Goal: Information Seeking & Learning: Compare options

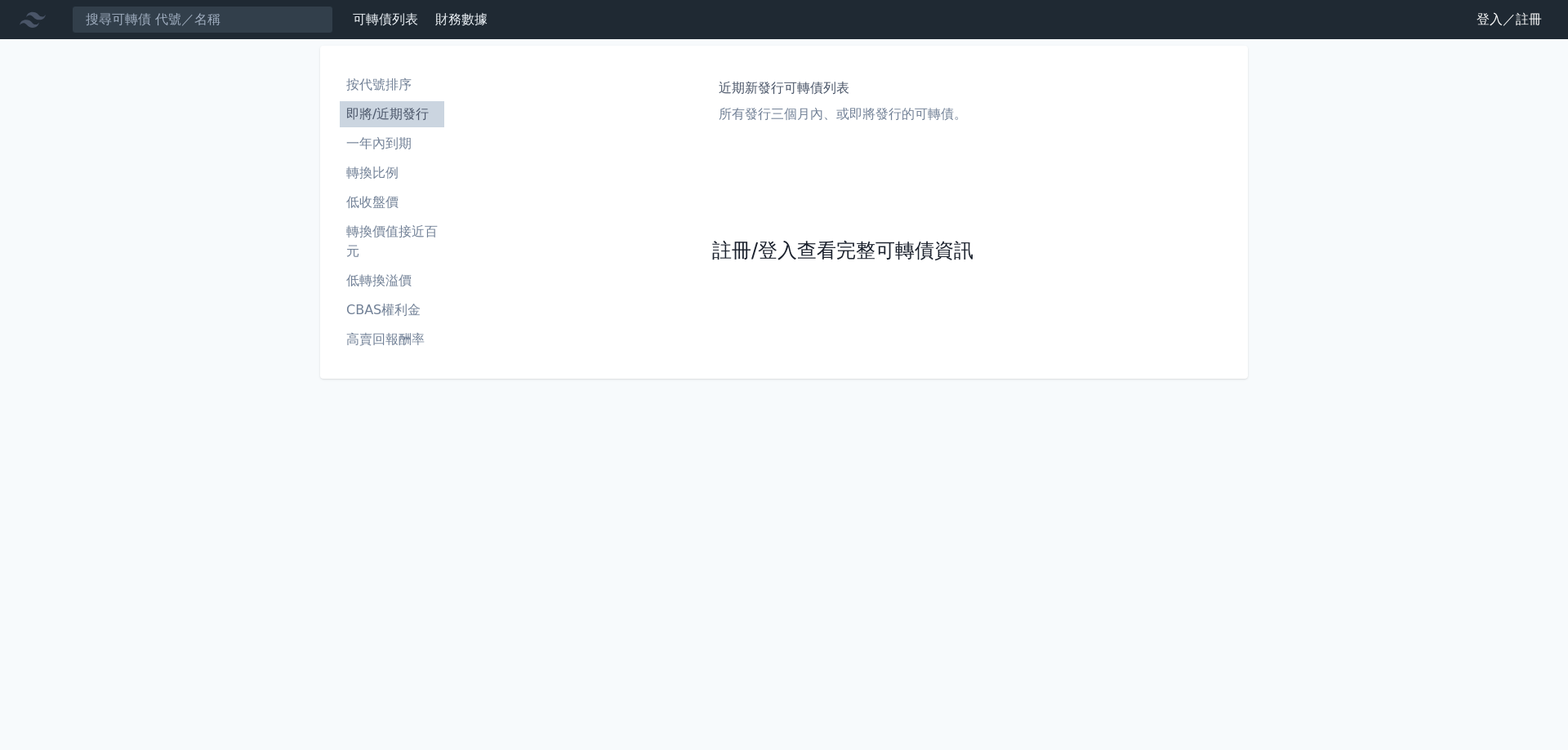
click at [812, 248] on link "註冊/登入查看完整可轉債資訊" at bounding box center [843, 251] width 261 height 26
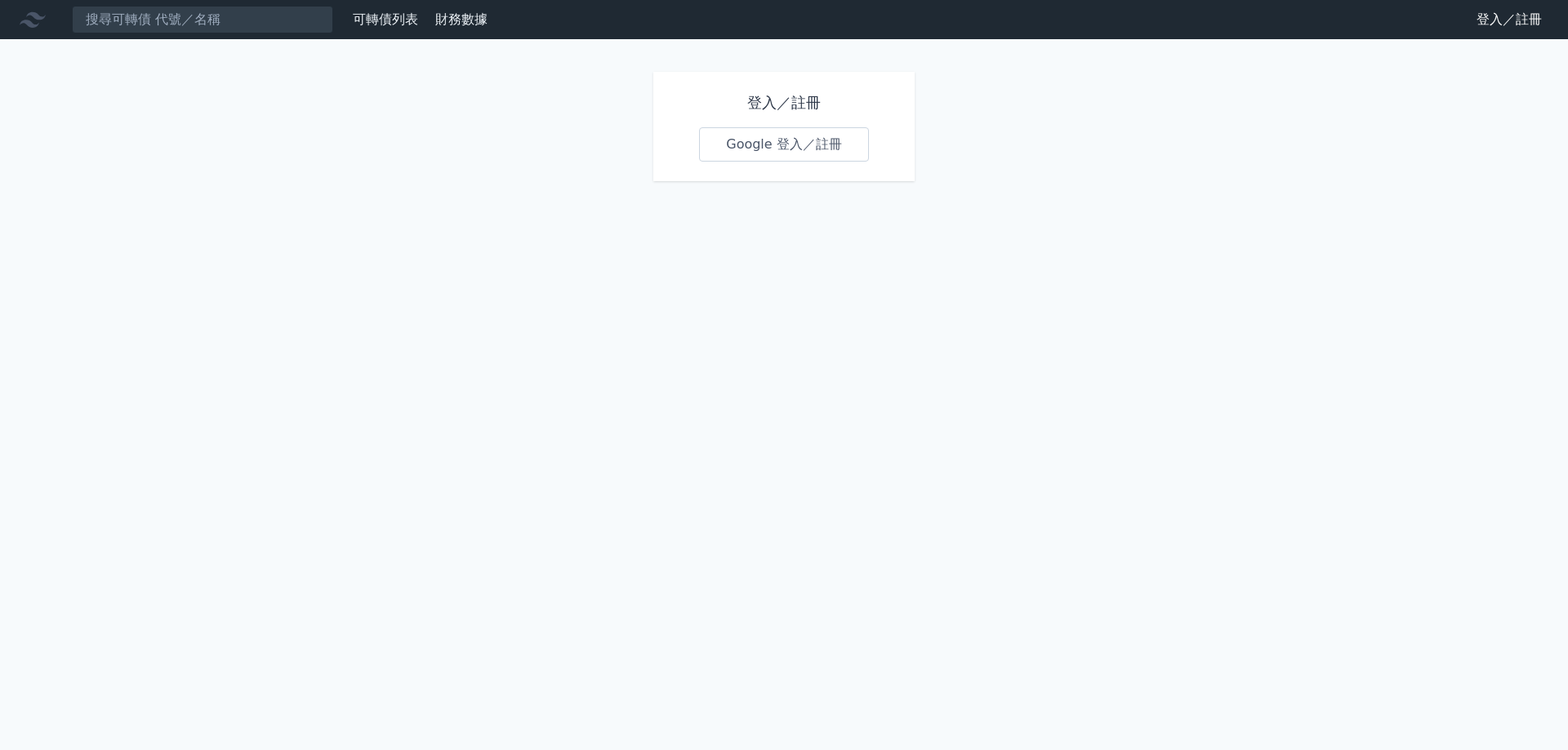
click at [791, 146] on link "Google 登入／註冊" at bounding box center [784, 145] width 170 height 35
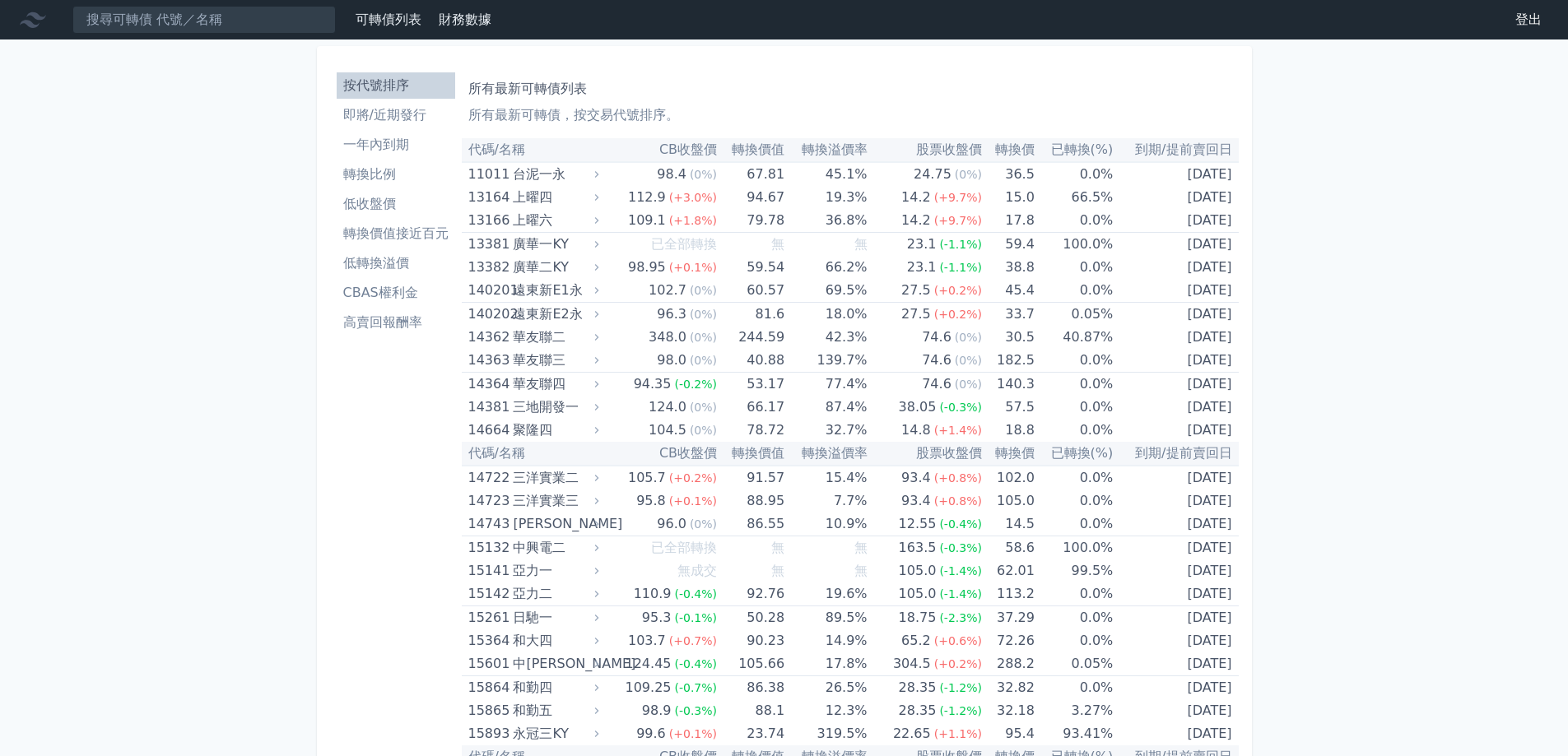
click at [403, 334] on link "高賣回報酬率" at bounding box center [396, 322] width 118 height 26
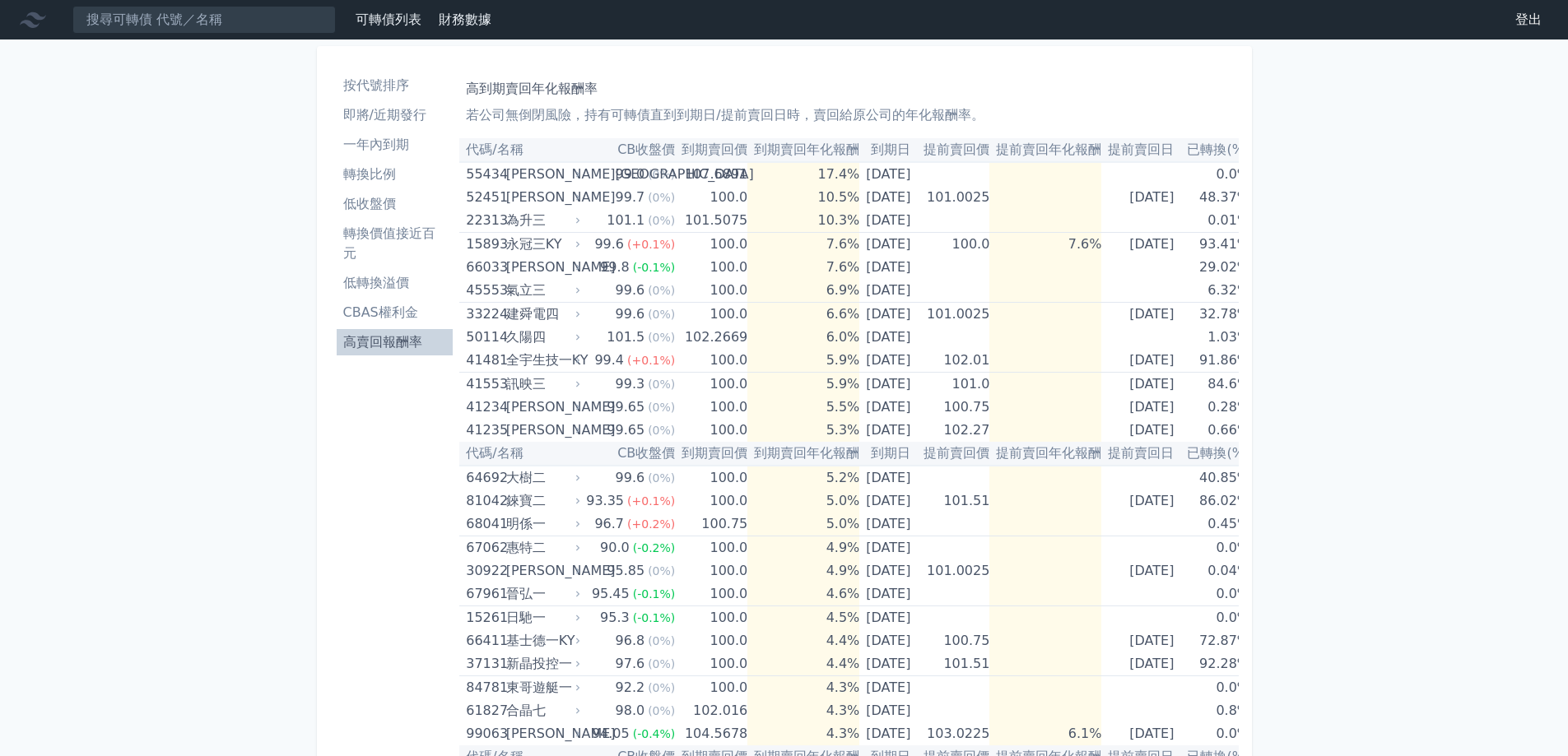
click at [406, 82] on li "按代號排序" at bounding box center [395, 85] width 117 height 19
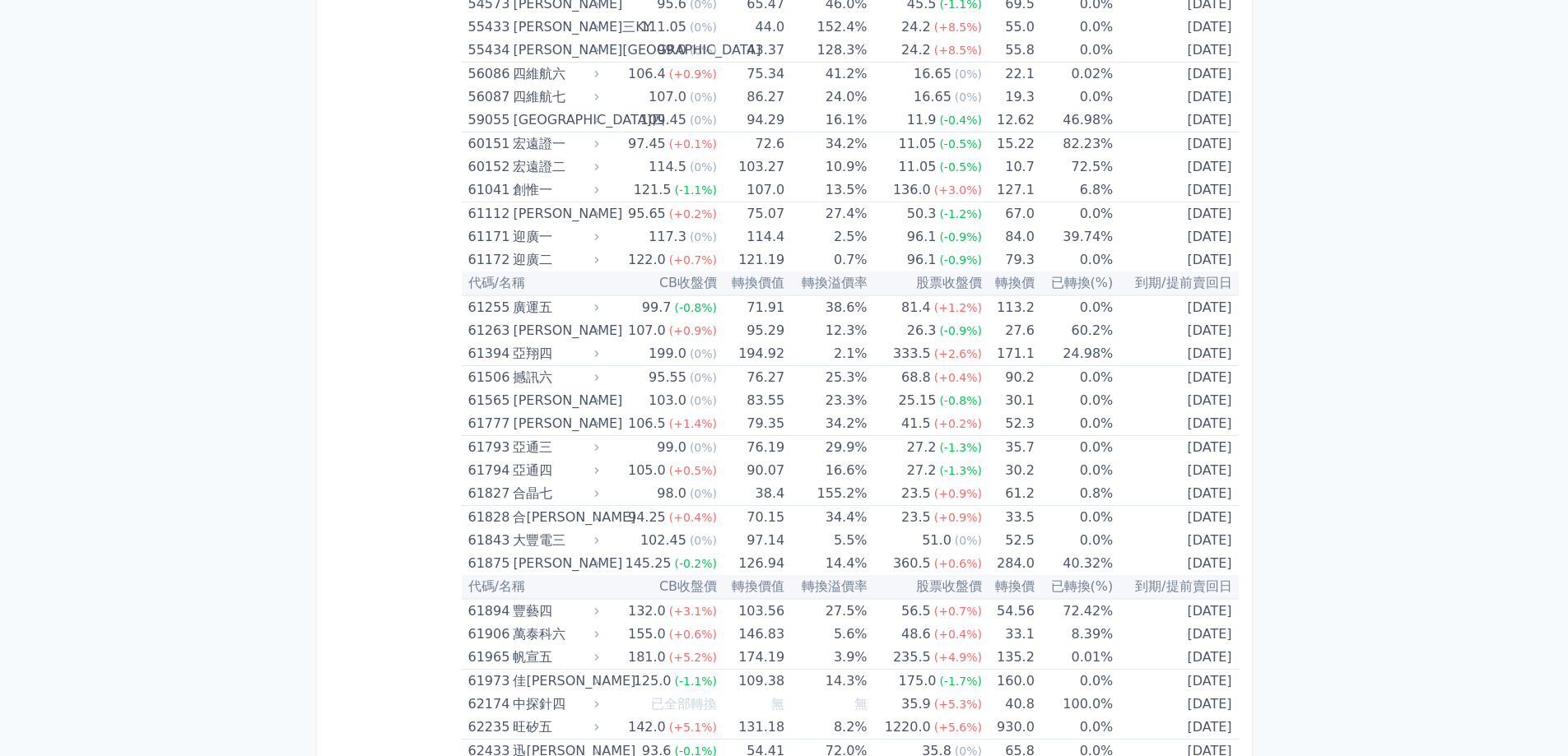
scroll to position [7246, 0]
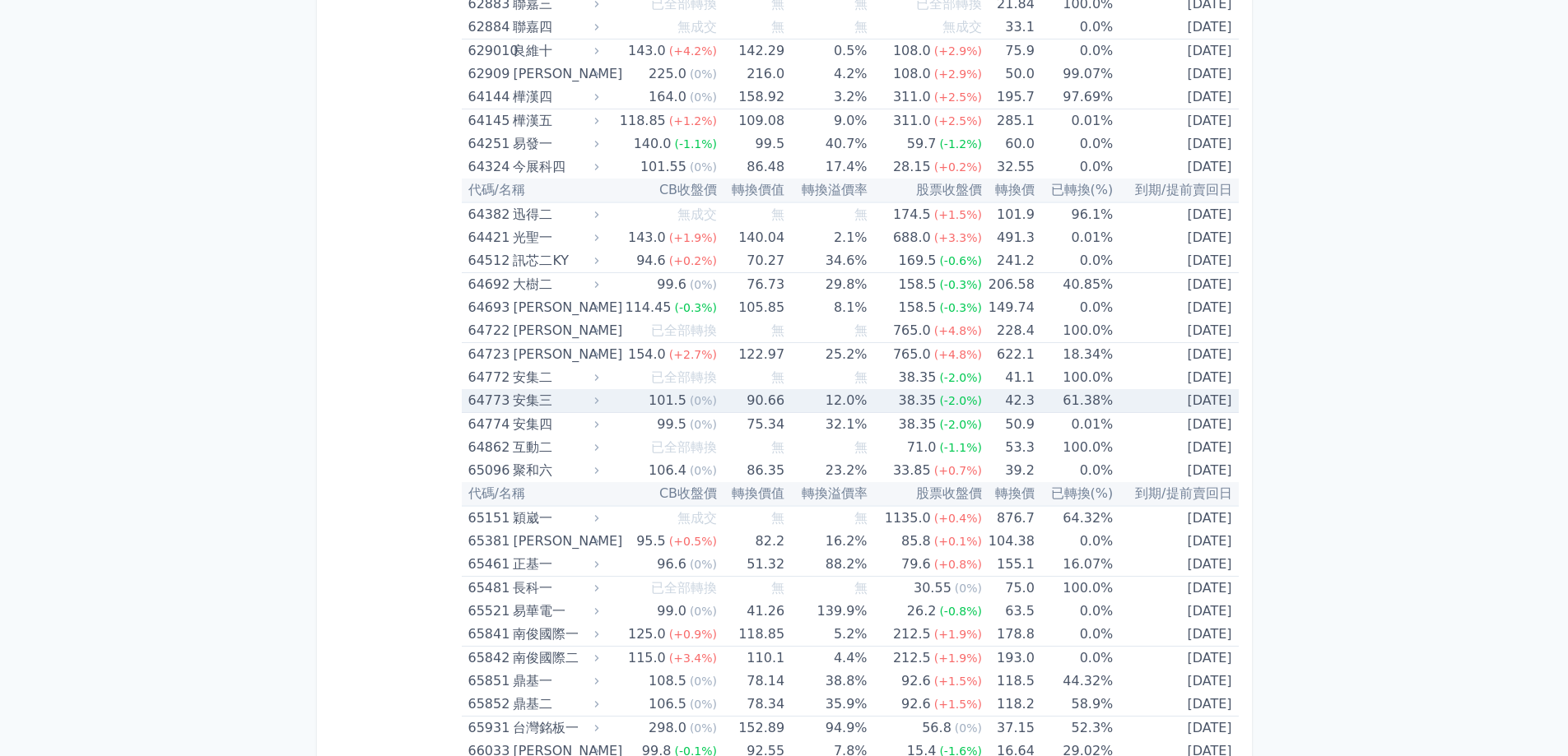
click at [596, 403] on icon at bounding box center [597, 401] width 12 height 12
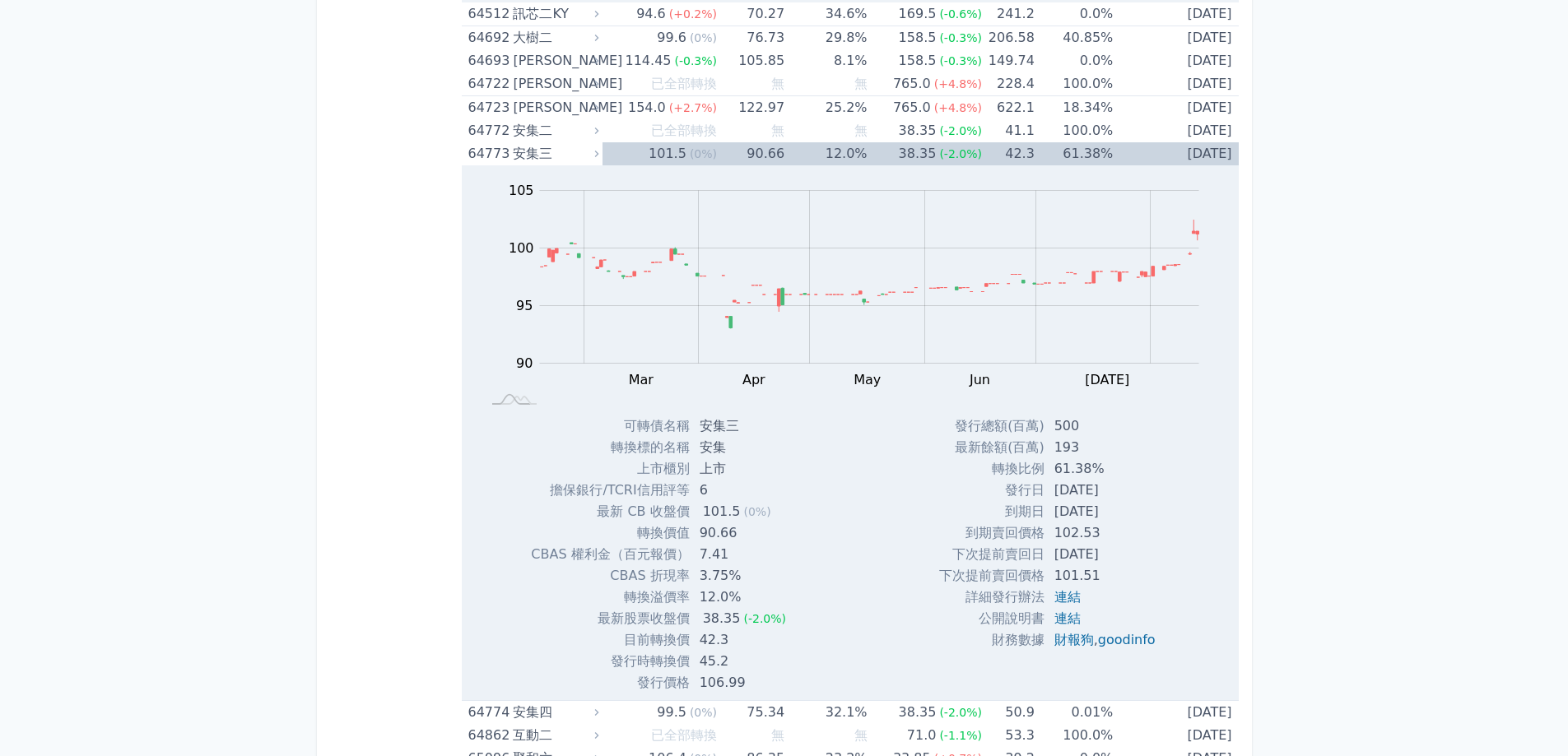
scroll to position [2715, 0]
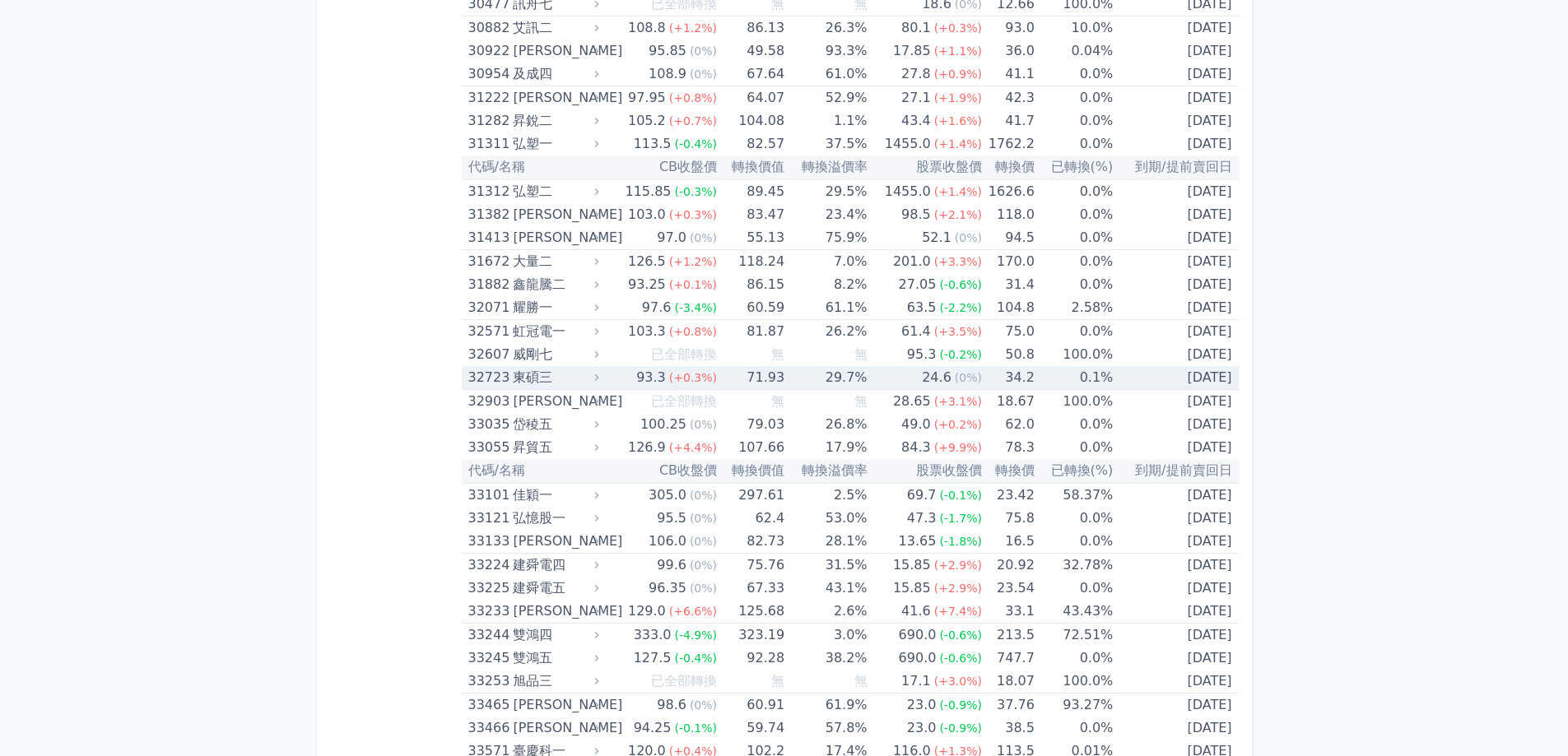
click at [602, 378] on icon at bounding box center [597, 378] width 12 height 12
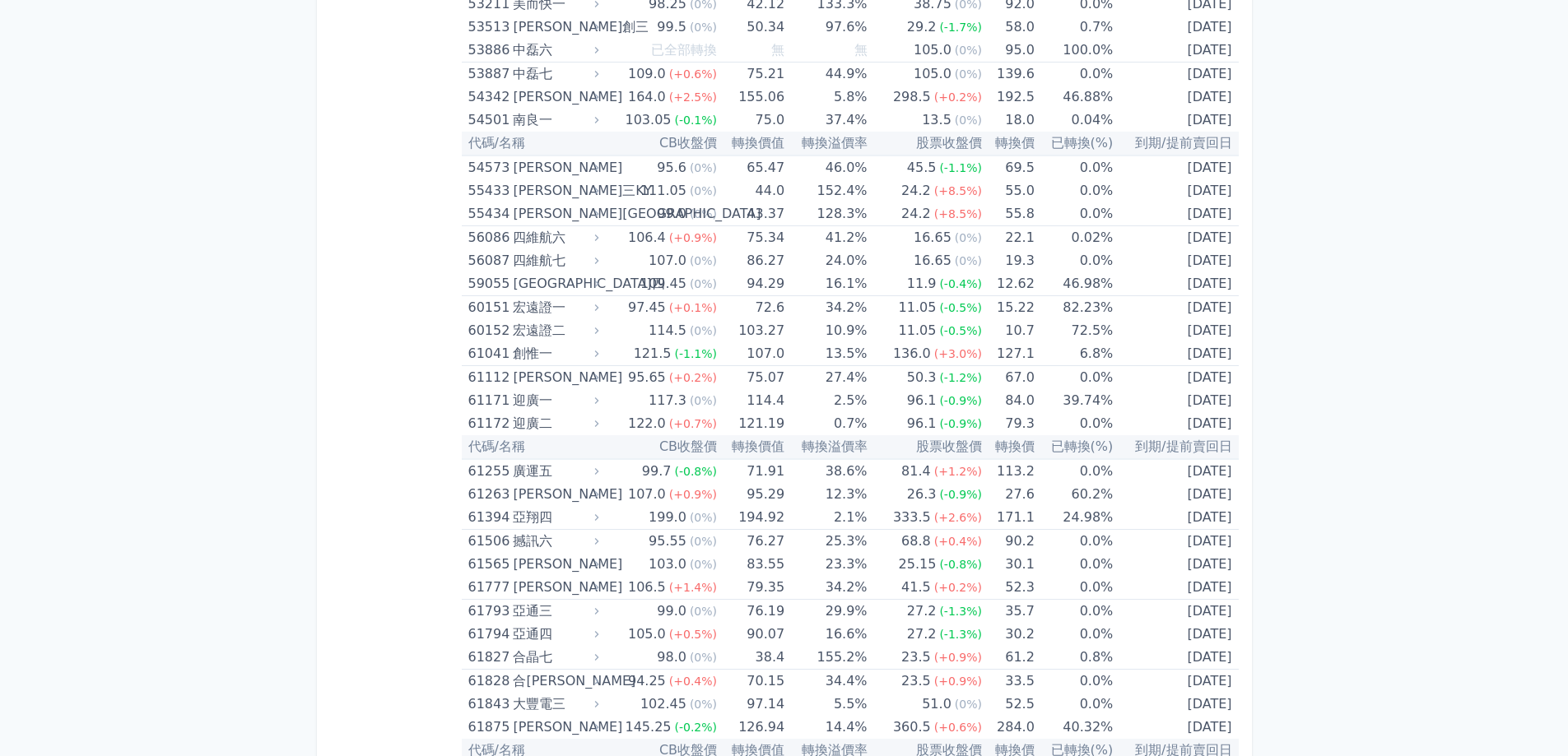
scroll to position [1385, 0]
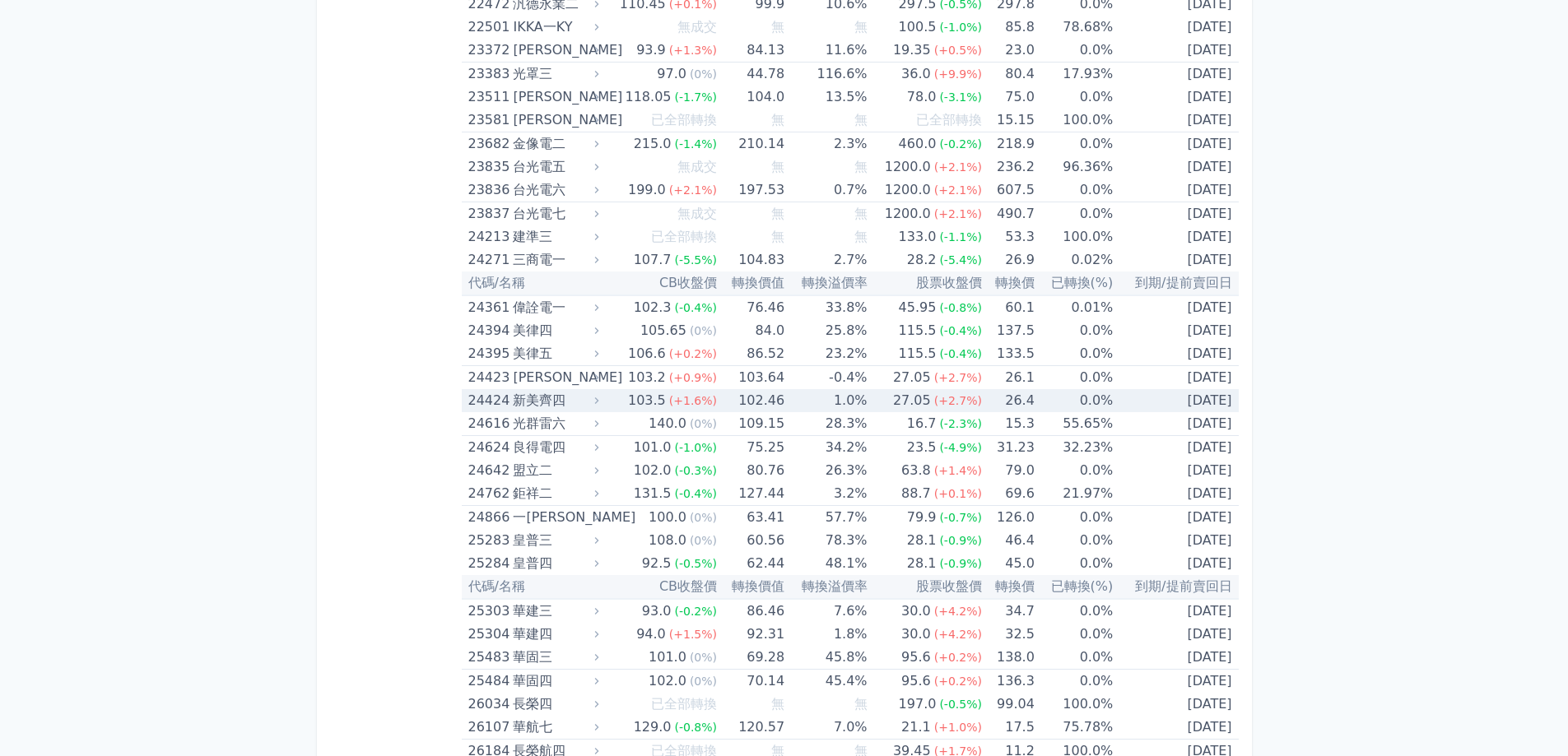
click at [591, 397] on div "新美齊四" at bounding box center [554, 401] width 82 height 23
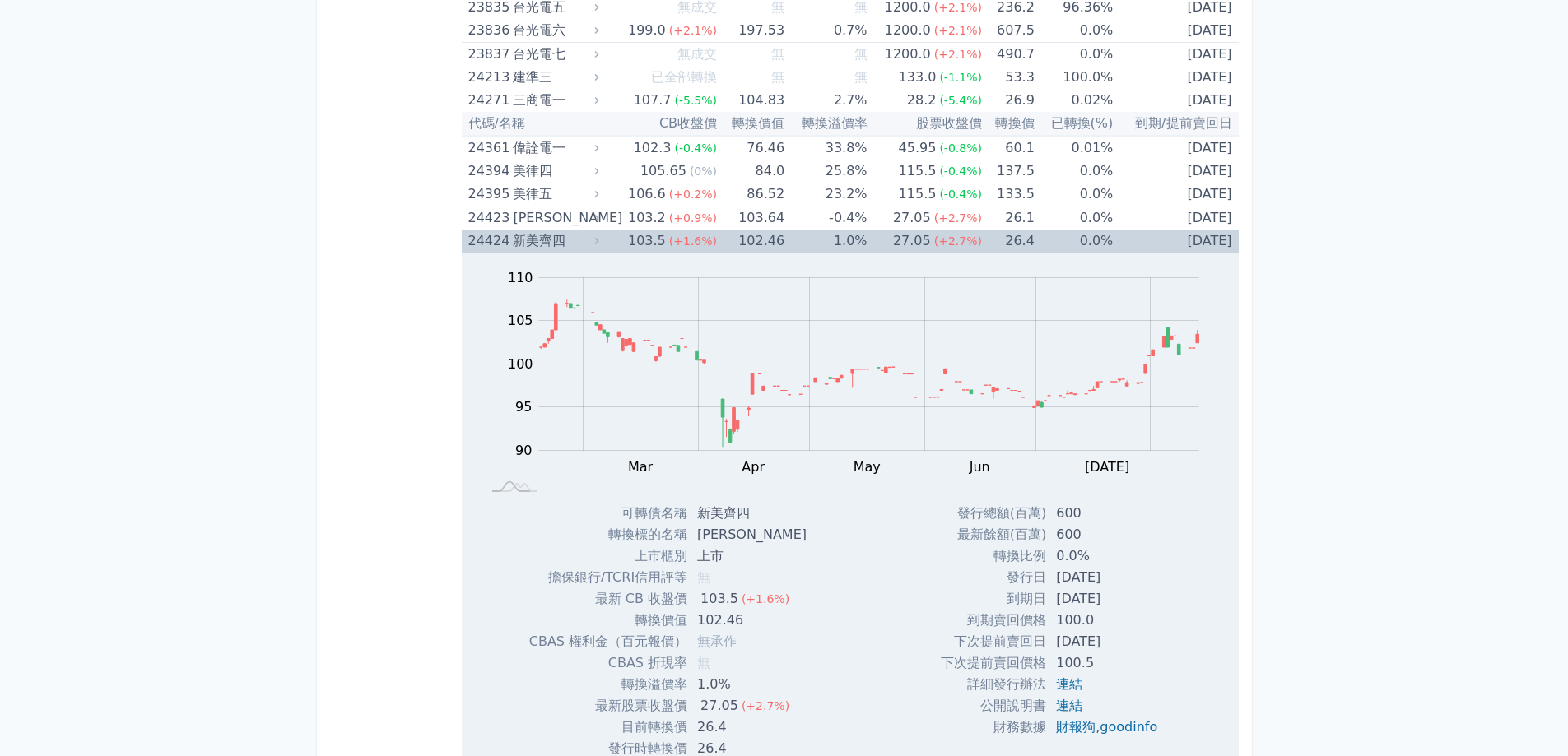
scroll to position [1550, 0]
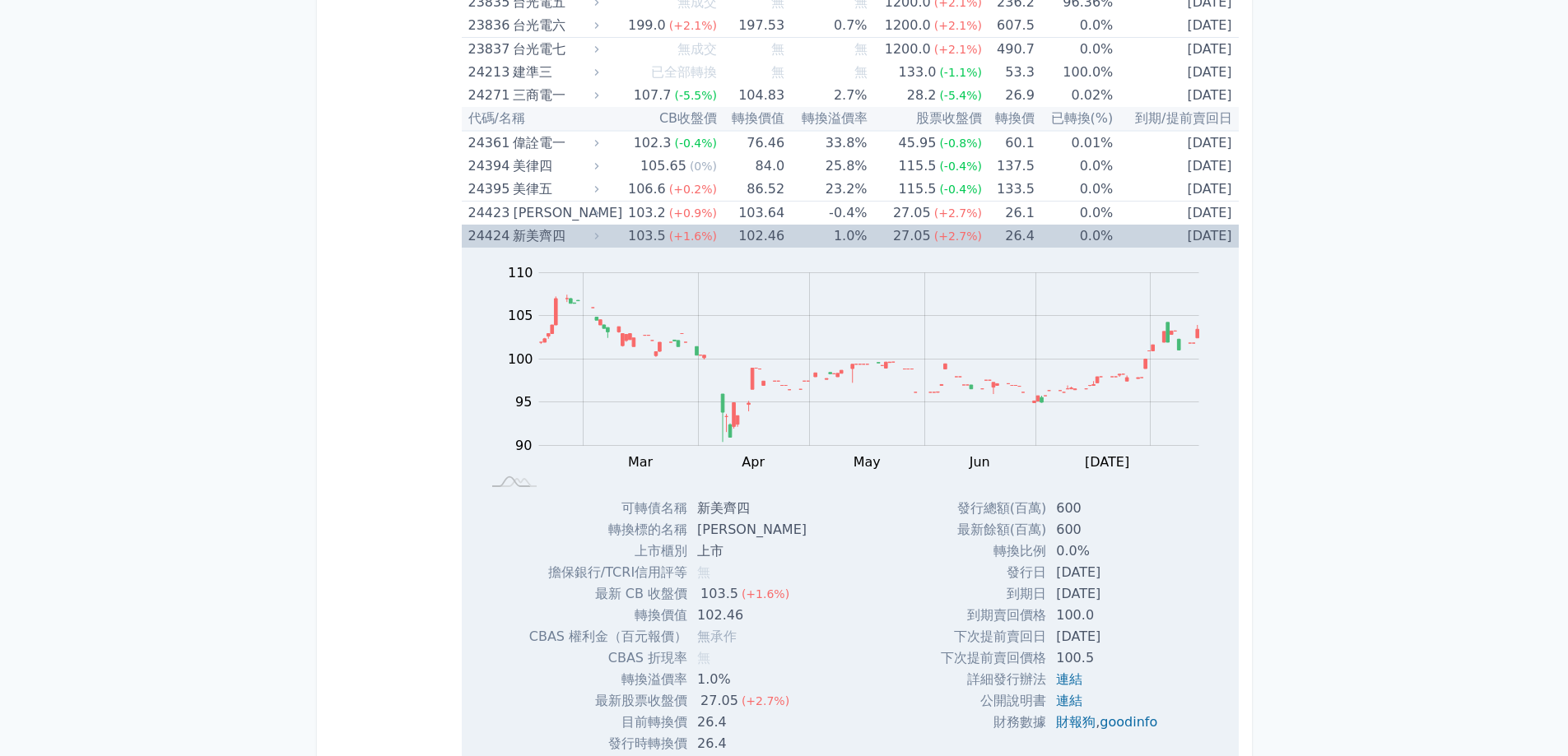
click at [597, 234] on icon at bounding box center [597, 236] width 12 height 12
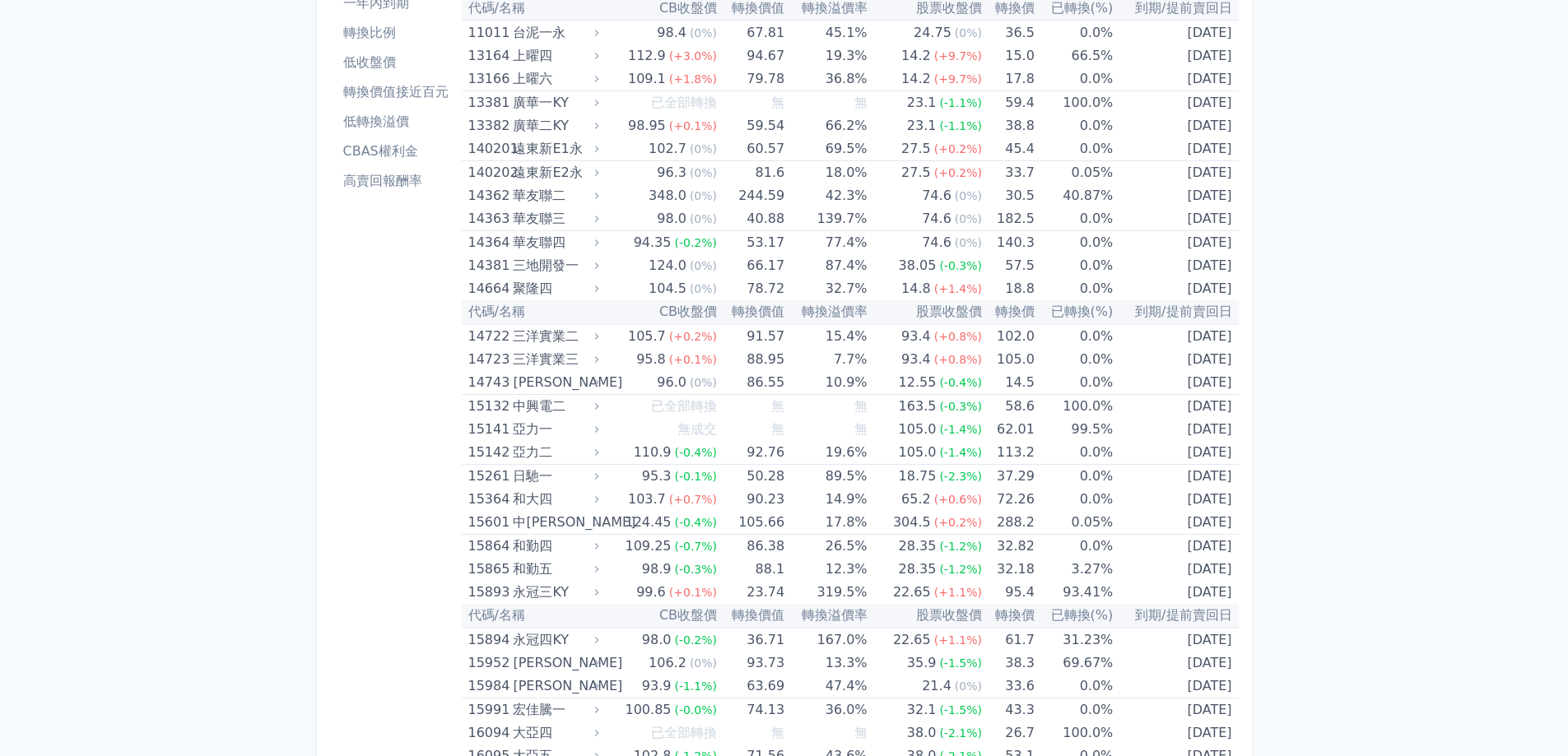
scroll to position [0, 0]
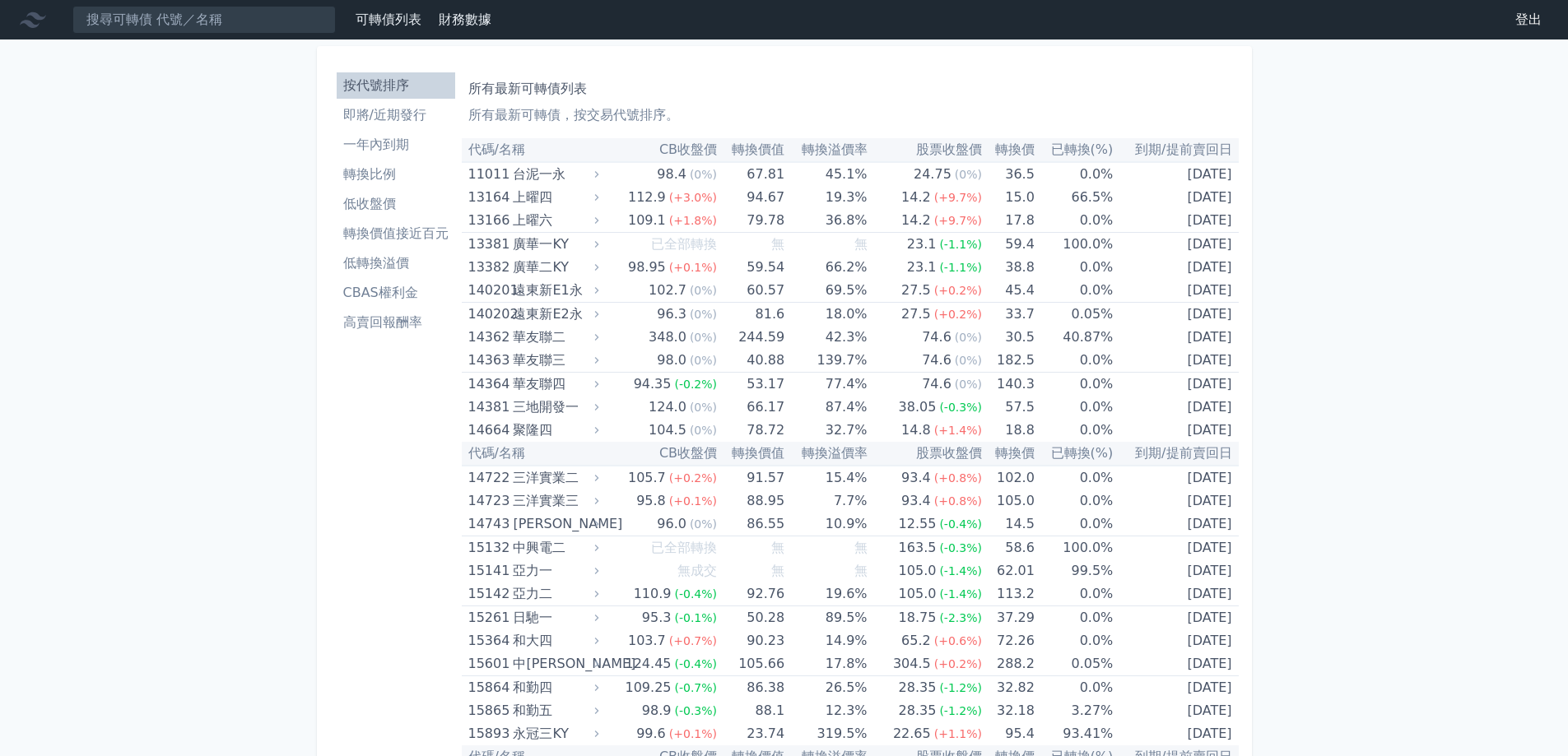
click at [380, 324] on li "高賣回報酬率" at bounding box center [396, 322] width 118 height 19
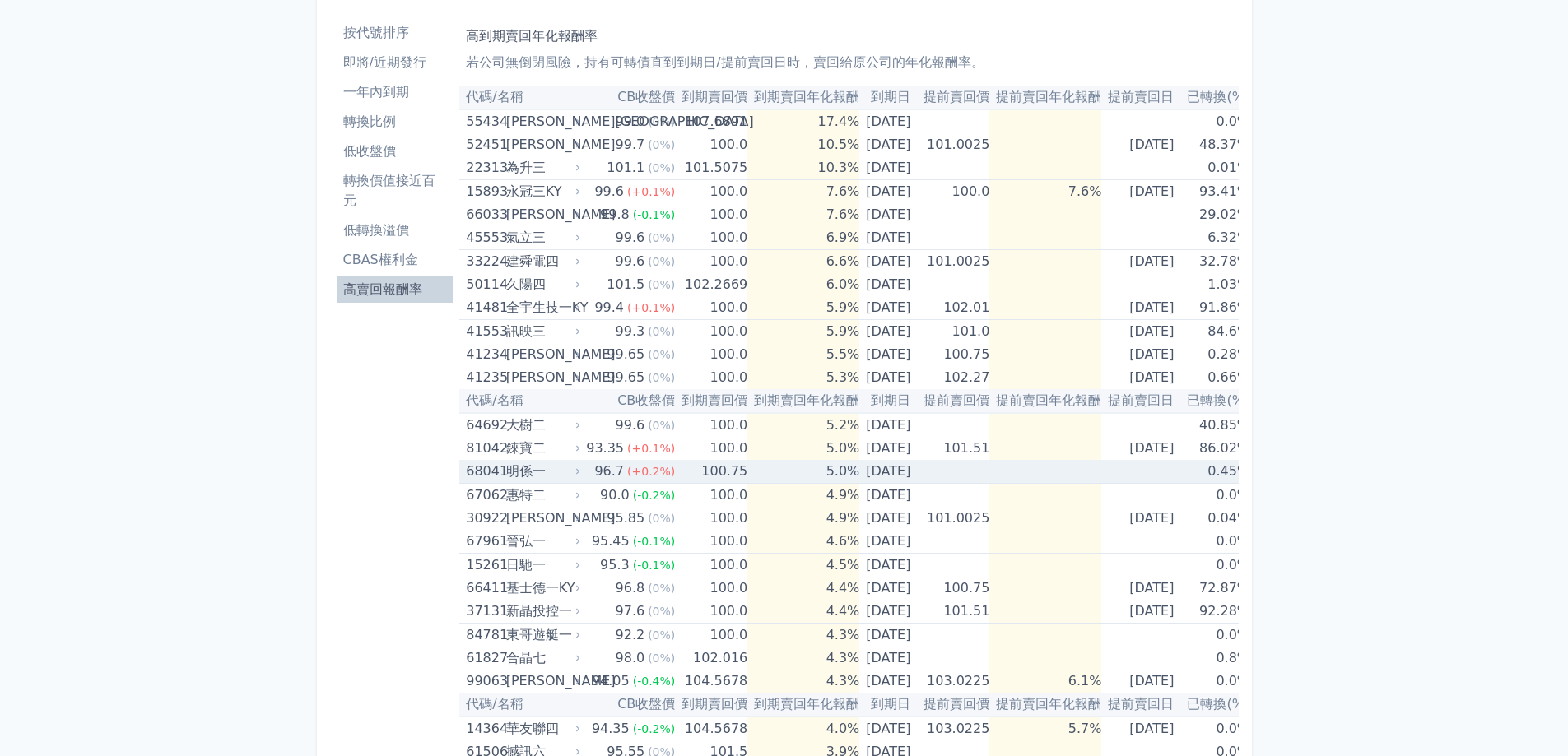
scroll to position [82, 0]
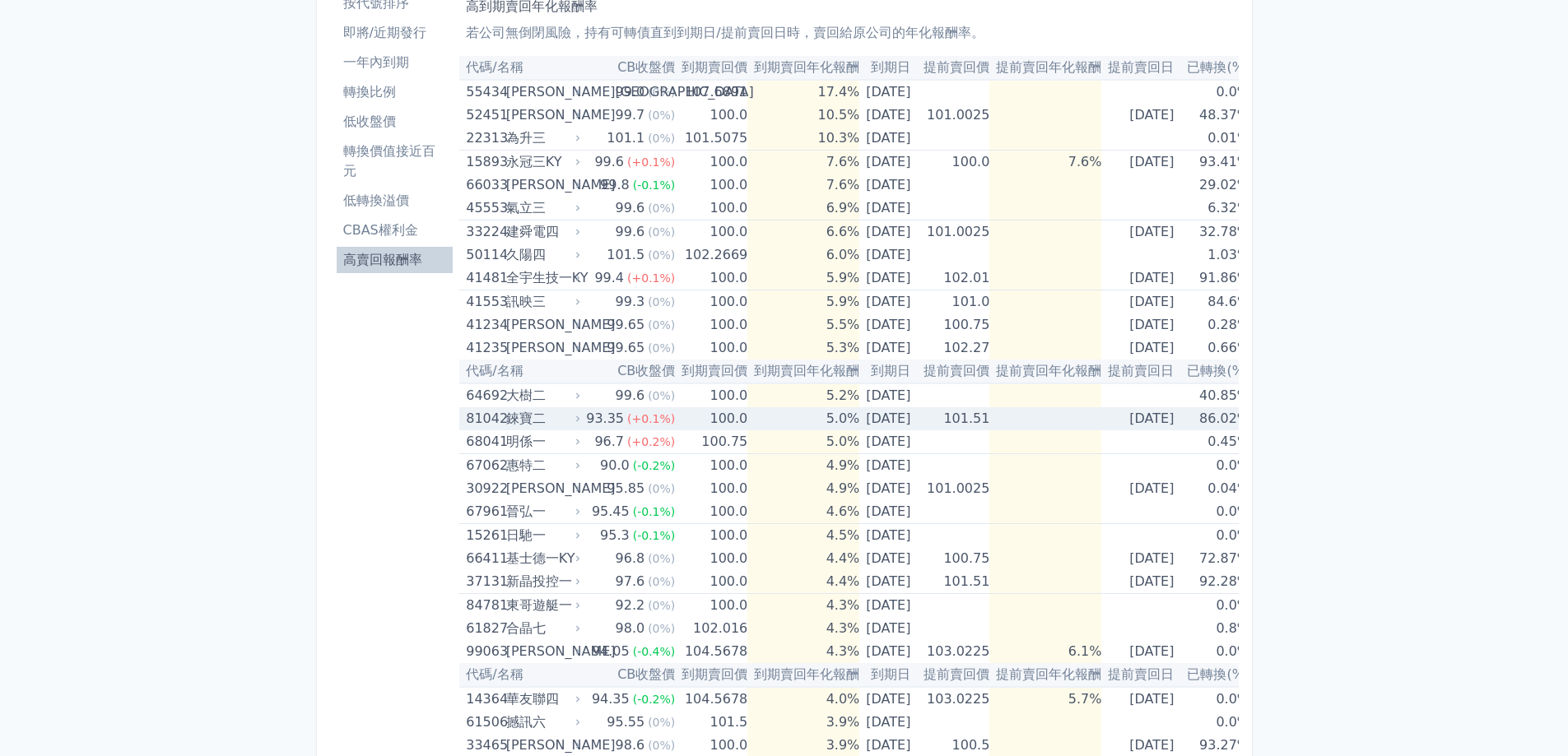
click at [578, 420] on icon at bounding box center [578, 419] width 10 height 10
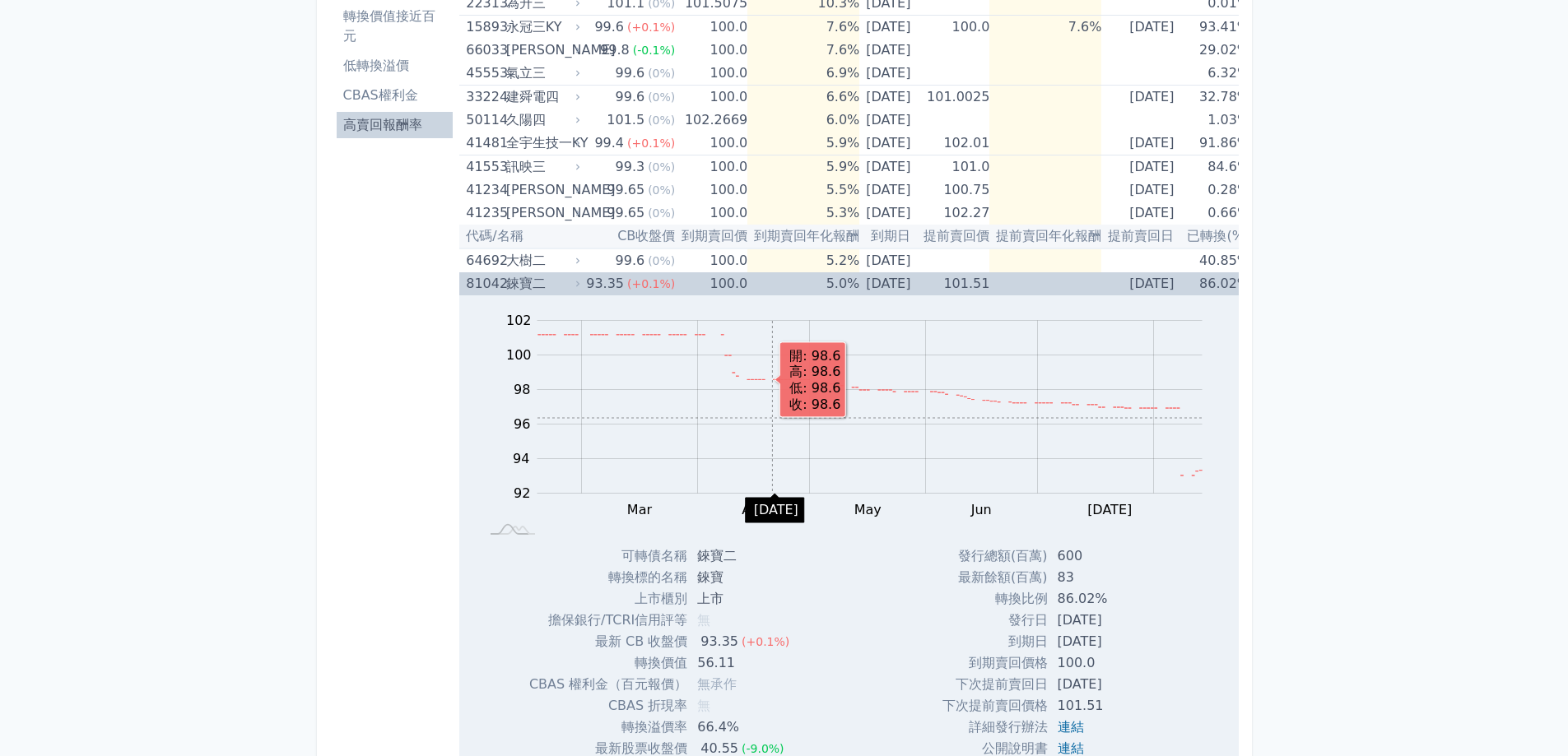
scroll to position [247, 0]
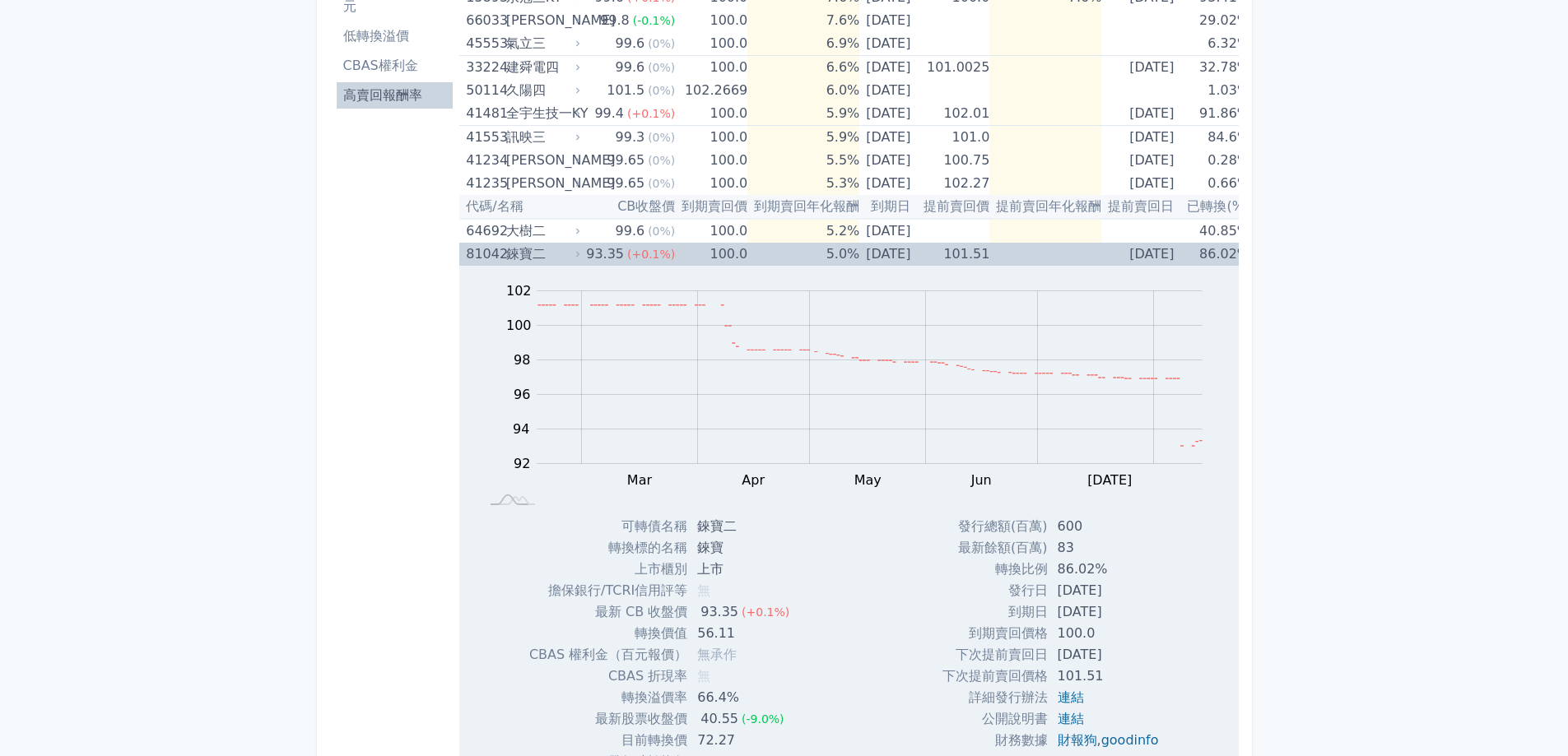
click at [573, 255] on icon at bounding box center [578, 255] width 10 height 10
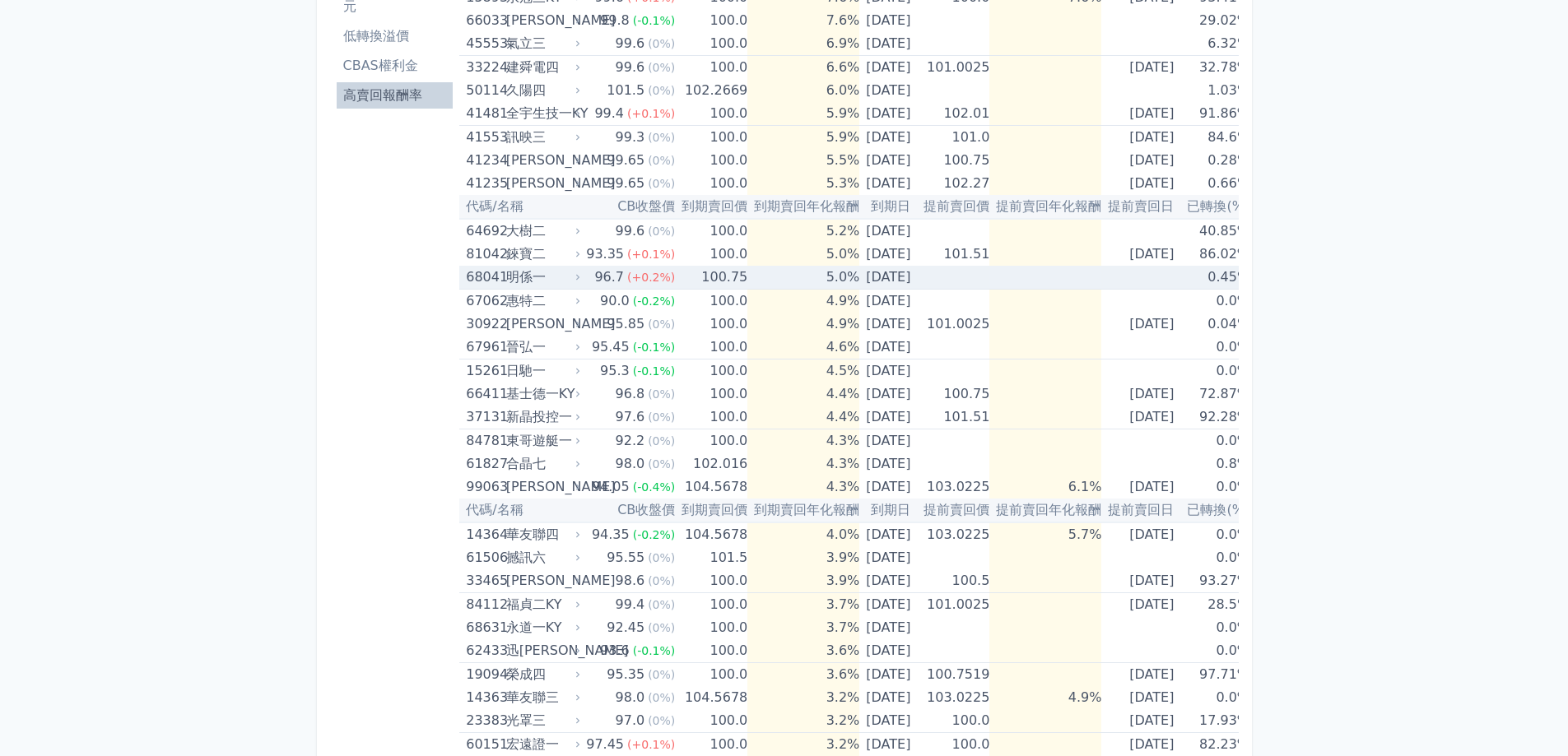
click at [573, 277] on icon at bounding box center [578, 277] width 10 height 10
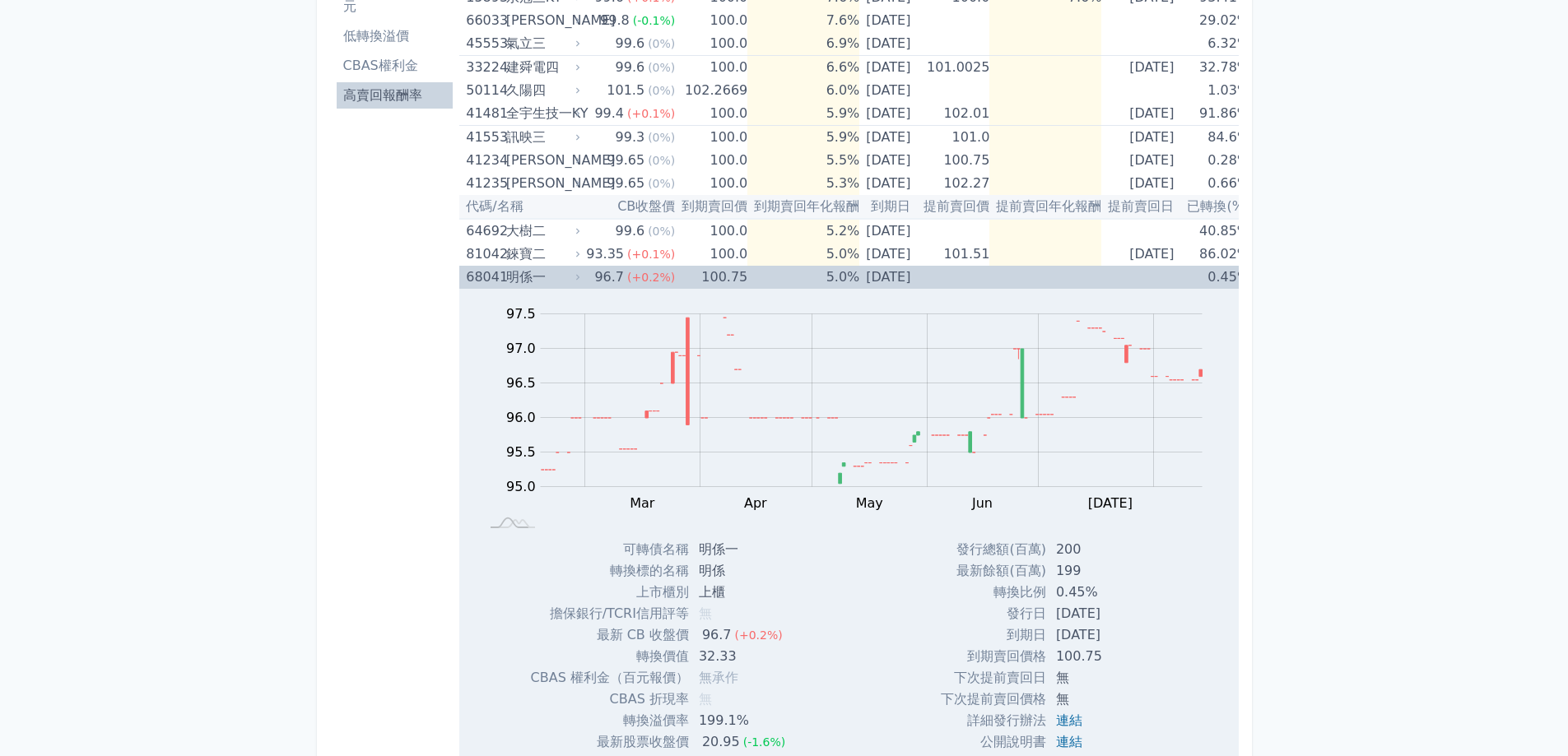
click at [573, 277] on icon at bounding box center [578, 277] width 10 height 10
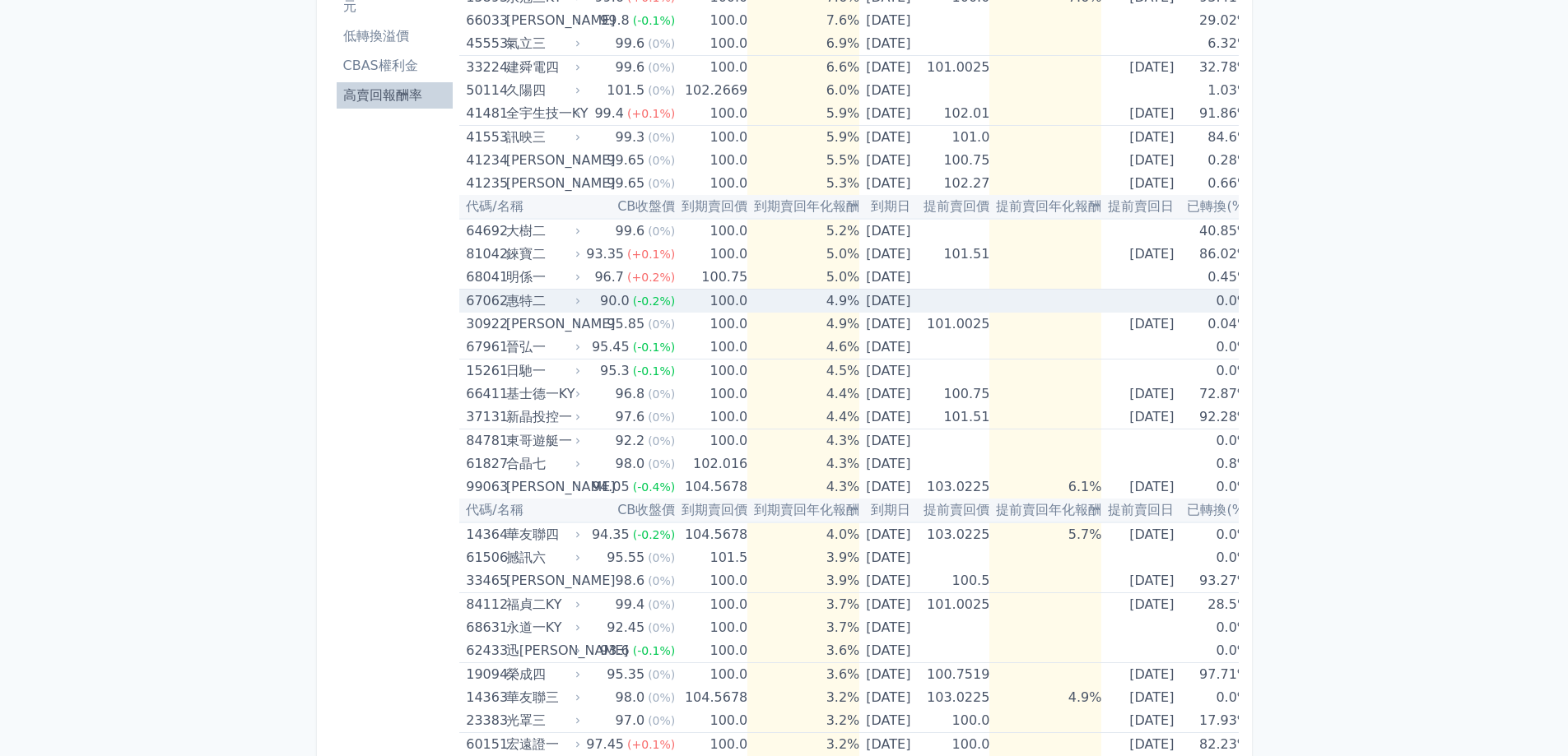
click at [573, 304] on icon at bounding box center [578, 301] width 10 height 10
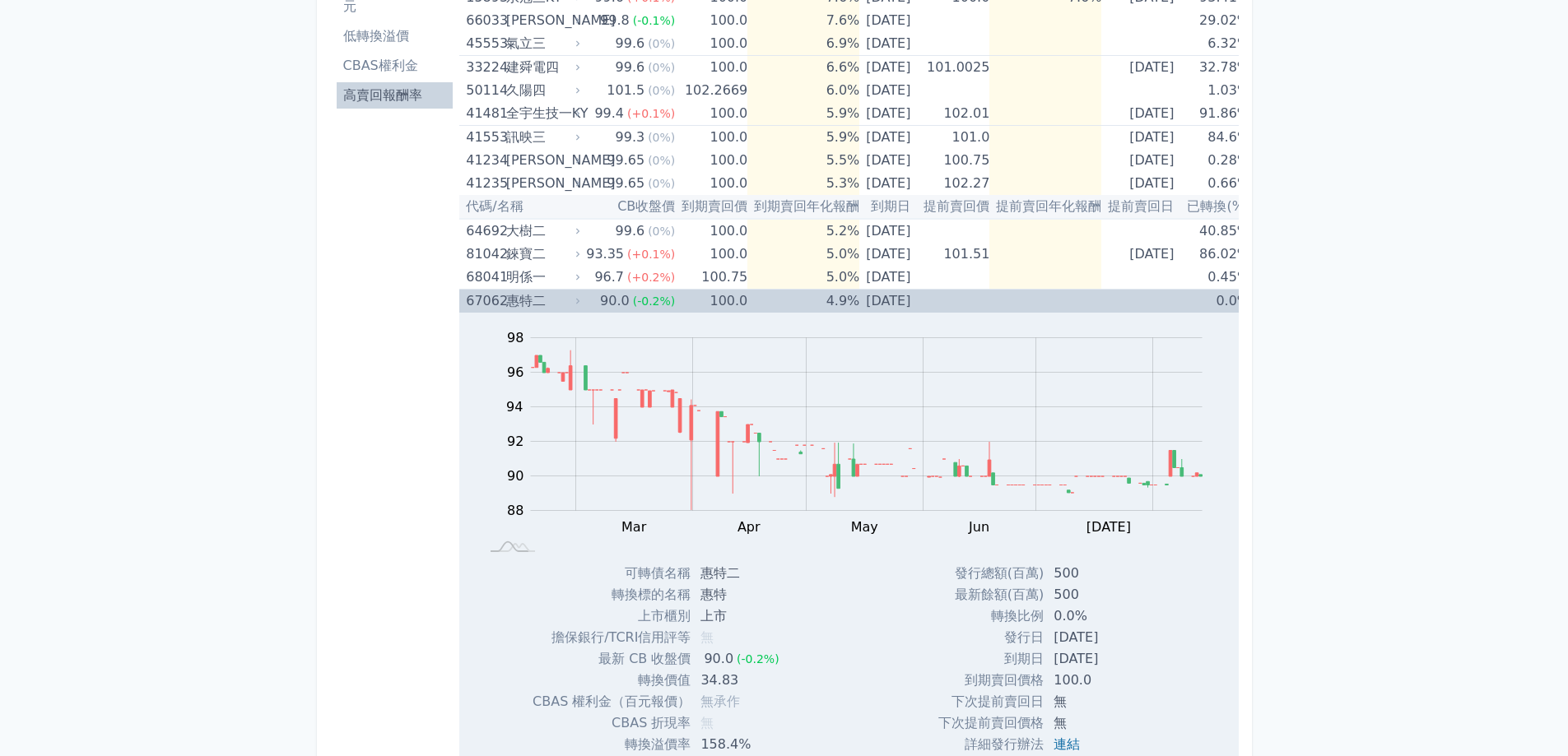
click at [573, 301] on icon at bounding box center [578, 301] width 10 height 10
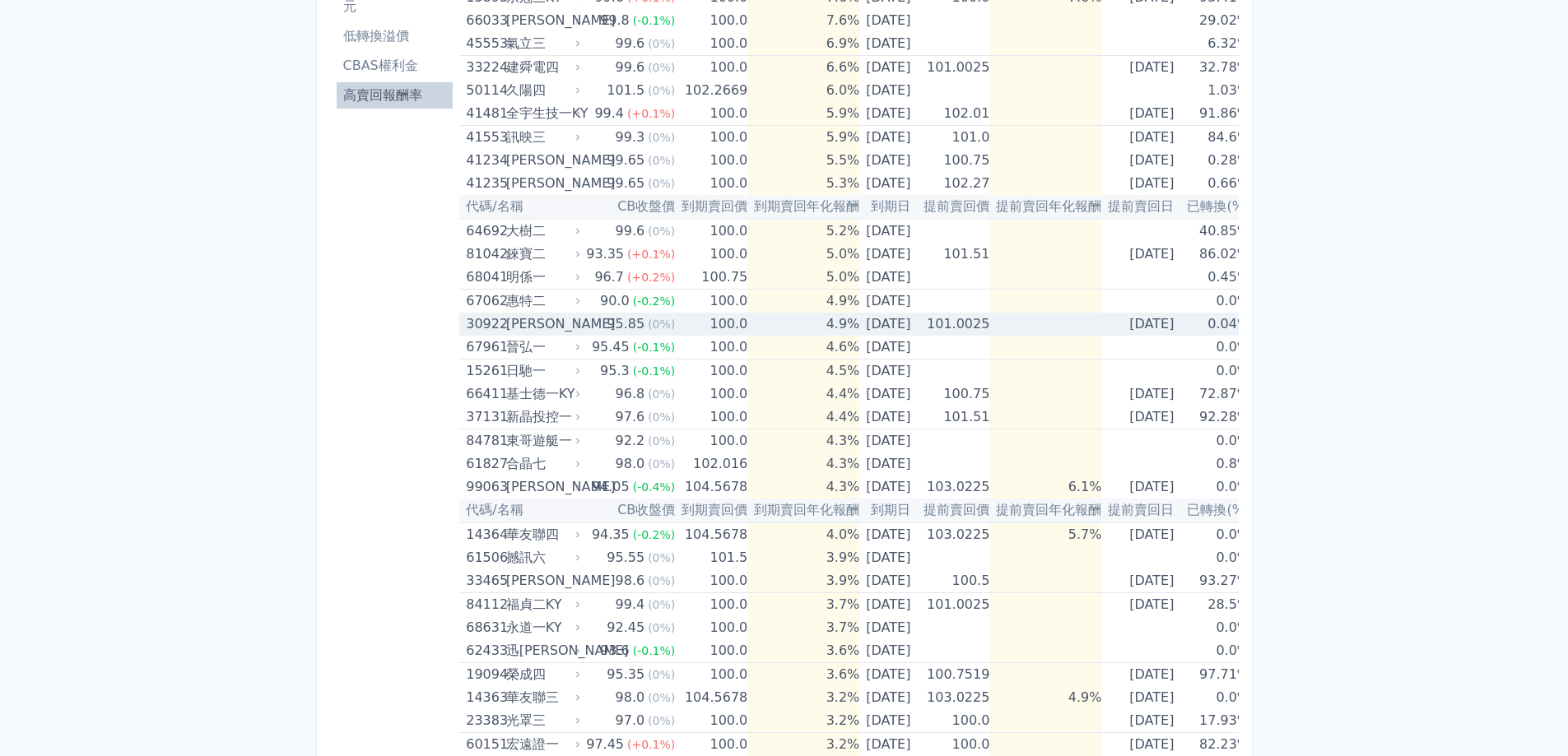
click at [576, 323] on icon at bounding box center [577, 324] width 3 height 6
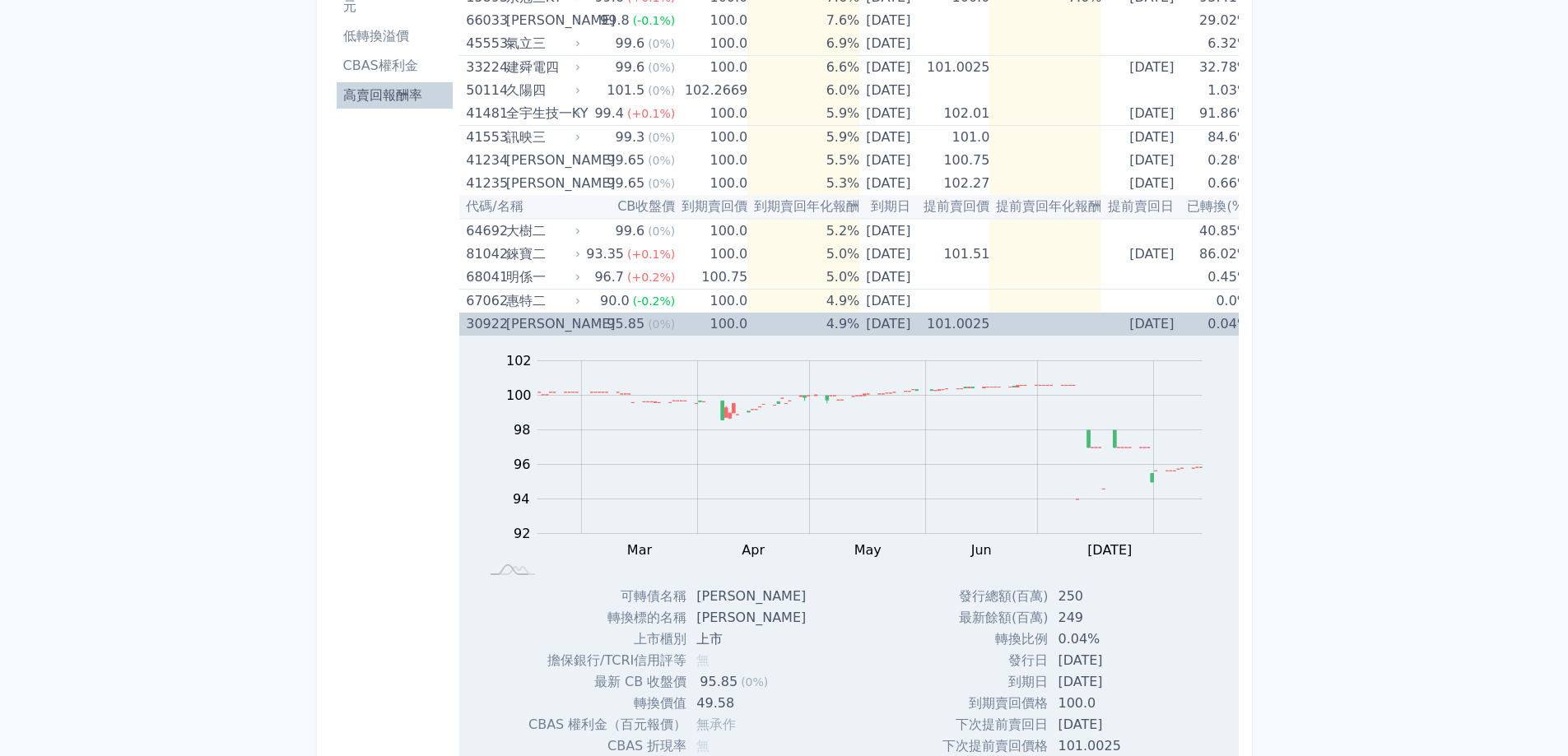
click at [579, 324] on icon at bounding box center [578, 324] width 10 height 10
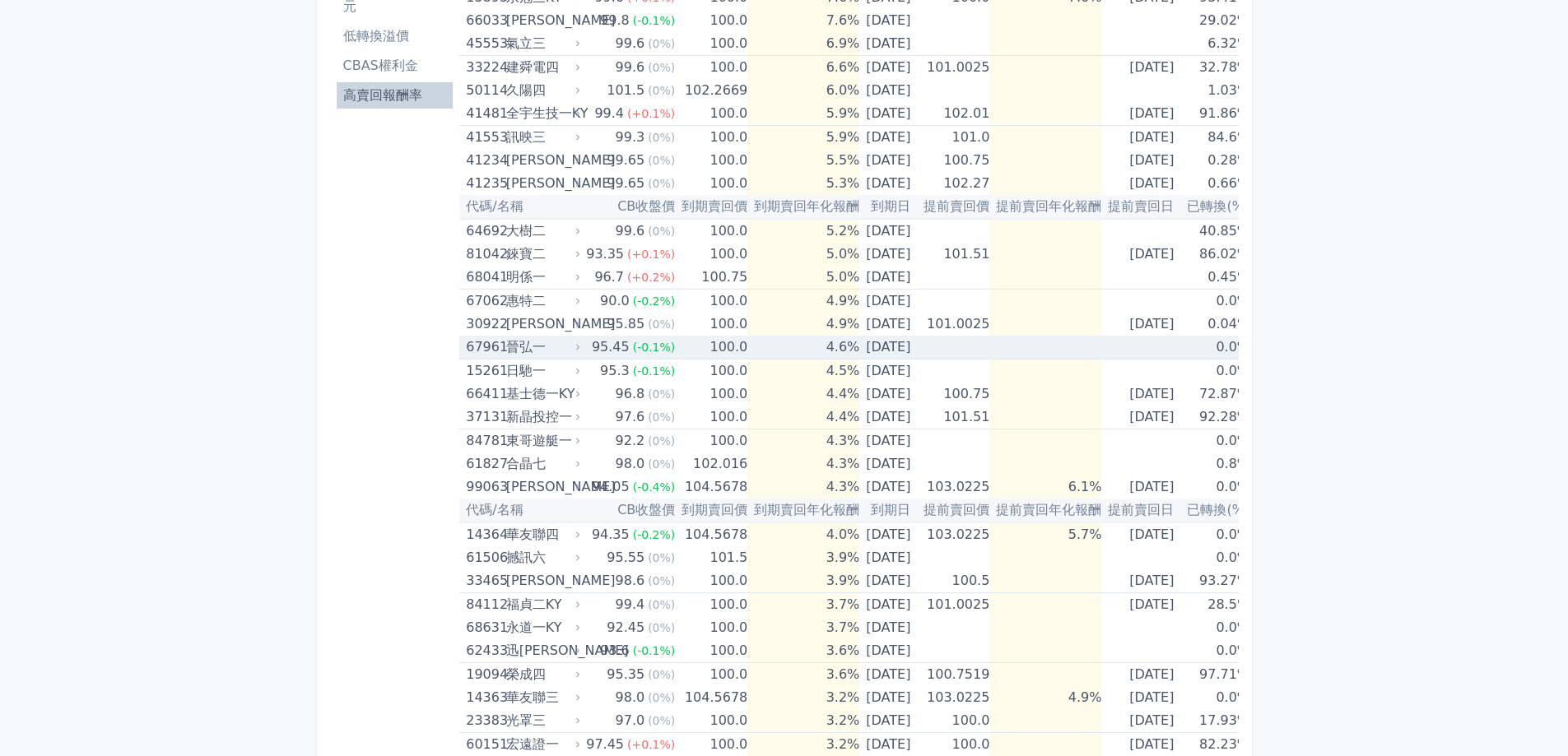
click at [574, 342] on div "67961 晉弘一" at bounding box center [524, 348] width 117 height 23
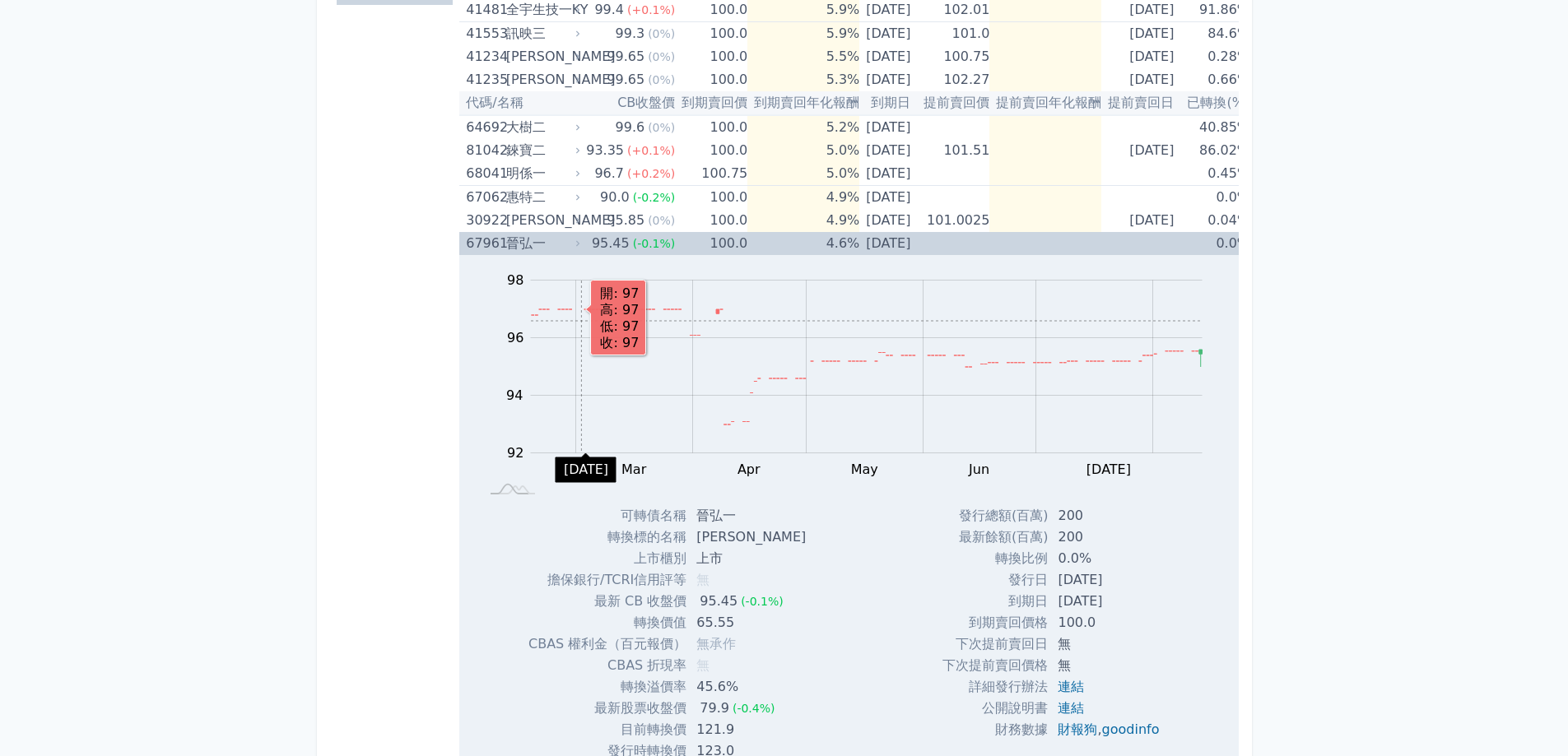
scroll to position [411, 0]
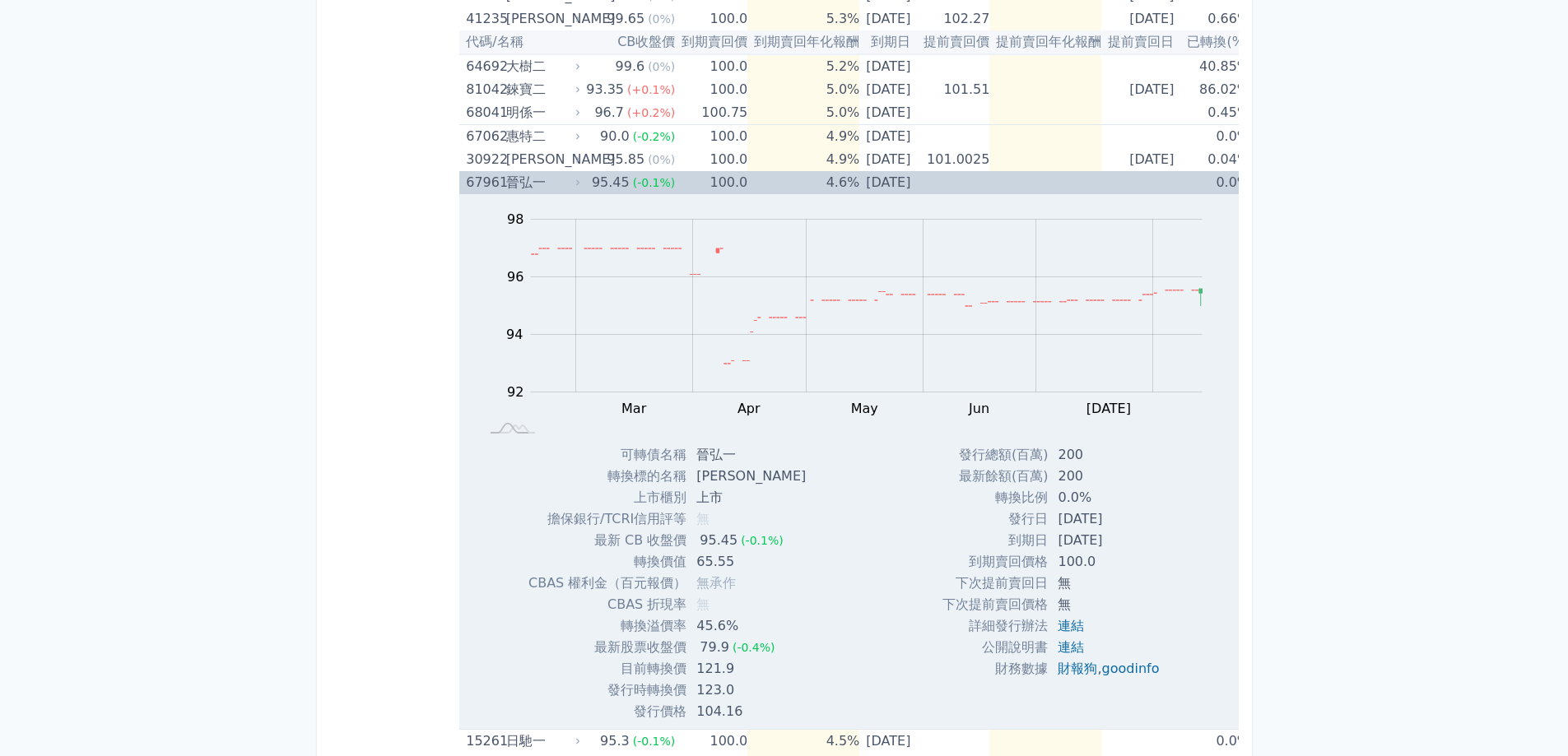
click at [568, 183] on div "晉弘一" at bounding box center [542, 183] width 72 height 23
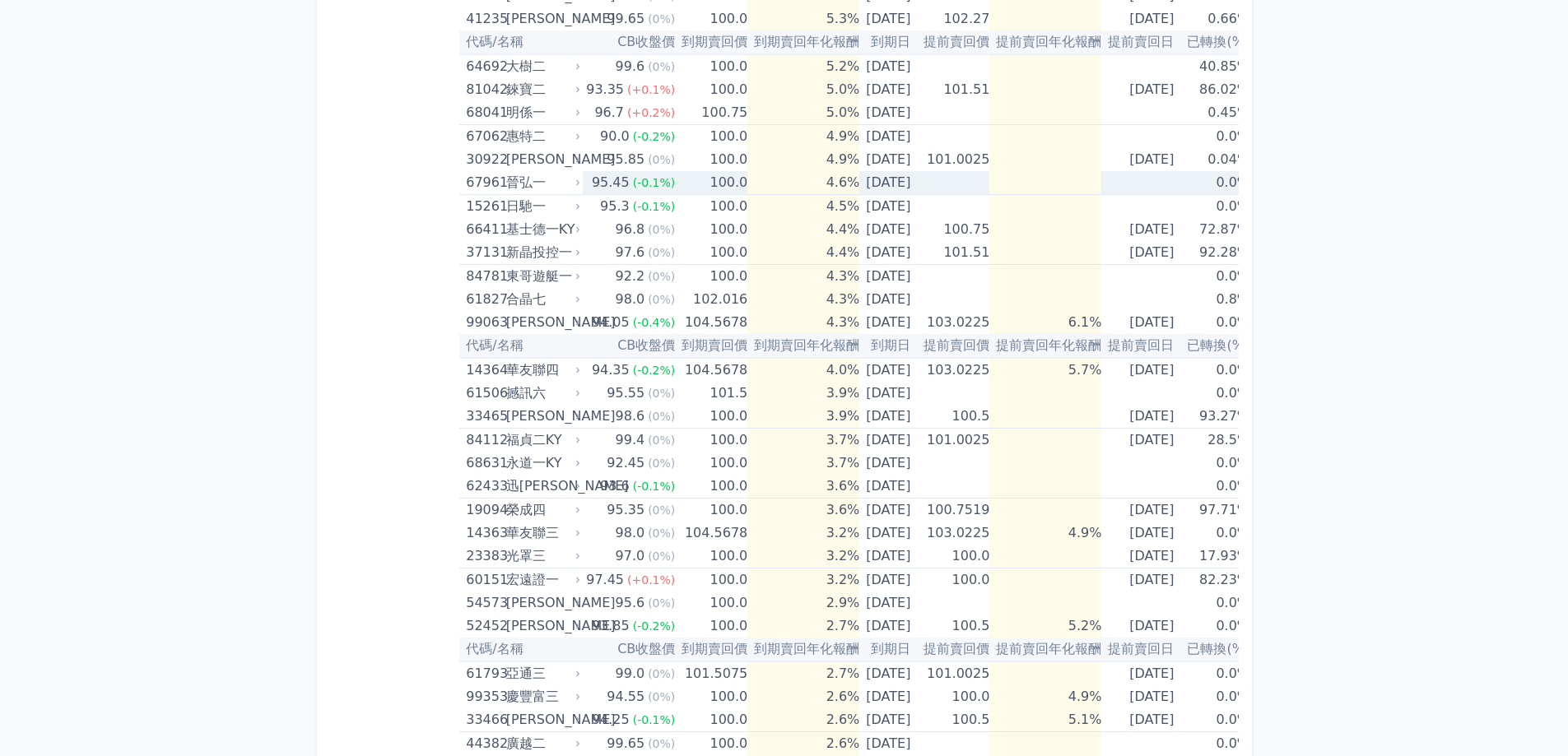
click at [568, 184] on div "晉弘一" at bounding box center [542, 183] width 72 height 23
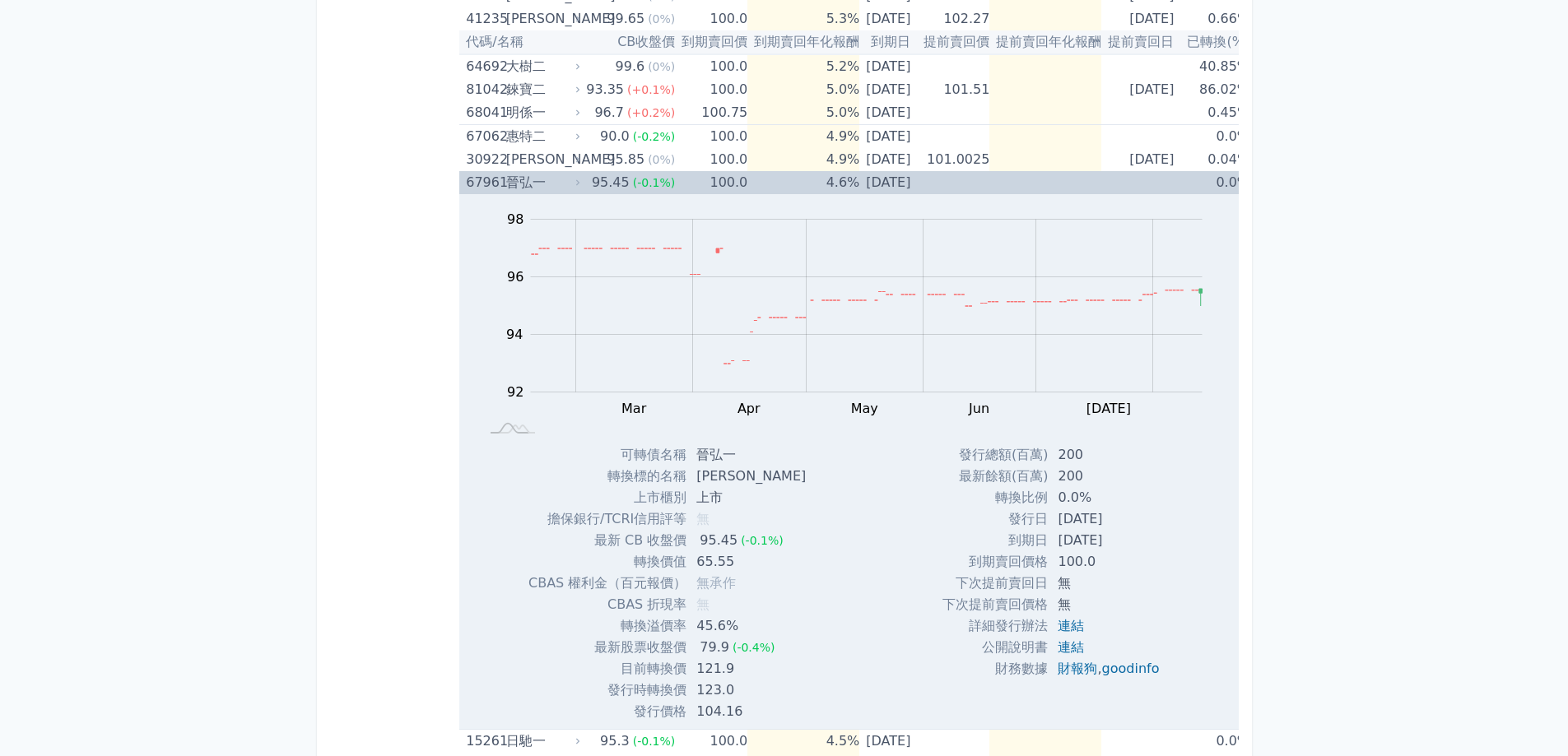
click at [555, 178] on div "晉弘一" at bounding box center [542, 183] width 72 height 23
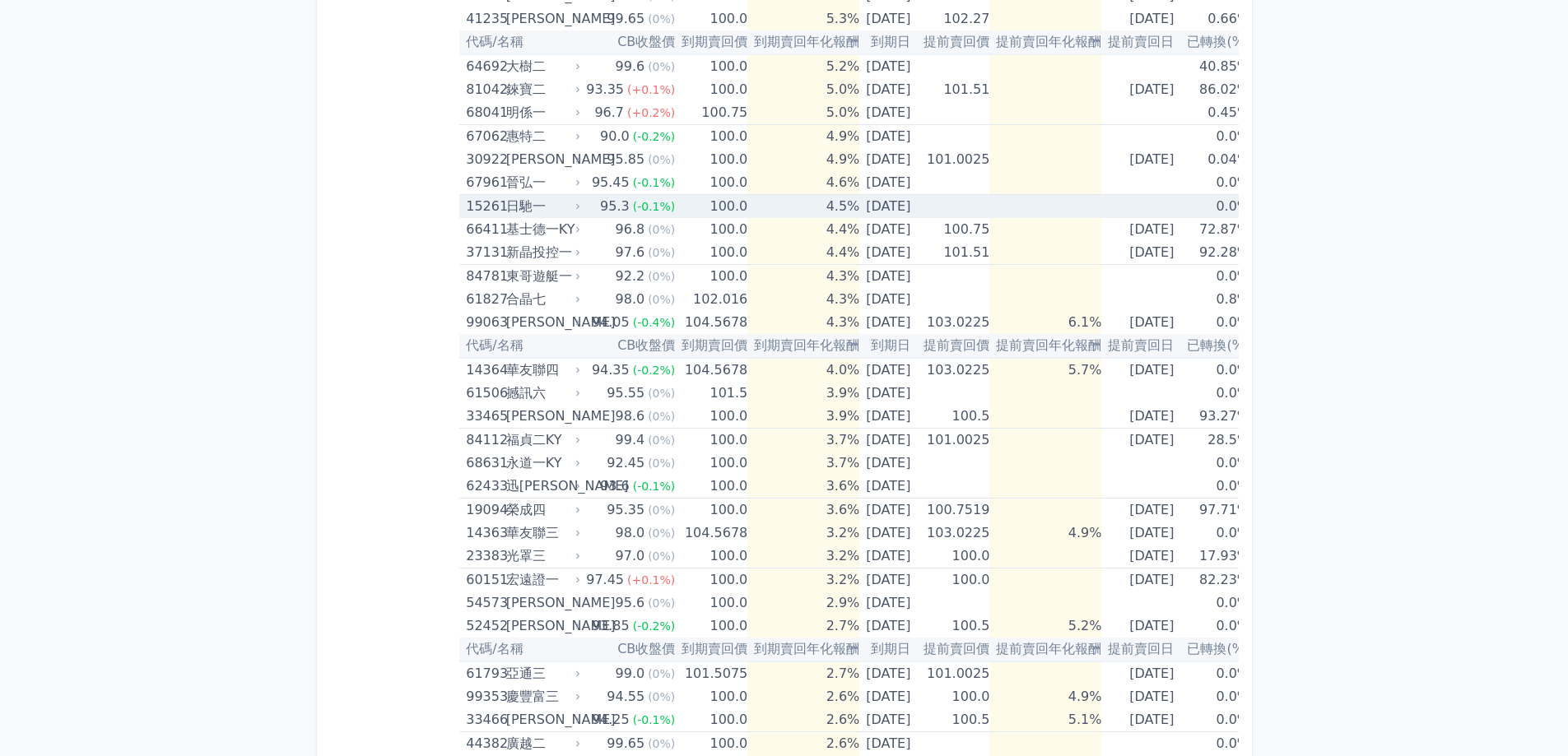
click at [552, 211] on div "日馳一" at bounding box center [542, 206] width 72 height 23
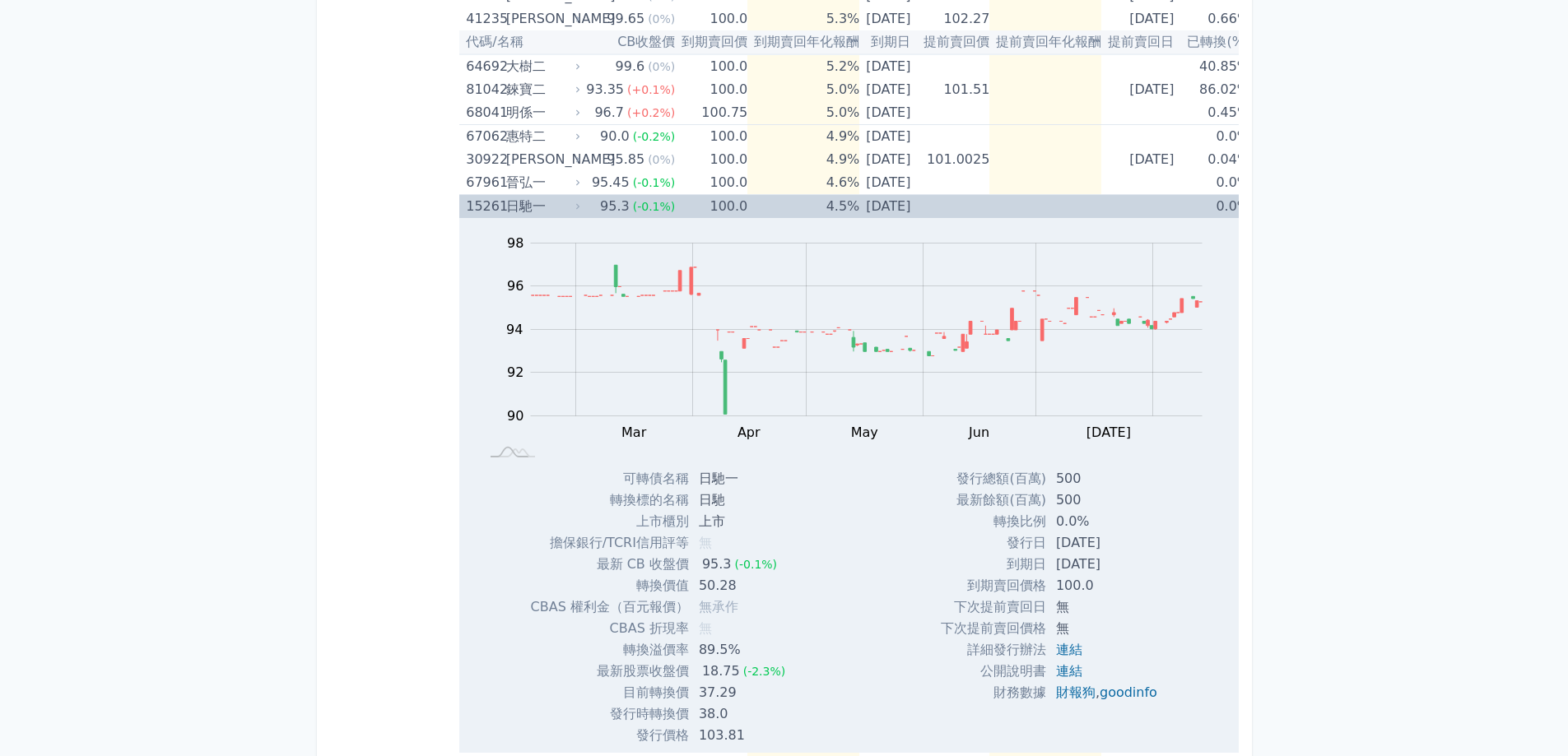
click at [553, 211] on div "日馳一" at bounding box center [542, 206] width 72 height 23
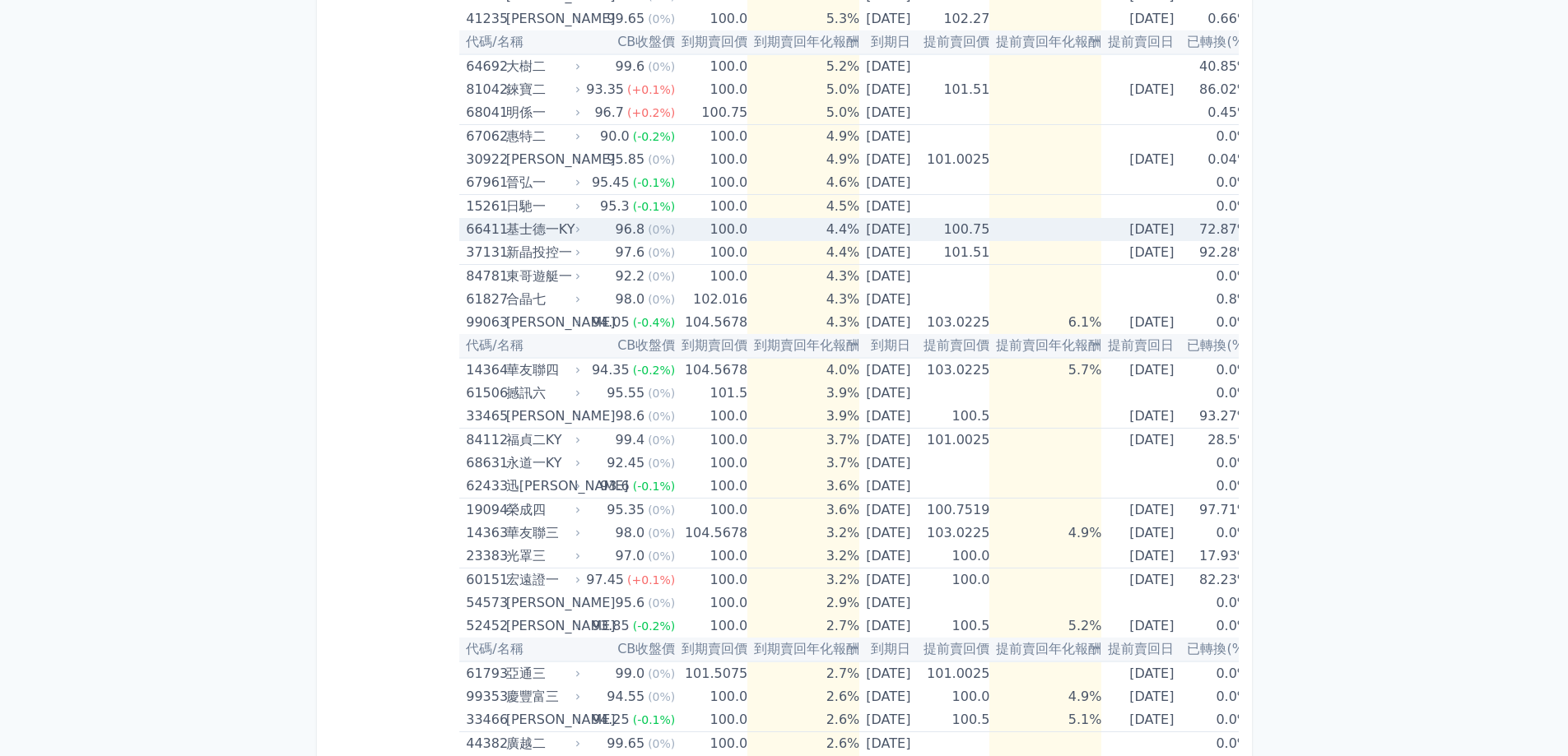
click at [567, 230] on div "基士德一KY" at bounding box center [542, 229] width 72 height 23
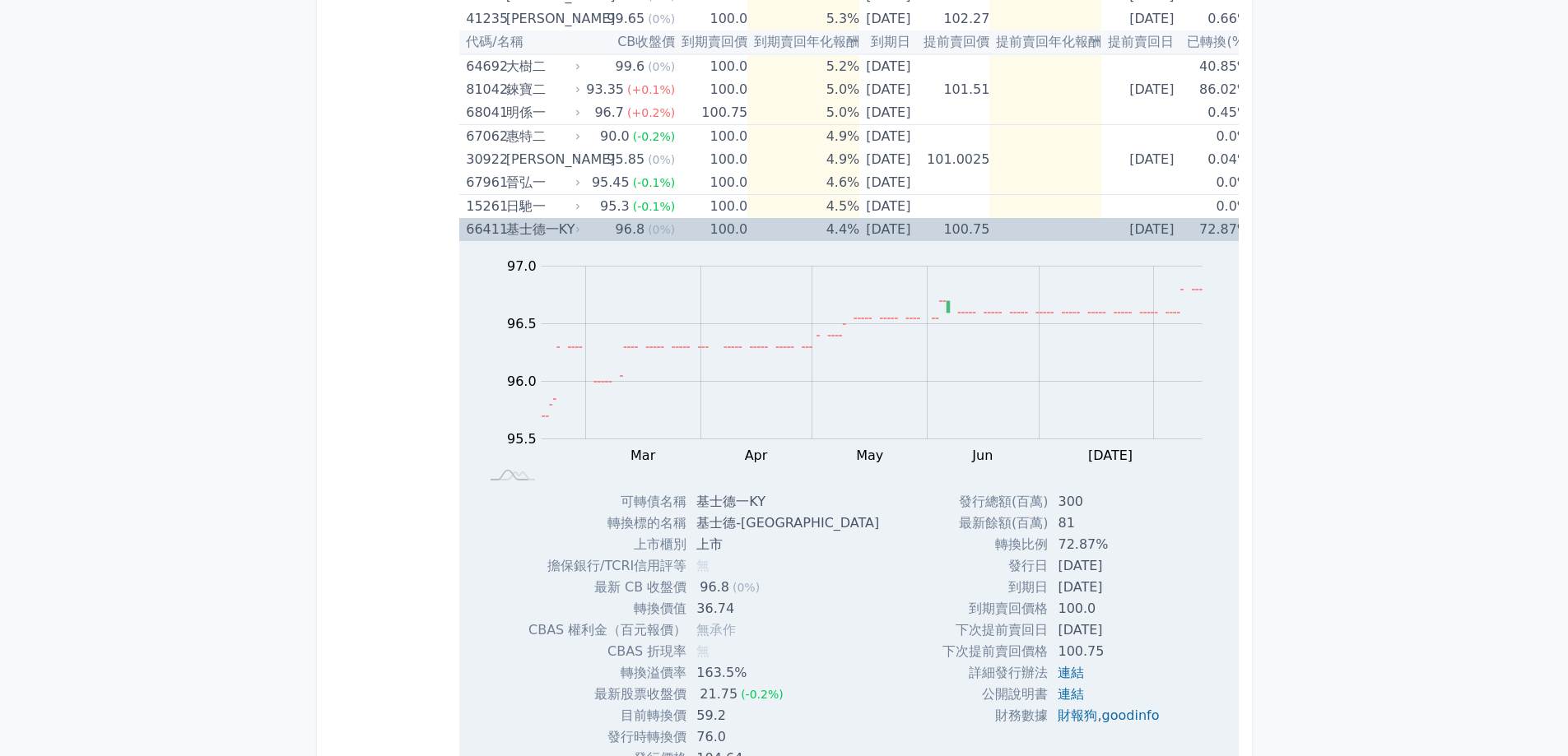
click at [567, 230] on div "基士德一KY" at bounding box center [542, 229] width 72 height 23
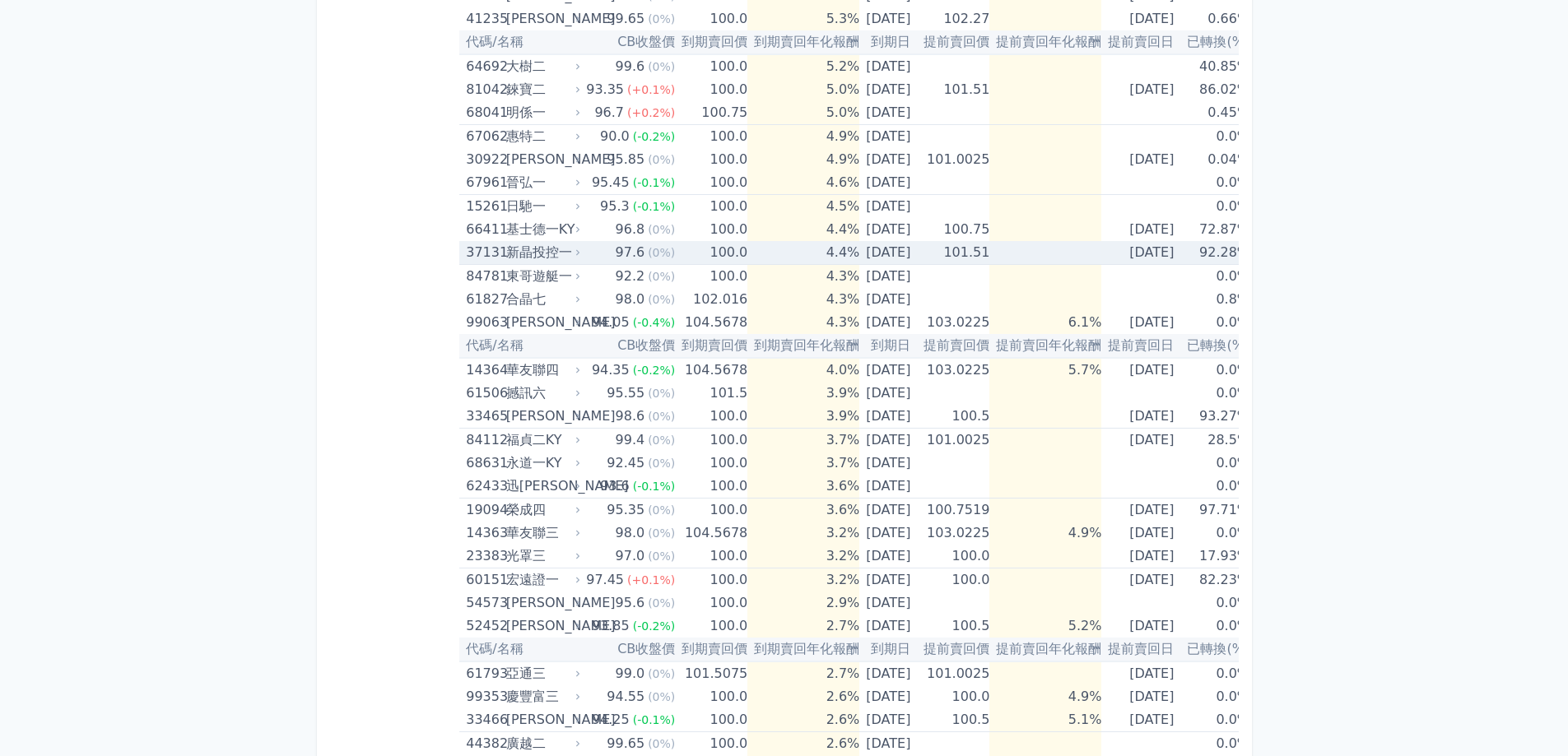
click at [573, 252] on icon at bounding box center [578, 253] width 10 height 10
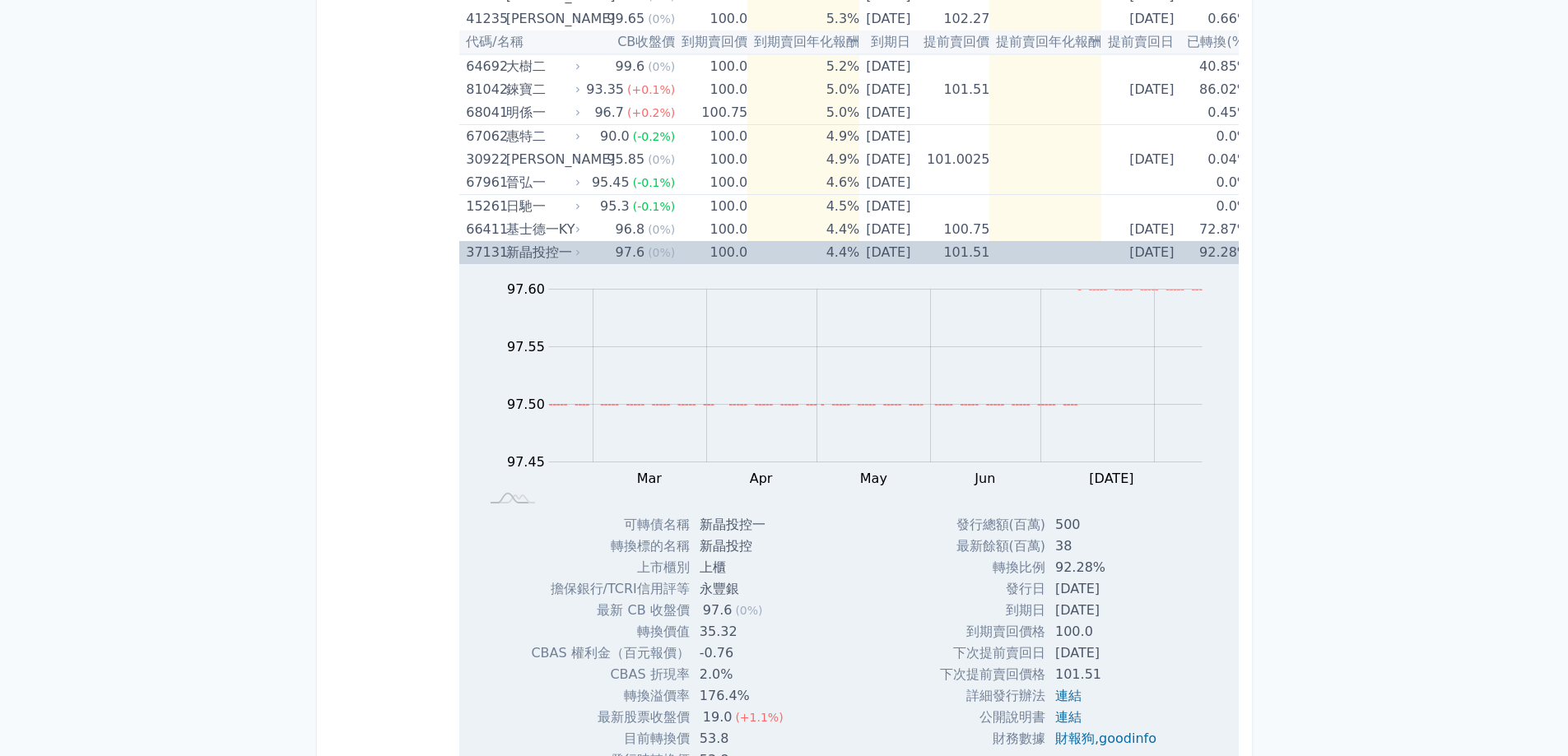
click at [573, 252] on icon at bounding box center [578, 253] width 10 height 10
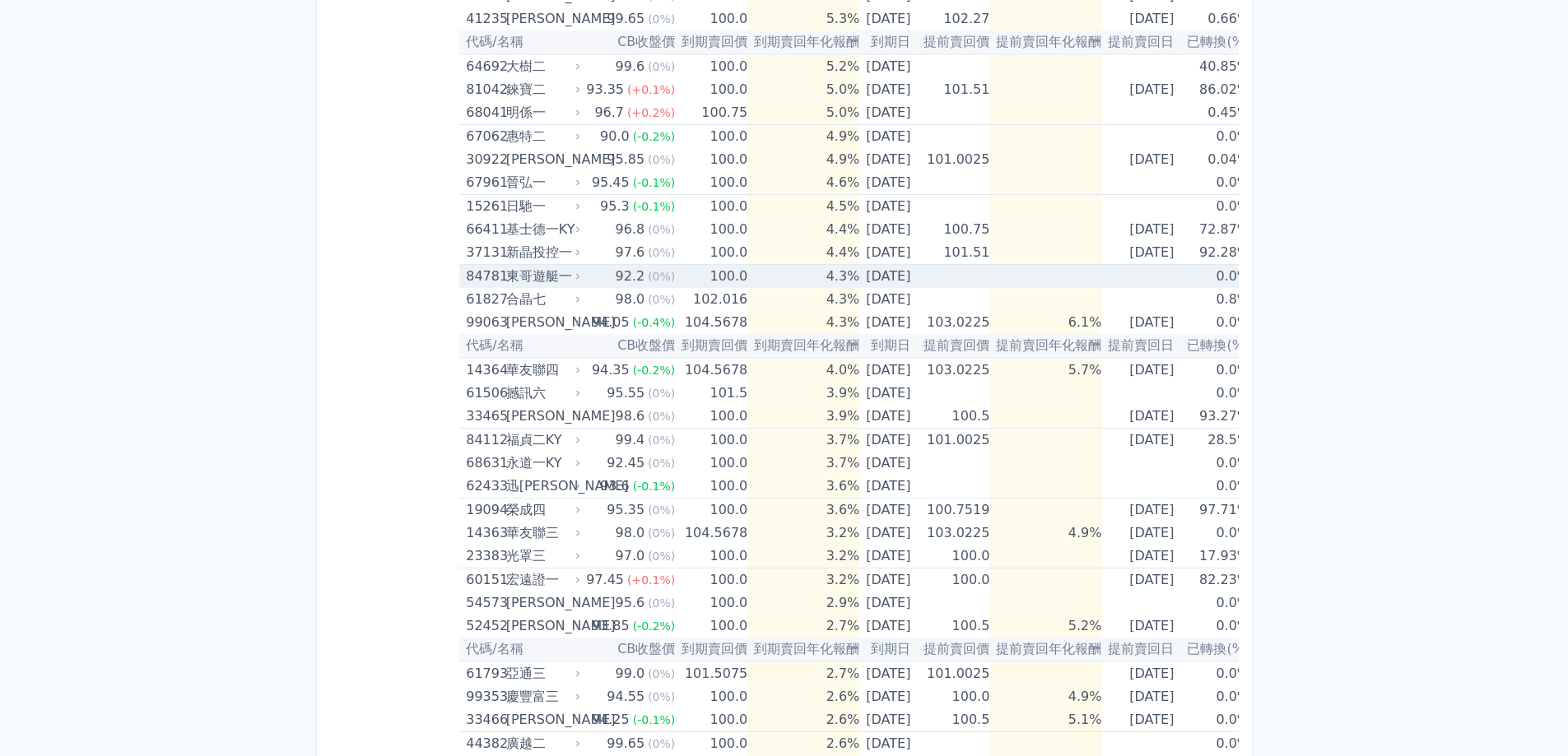
click at [575, 275] on icon at bounding box center [578, 277] width 10 height 10
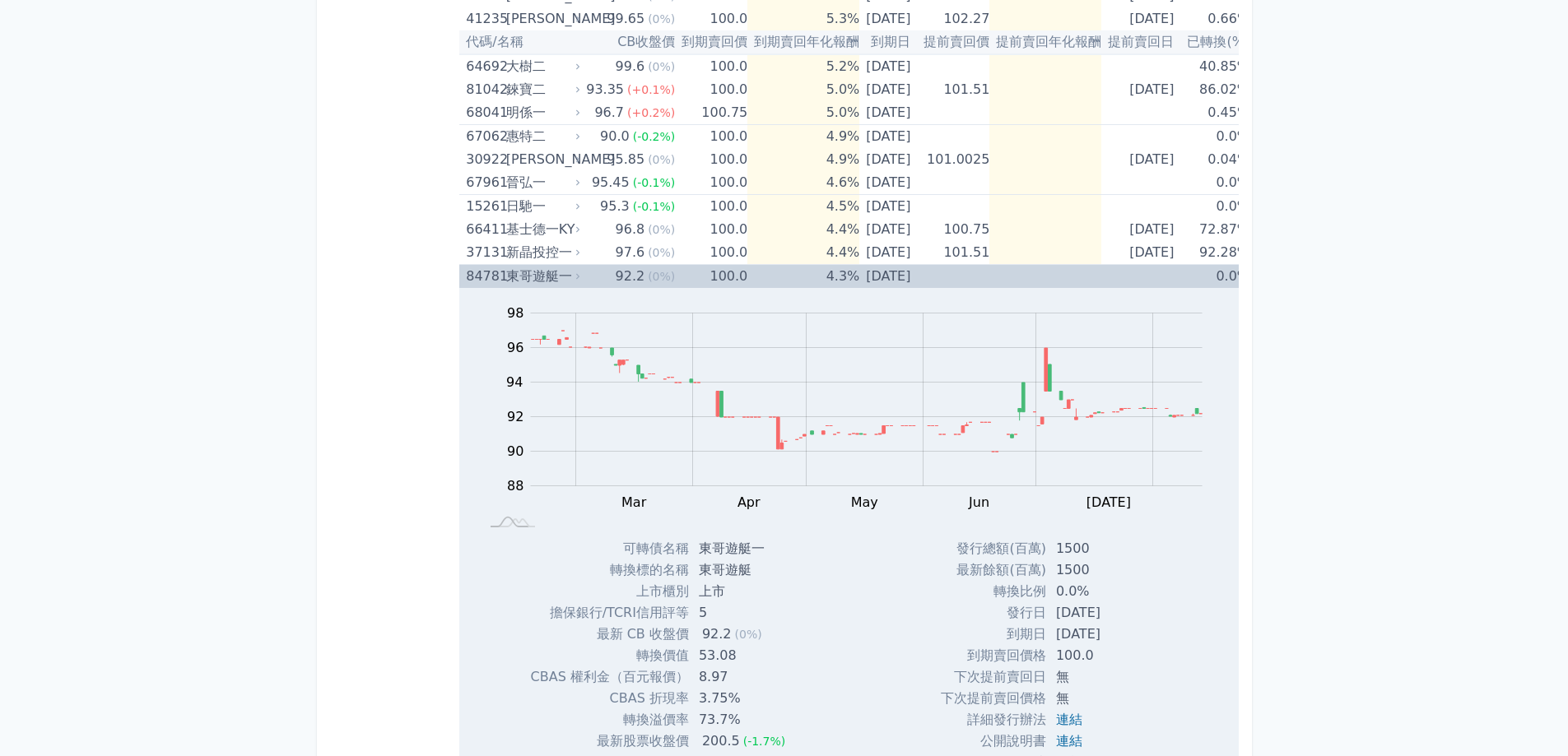
click at [579, 268] on div "84781 東哥遊艇一" at bounding box center [524, 277] width 117 height 23
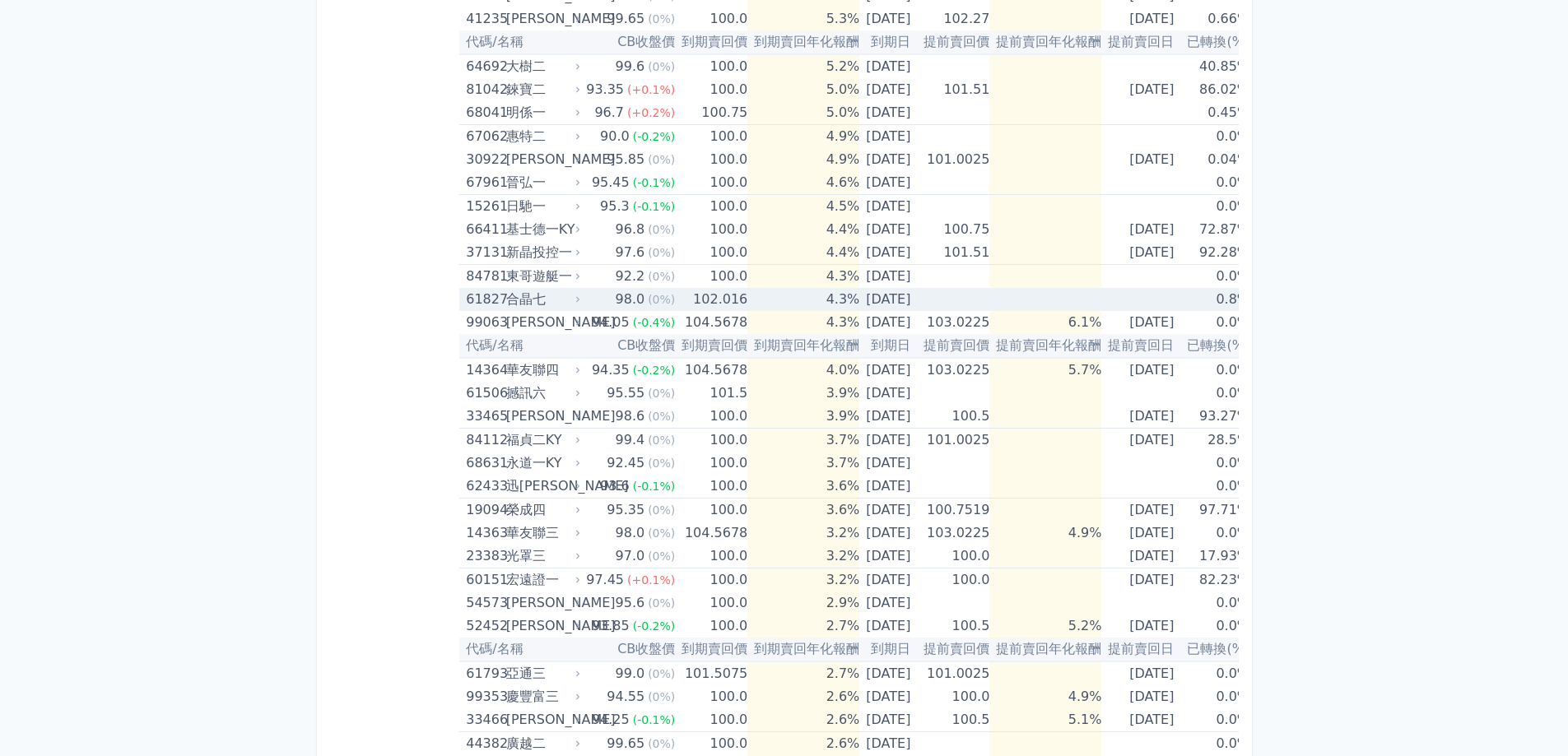
click at [573, 297] on icon at bounding box center [578, 299] width 10 height 10
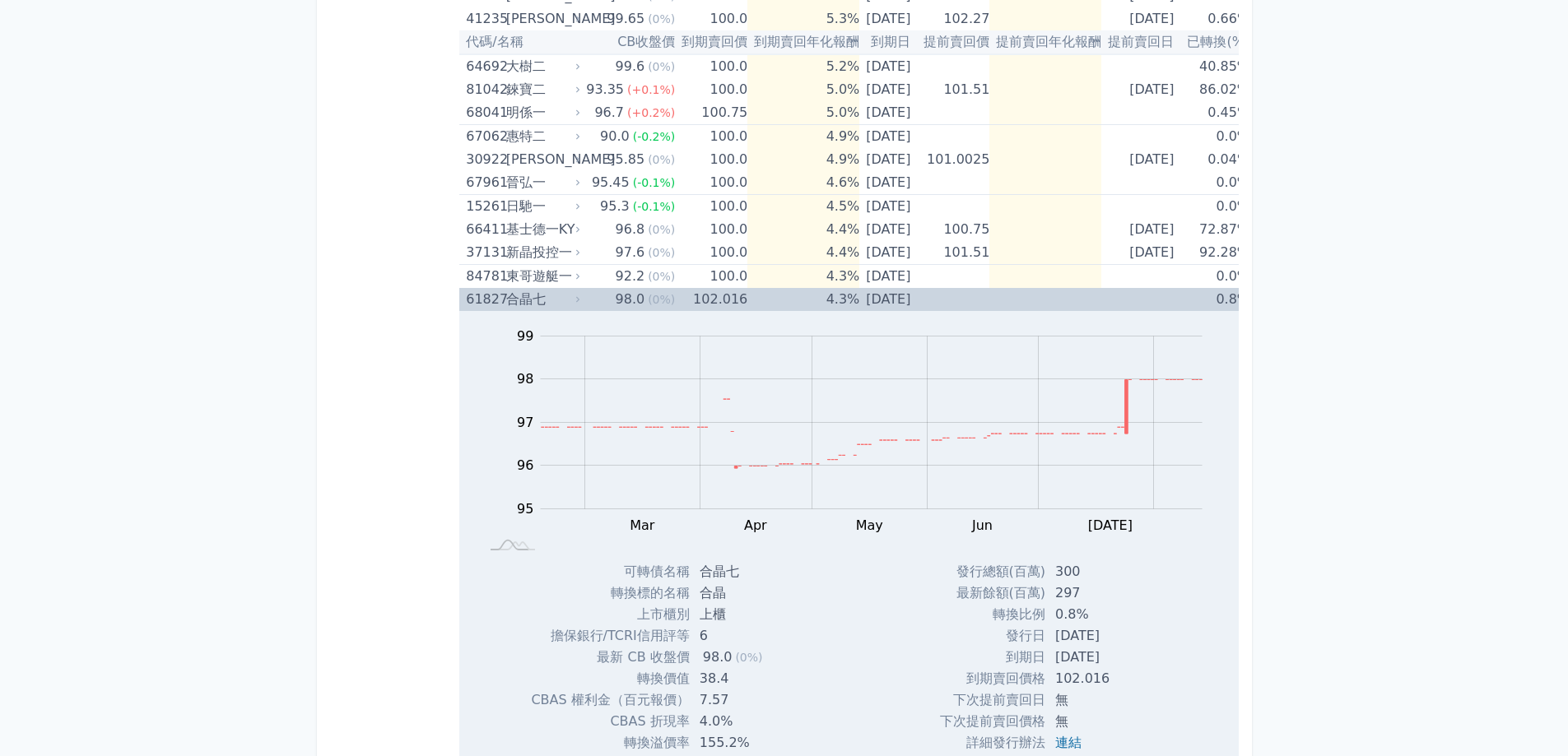
click at [573, 293] on div "61827 合晶七" at bounding box center [524, 300] width 117 height 23
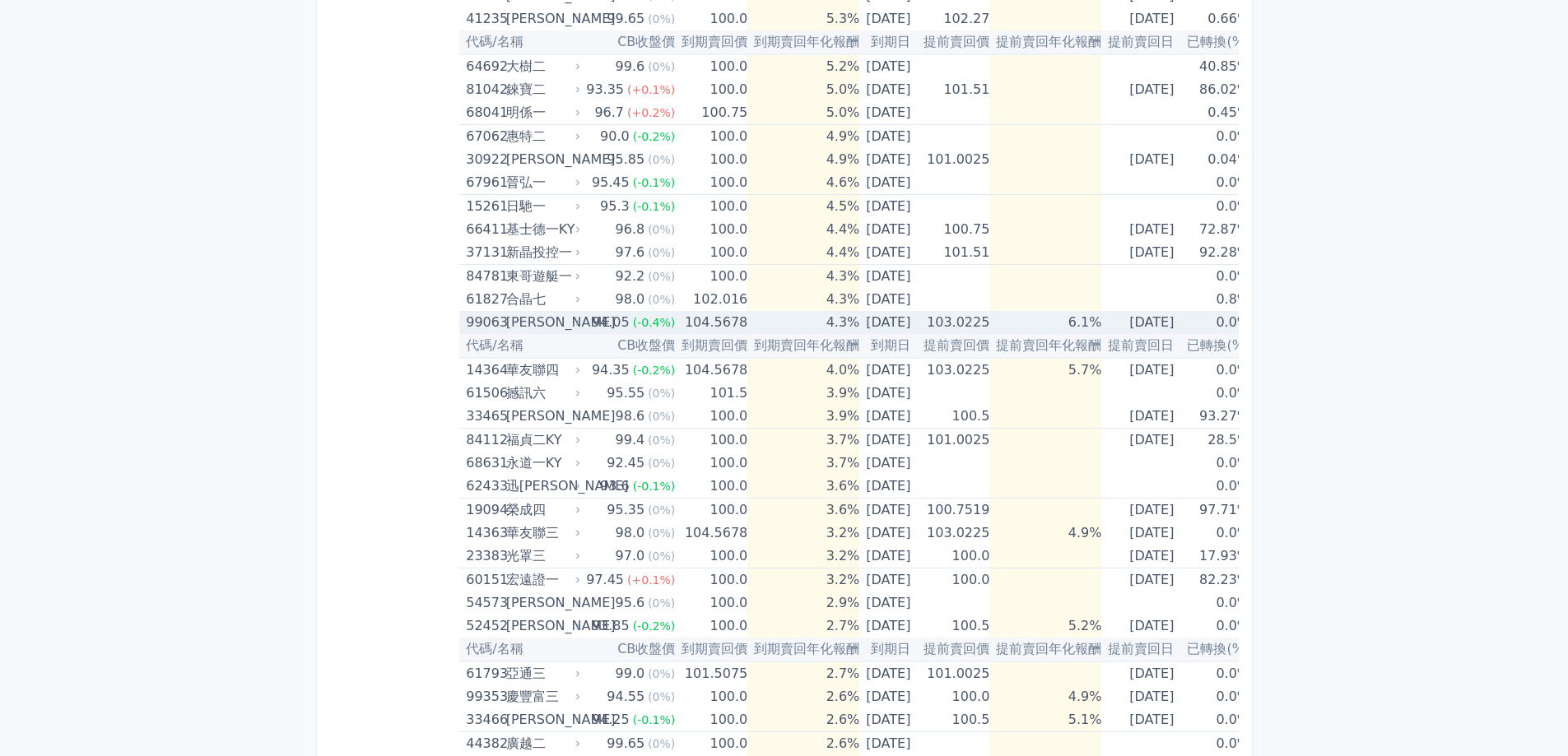
click at [583, 321] on td "94.05 (-0.4%)" at bounding box center [629, 322] width 92 height 23
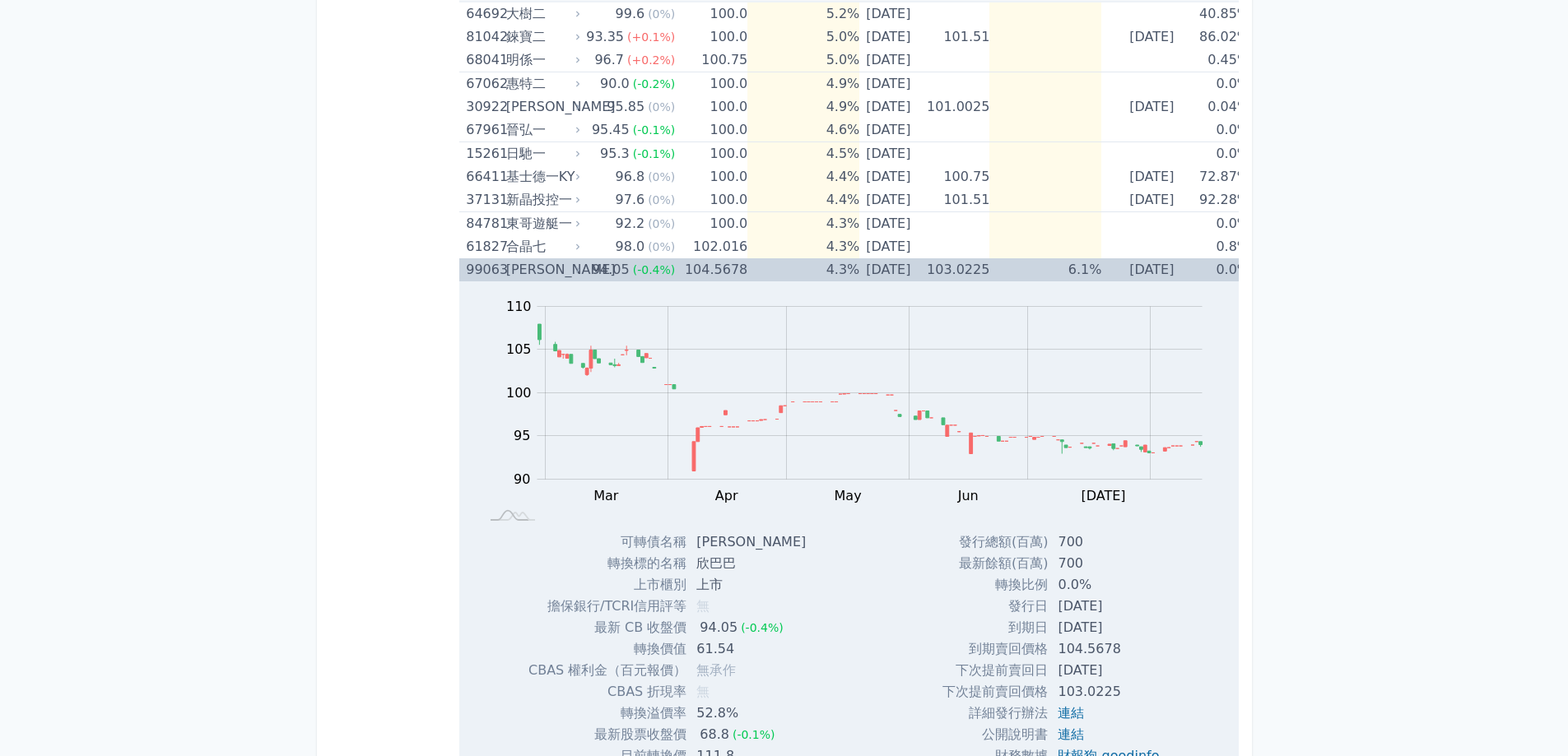
scroll to position [494, 0]
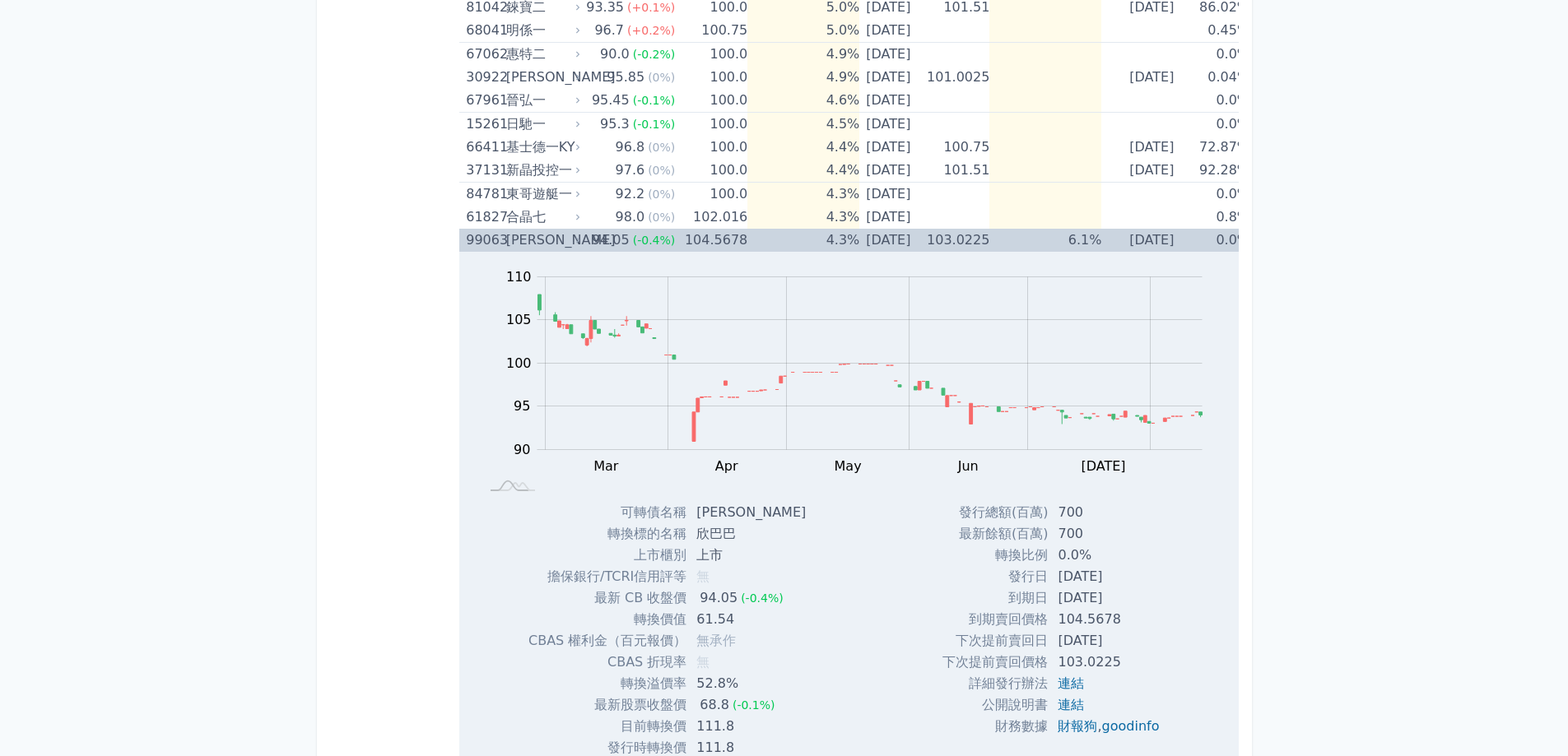
click at [562, 242] on div "[PERSON_NAME]" at bounding box center [542, 240] width 72 height 23
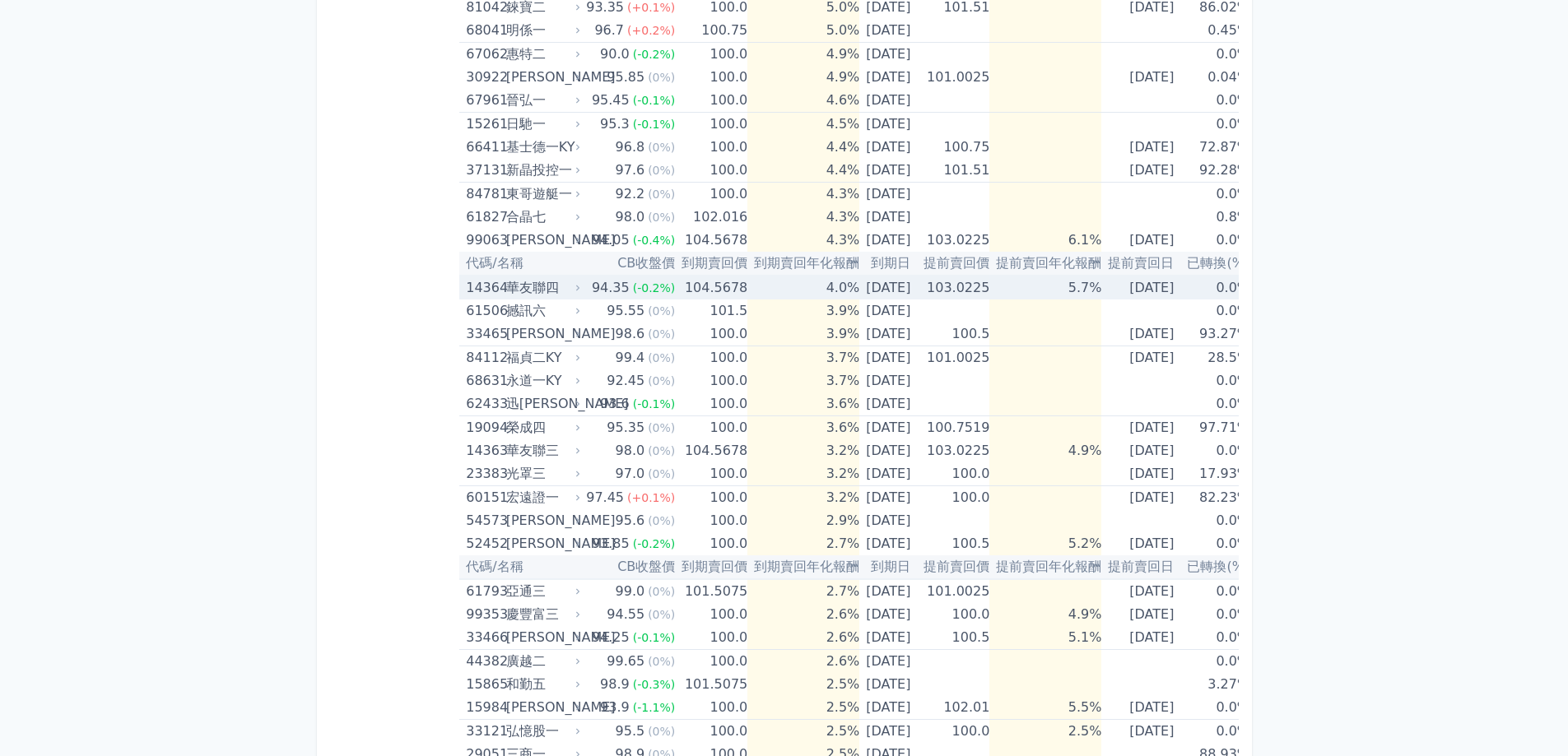
click at [589, 287] on div "94.35" at bounding box center [611, 288] width 45 height 23
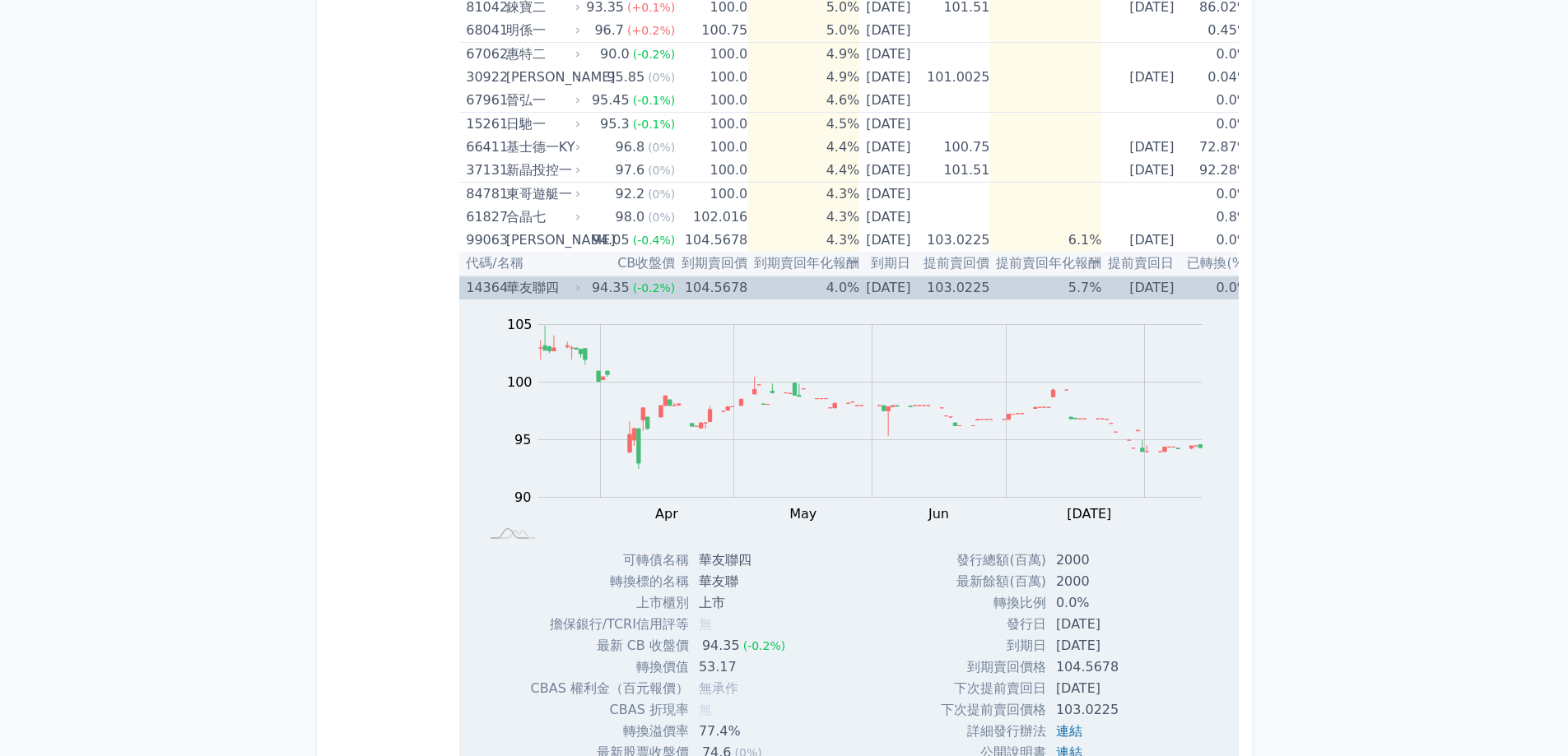
click at [573, 282] on div "華友聯四" at bounding box center [542, 288] width 72 height 23
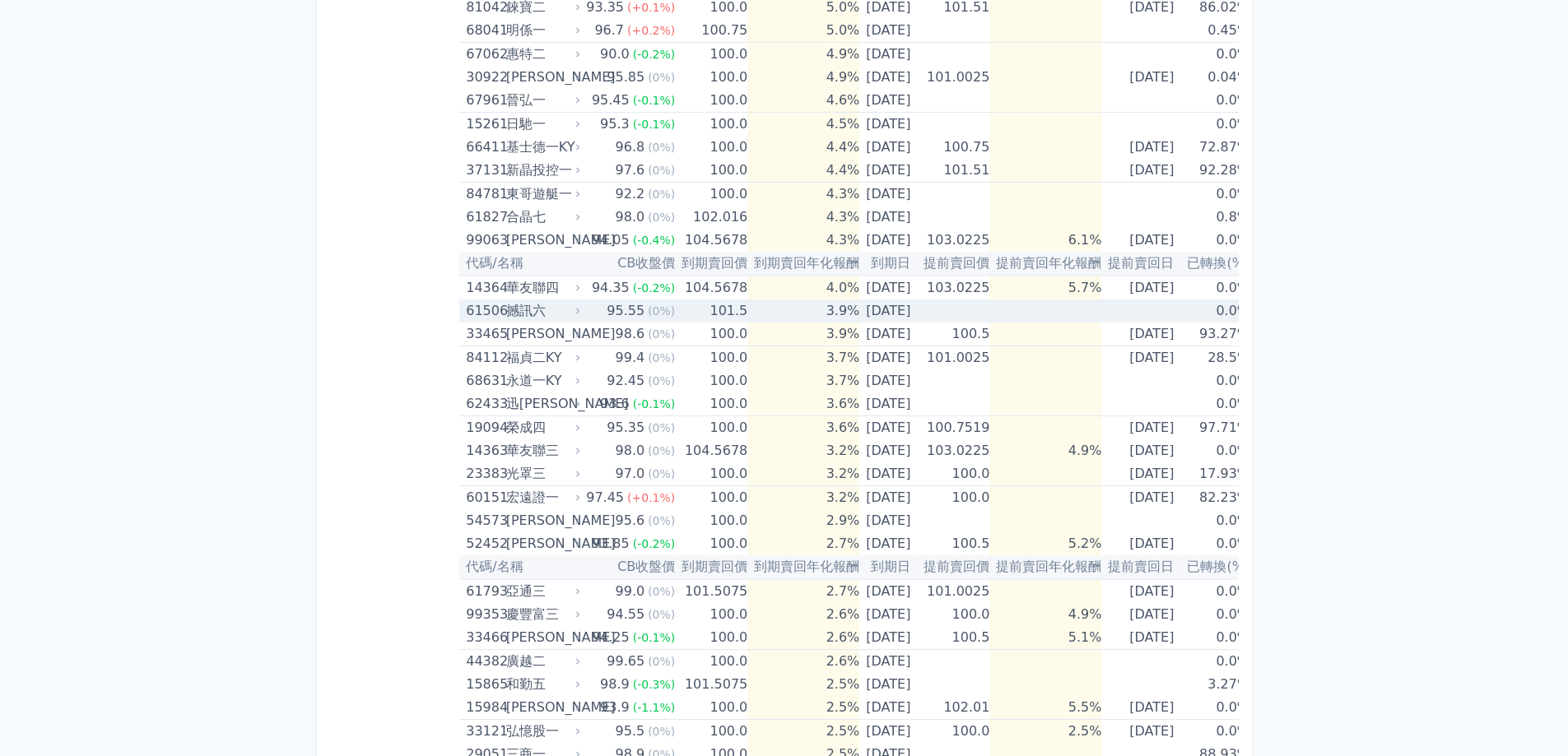
click at [569, 310] on div "撼訊六" at bounding box center [542, 311] width 72 height 23
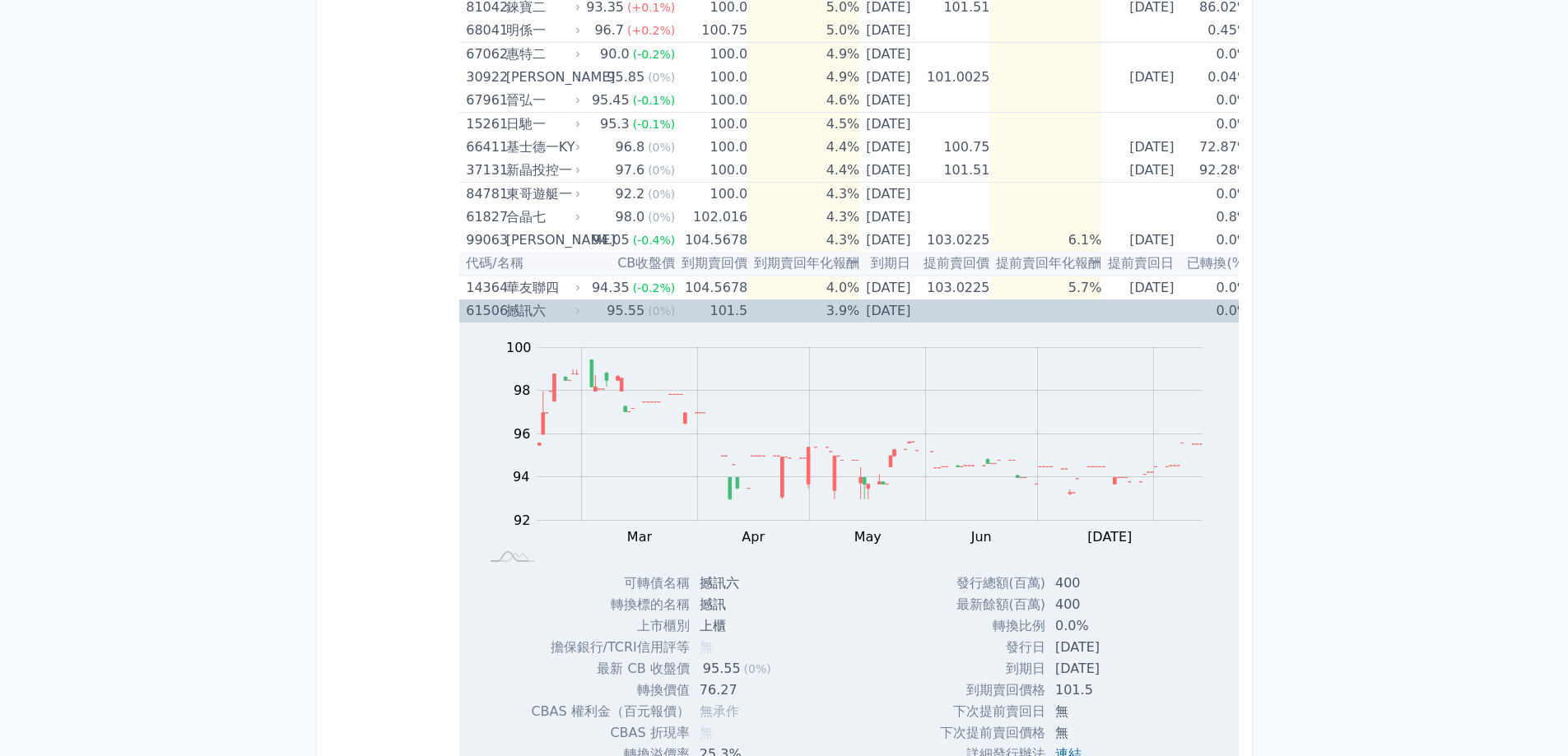
click at [573, 309] on icon at bounding box center [578, 311] width 10 height 10
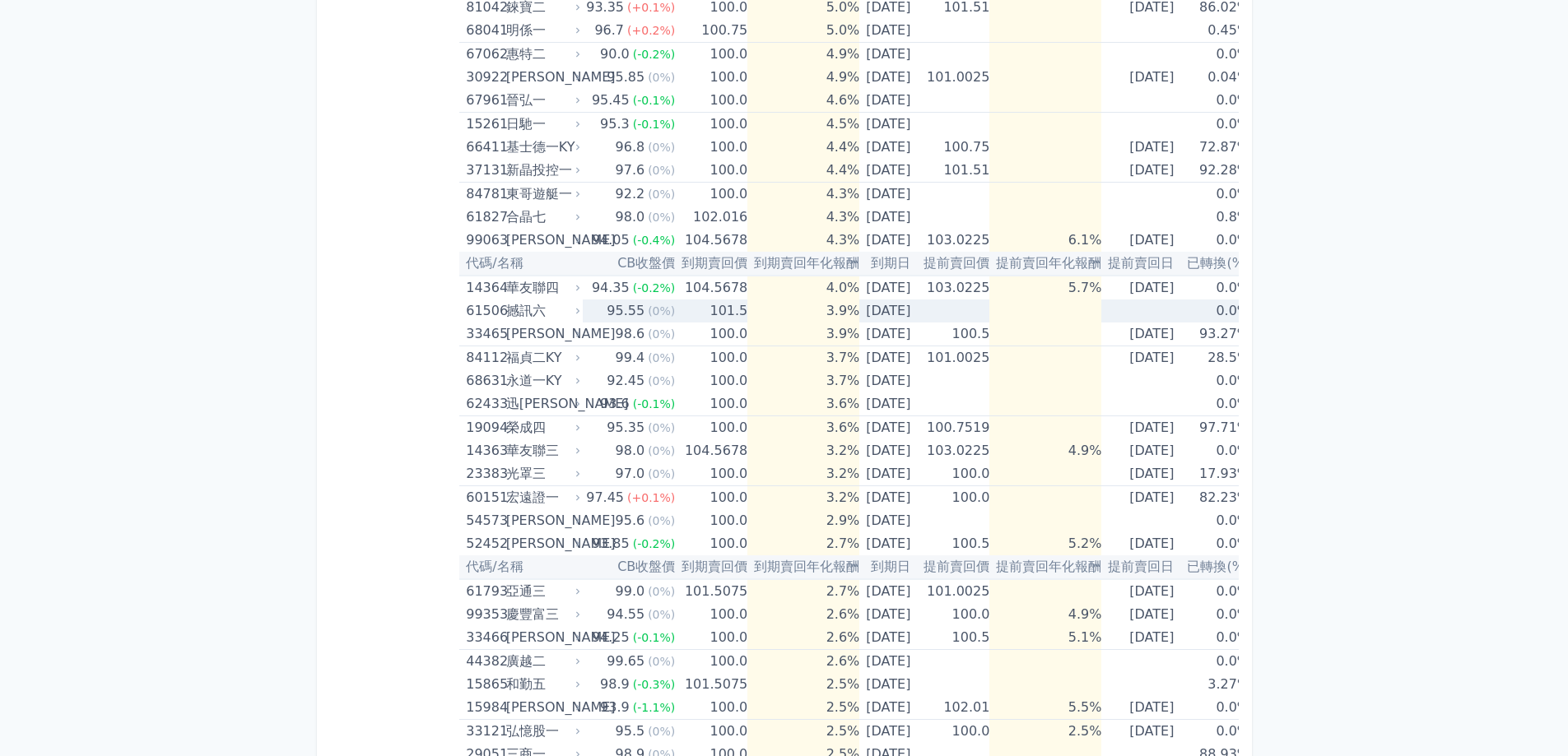
click at [573, 308] on icon at bounding box center [578, 311] width 10 height 10
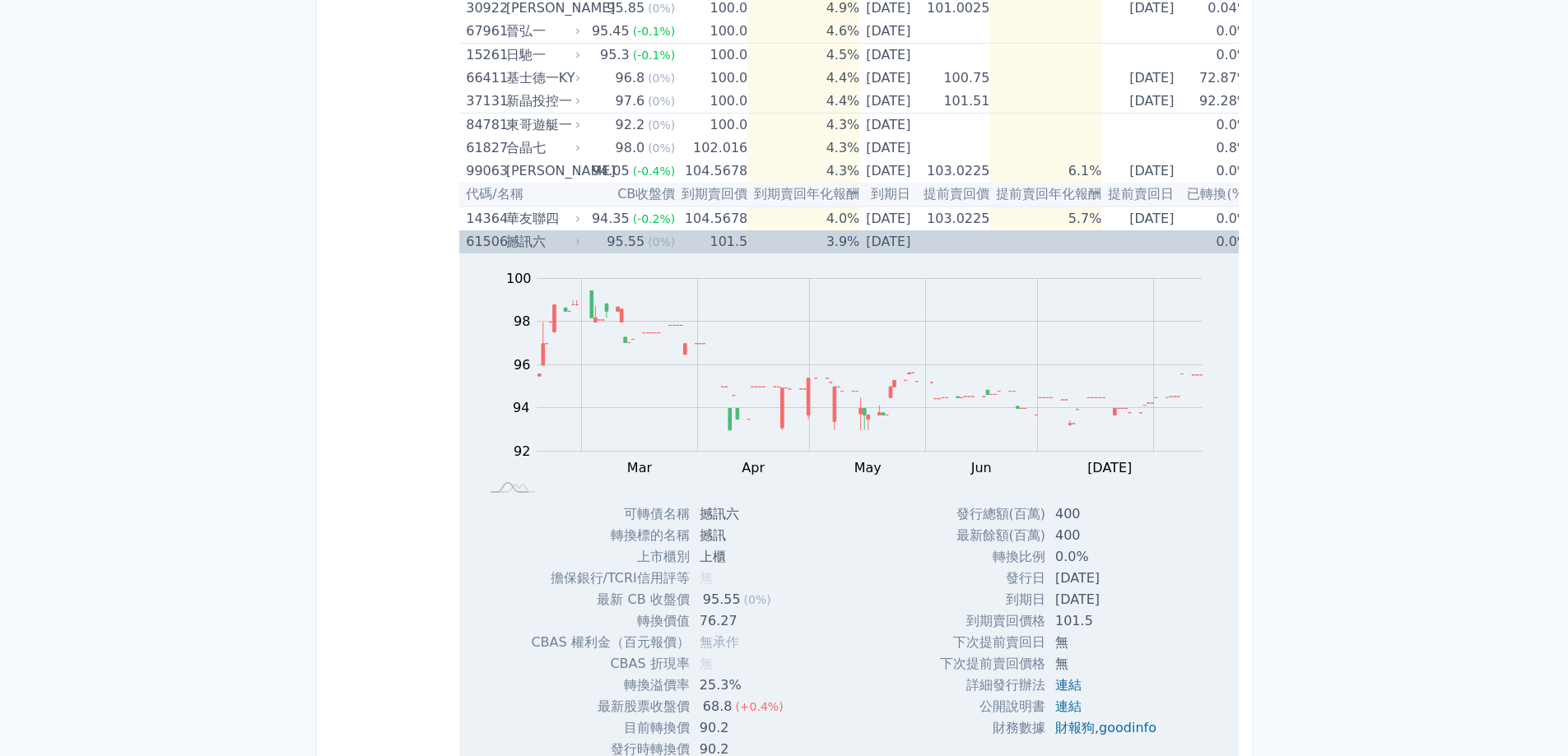
scroll to position [658, 0]
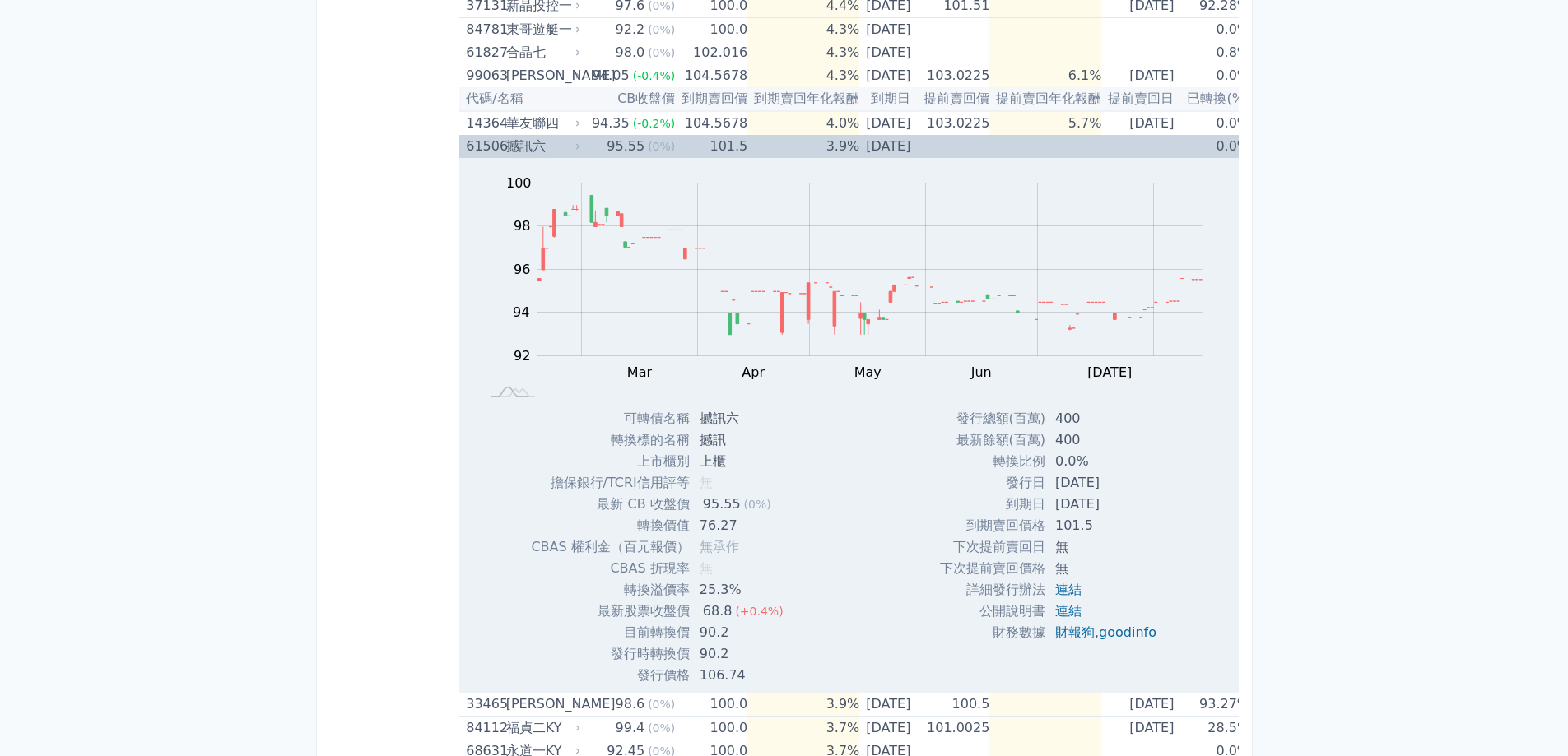
click at [561, 153] on div "撼訊六" at bounding box center [542, 146] width 72 height 23
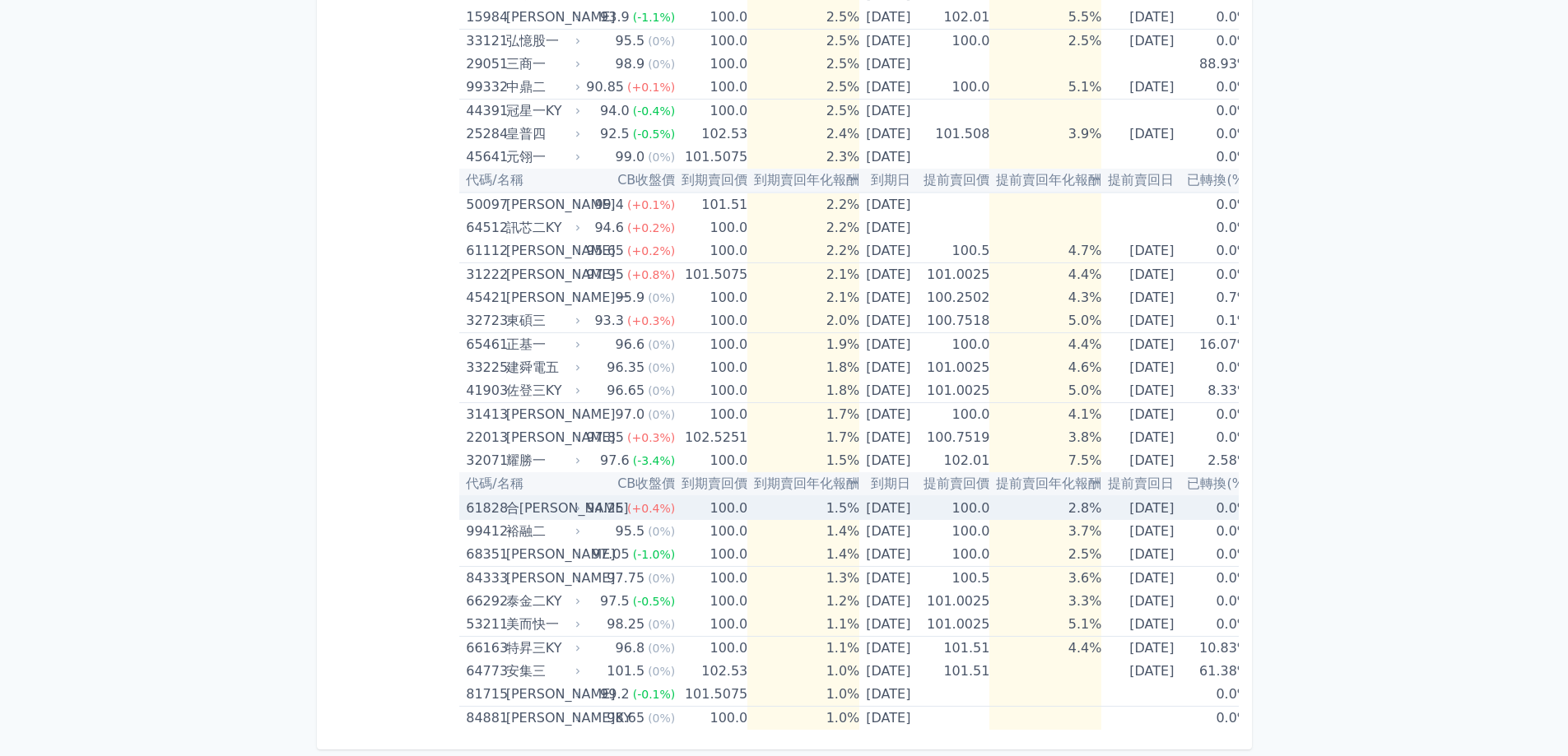
scroll to position [1196, 0]
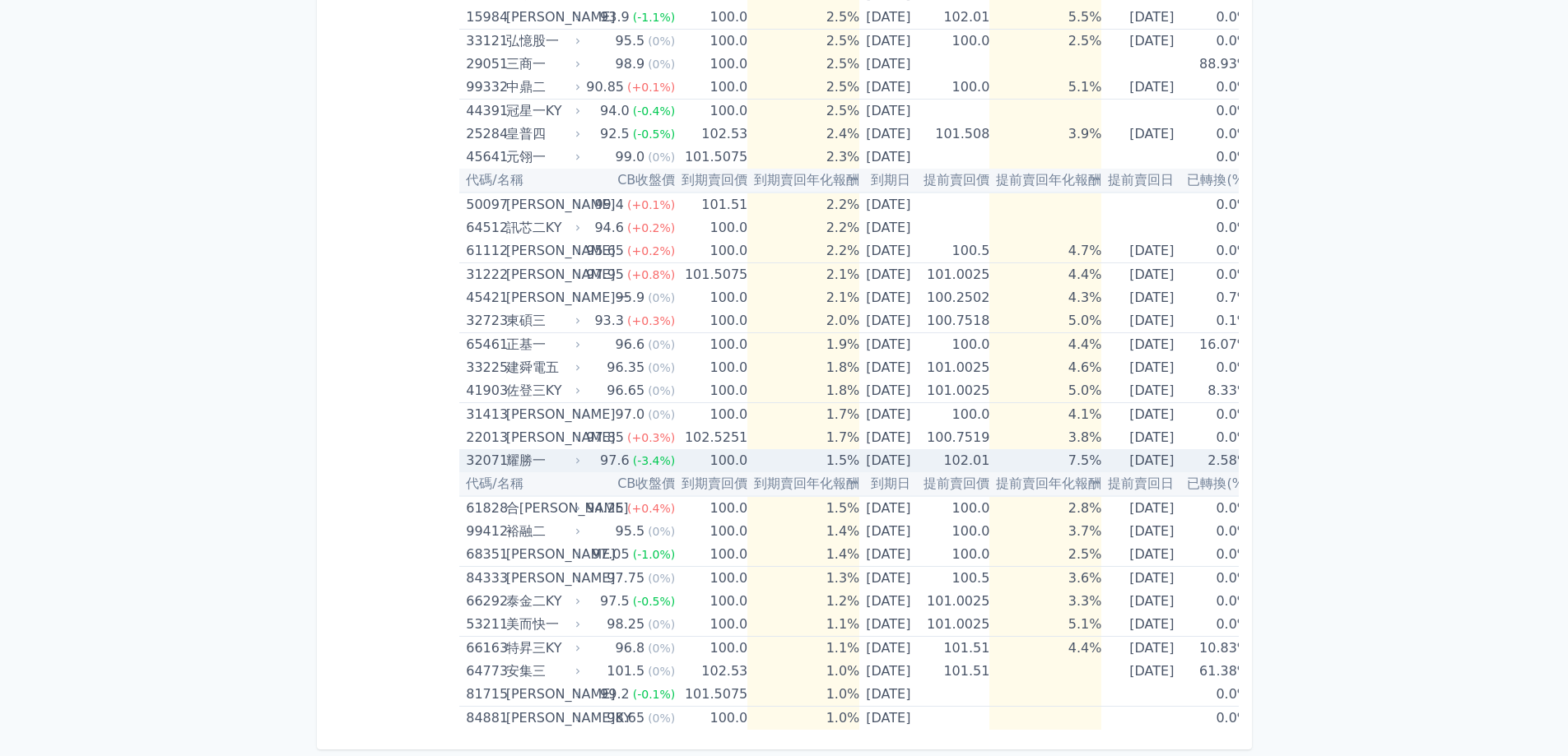
click at [583, 449] on td "97.6 (-3.4%)" at bounding box center [629, 461] width 92 height 23
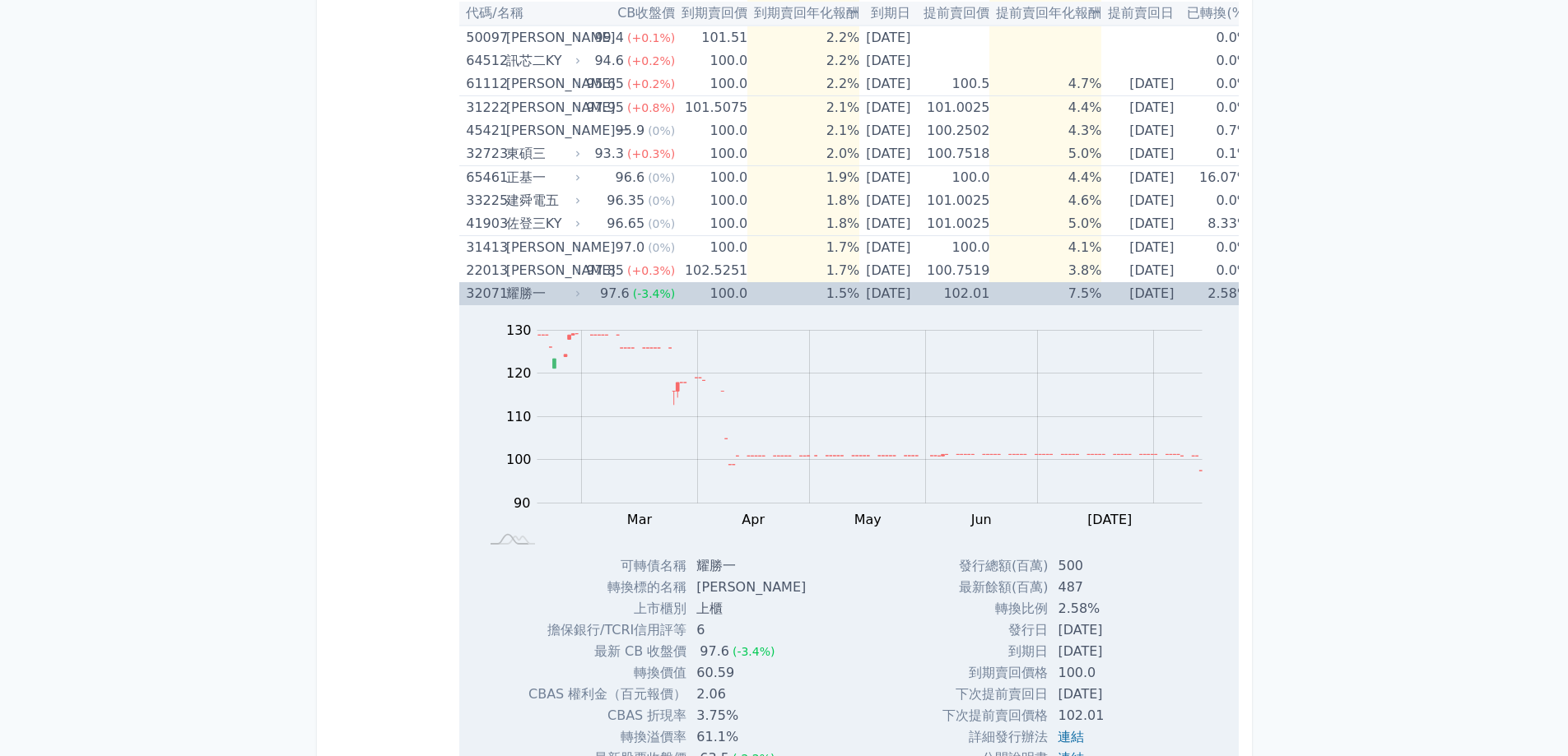
scroll to position [1443, 0]
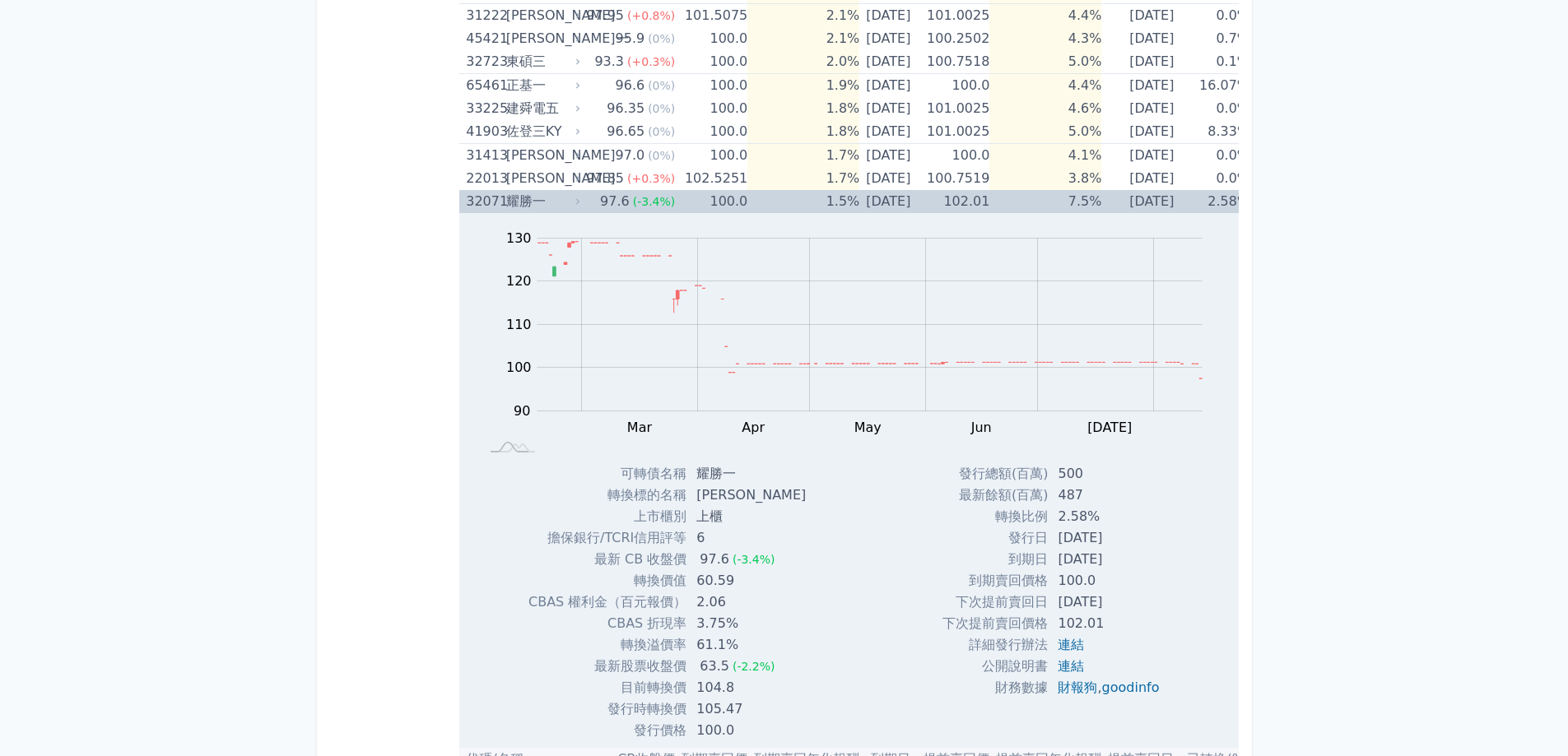
click at [557, 200] on div "耀勝一" at bounding box center [542, 201] width 72 height 23
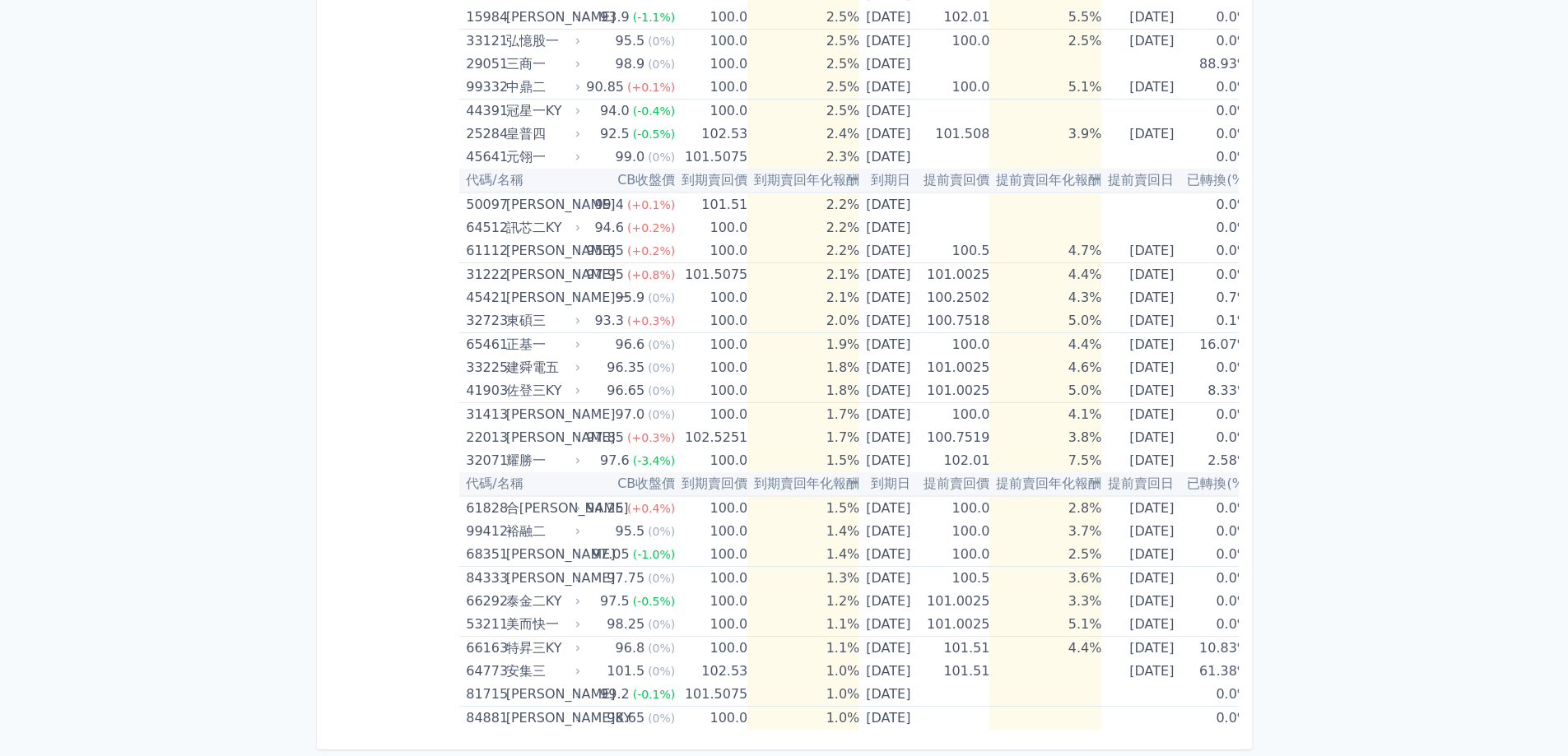
drag, startPoint x: 1381, startPoint y: 227, endPoint x: 1311, endPoint y: 174, distance: 87.8
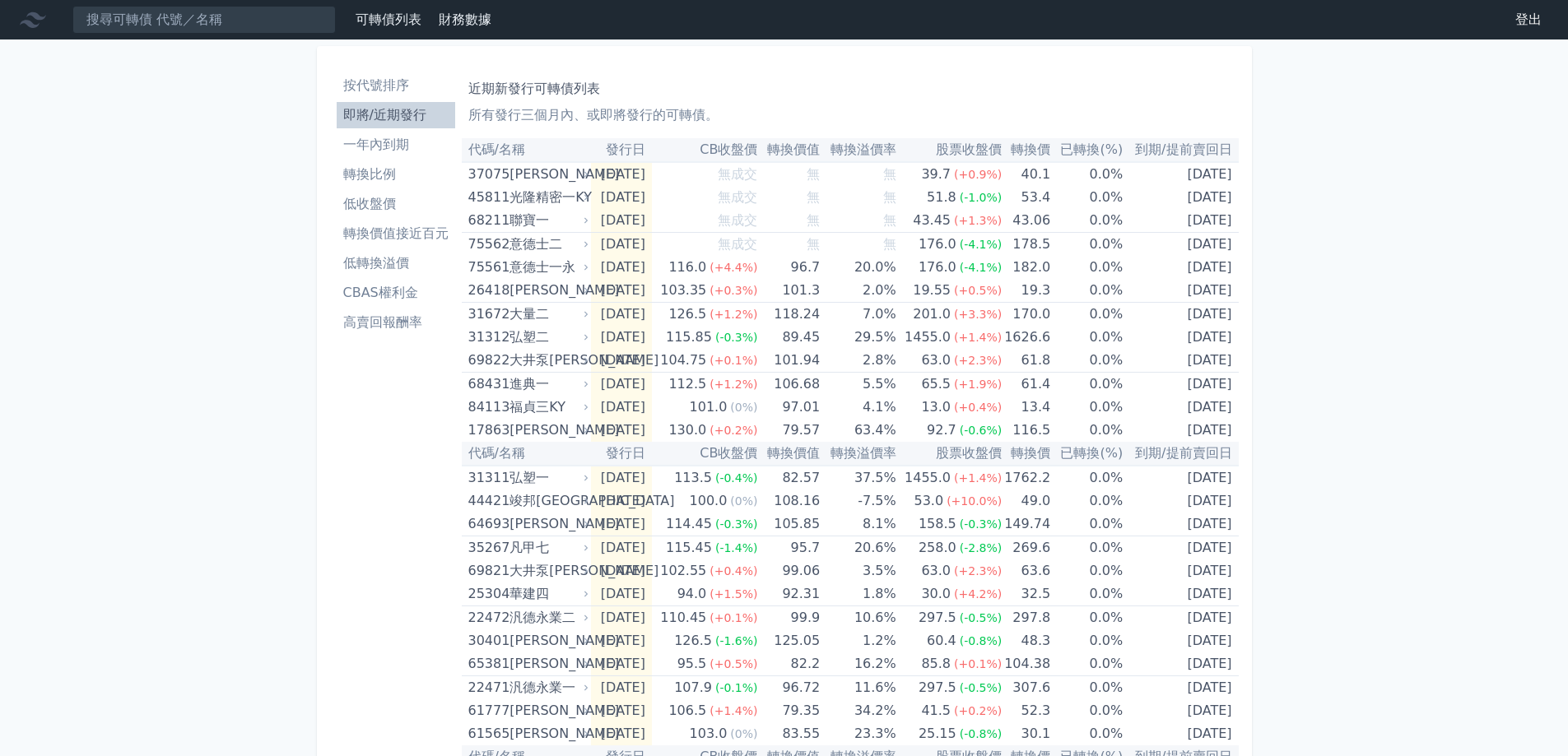
click at [413, 330] on li "高賣回報酬率" at bounding box center [396, 322] width 118 height 19
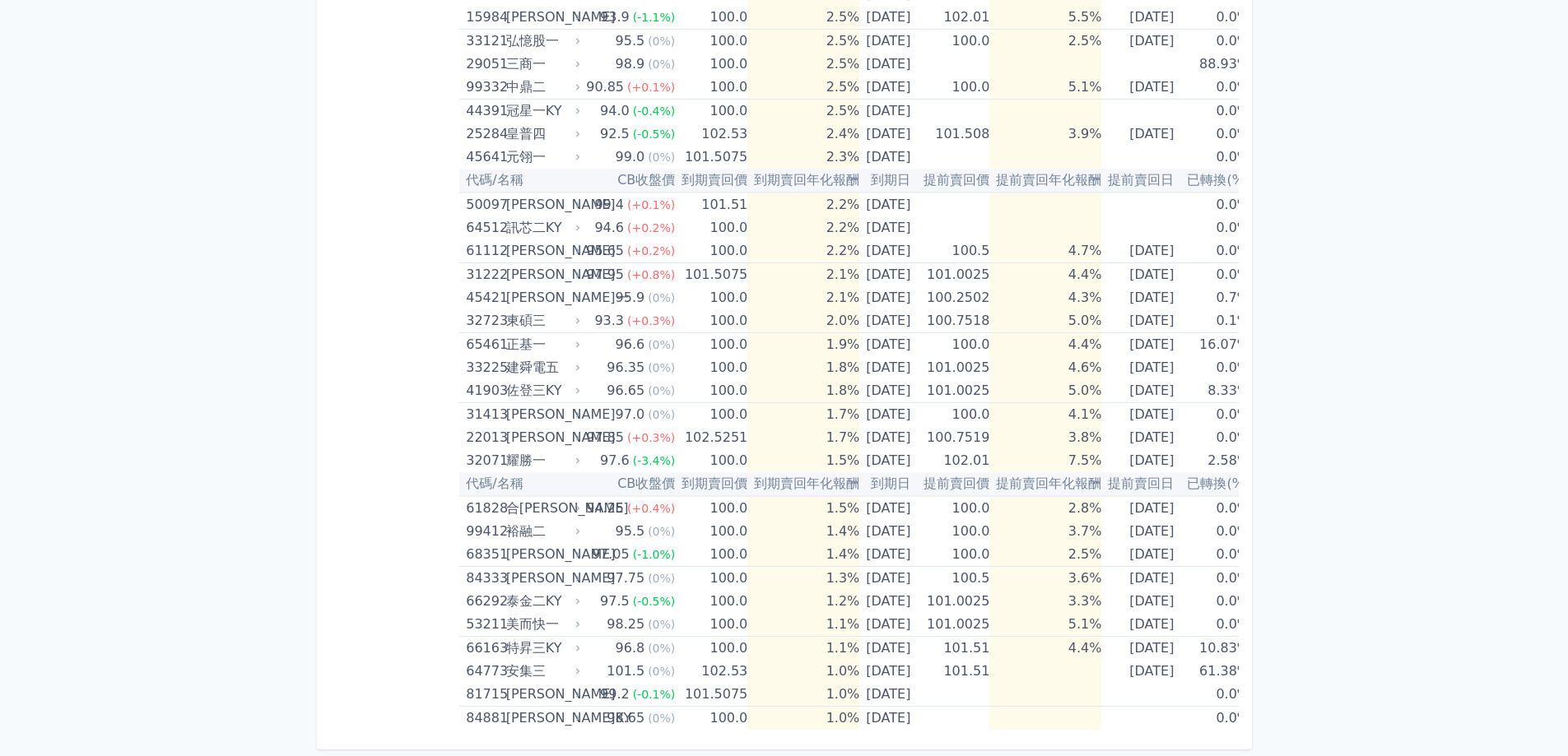
scroll to position [0, 30]
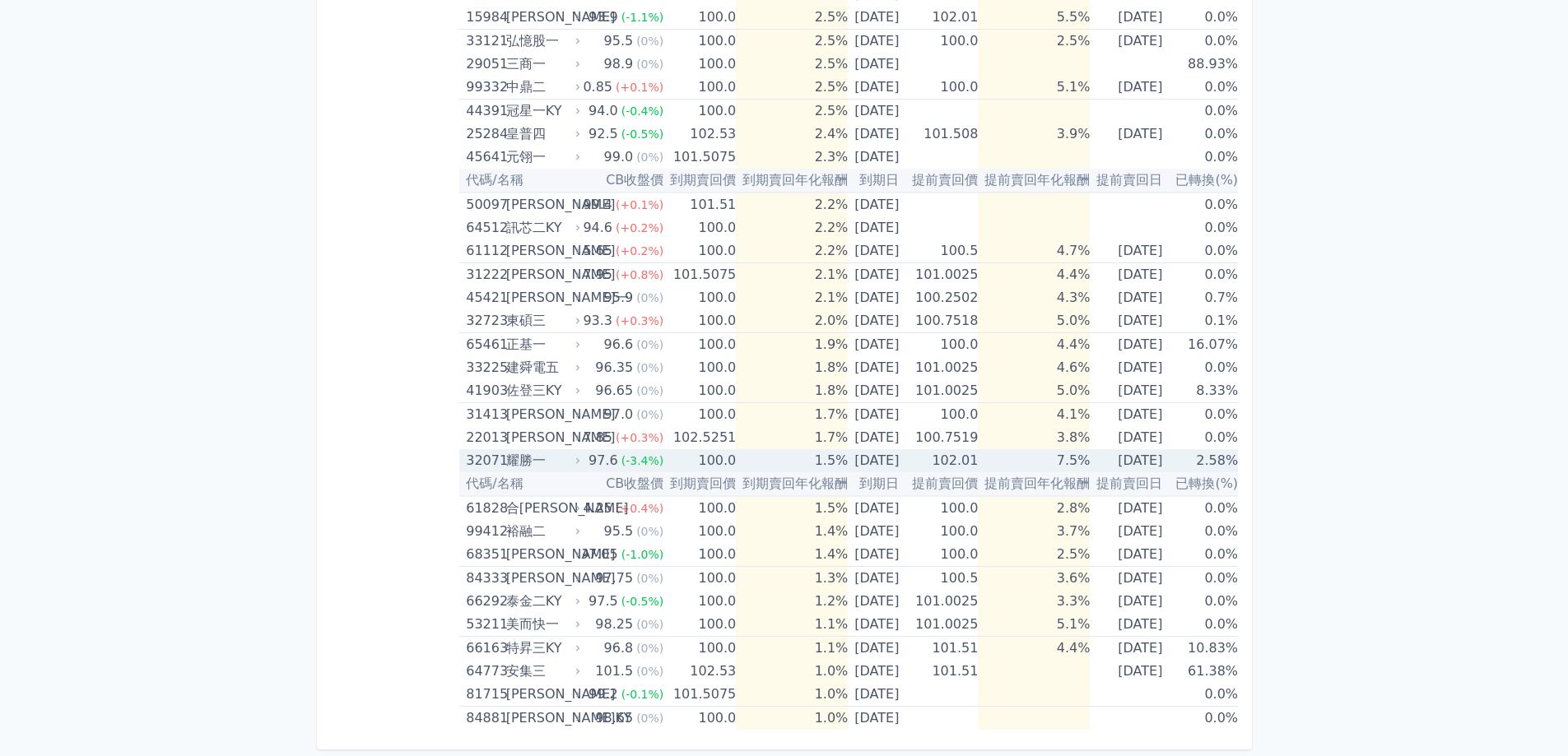
click at [1212, 449] on td "2.58%" at bounding box center [1203, 461] width 69 height 23
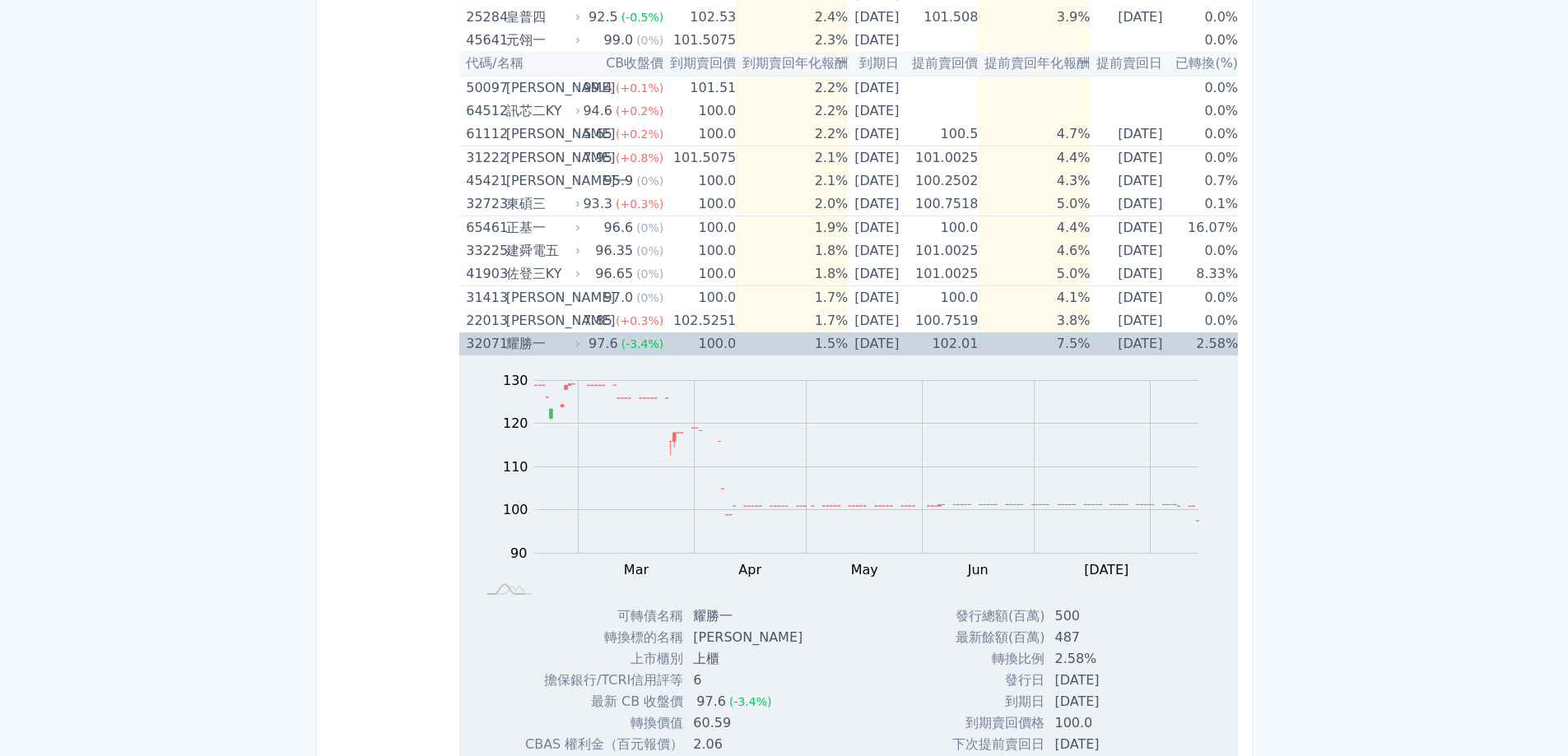
scroll to position [1443, 0]
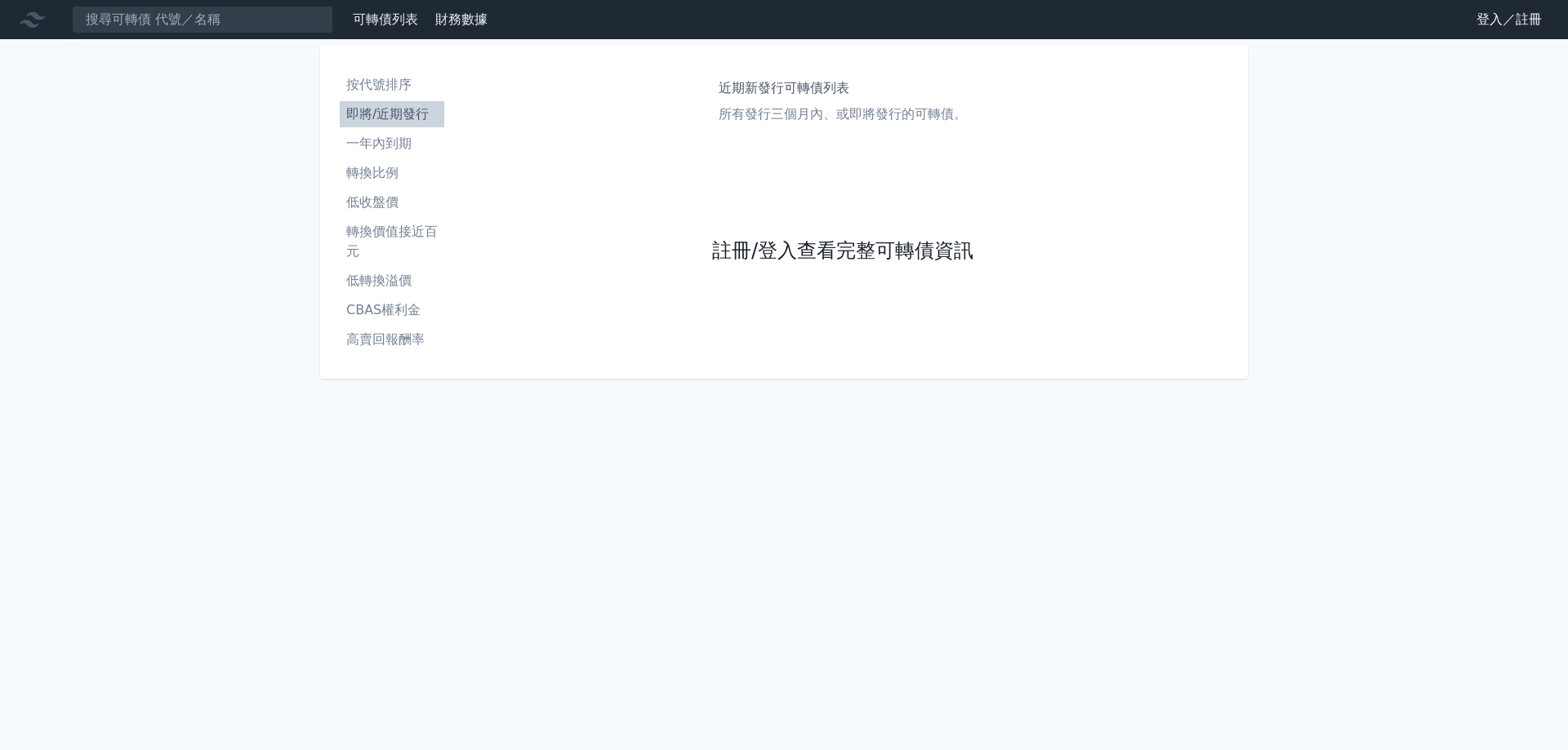
click at [827, 260] on link "註冊/登入查看完整可轉債資訊" at bounding box center [843, 251] width 261 height 26
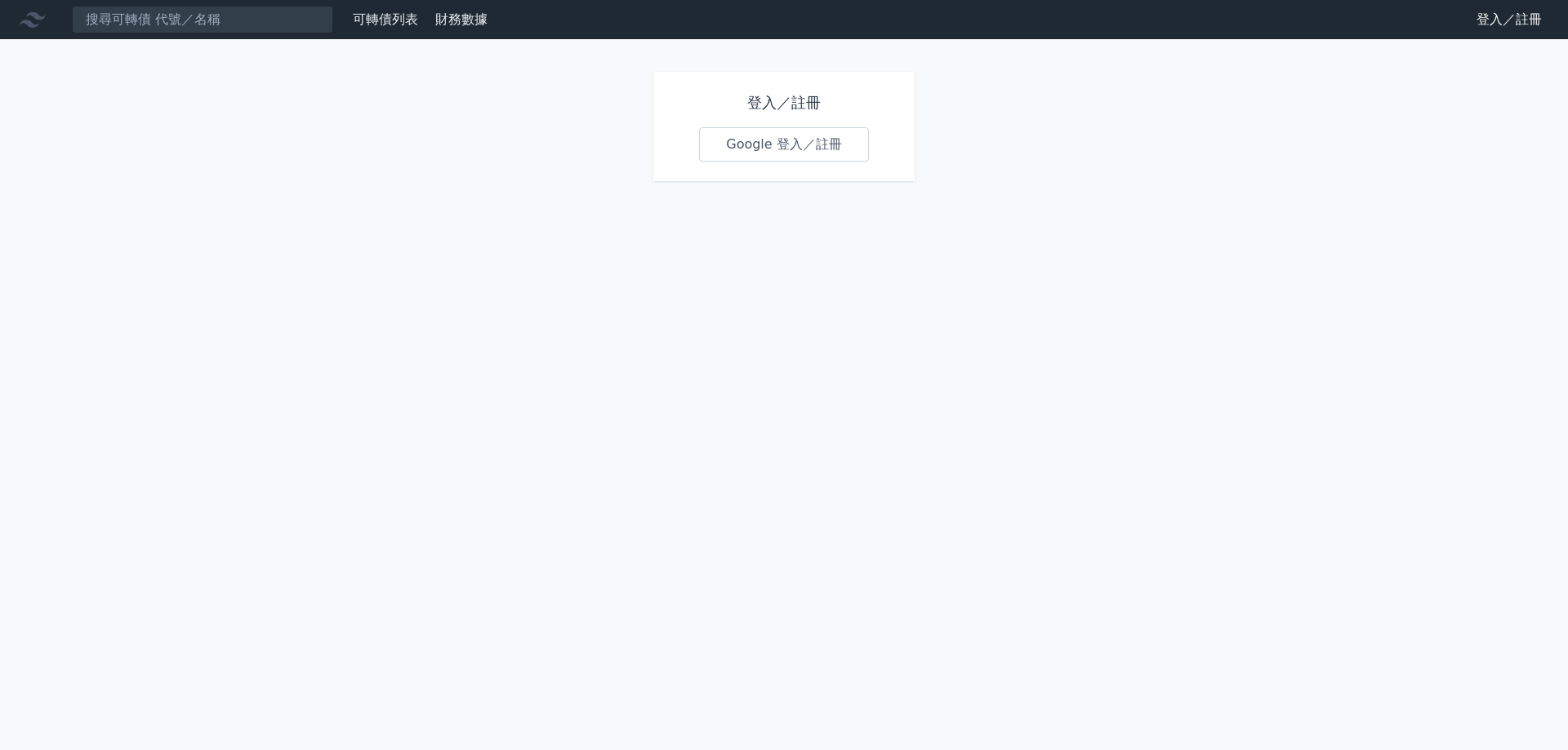
click at [760, 156] on link "Google 登入／註冊" at bounding box center [784, 145] width 170 height 35
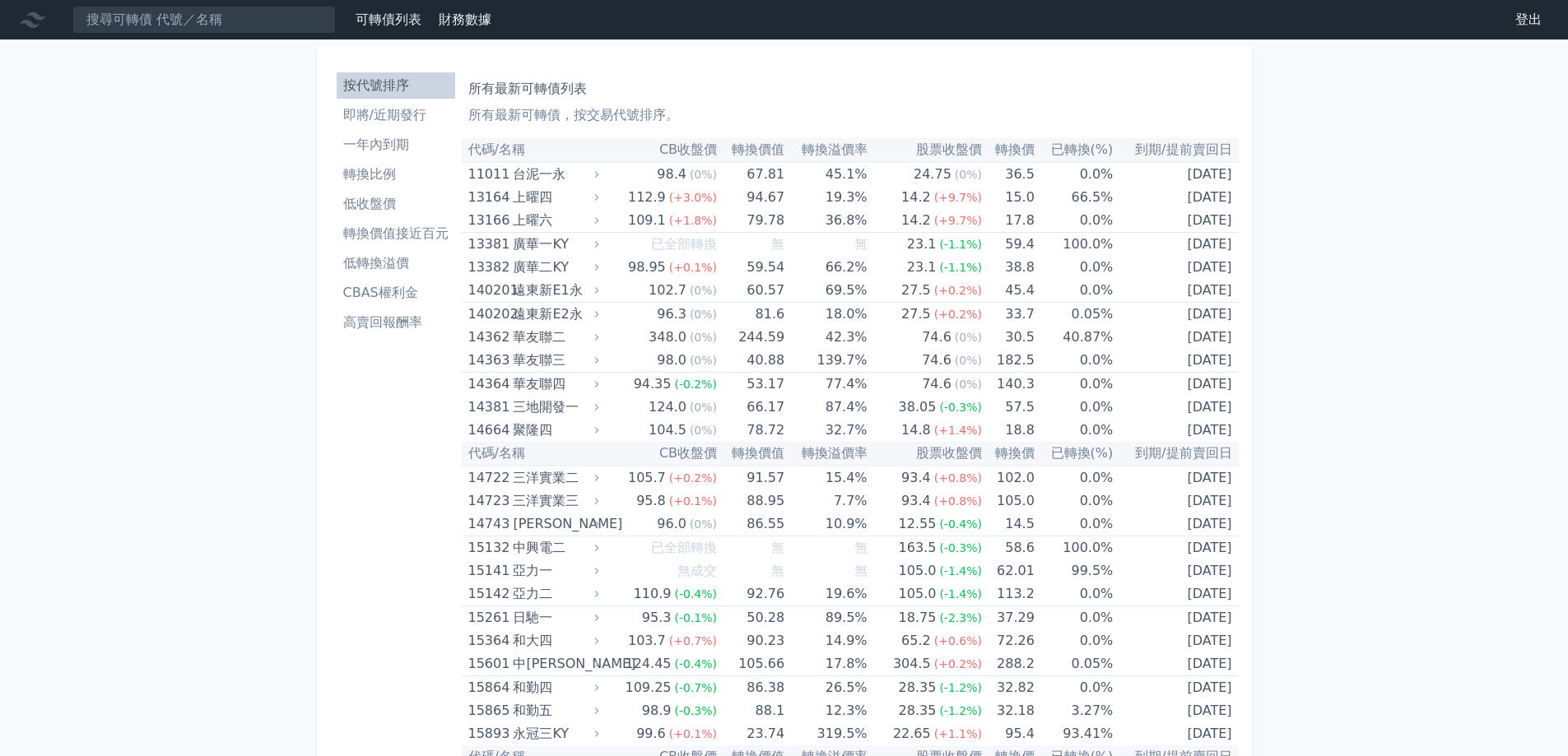
click at [381, 322] on li "高賣回報酬率" at bounding box center [396, 322] width 118 height 19
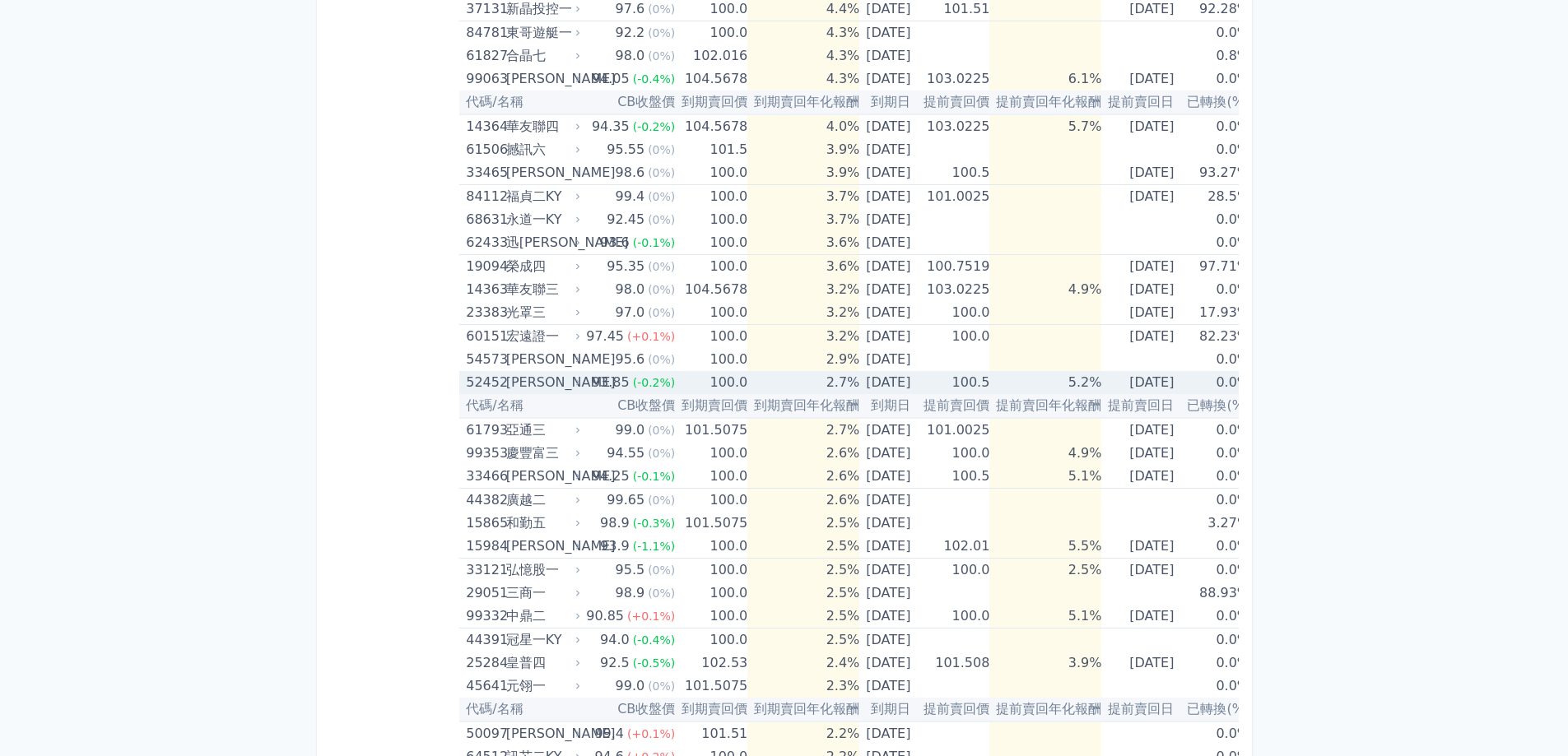
scroll to position [658, 0]
click at [555, 384] on div "[PERSON_NAME]" at bounding box center [542, 379] width 72 height 23
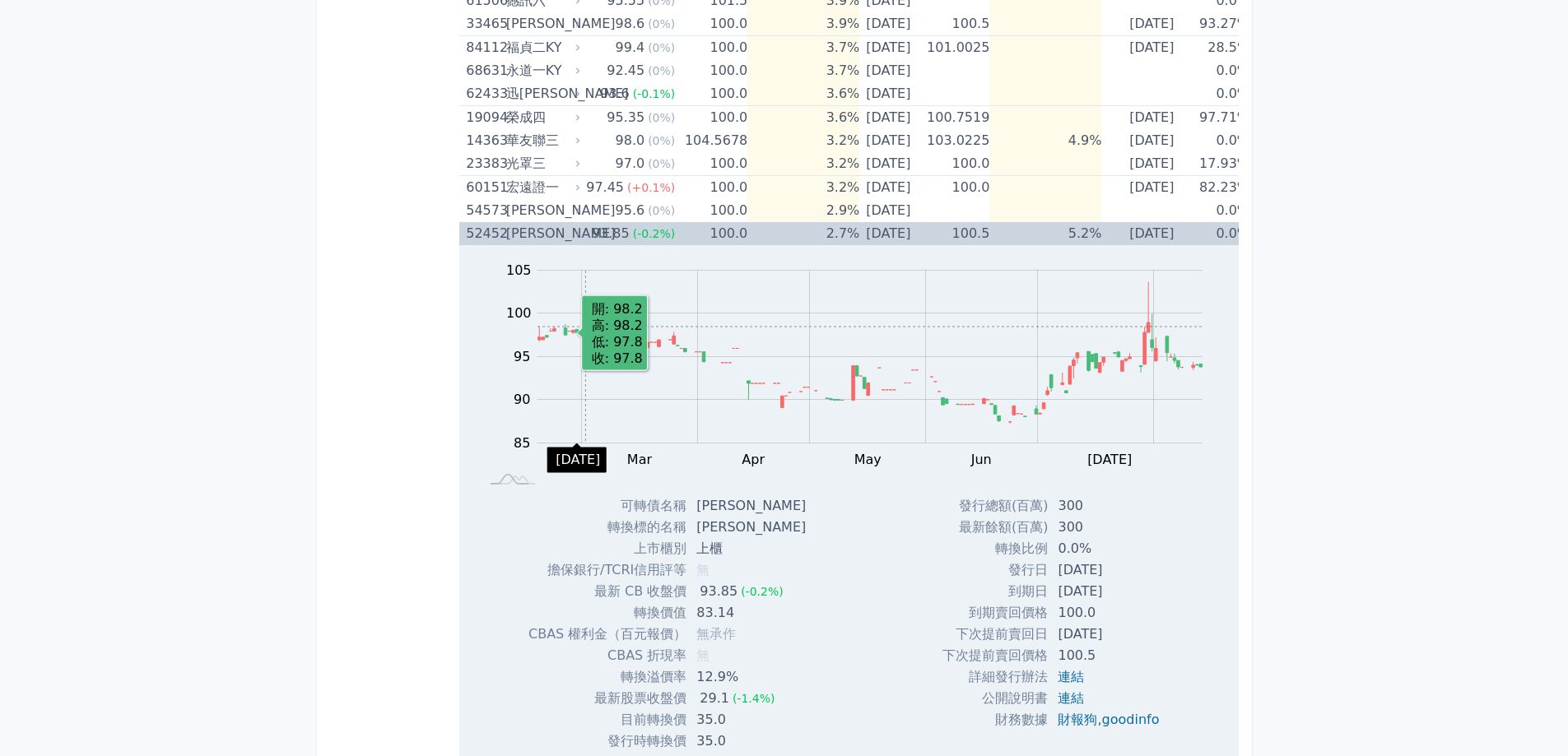
scroll to position [823, 0]
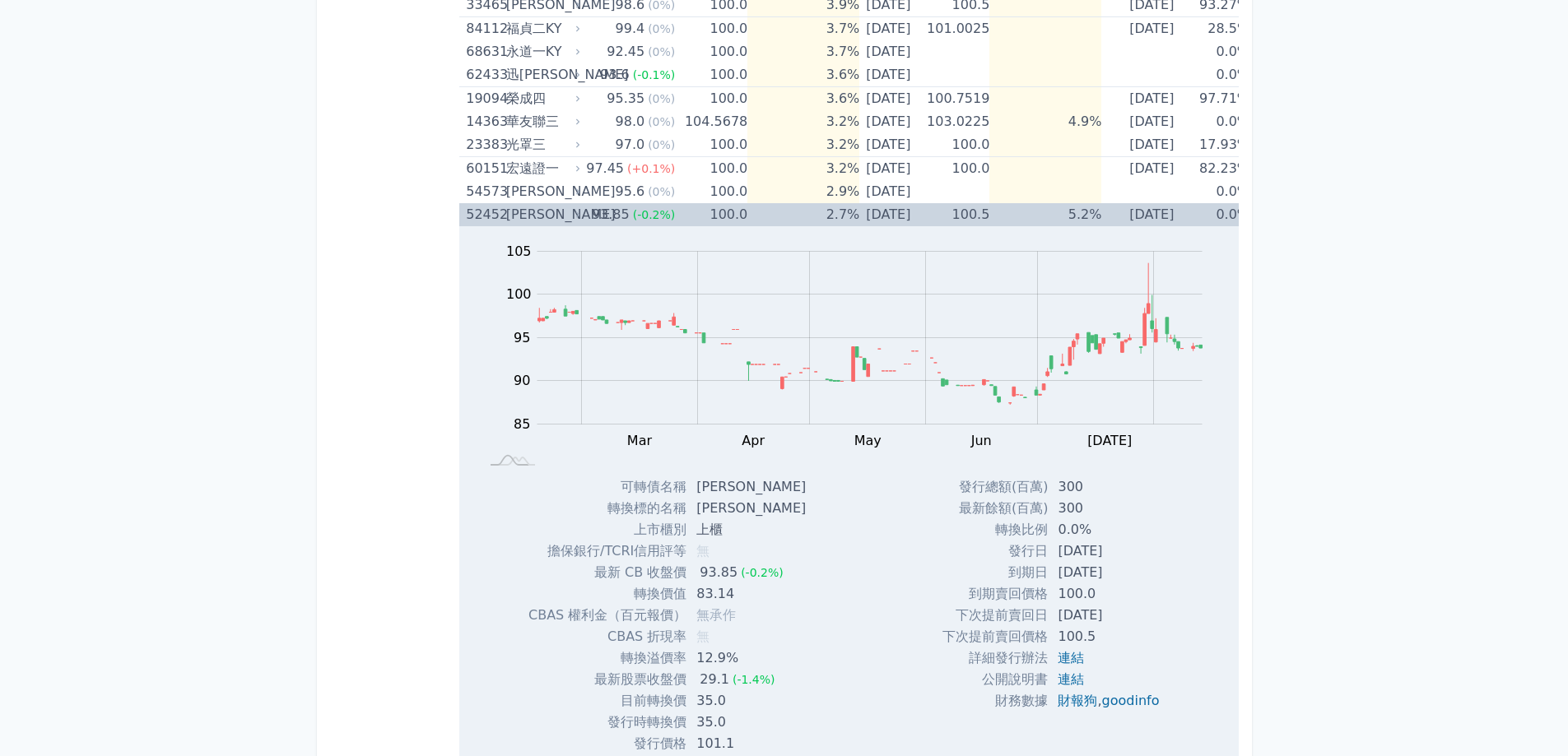
click at [569, 211] on div "[PERSON_NAME]" at bounding box center [542, 215] width 72 height 23
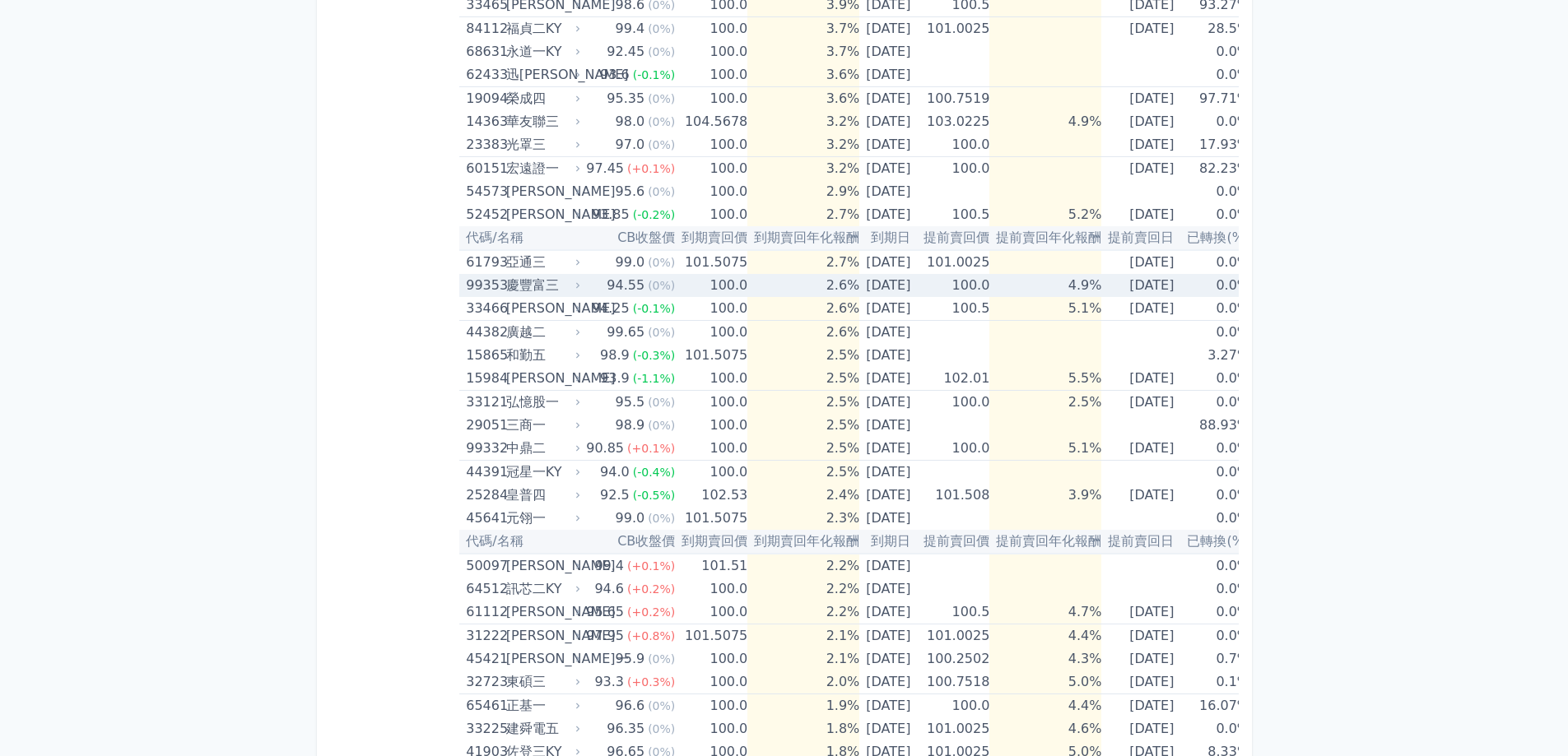
click at [1079, 276] on td "4.9%" at bounding box center [1046, 286] width 112 height 23
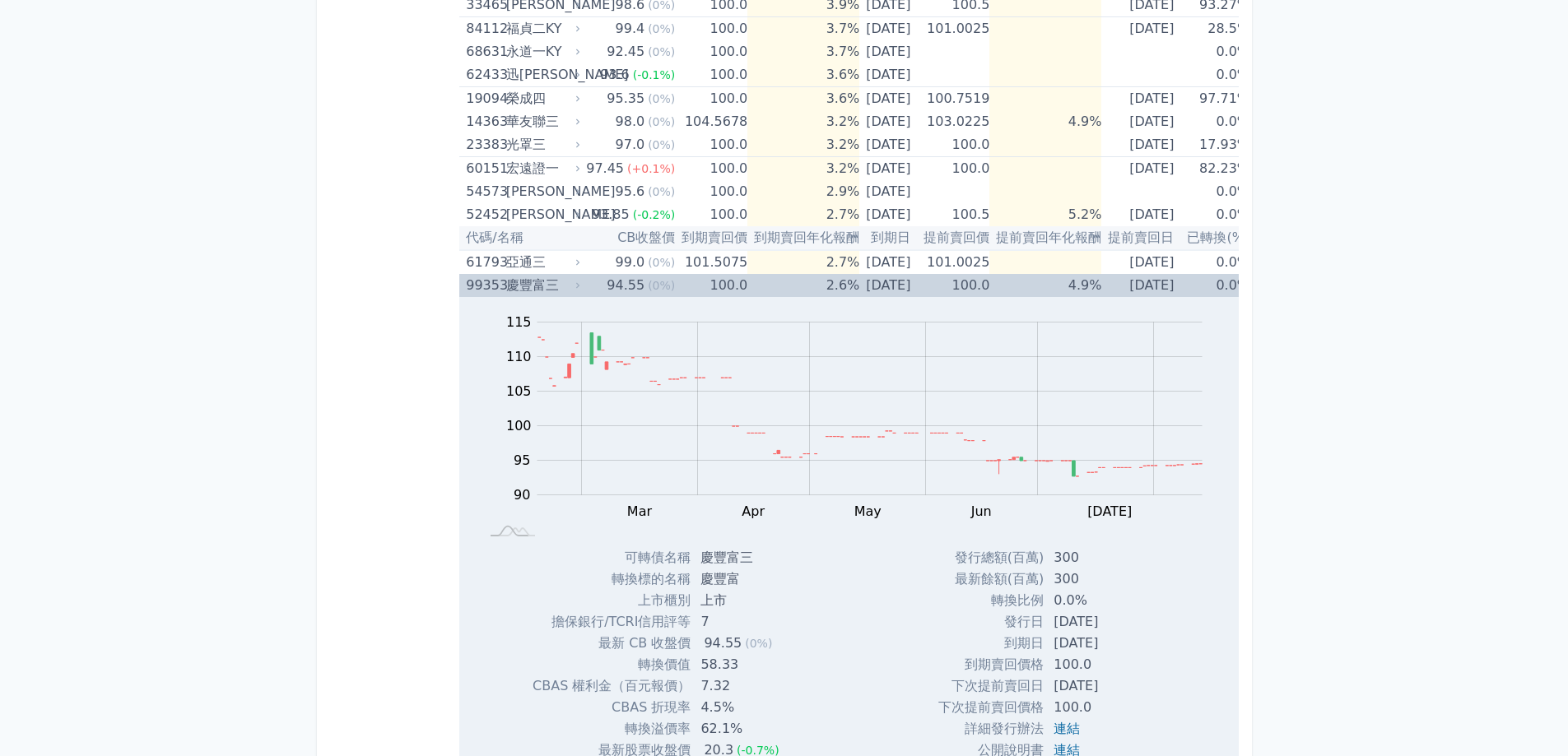
click at [1079, 276] on td "4.9%" at bounding box center [1046, 286] width 112 height 23
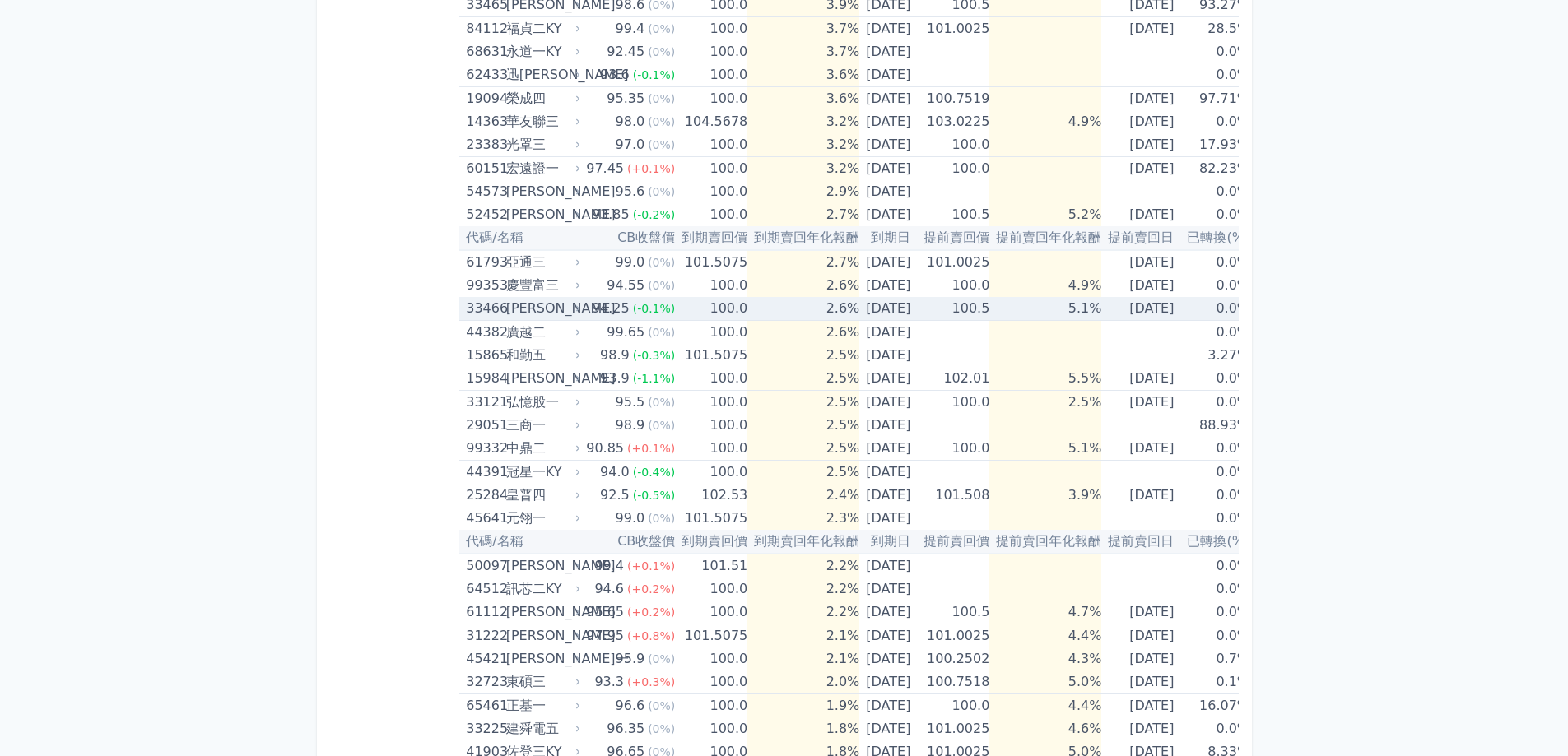
click at [1083, 308] on td "5.1%" at bounding box center [1046, 309] width 112 height 24
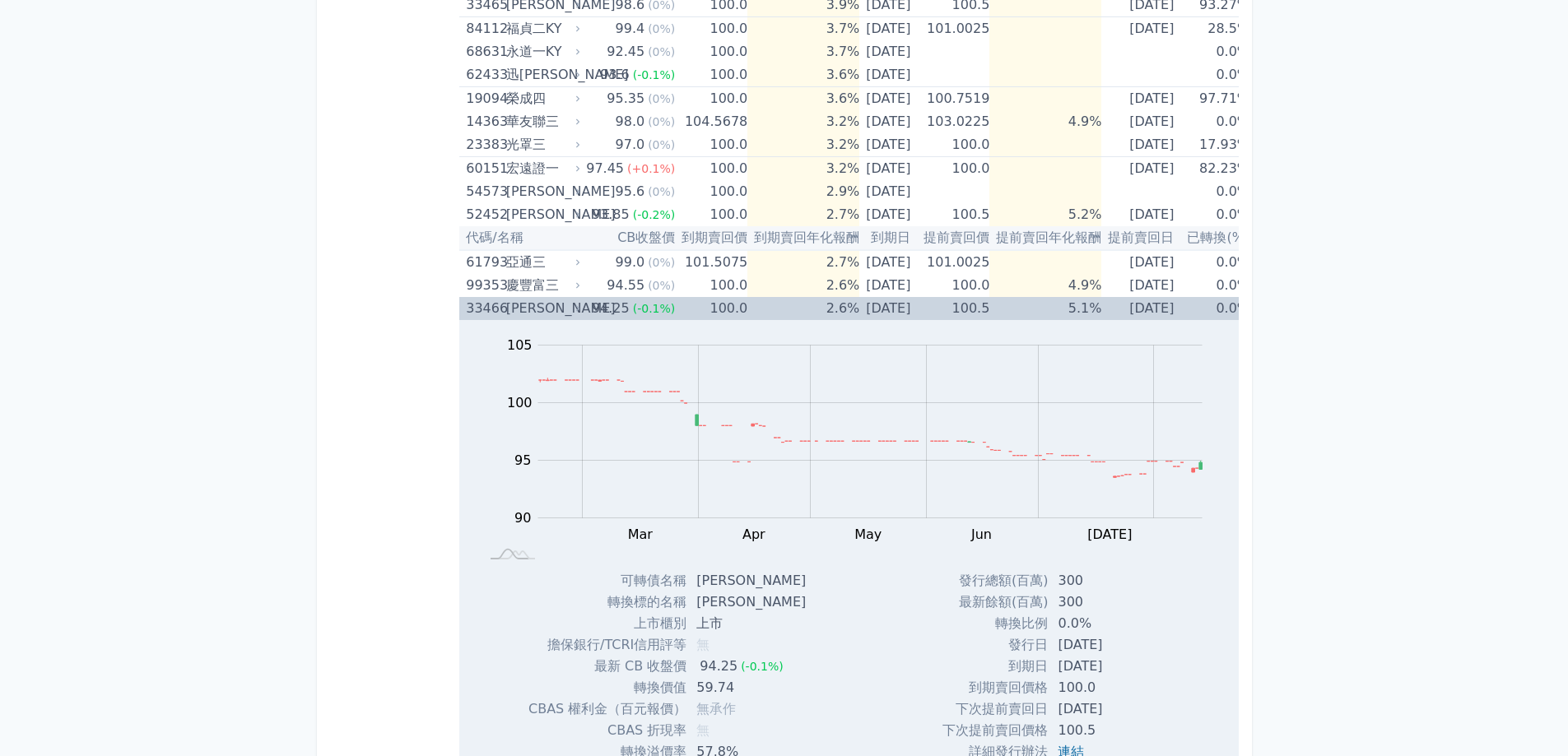
click at [1085, 308] on td "5.1%" at bounding box center [1046, 309] width 112 height 23
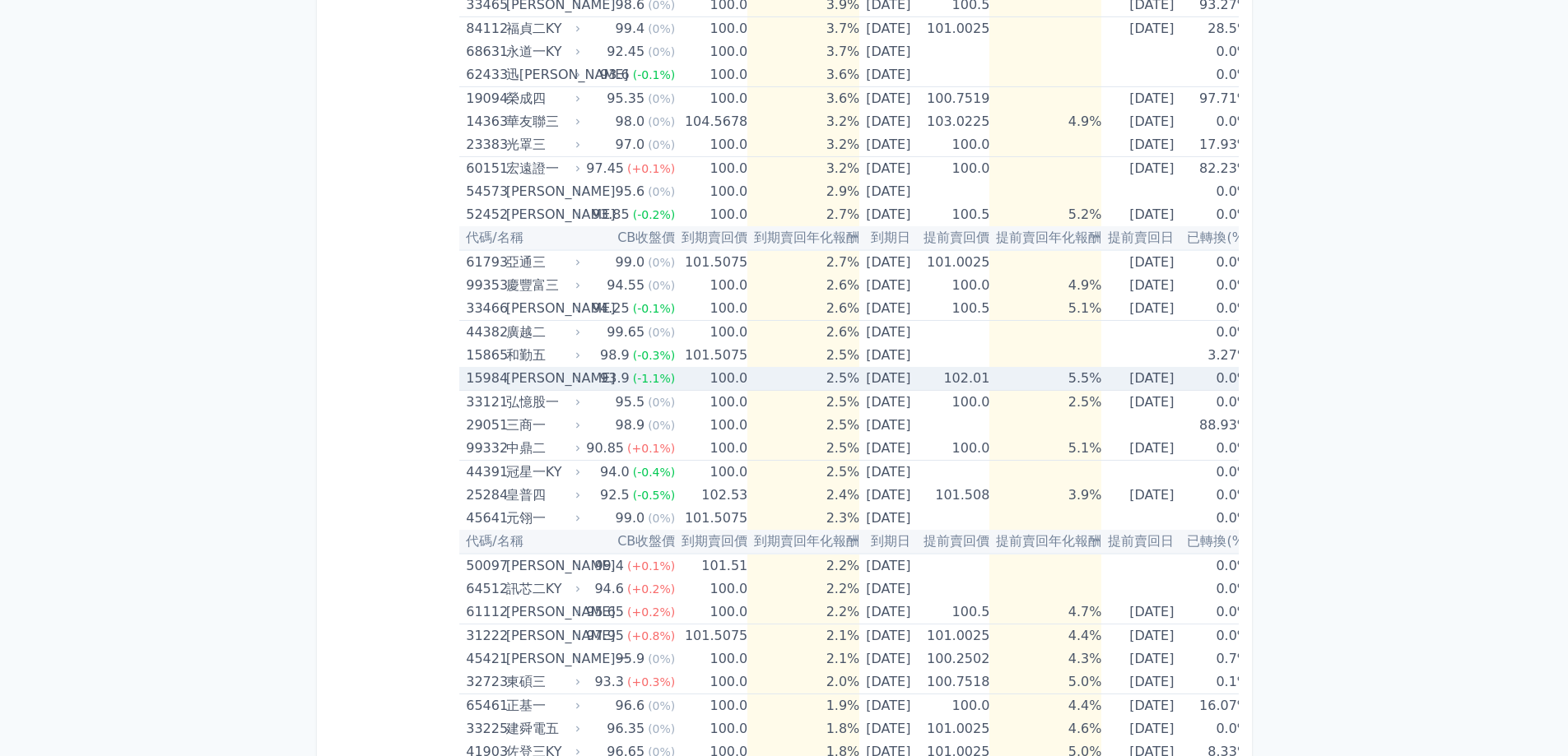
click at [1101, 371] on td "5.5%" at bounding box center [1046, 378] width 112 height 24
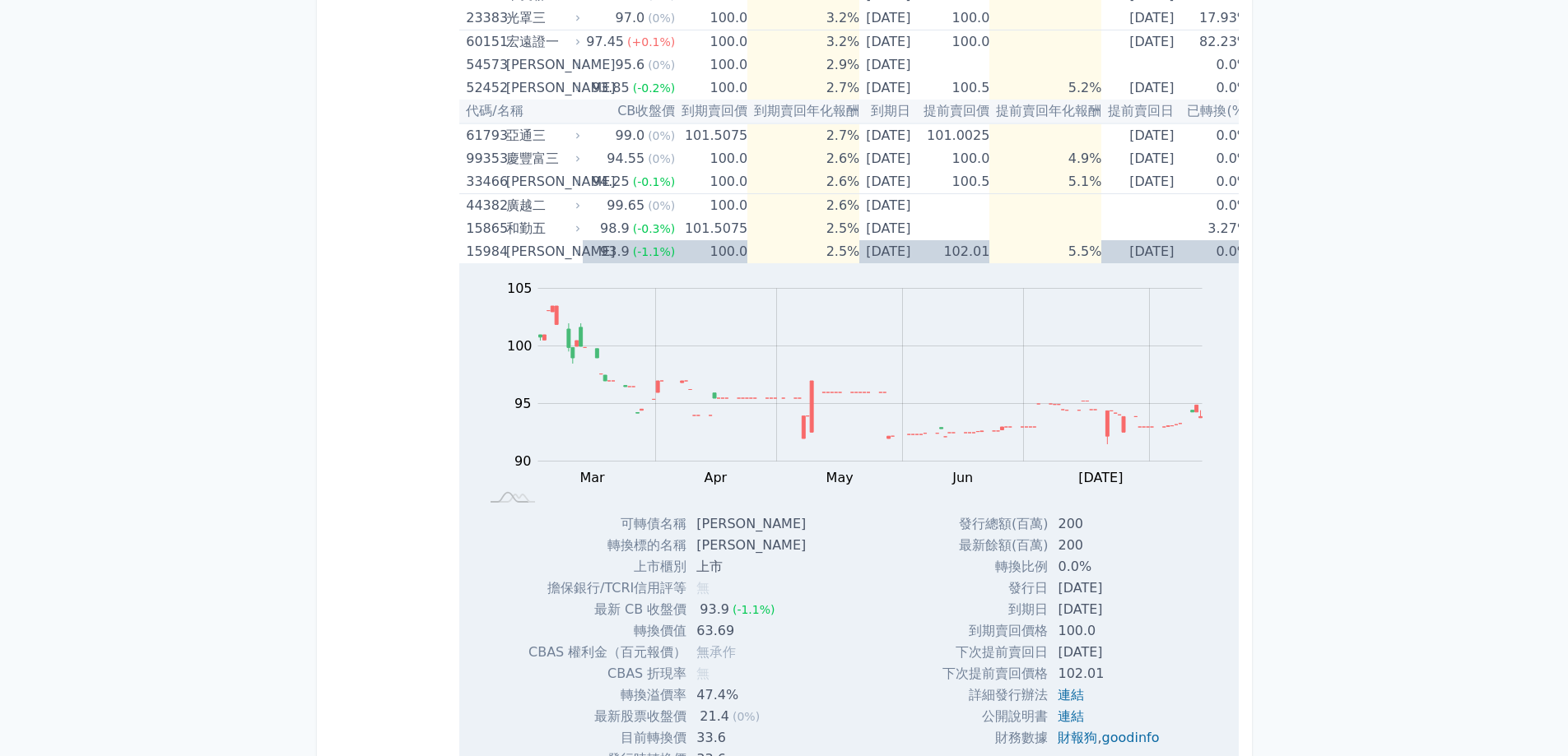
scroll to position [987, 0]
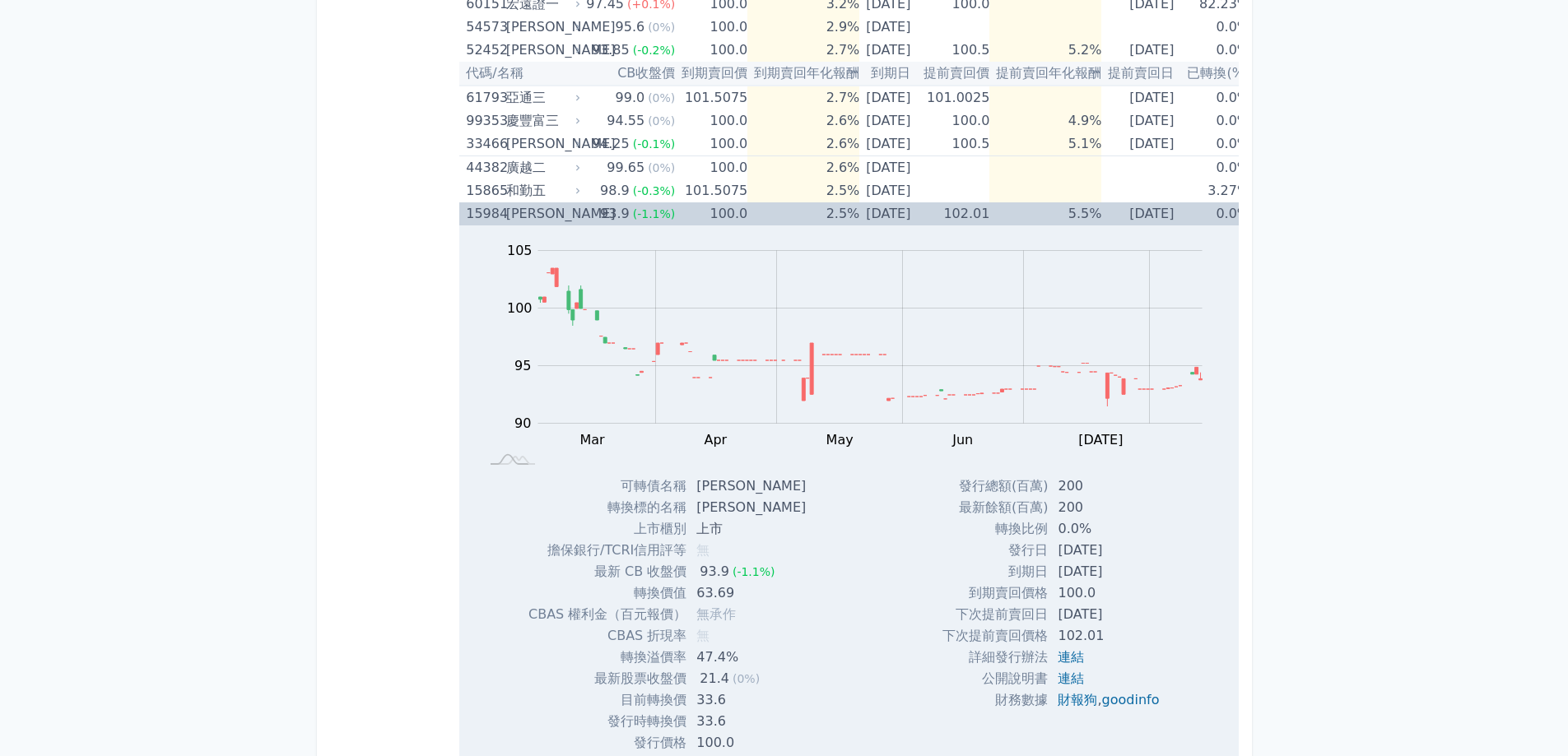
click at [1101, 211] on td "5.5%" at bounding box center [1046, 214] width 112 height 23
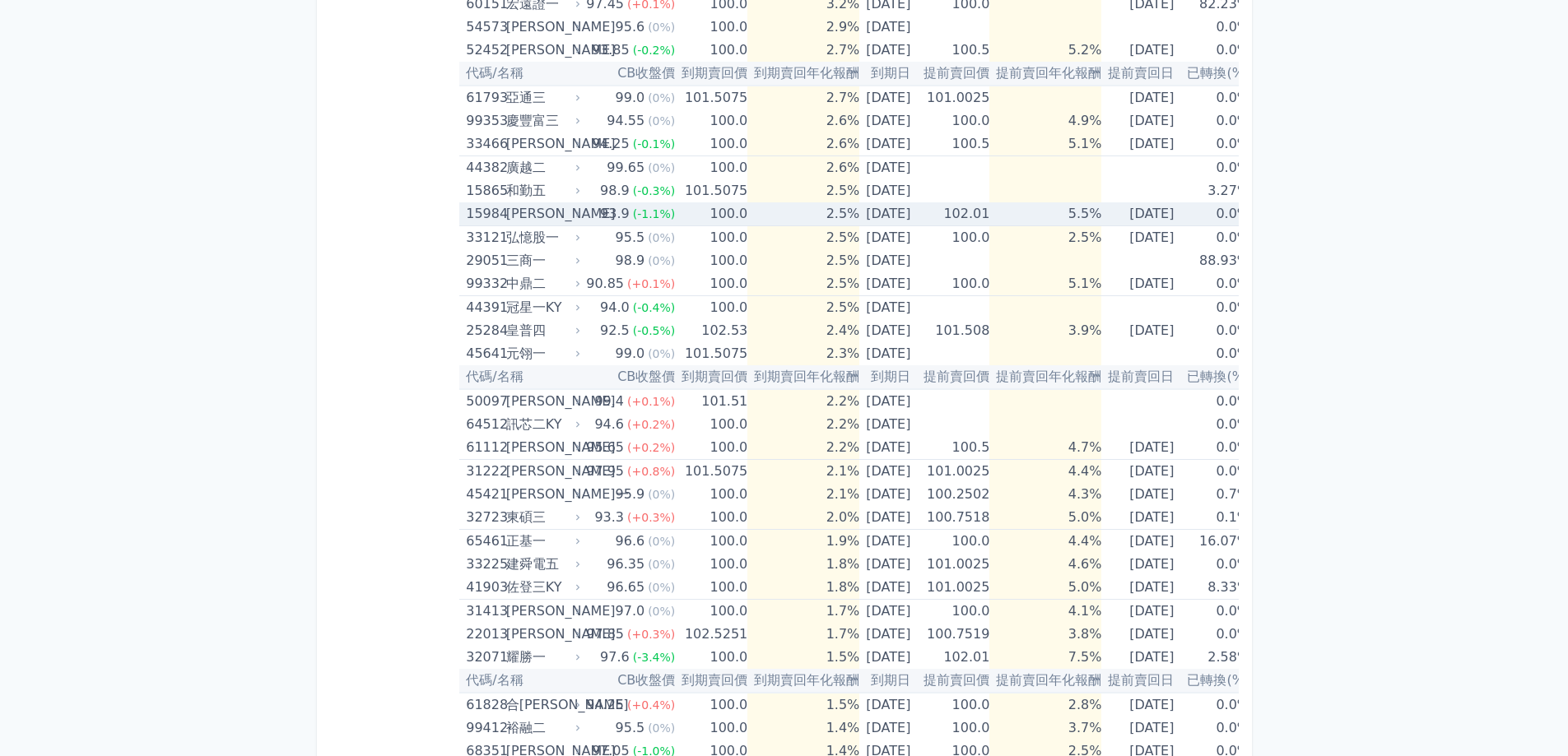
click at [574, 214] on icon at bounding box center [578, 214] width 10 height 10
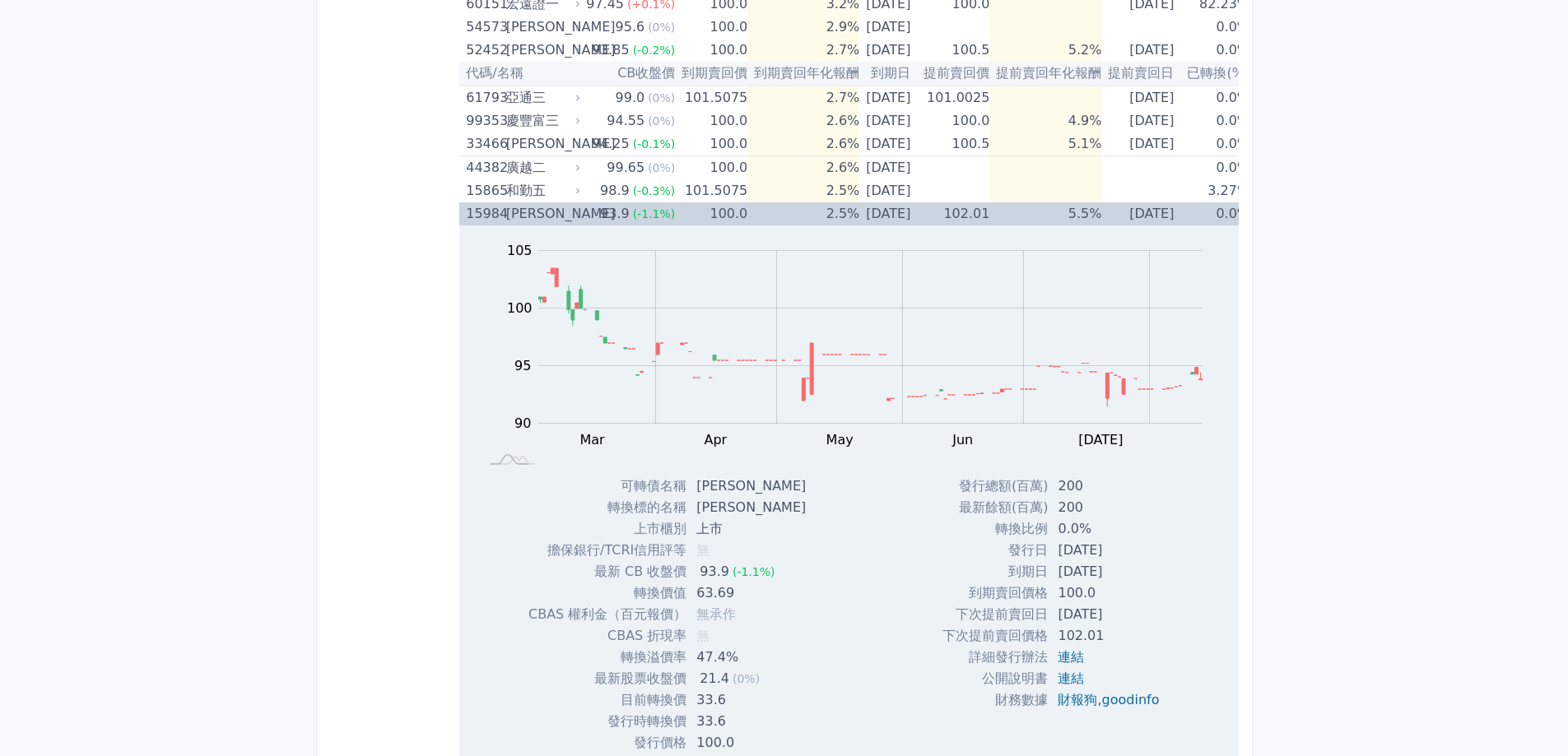
click at [576, 215] on icon at bounding box center [578, 214] width 10 height 10
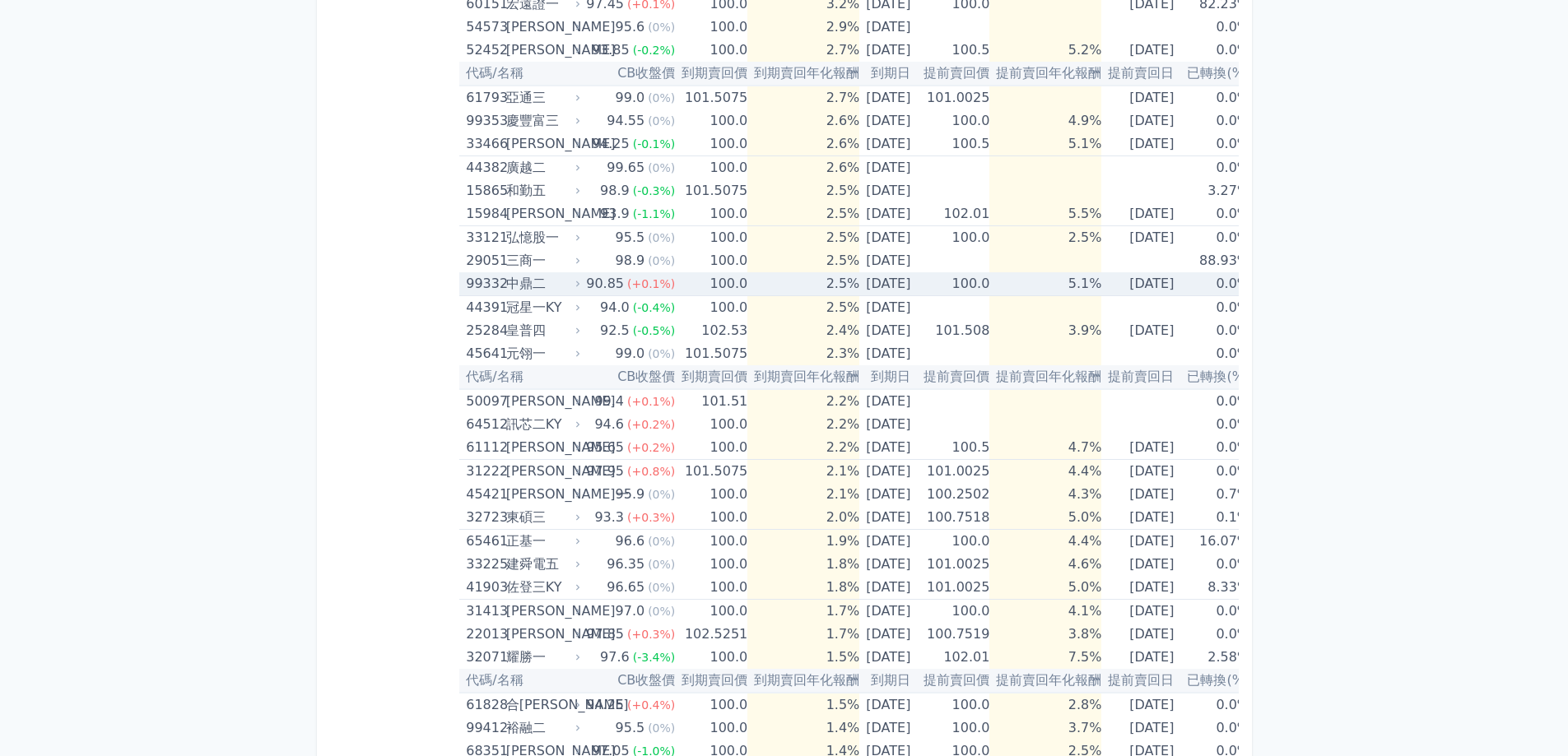
click at [562, 282] on div "中鼎二" at bounding box center [542, 284] width 72 height 23
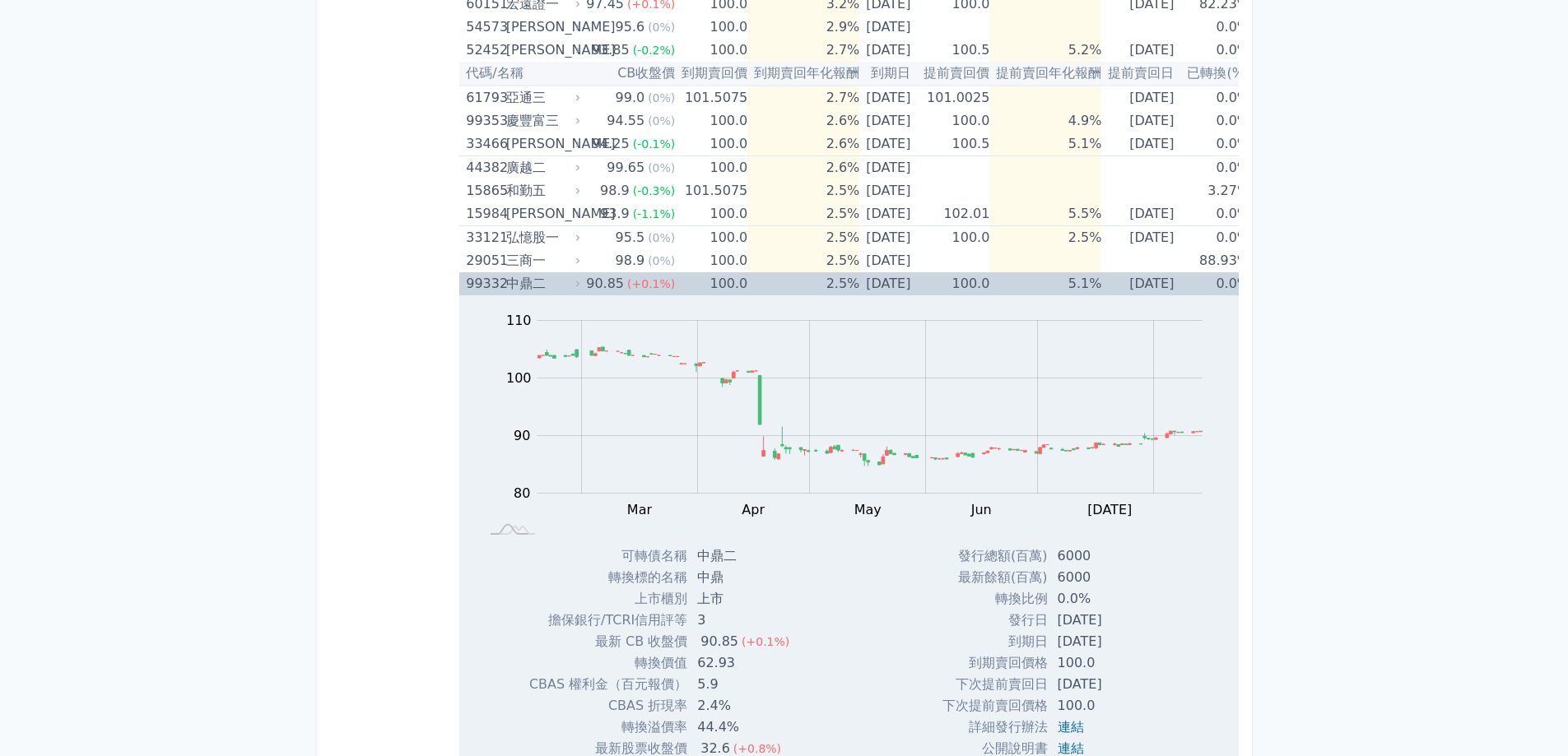
click at [562, 282] on div "中鼎二" at bounding box center [542, 284] width 72 height 23
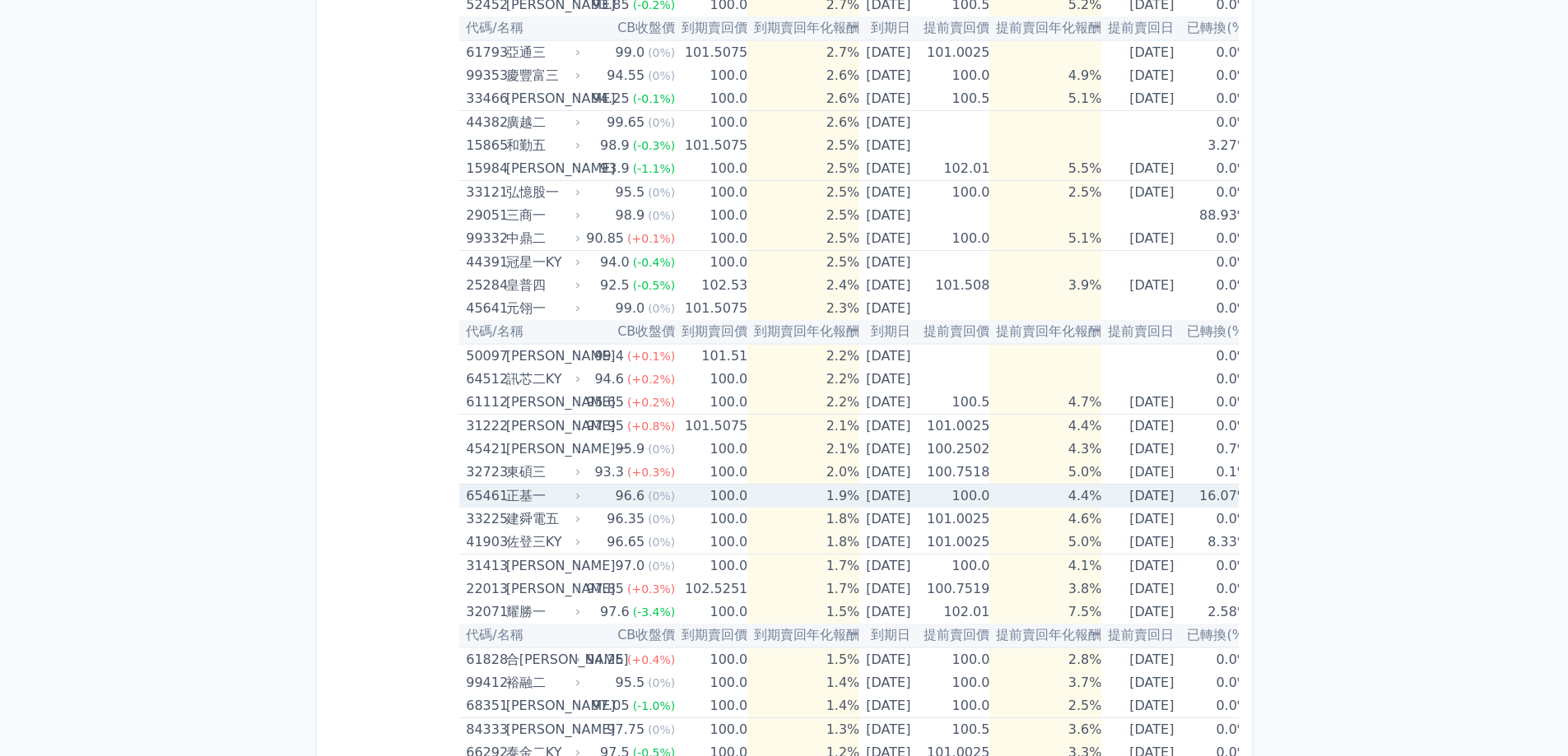
scroll to position [1070, 0]
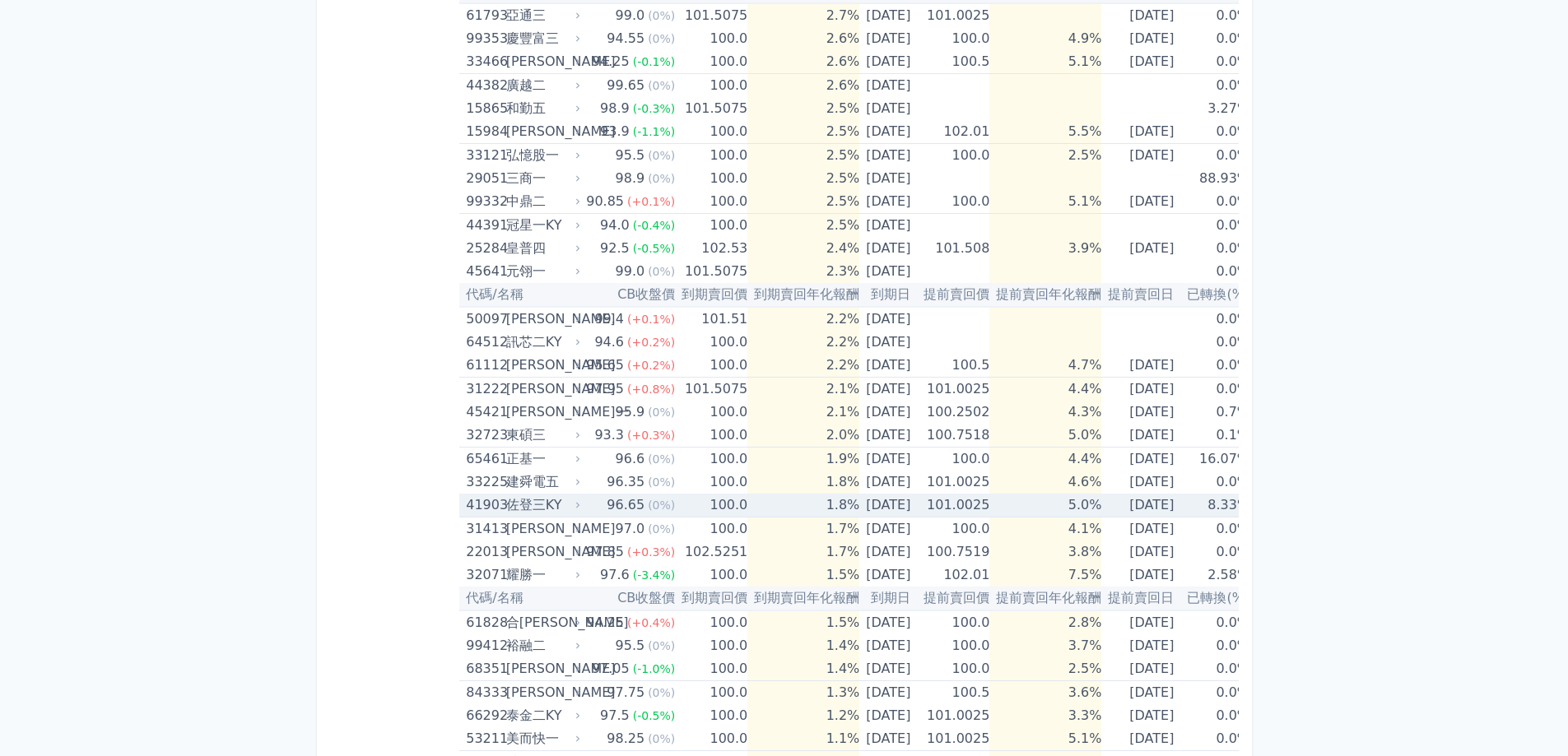
click at [1047, 504] on td "5.0%" at bounding box center [1046, 505] width 112 height 24
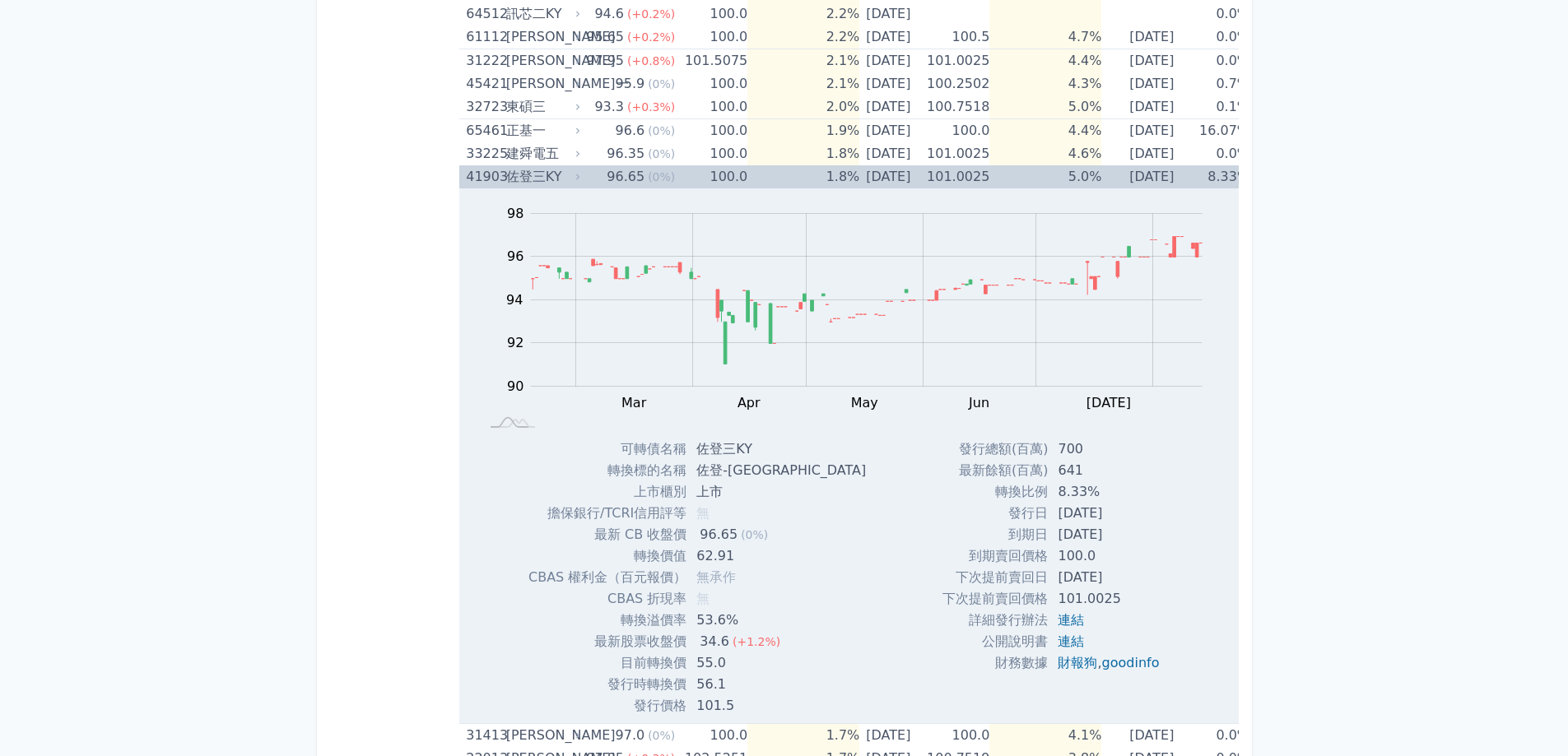
scroll to position [1399, 0]
click at [1088, 178] on td "5.0%" at bounding box center [1046, 176] width 112 height 23
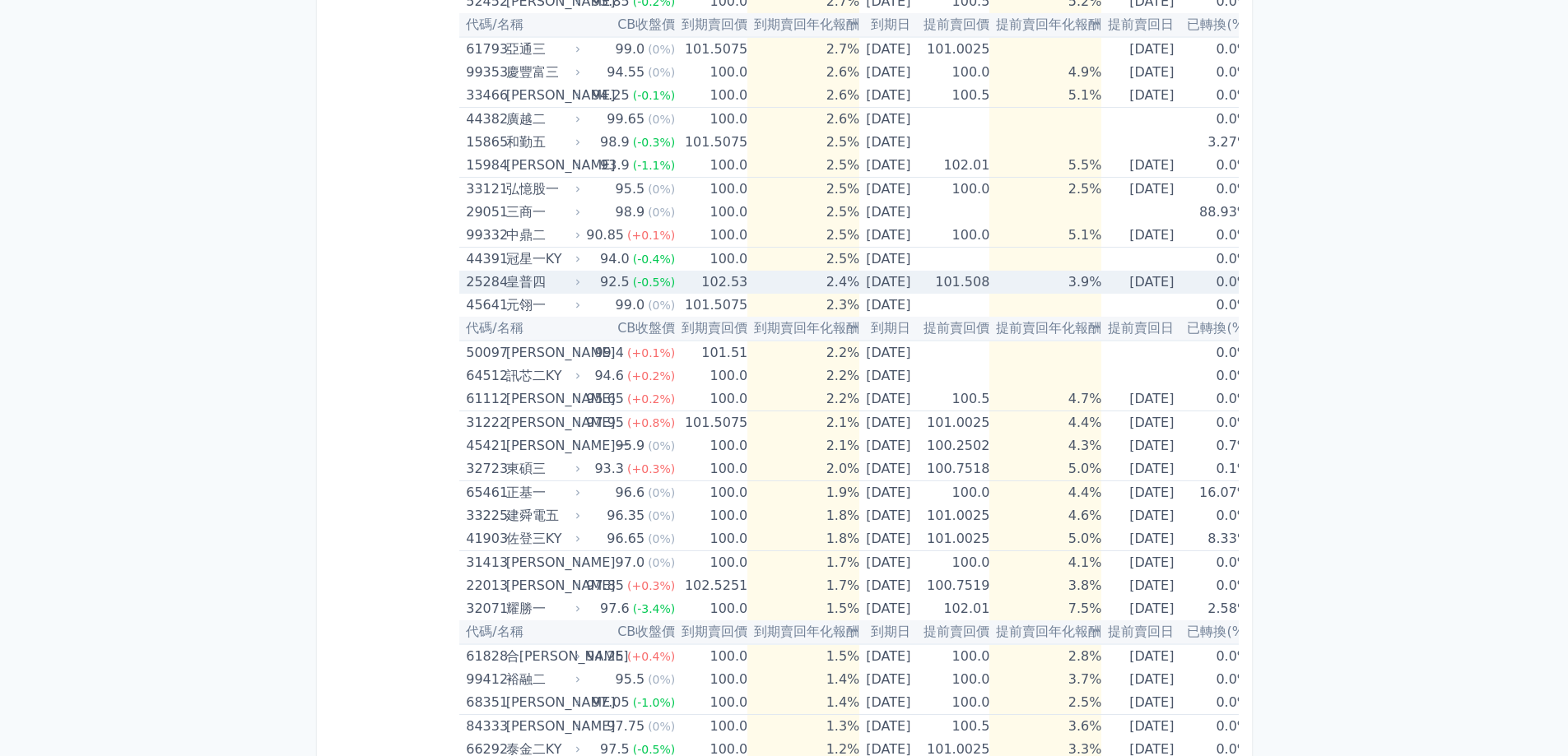
scroll to position [1032, 0]
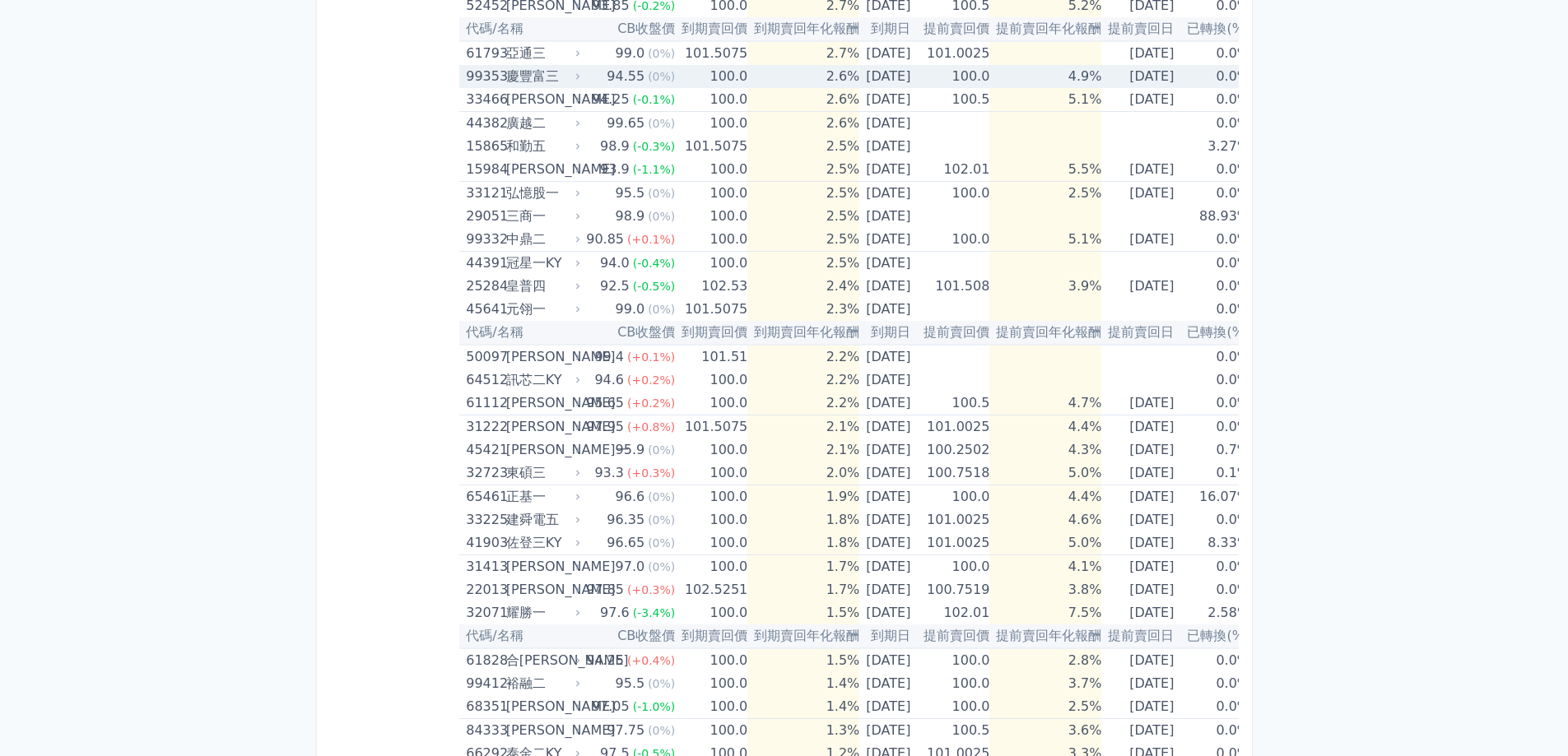
click at [1092, 76] on td "4.9%" at bounding box center [1046, 76] width 112 height 23
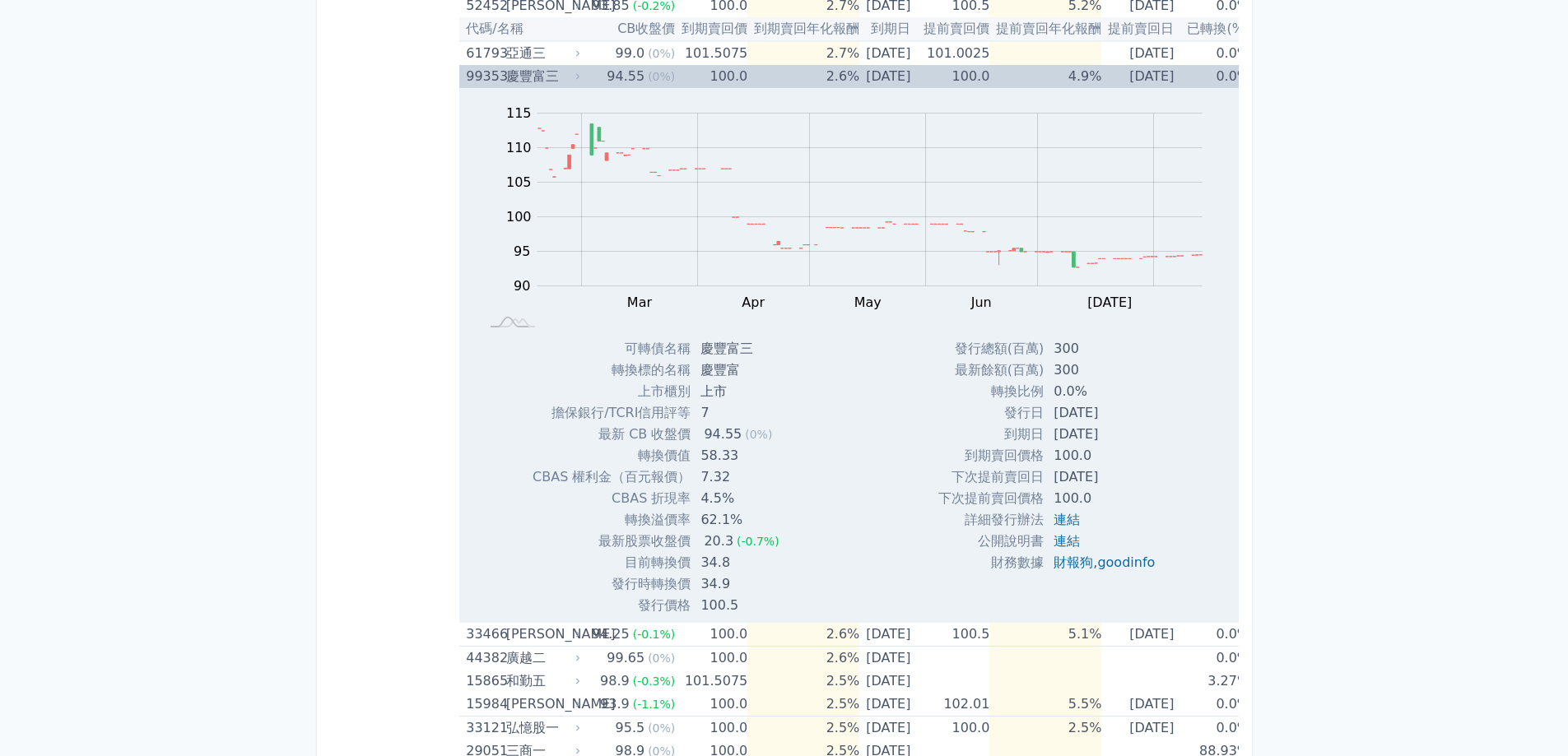
click at [1092, 76] on td "4.9%" at bounding box center [1046, 76] width 112 height 23
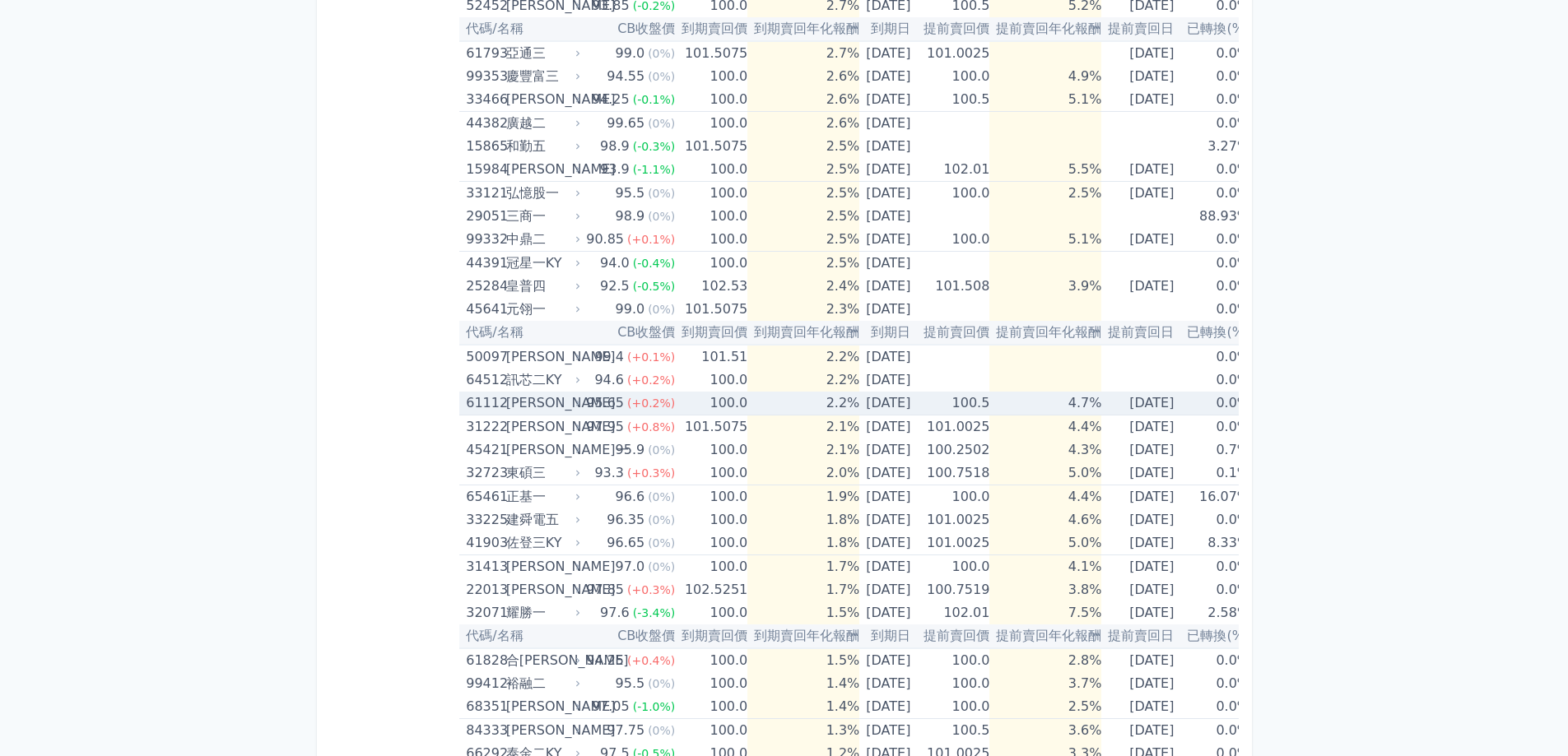
click at [1088, 405] on td "4.7%" at bounding box center [1046, 404] width 112 height 24
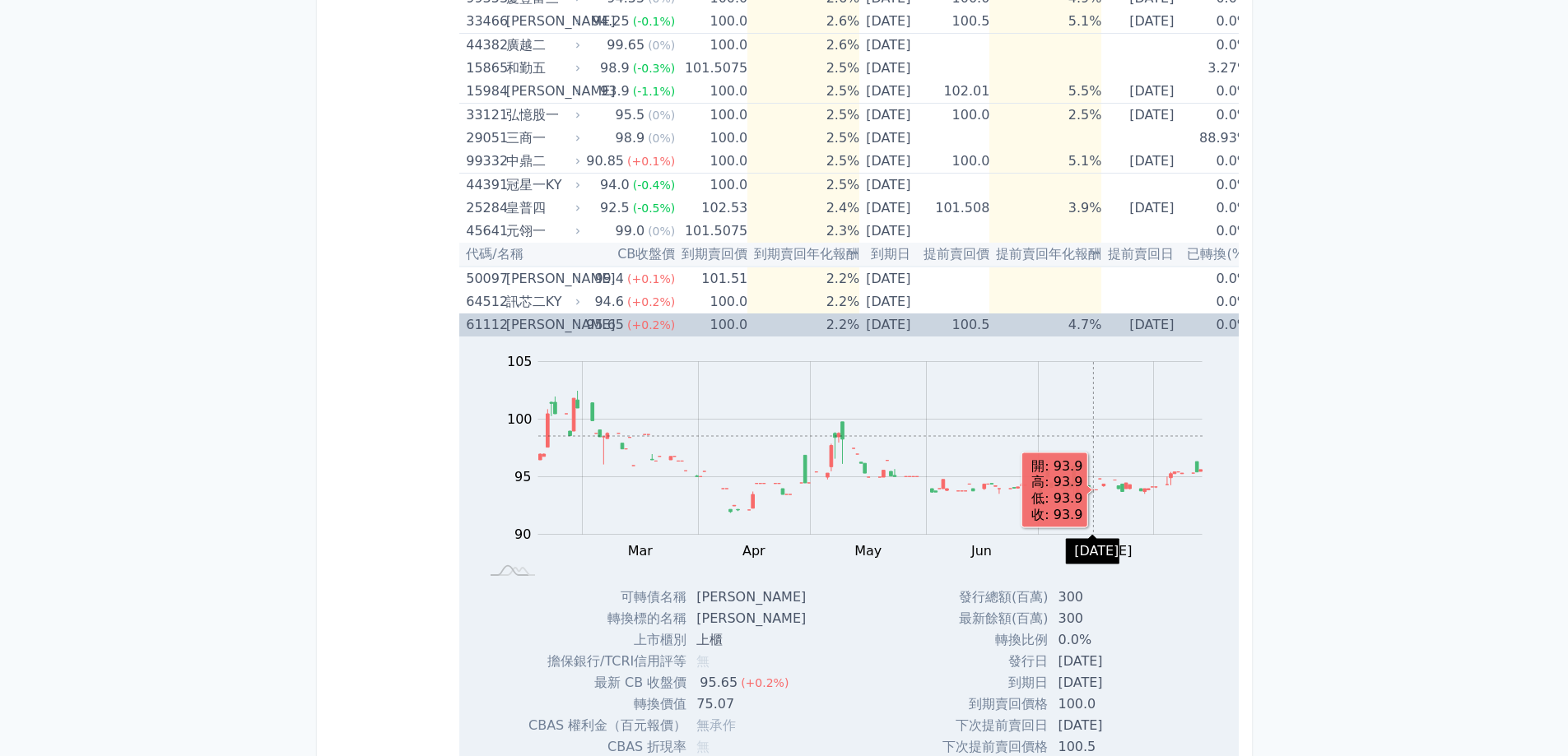
scroll to position [1279, 0]
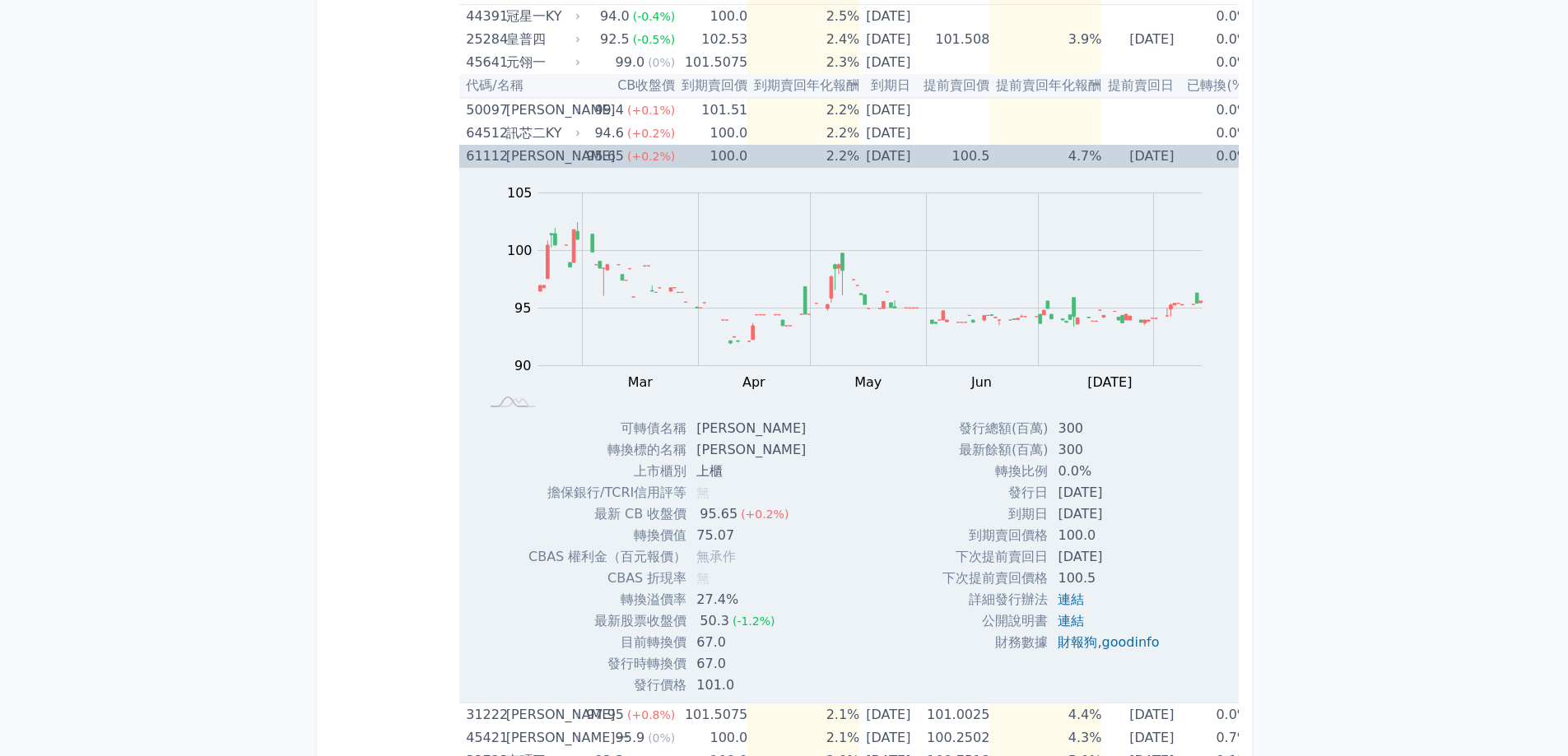
click at [1081, 165] on td "4.7%" at bounding box center [1046, 157] width 112 height 23
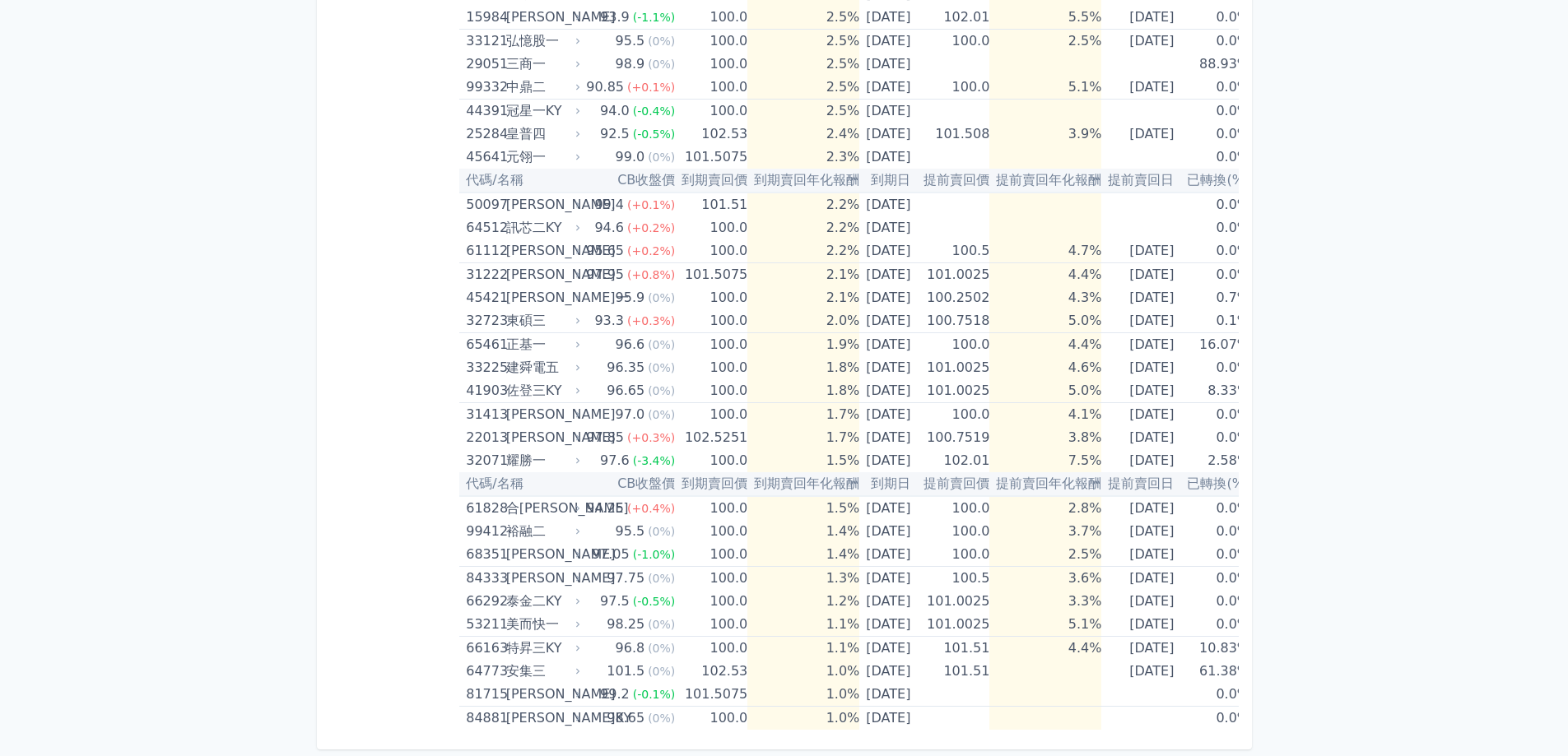
scroll to position [1196, 0]
click at [1085, 265] on td "4.4%" at bounding box center [1046, 275] width 112 height 24
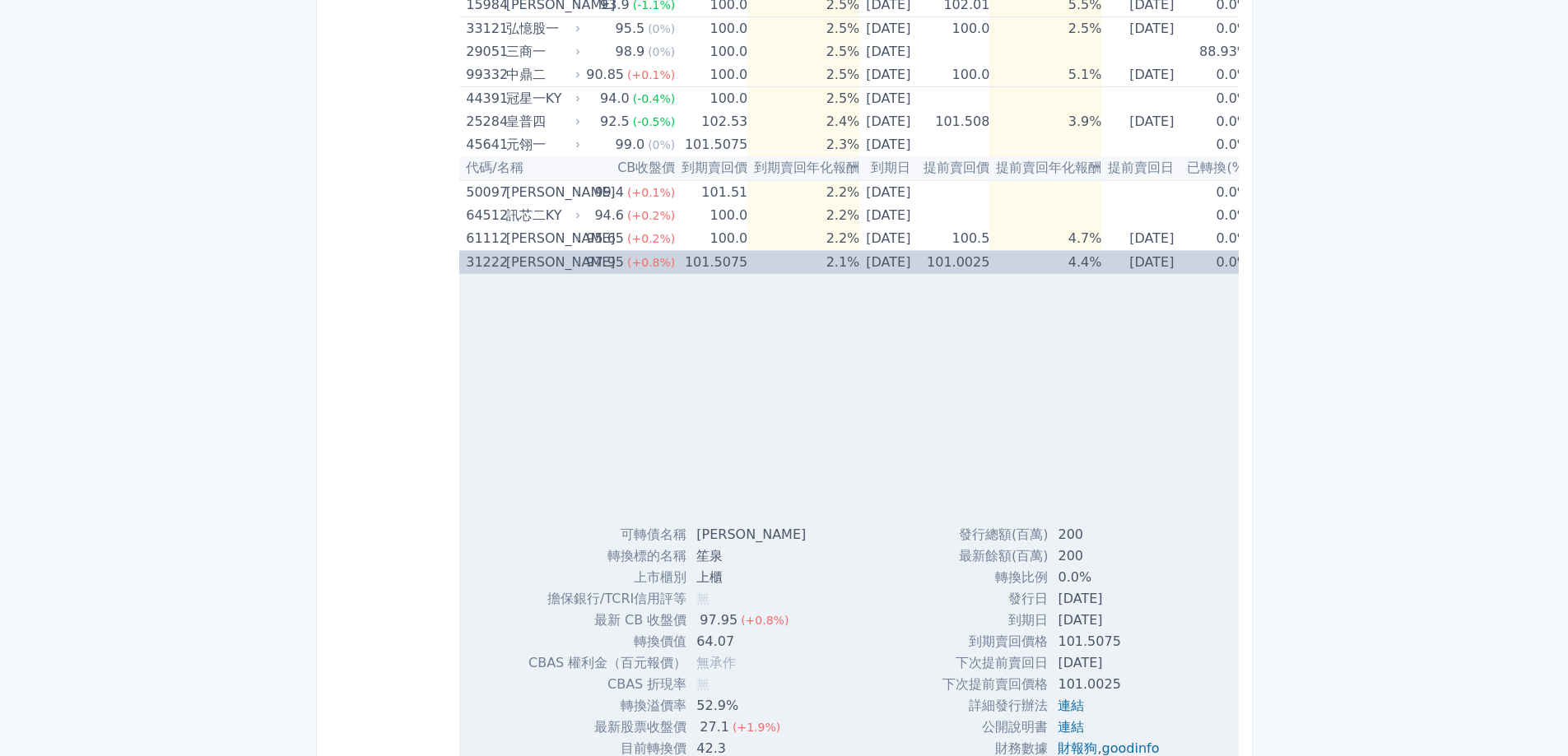
scroll to position [1279, 0]
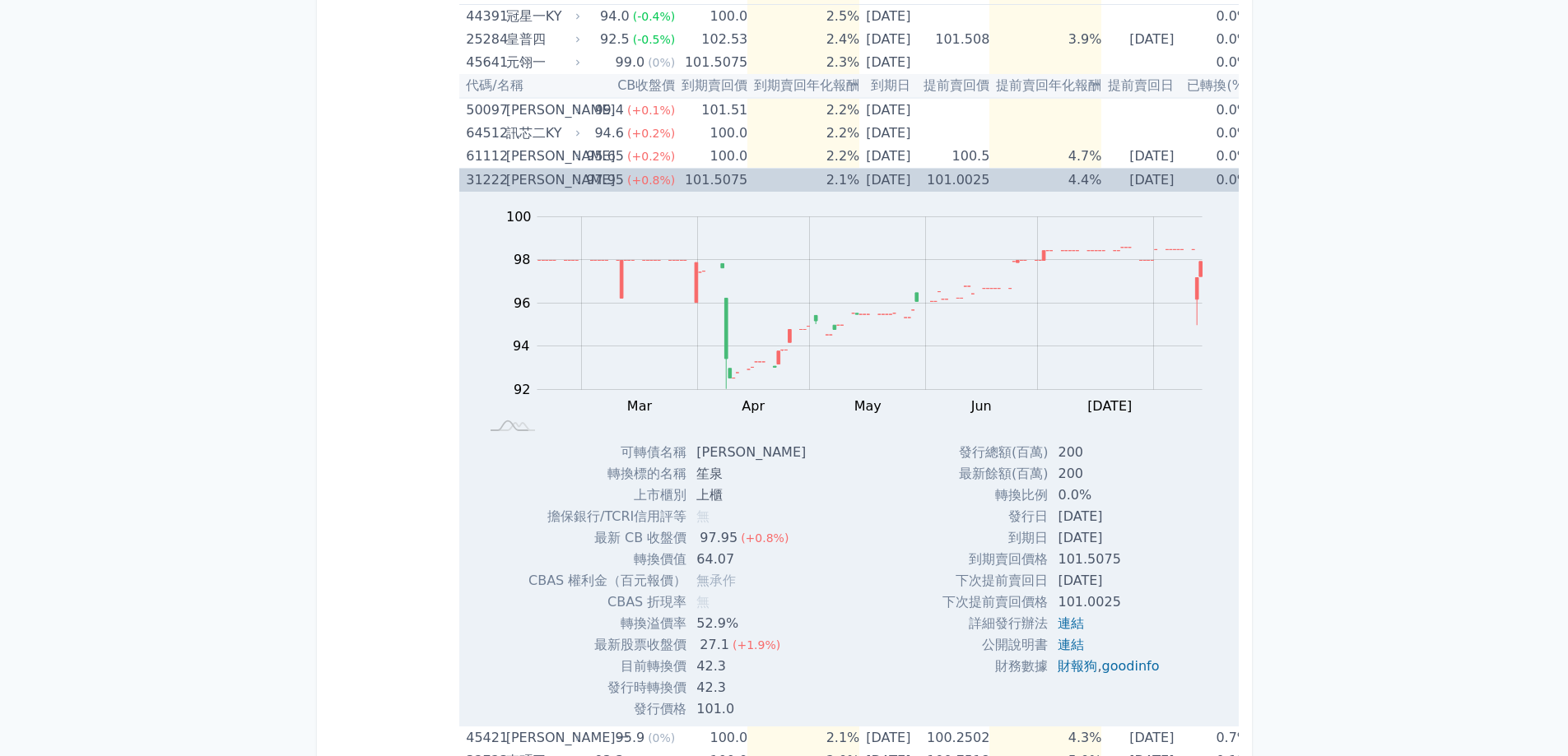
click at [1085, 187] on td "4.4%" at bounding box center [1046, 180] width 112 height 24
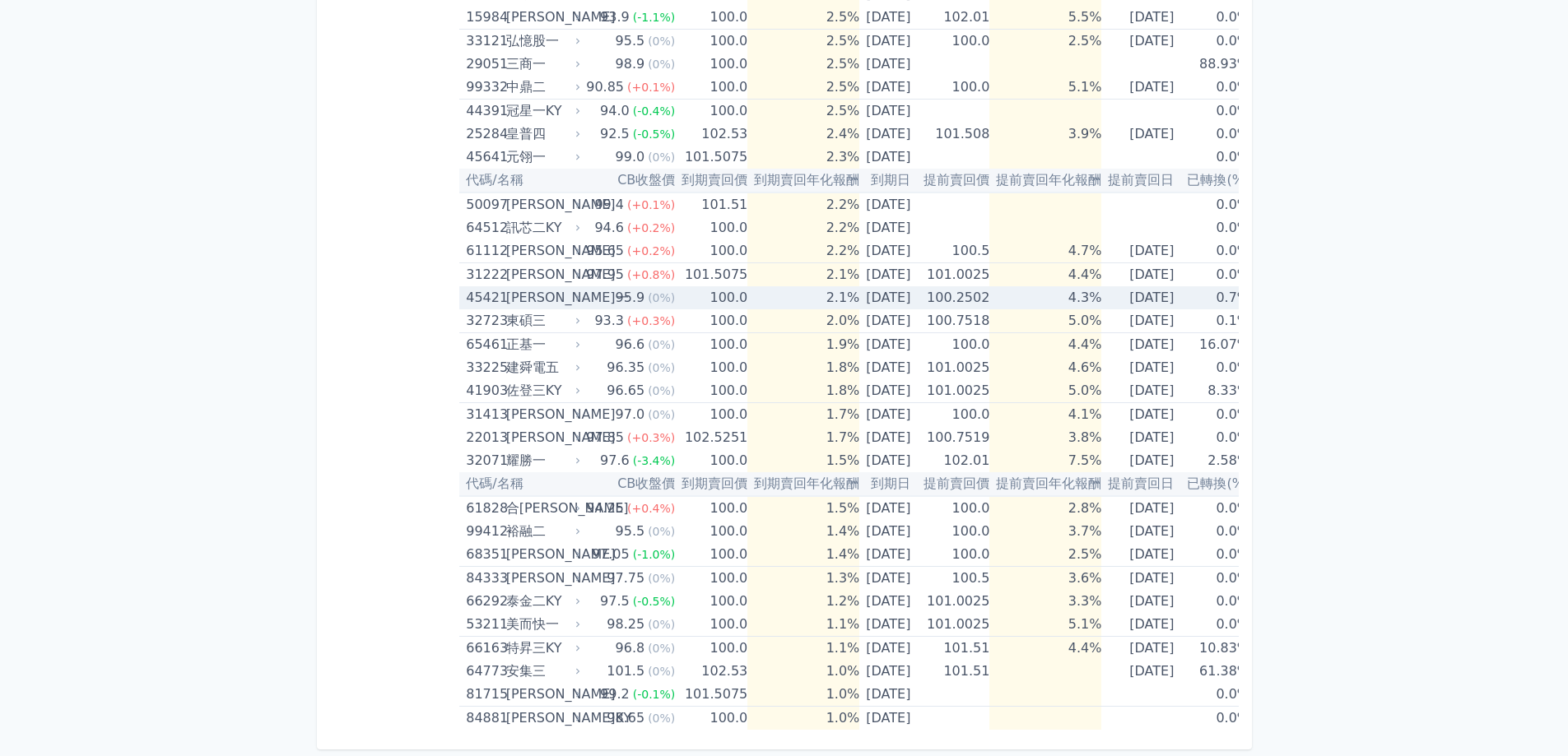
click at [1091, 287] on td "4.3%" at bounding box center [1046, 298] width 112 height 23
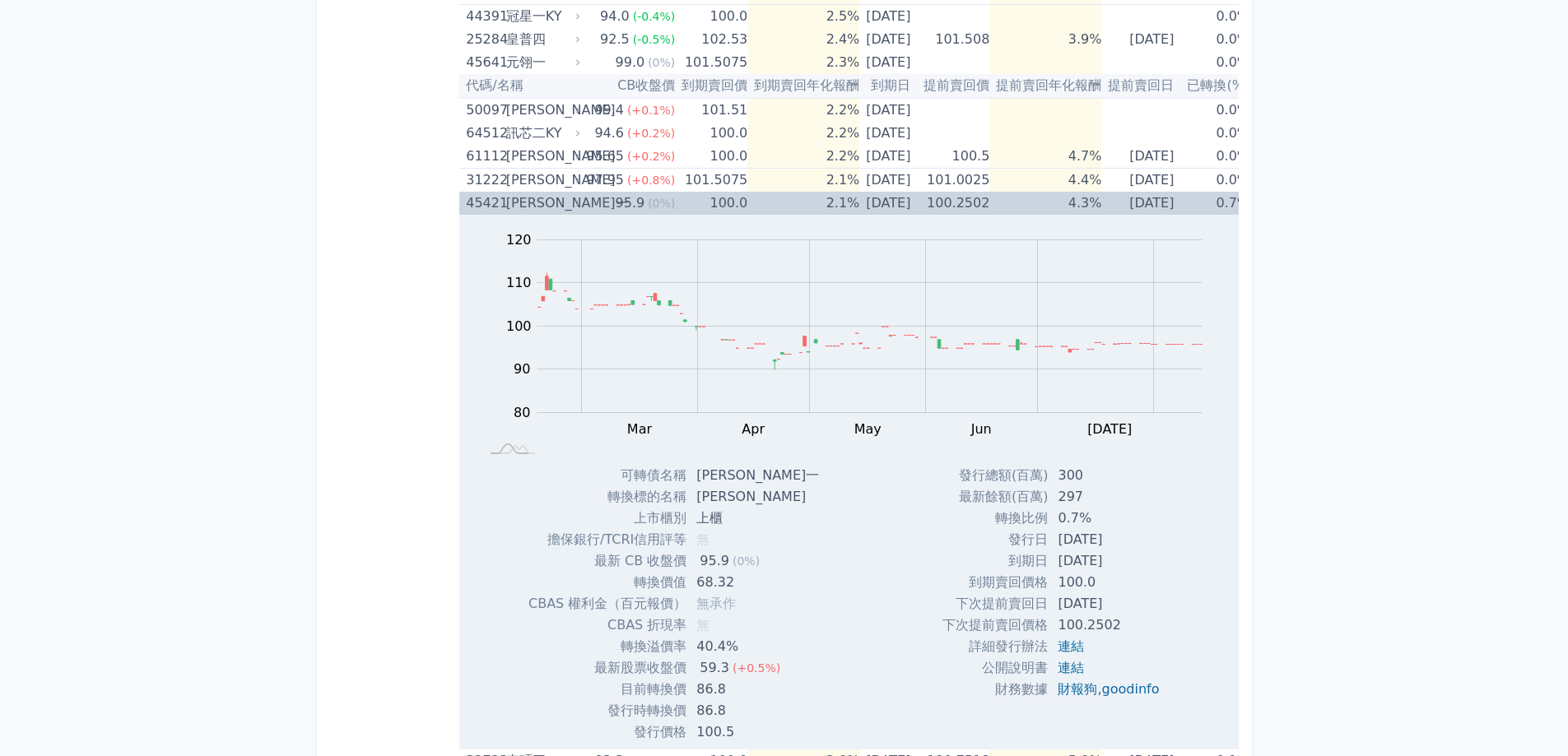
click at [1088, 205] on td "4.3%" at bounding box center [1046, 203] width 112 height 23
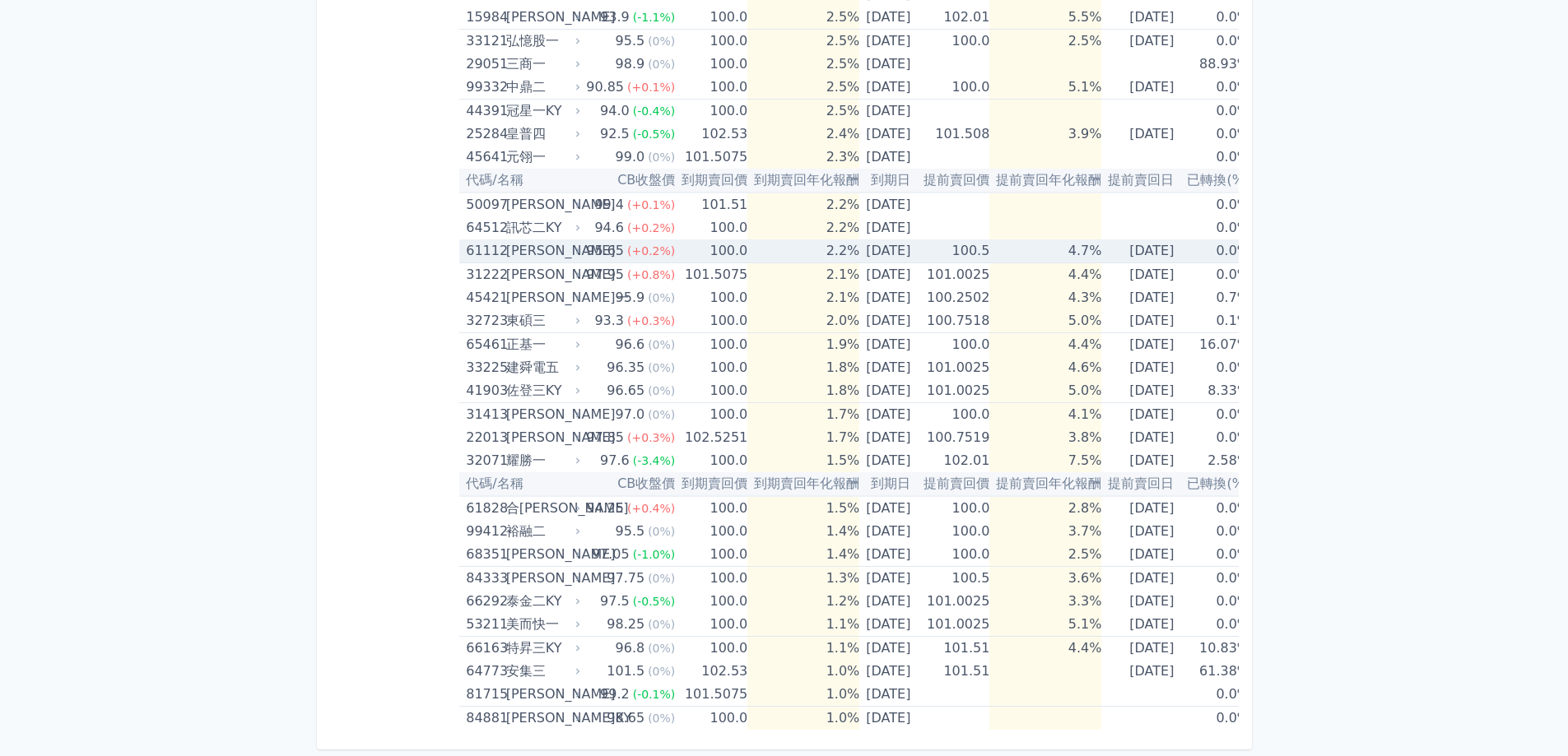
click at [1095, 239] on td "4.7%" at bounding box center [1046, 251] width 112 height 24
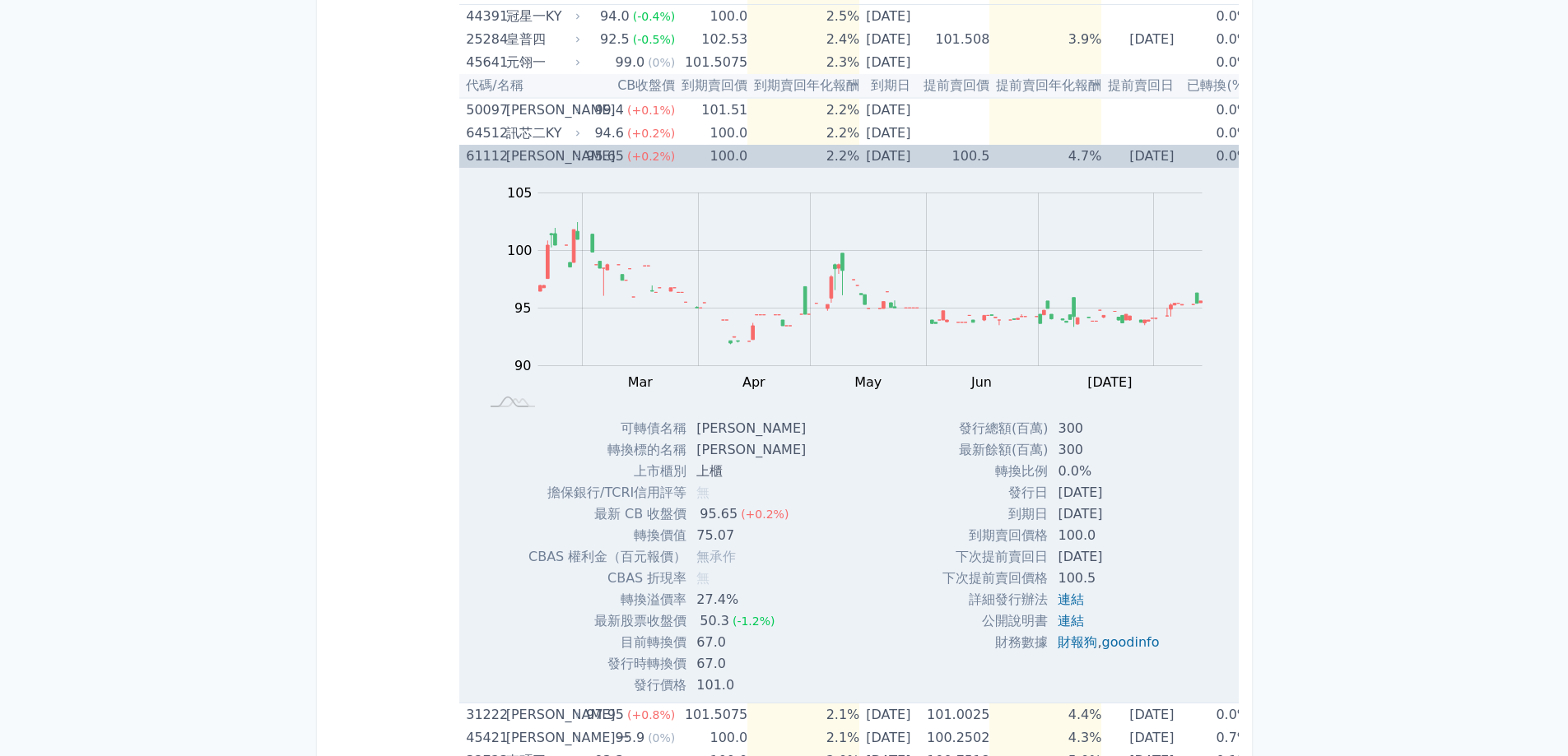
click at [1090, 162] on td "4.7%" at bounding box center [1046, 157] width 112 height 23
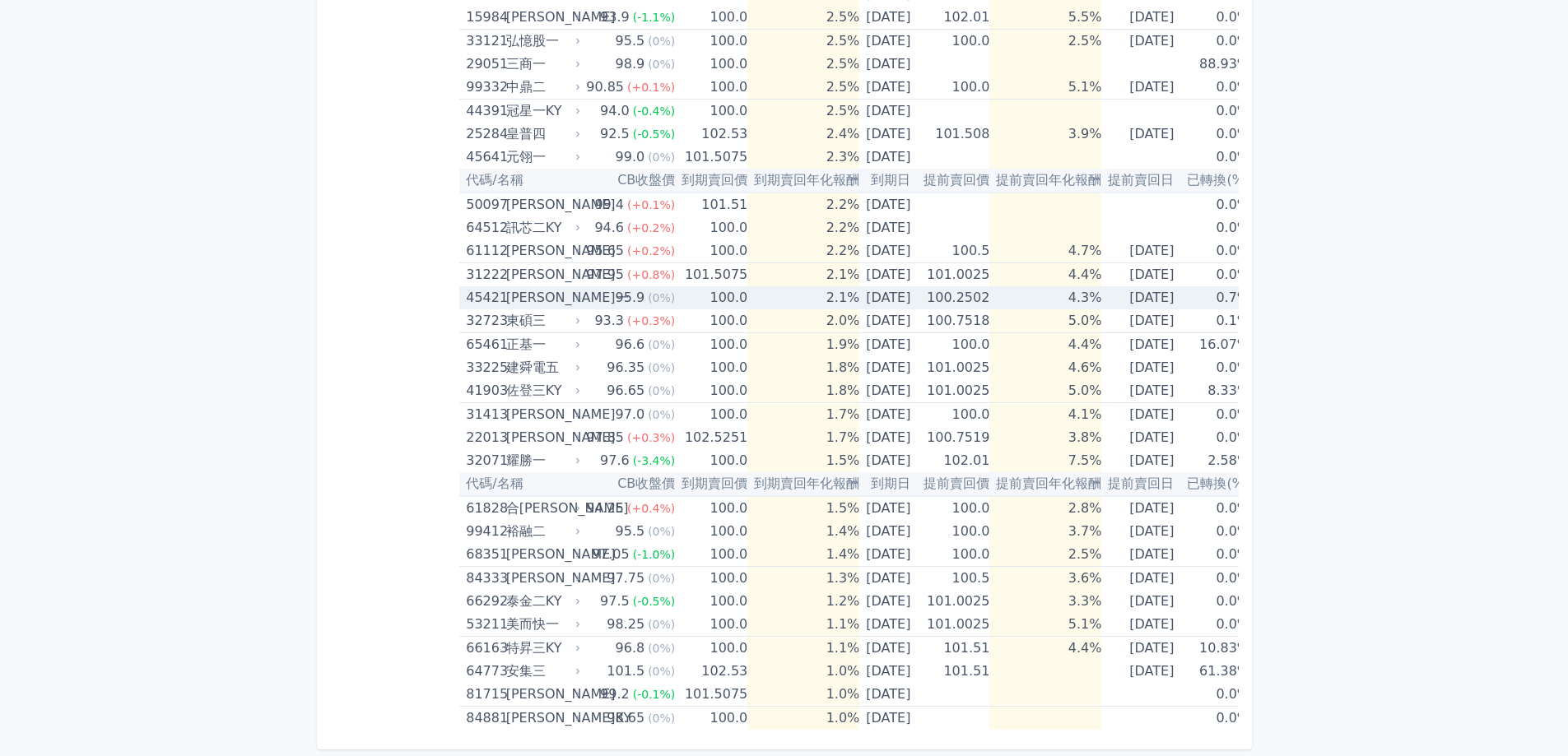
click at [1101, 287] on td "4.3%" at bounding box center [1046, 298] width 112 height 23
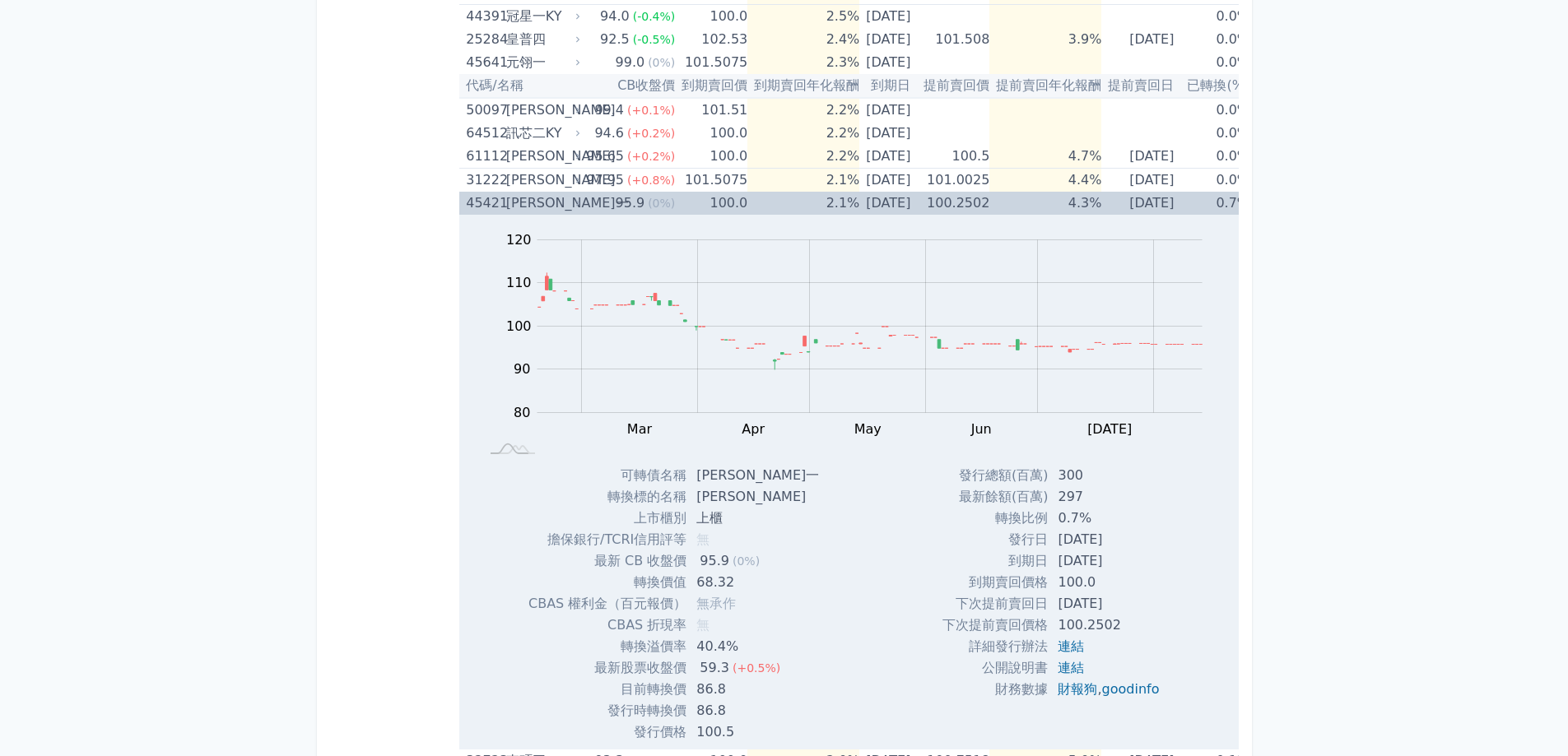
click at [1100, 198] on td "4.3%" at bounding box center [1046, 203] width 112 height 23
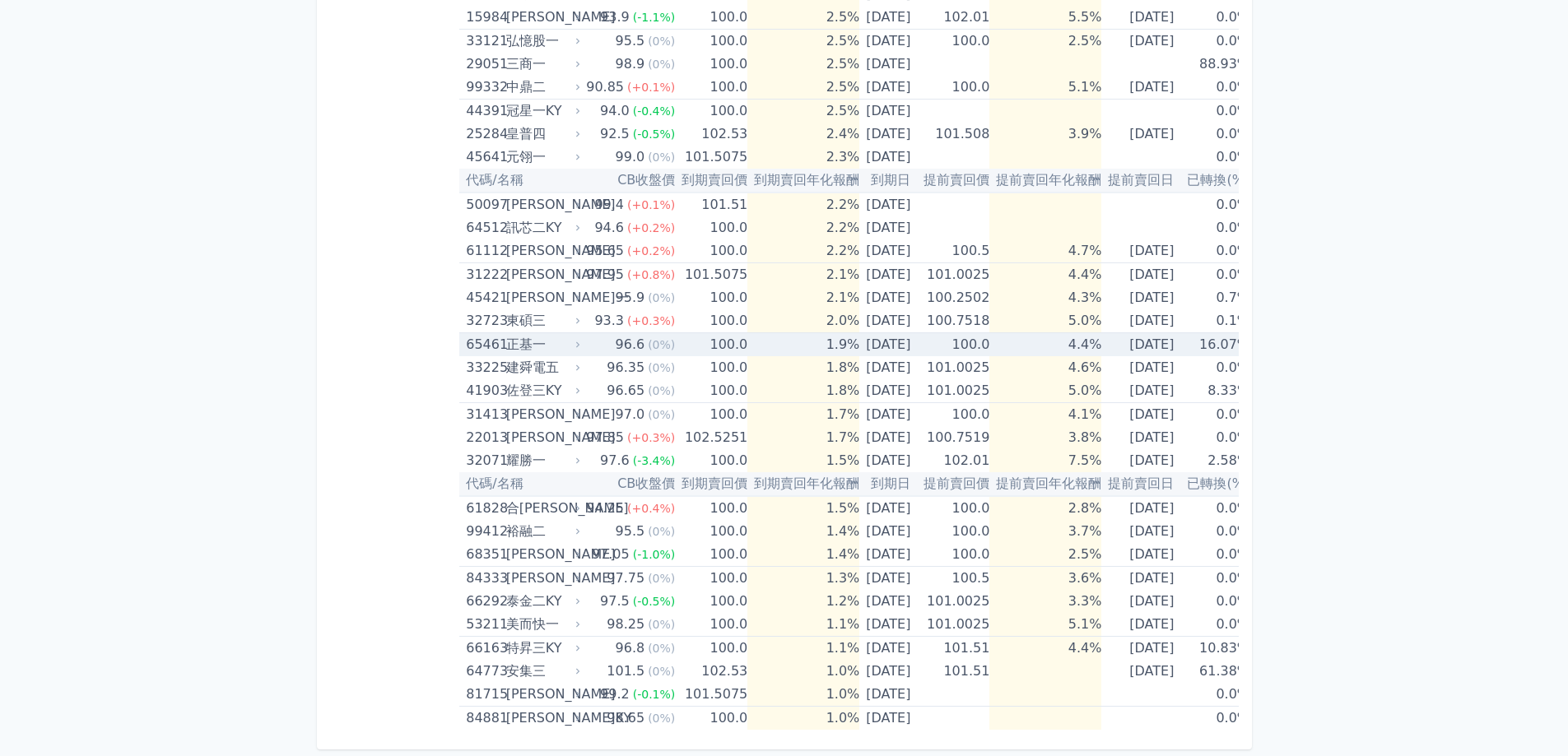
click at [1101, 333] on td "4.4%" at bounding box center [1046, 345] width 112 height 24
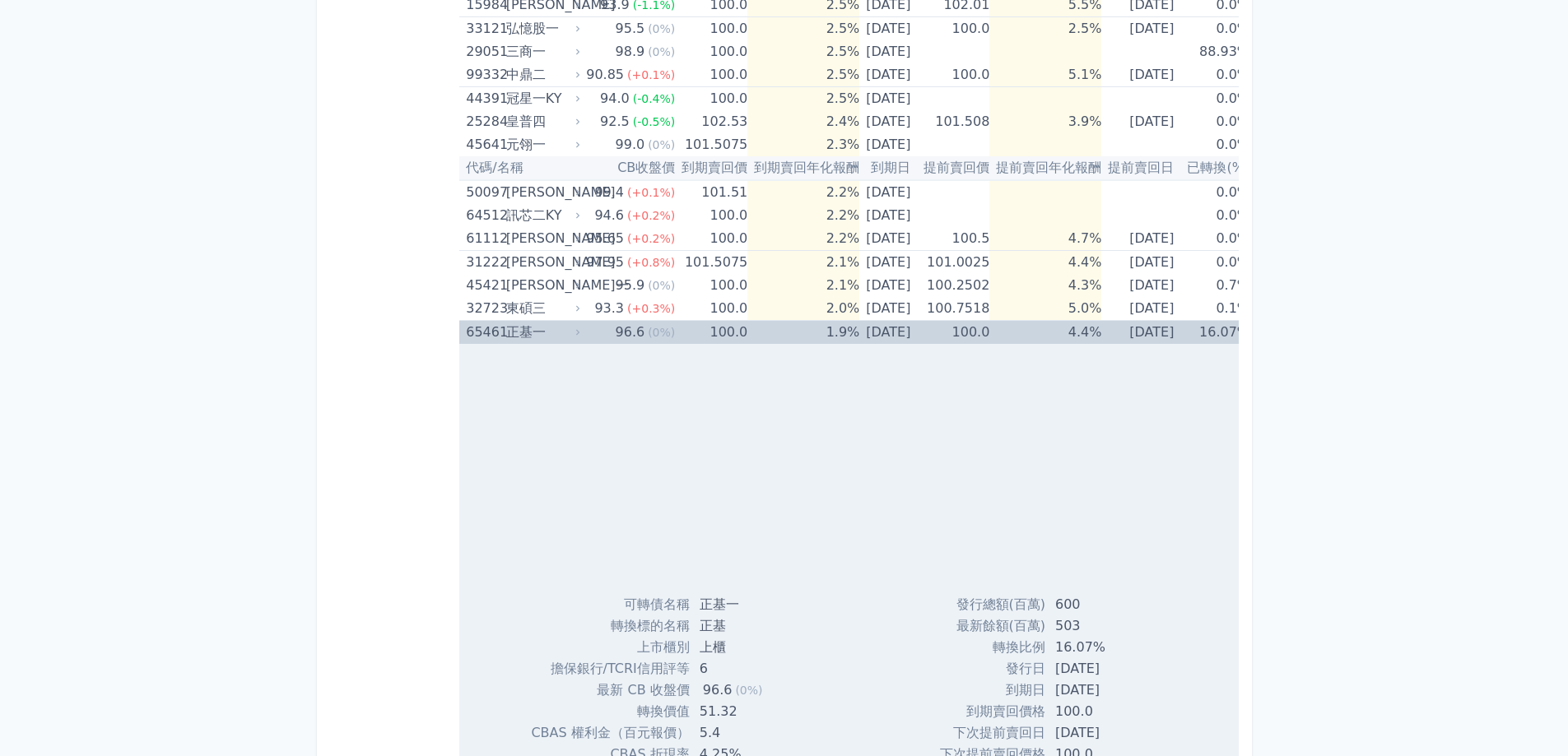
scroll to position [1279, 0]
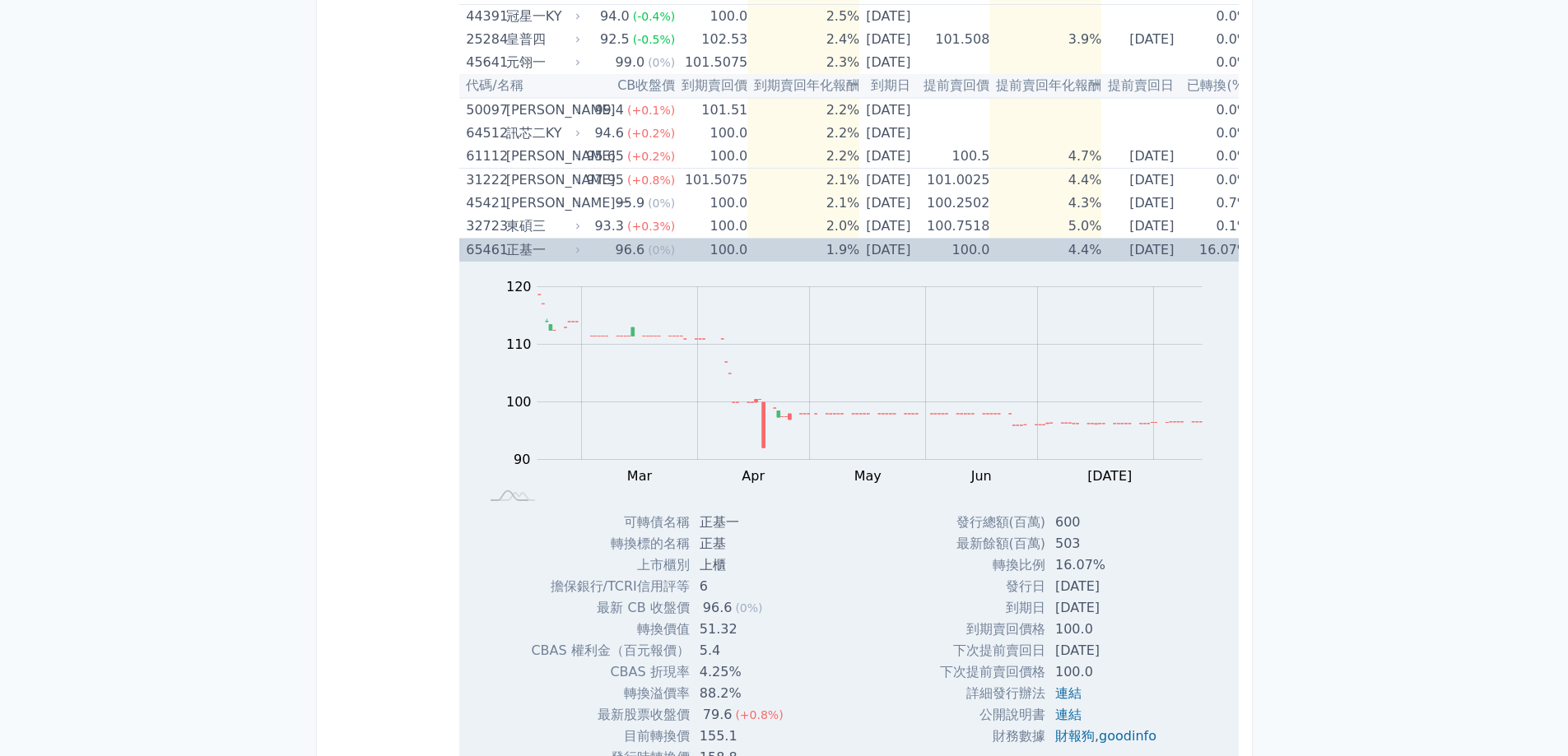
click at [1076, 245] on td "4.4%" at bounding box center [1046, 251] width 112 height 24
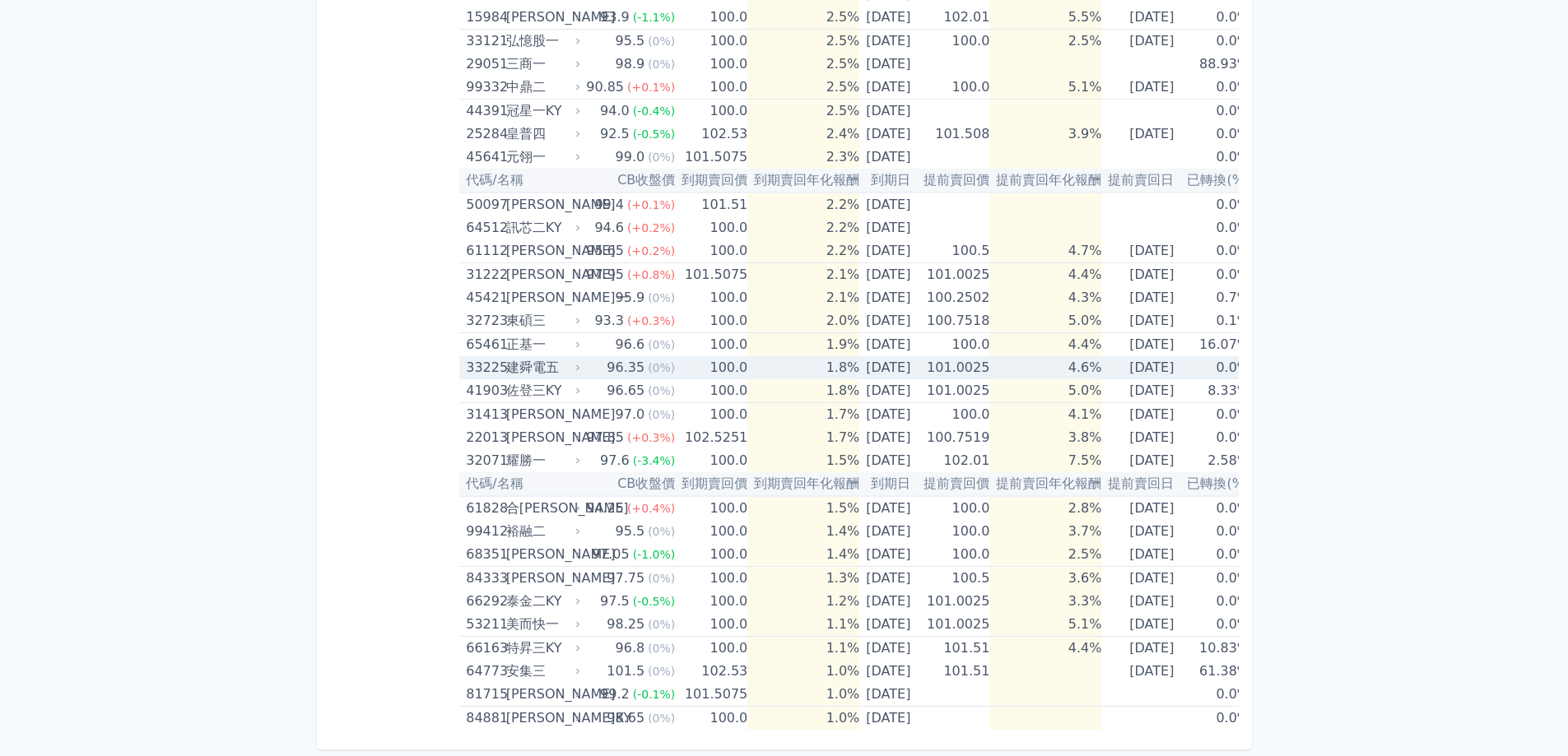
click at [1093, 356] on td "4.6%" at bounding box center [1046, 368] width 112 height 23
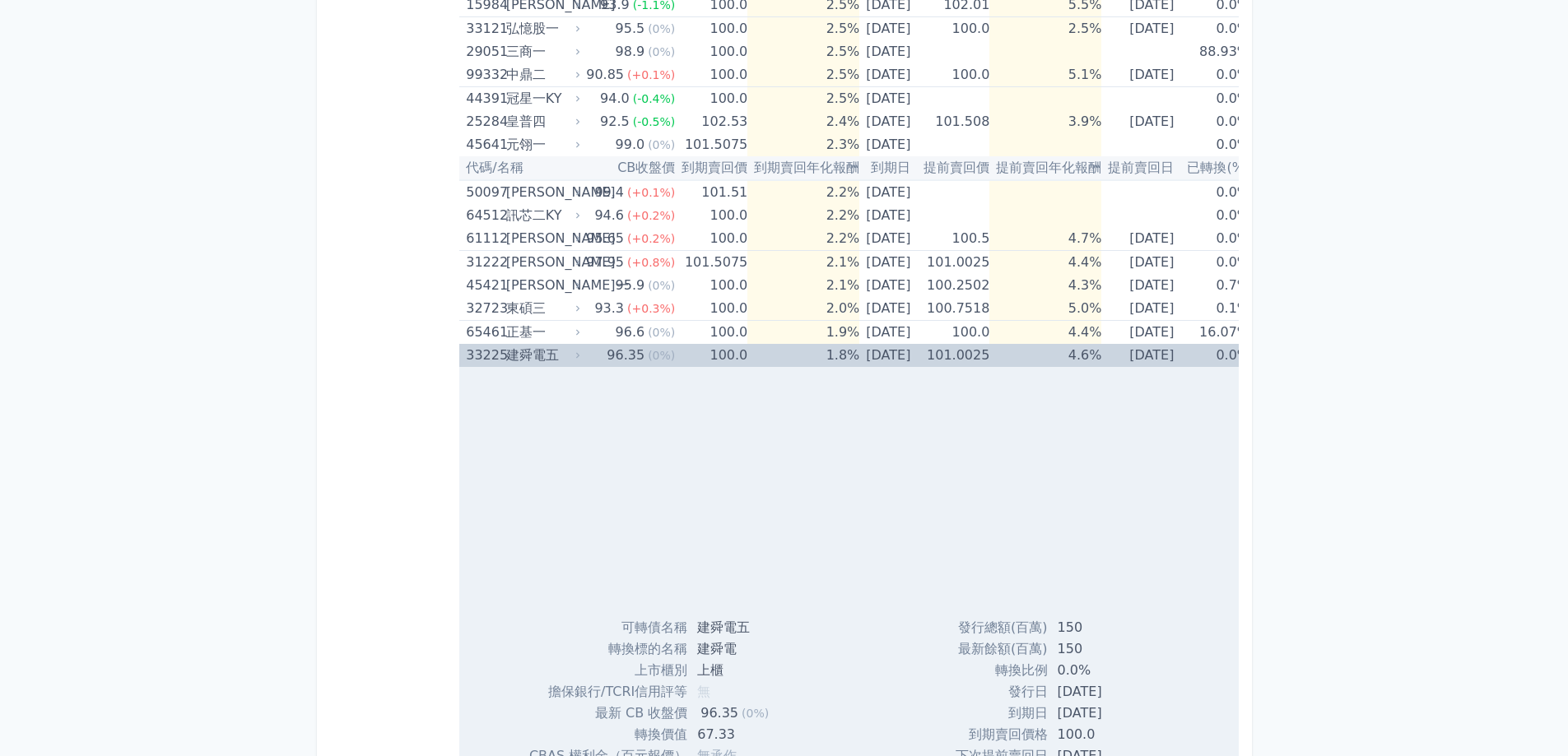
scroll to position [1279, 0]
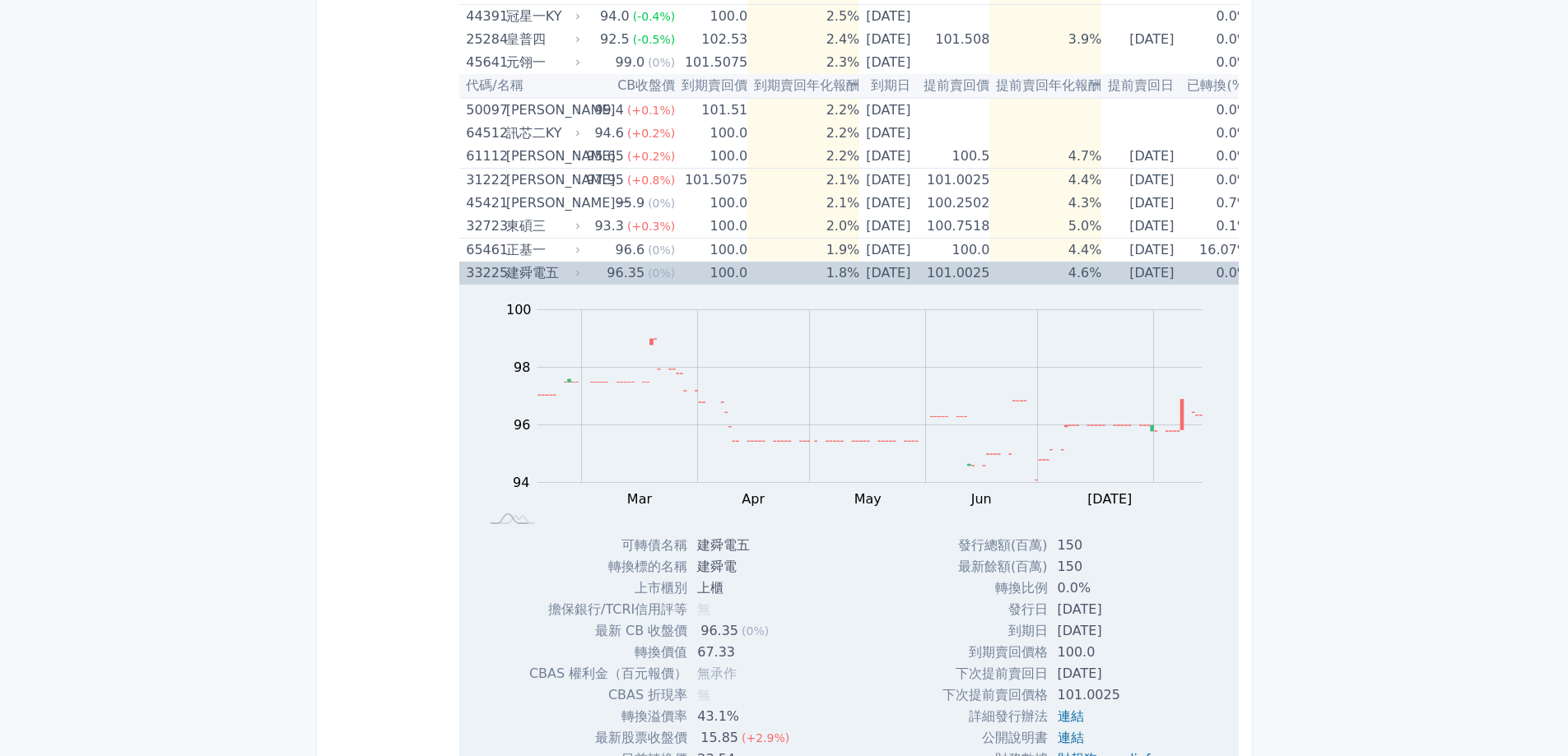
click at [1101, 277] on td "4.6%" at bounding box center [1046, 273] width 112 height 23
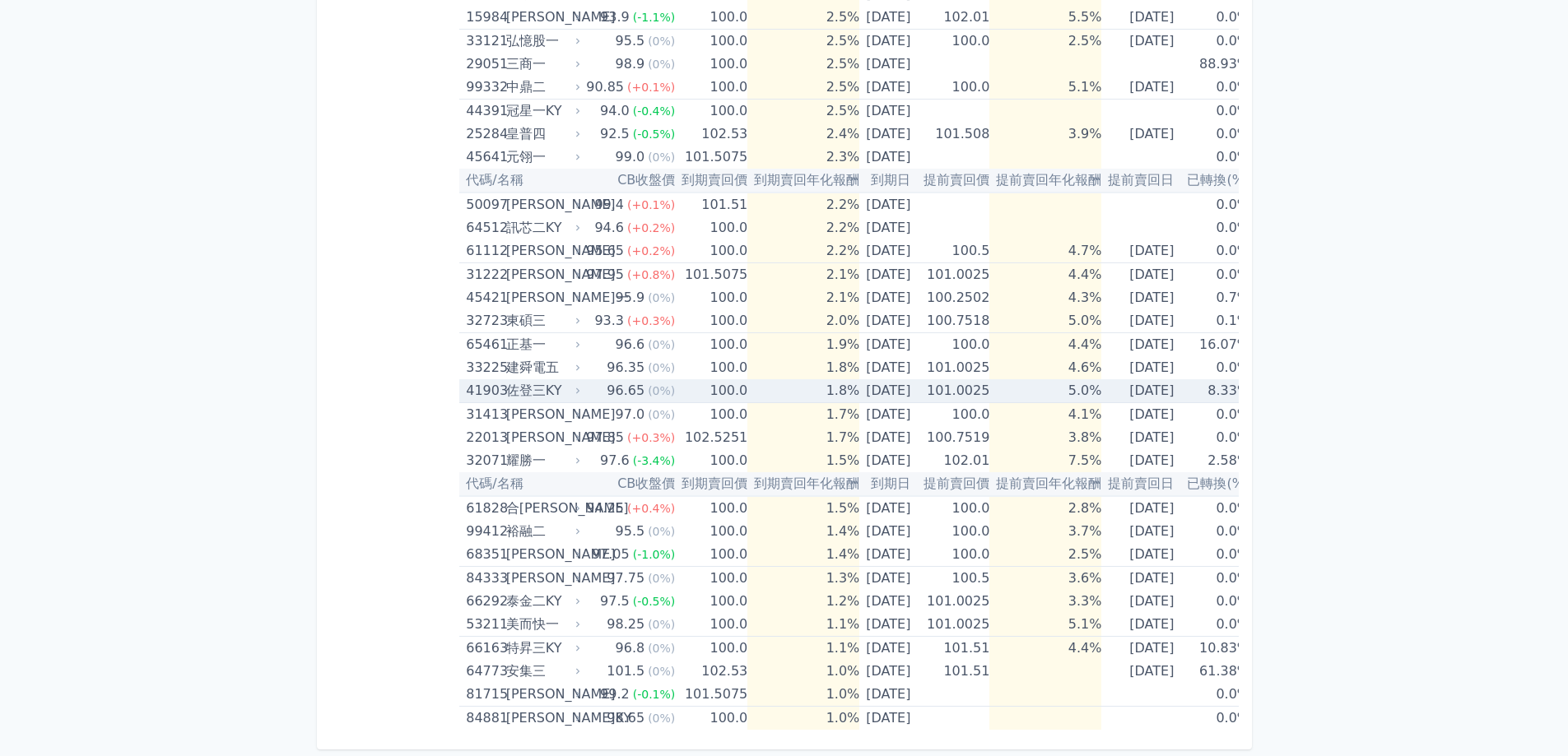
click at [1098, 379] on td "5.0%" at bounding box center [1046, 391] width 112 height 24
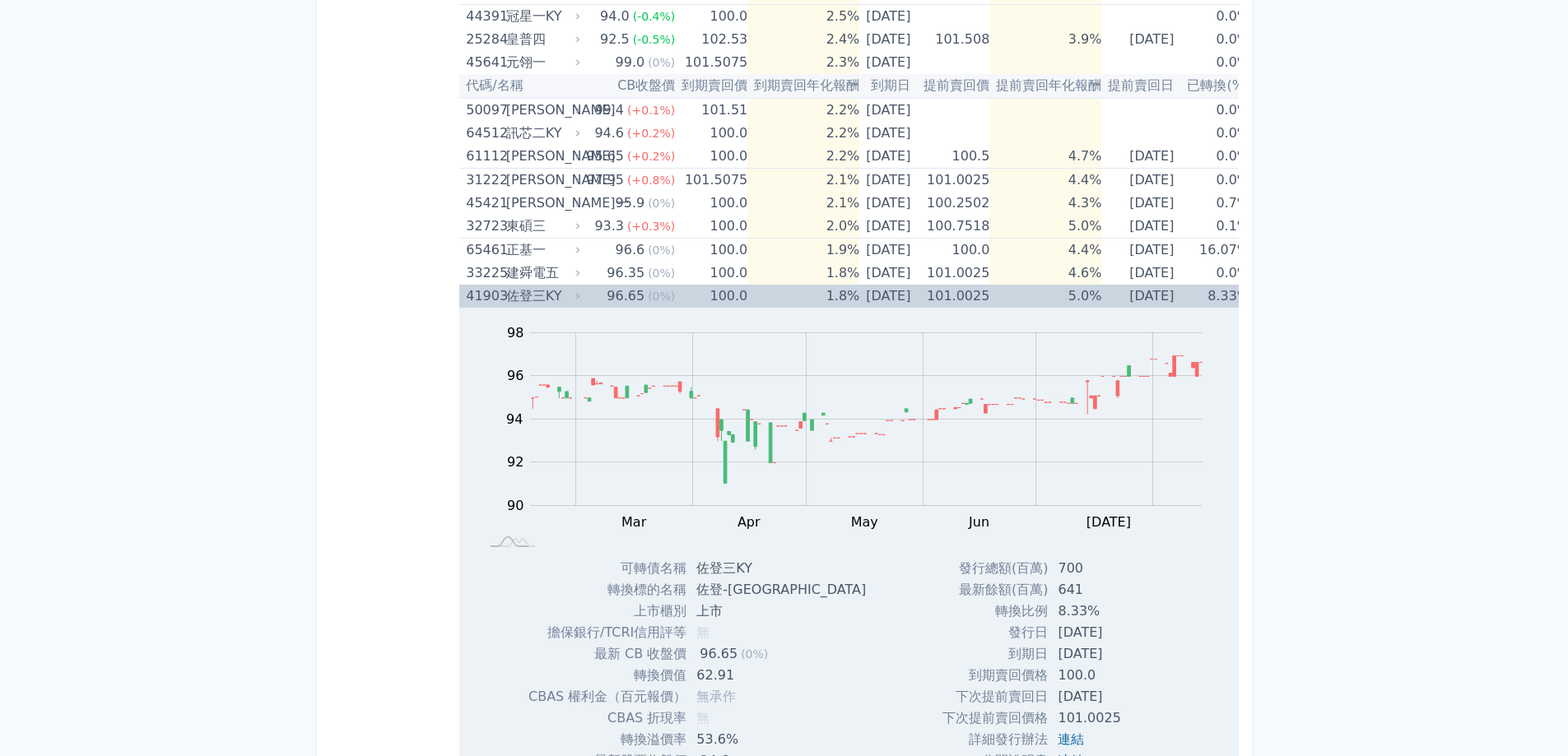
click at [1089, 299] on td "5.0%" at bounding box center [1046, 296] width 112 height 23
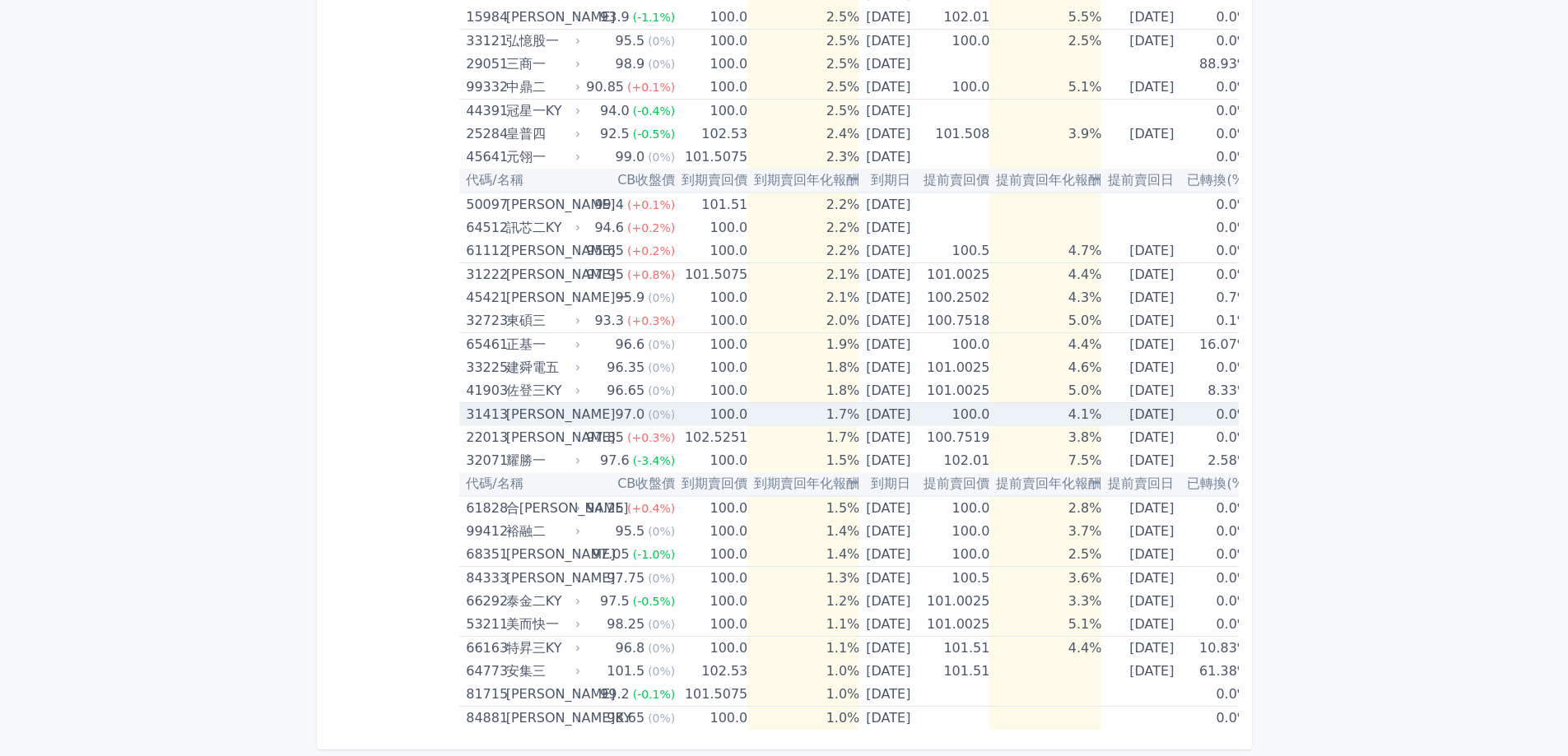
click at [1101, 404] on td "4.1%" at bounding box center [1046, 415] width 112 height 24
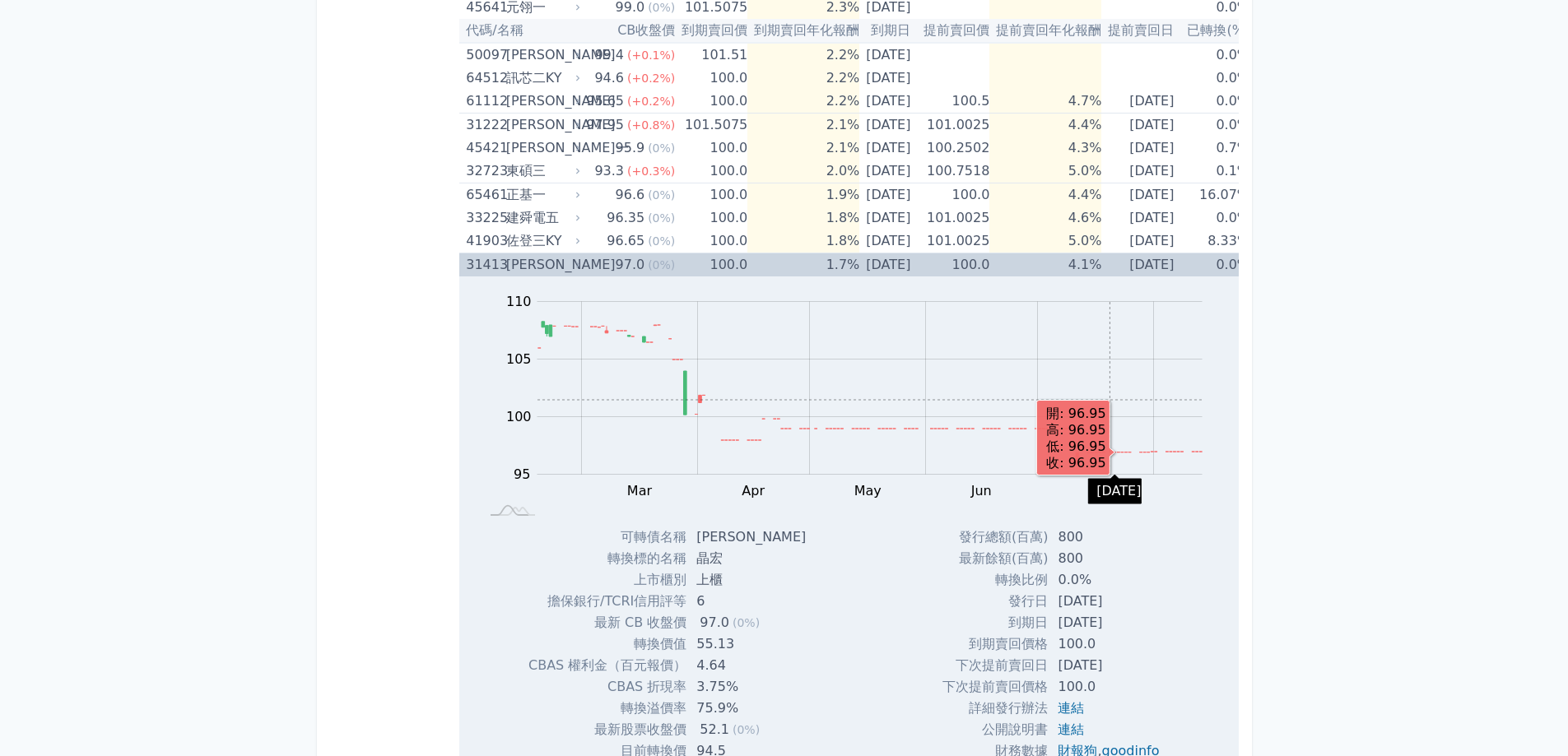
scroll to position [1361, 0]
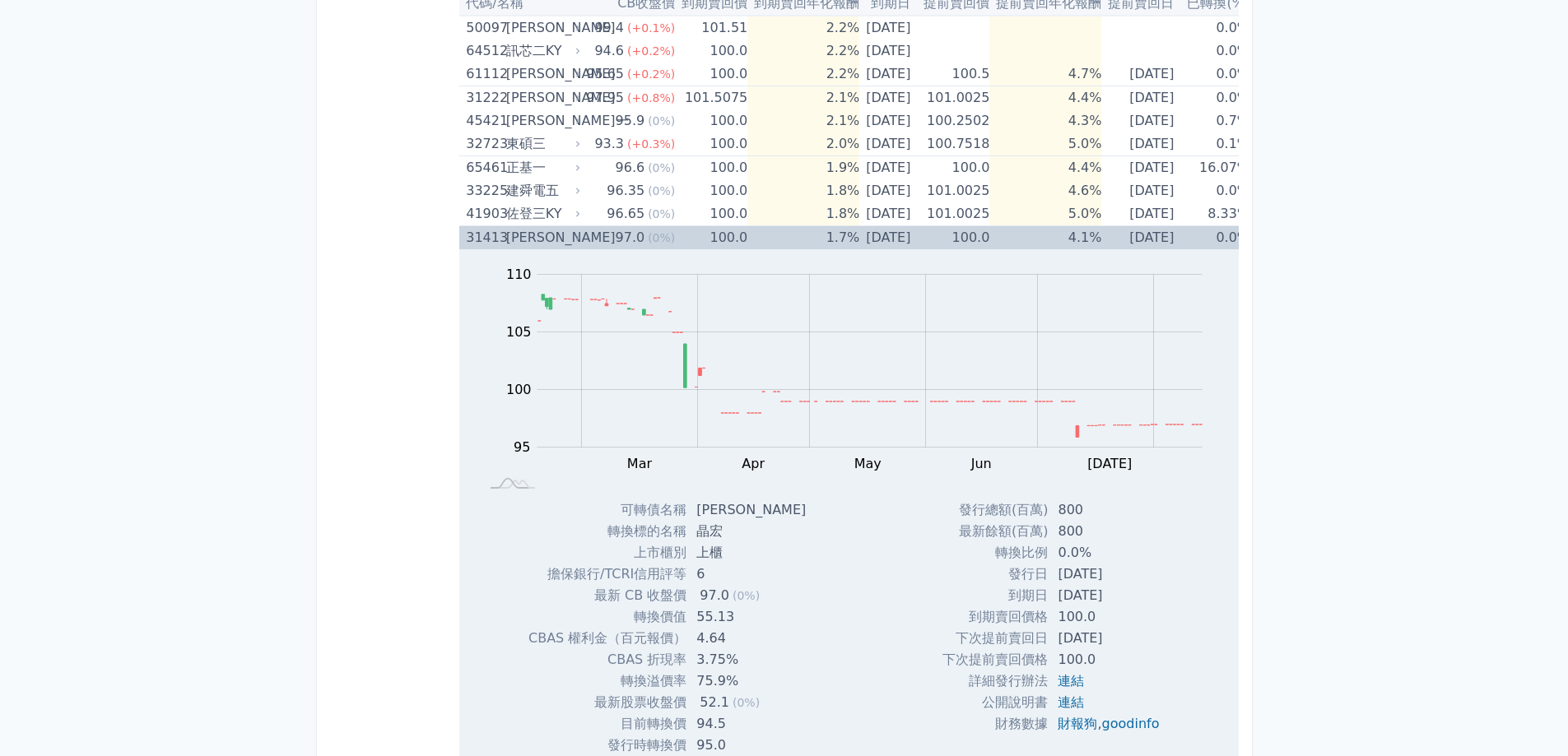
click at [1101, 244] on td "4.1%" at bounding box center [1046, 238] width 112 height 24
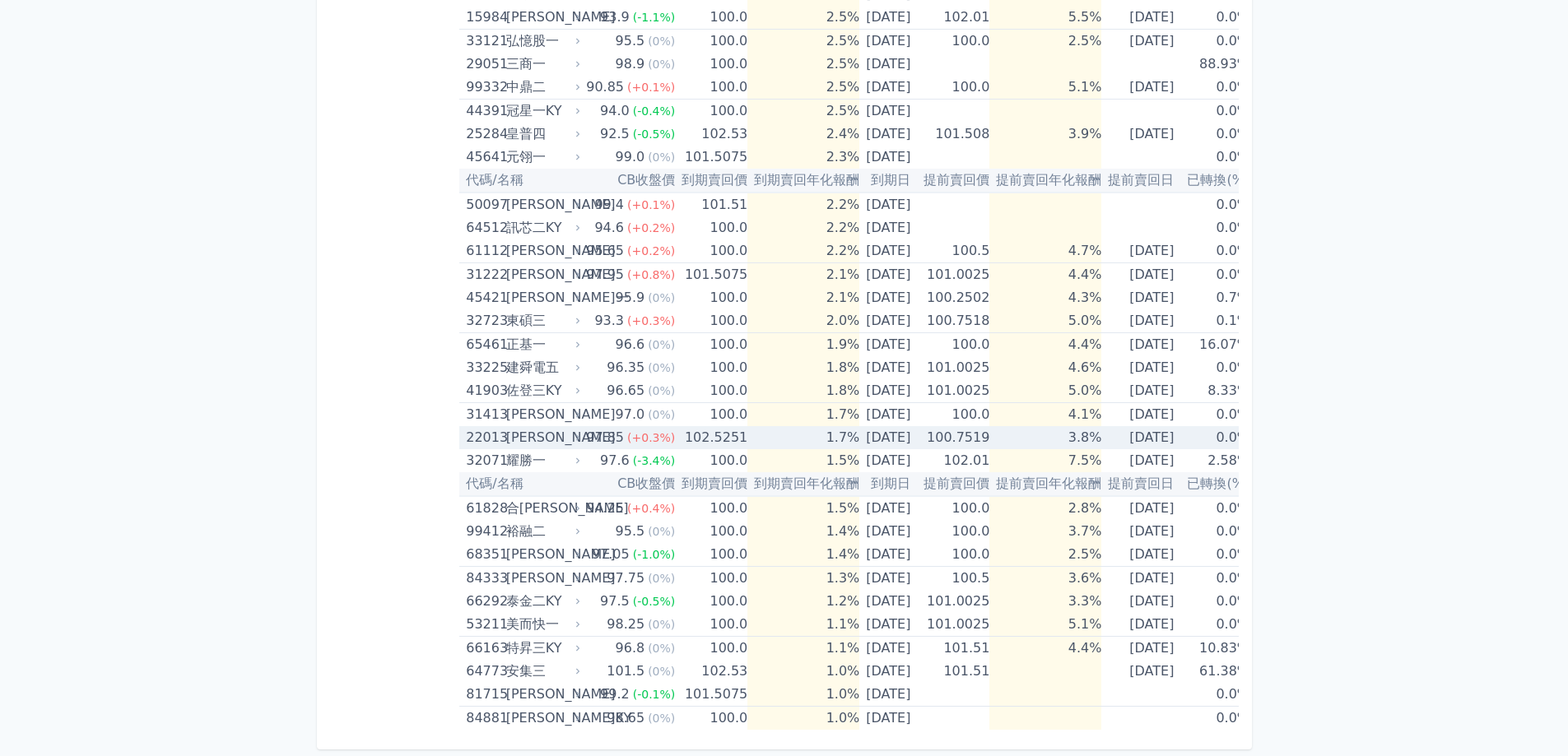
click at [1101, 426] on td "3.8%" at bounding box center [1046, 438] width 112 height 23
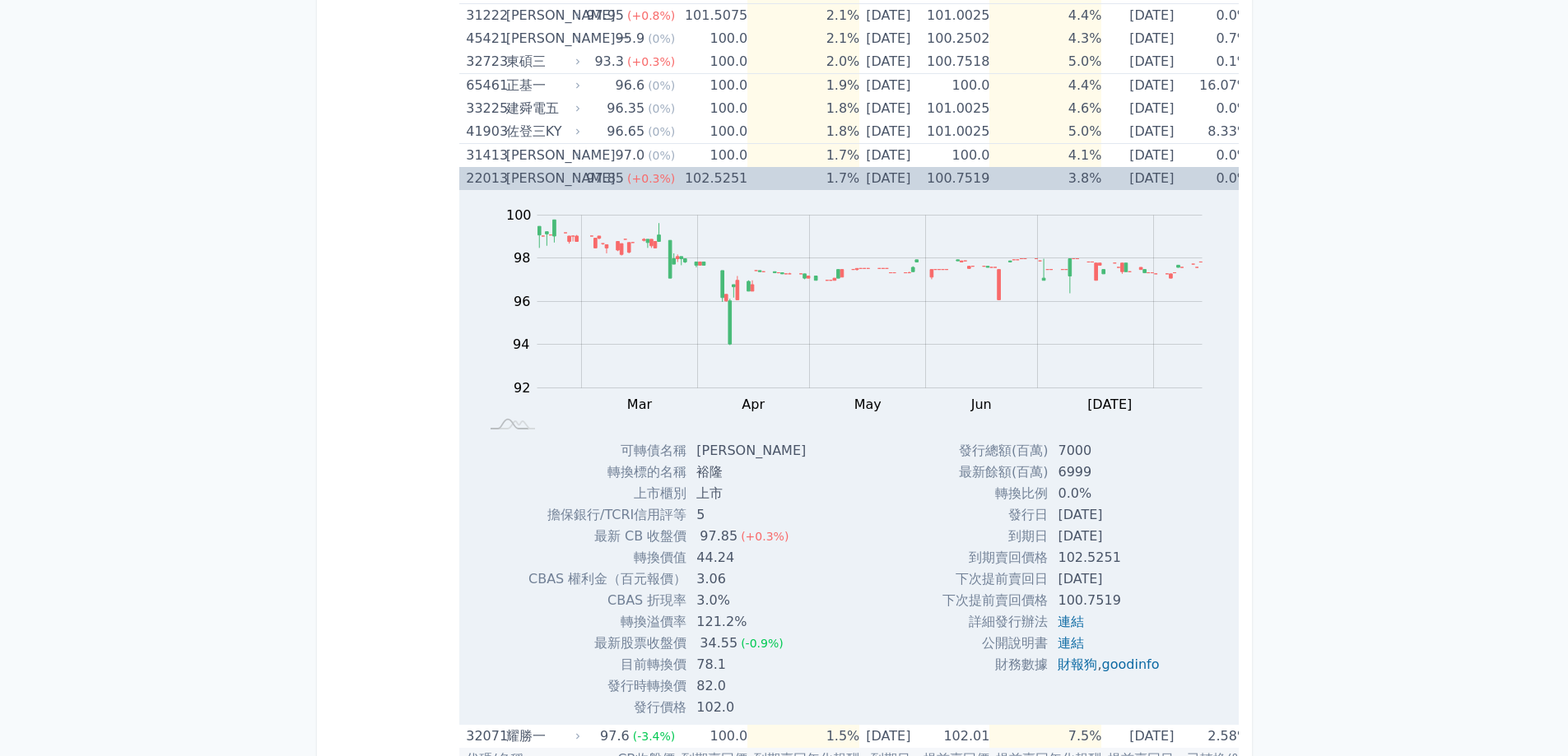
click at [1092, 183] on td "3.8%" at bounding box center [1046, 179] width 112 height 23
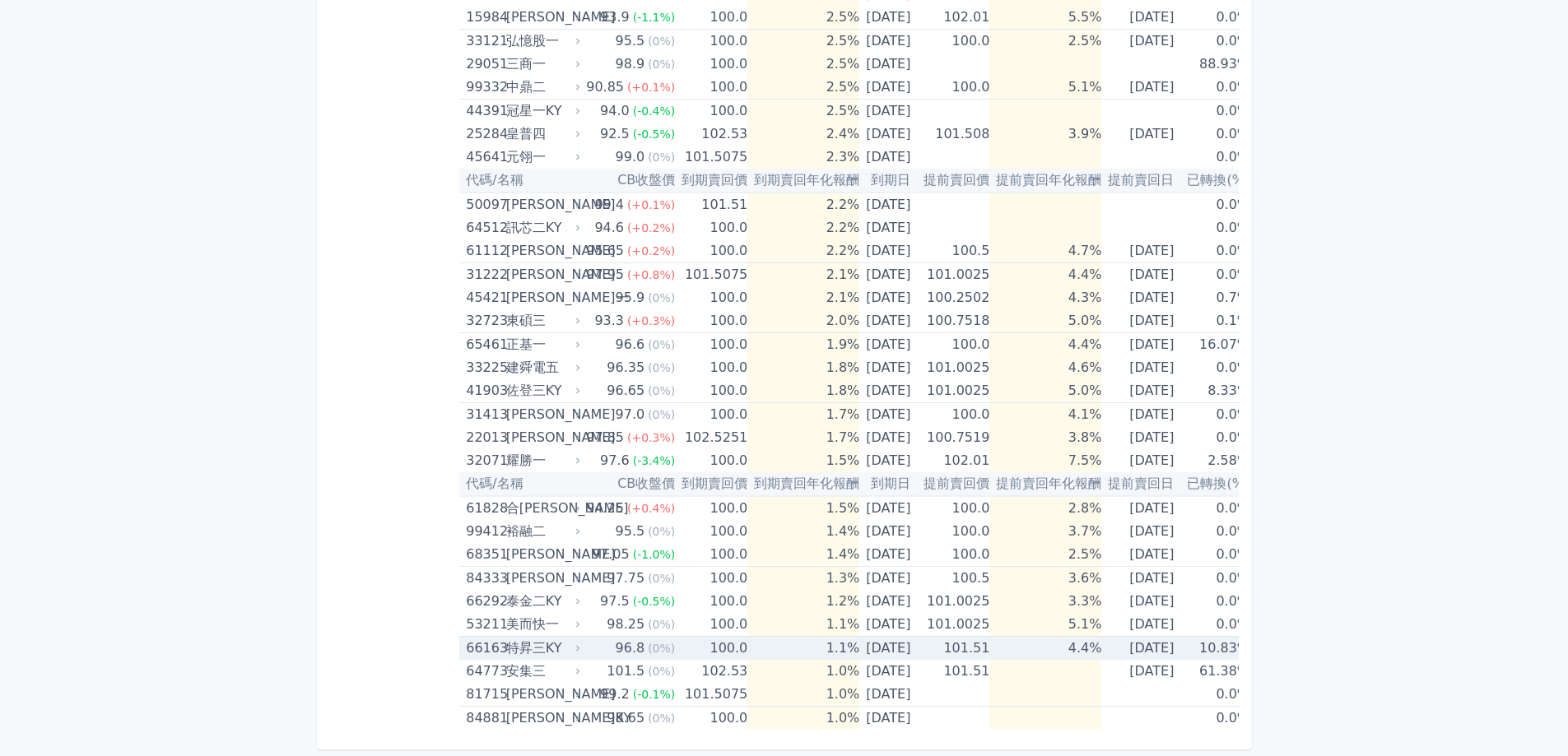
click at [1101, 640] on td "4.4%" at bounding box center [1046, 649] width 112 height 24
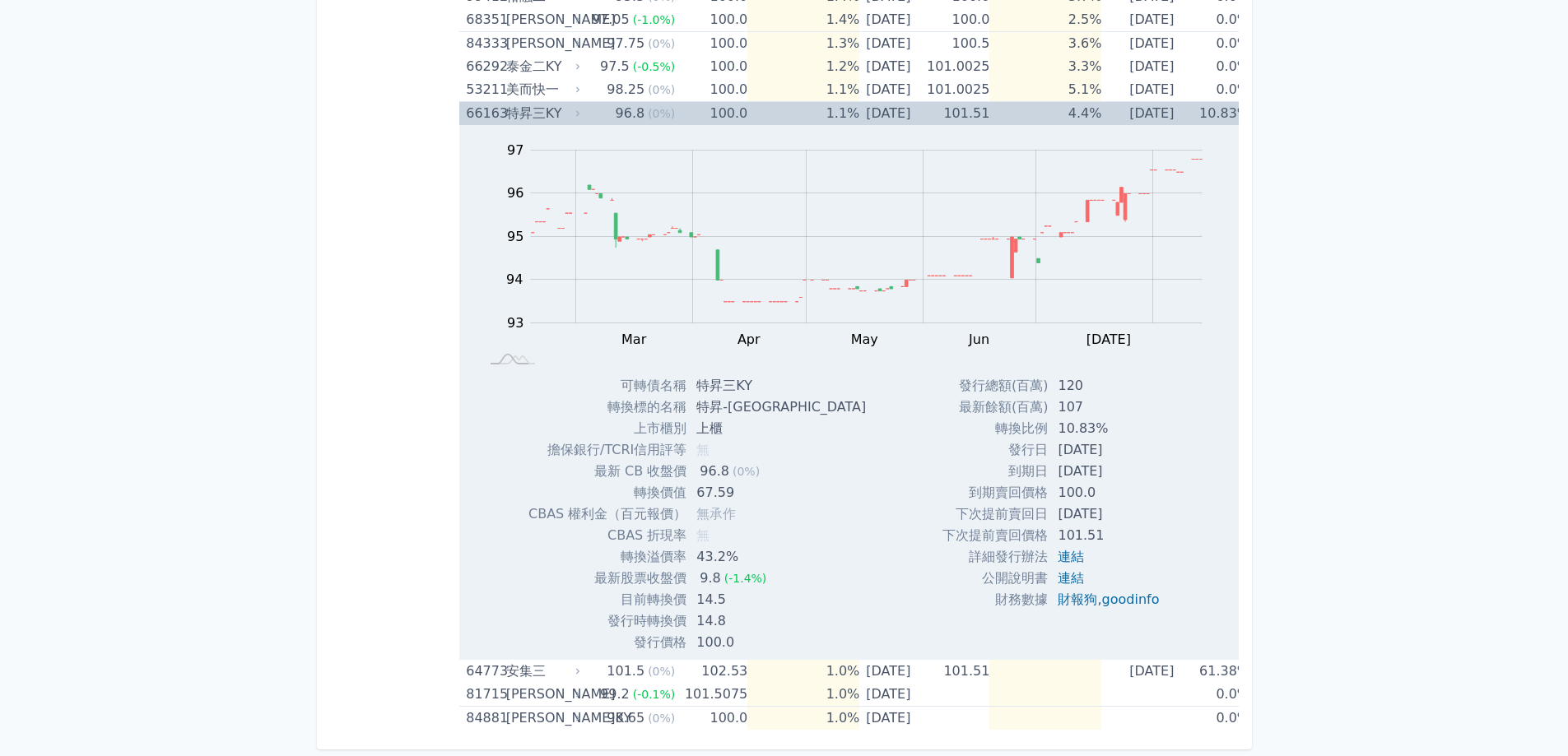
scroll to position [1648, 0]
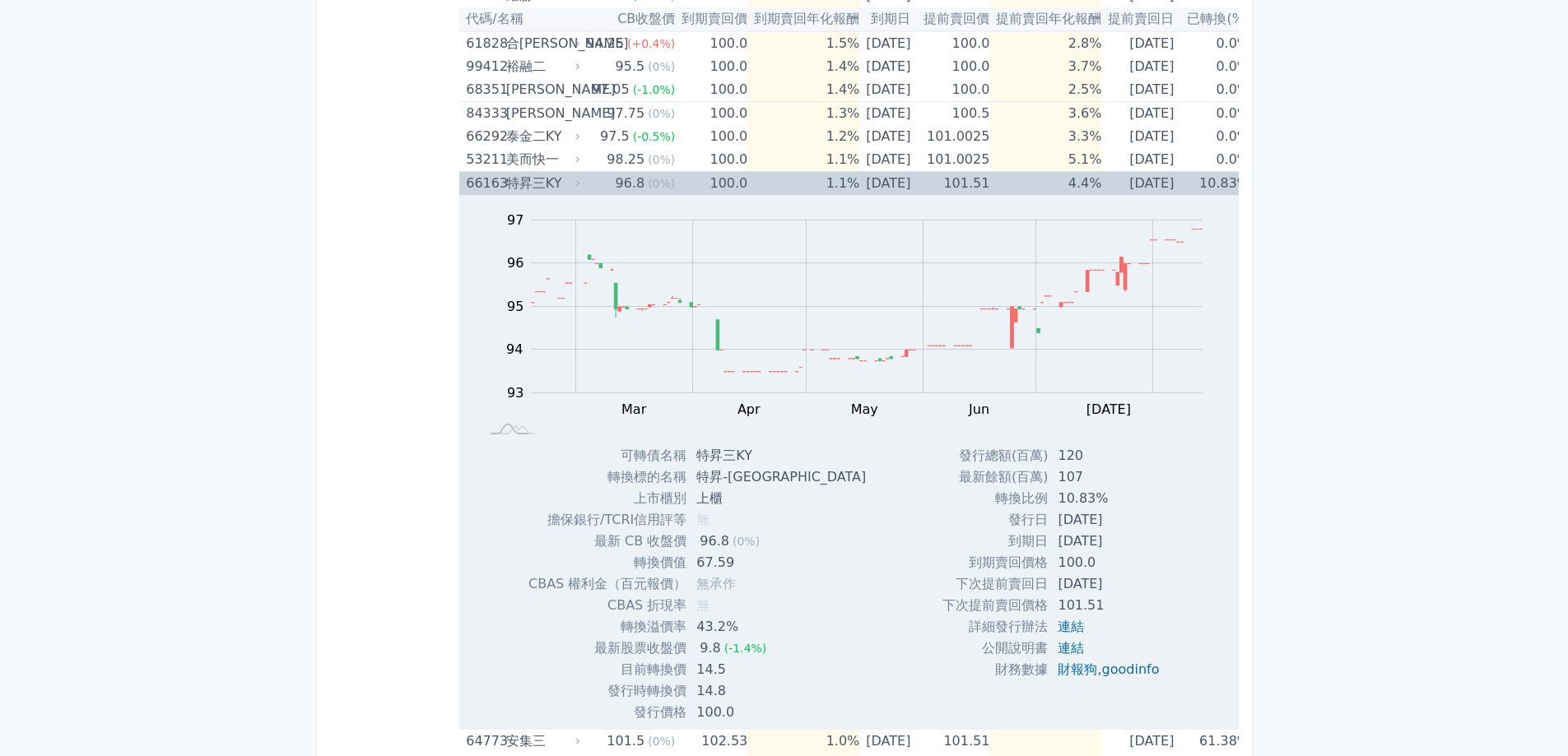
click at [1101, 190] on td "4.4%" at bounding box center [1046, 184] width 112 height 24
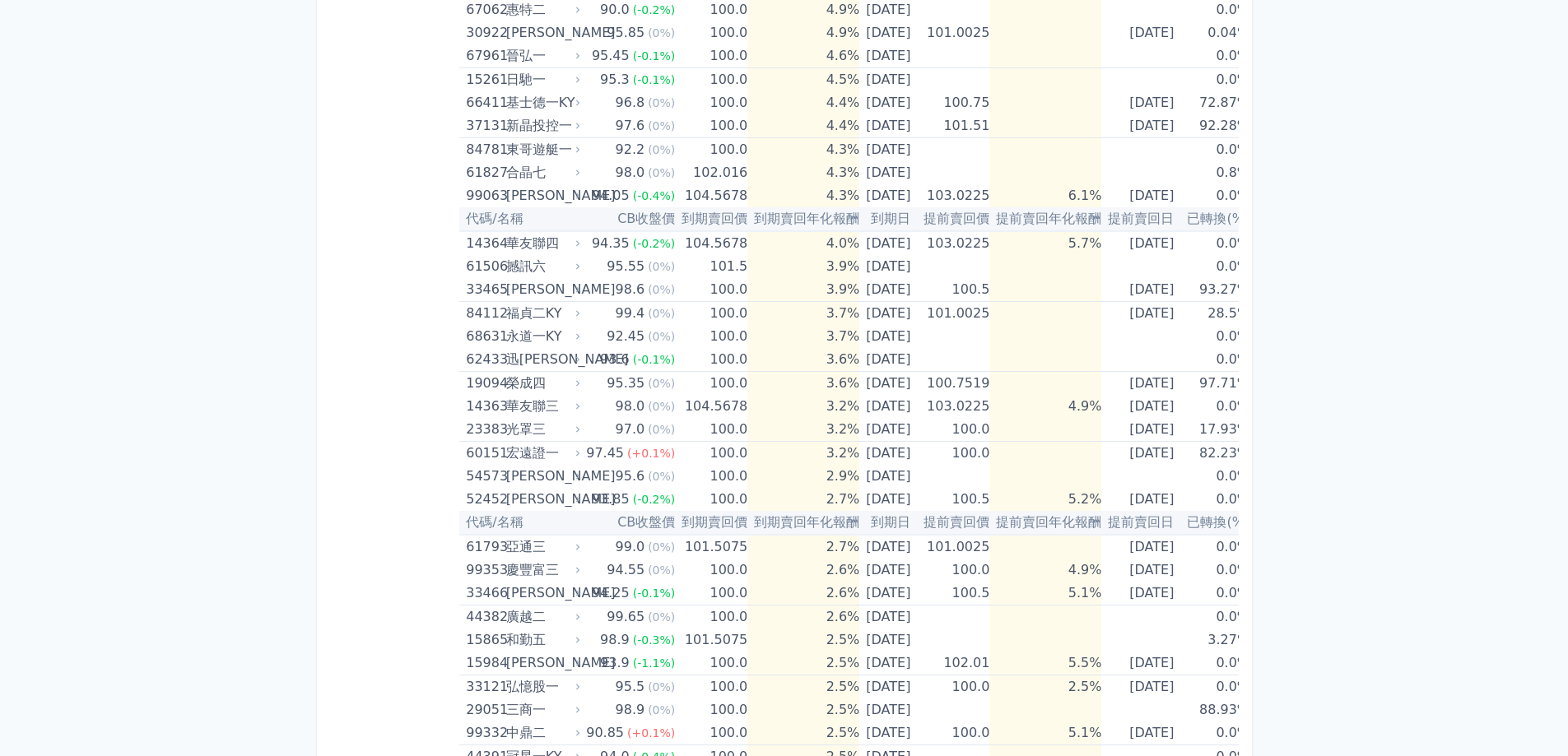
scroll to position [127, 0]
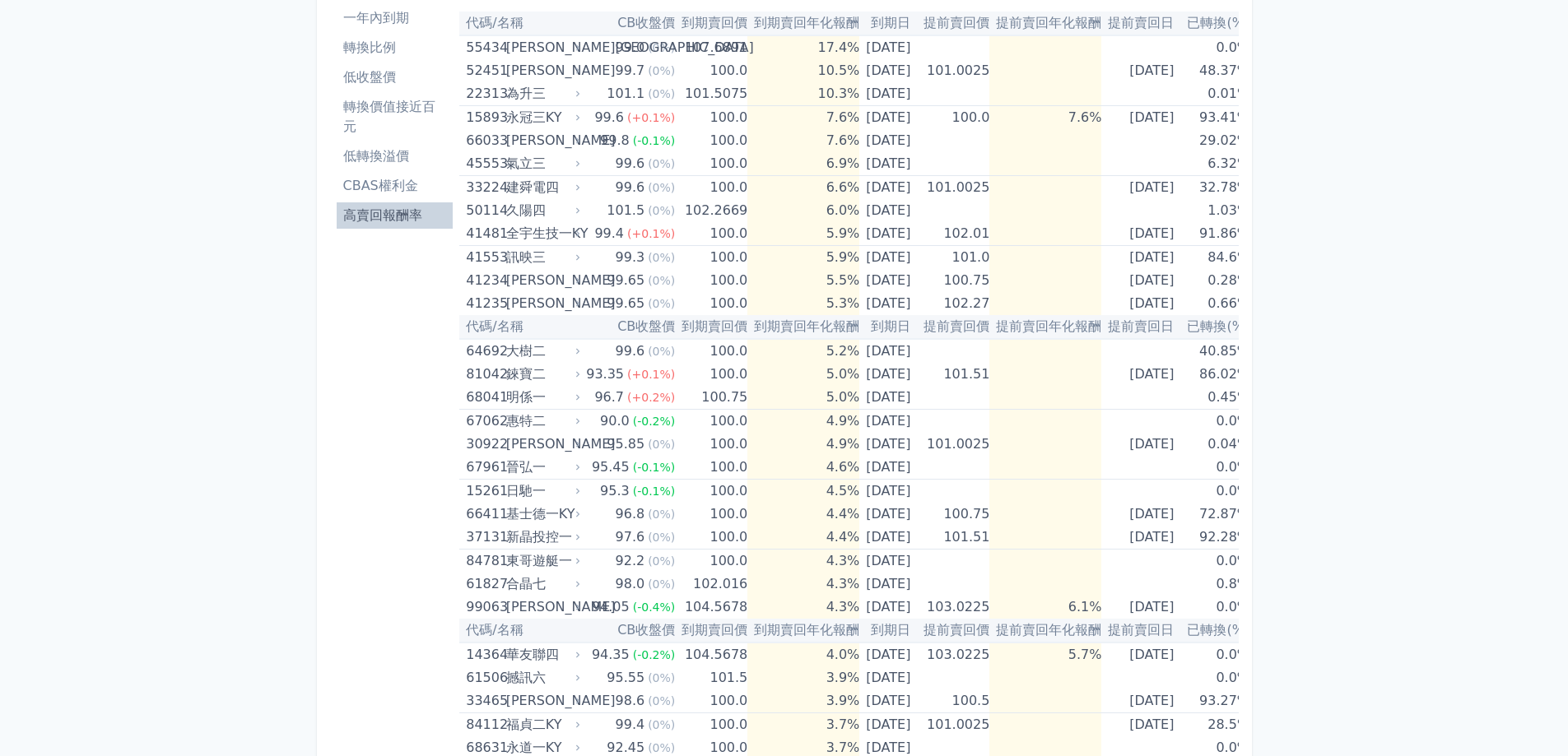
click at [403, 164] on li "低轉換溢價" at bounding box center [395, 156] width 117 height 19
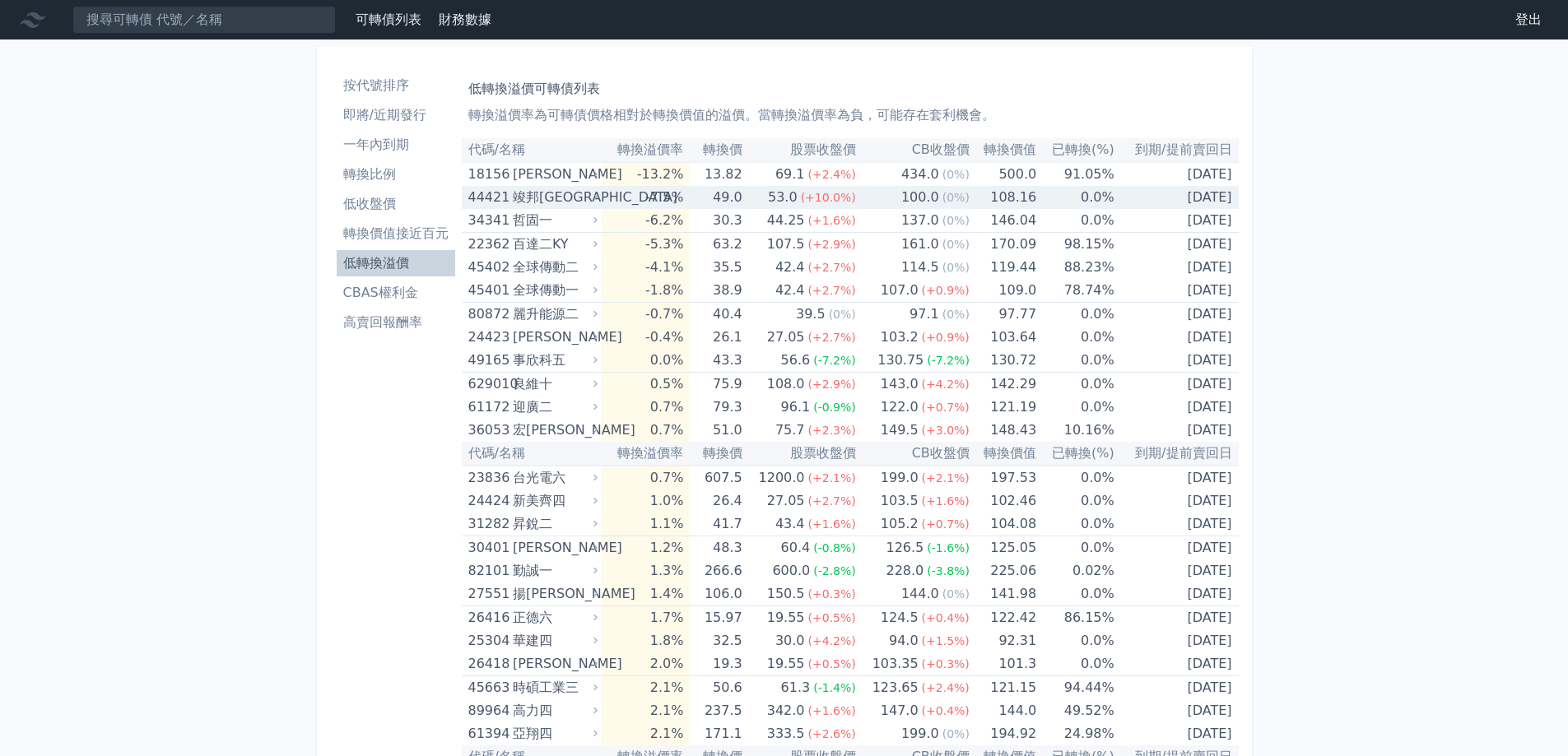
click at [593, 197] on div "竣邦[GEOGRAPHIC_DATA]" at bounding box center [554, 197] width 81 height 23
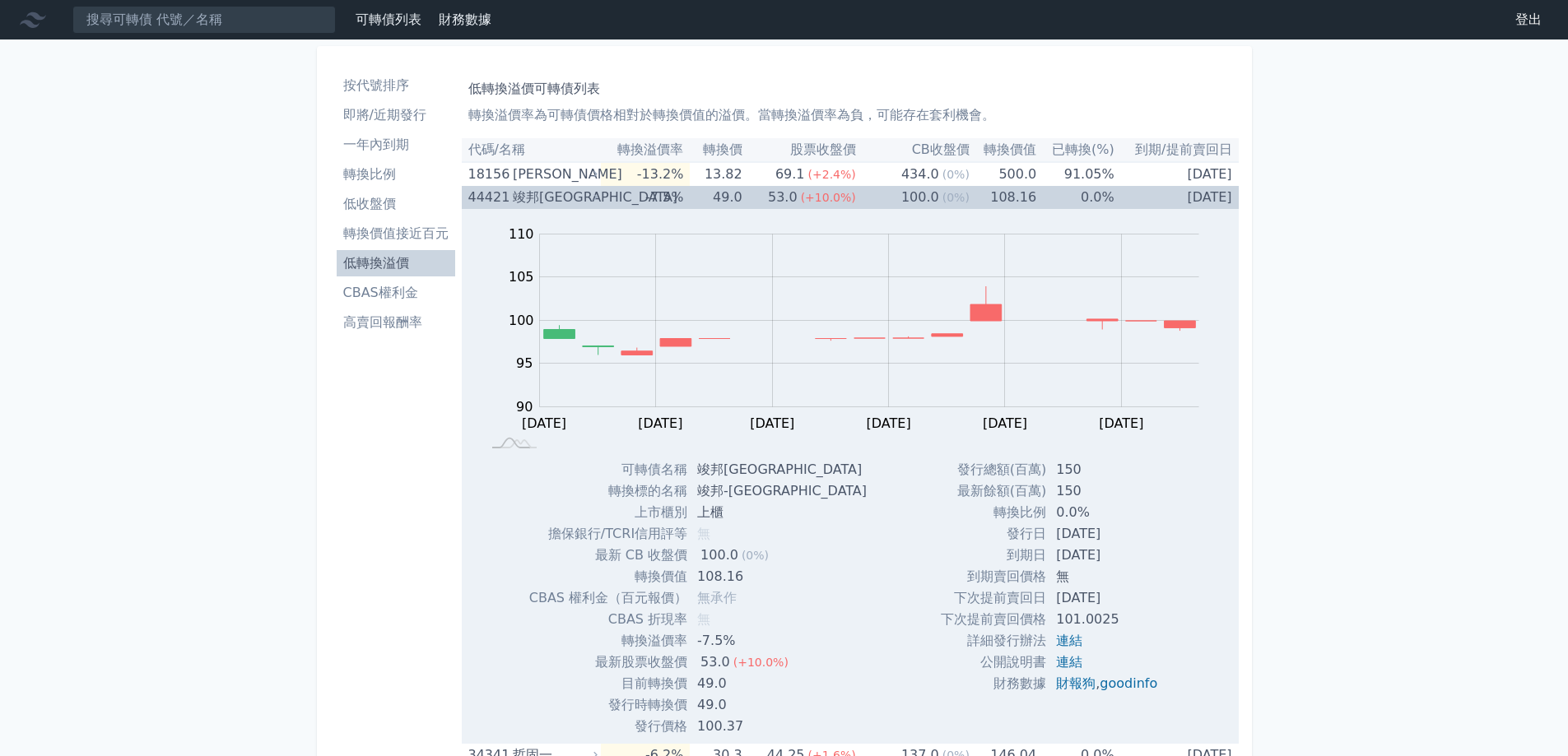
click at [595, 200] on icon at bounding box center [595, 197] width 11 height 11
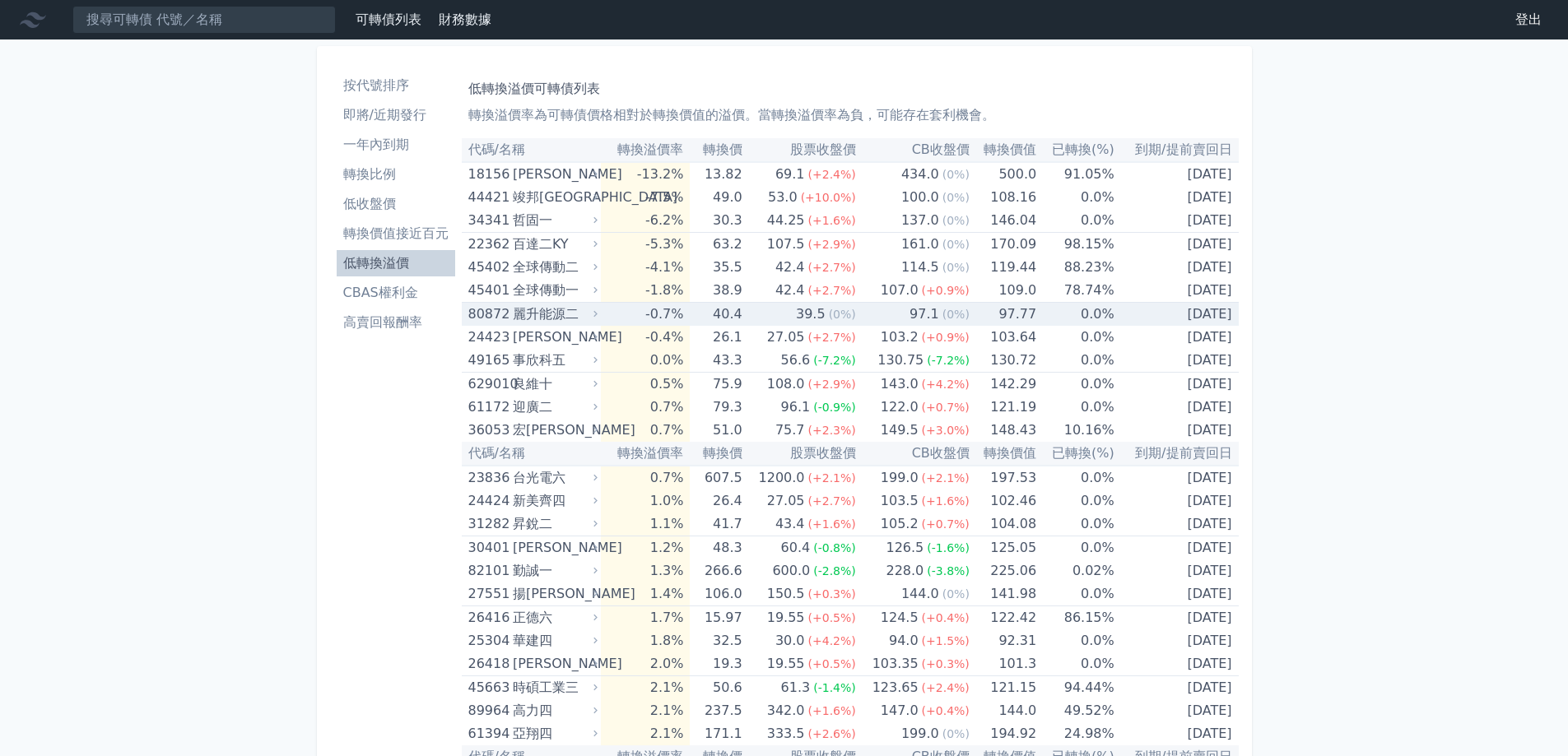
click at [610, 318] on td "-0.7%" at bounding box center [646, 315] width 89 height 24
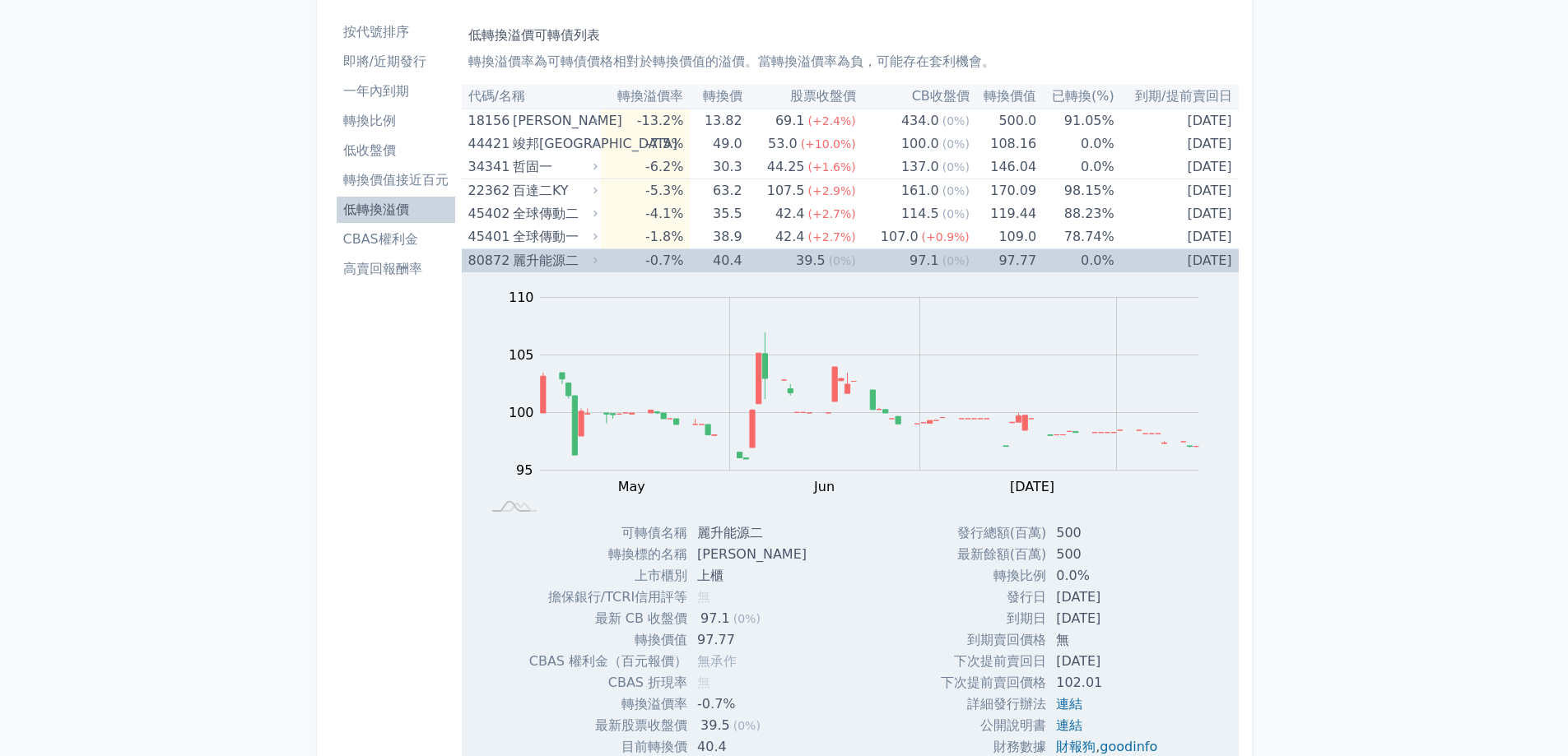
scroll to position [82, 0]
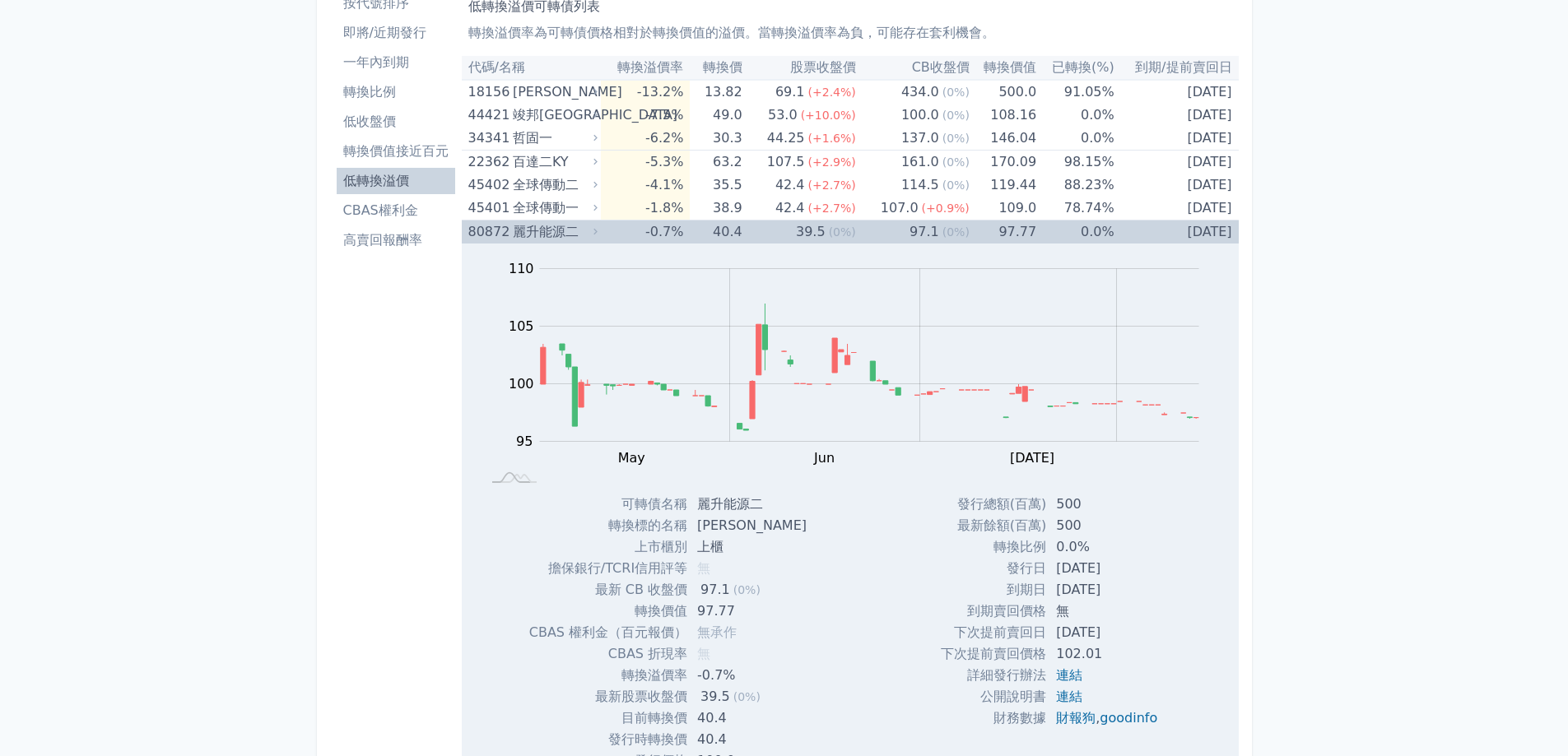
click at [594, 235] on icon at bounding box center [595, 231] width 11 height 11
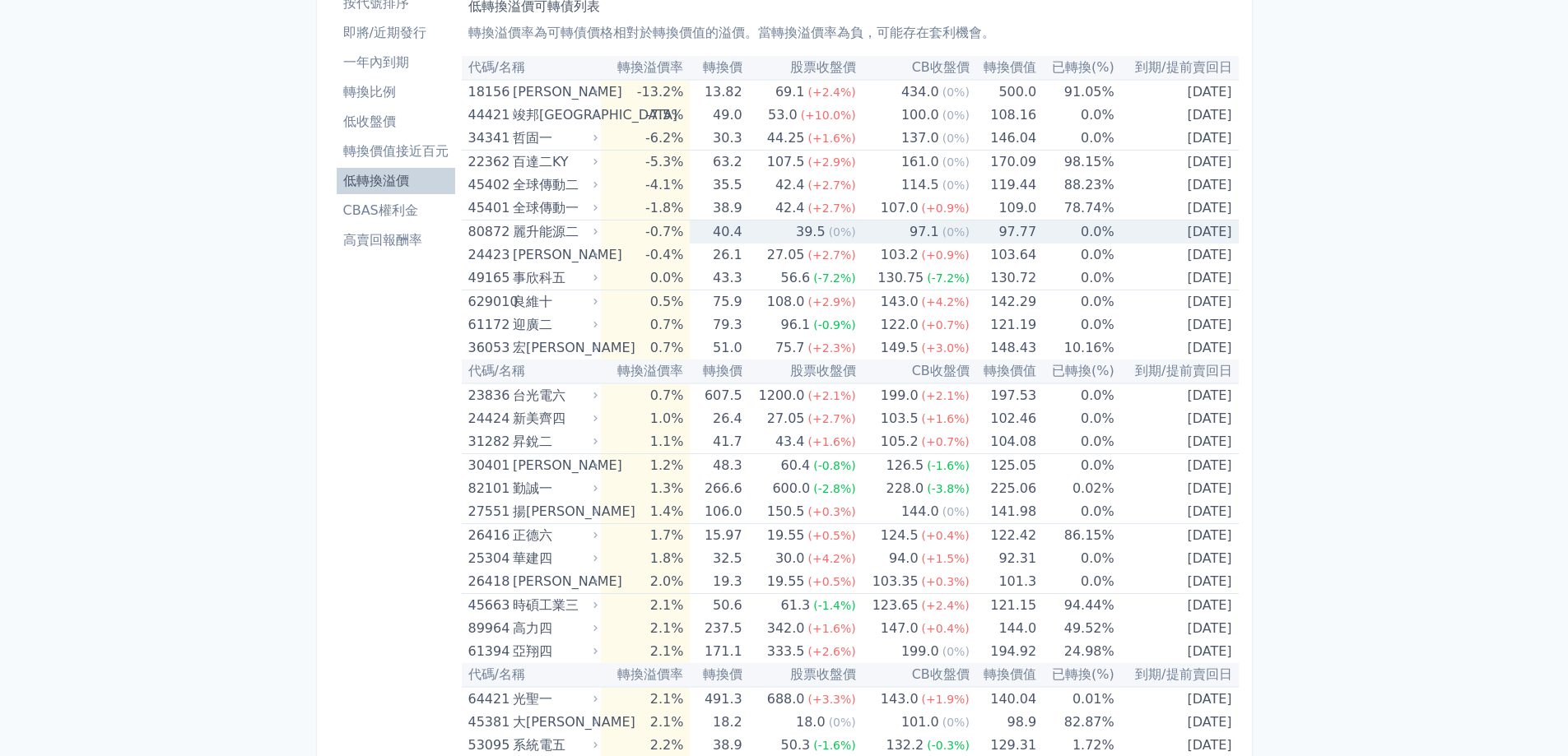
click at [596, 231] on icon at bounding box center [595, 231] width 11 height 11
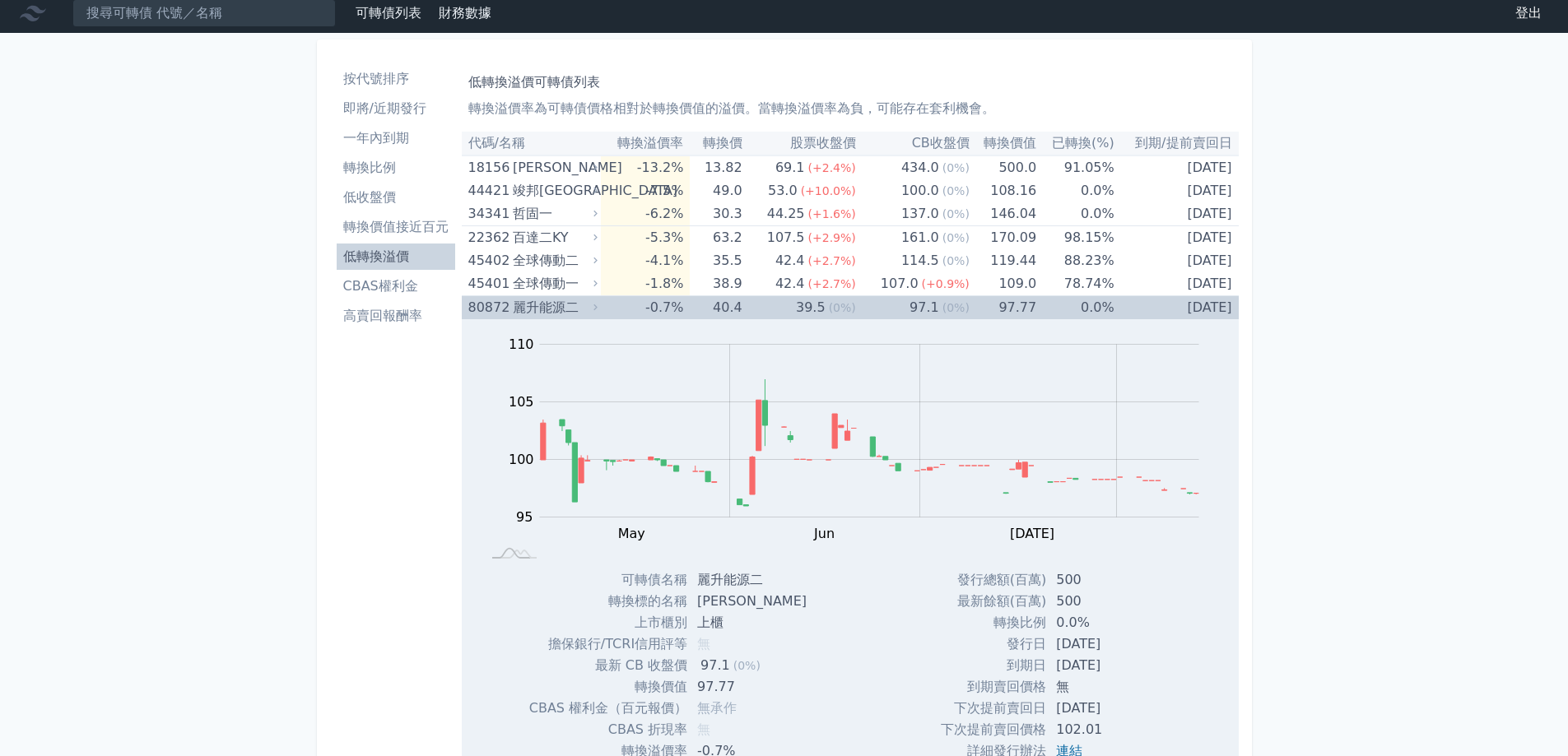
scroll to position [0, 0]
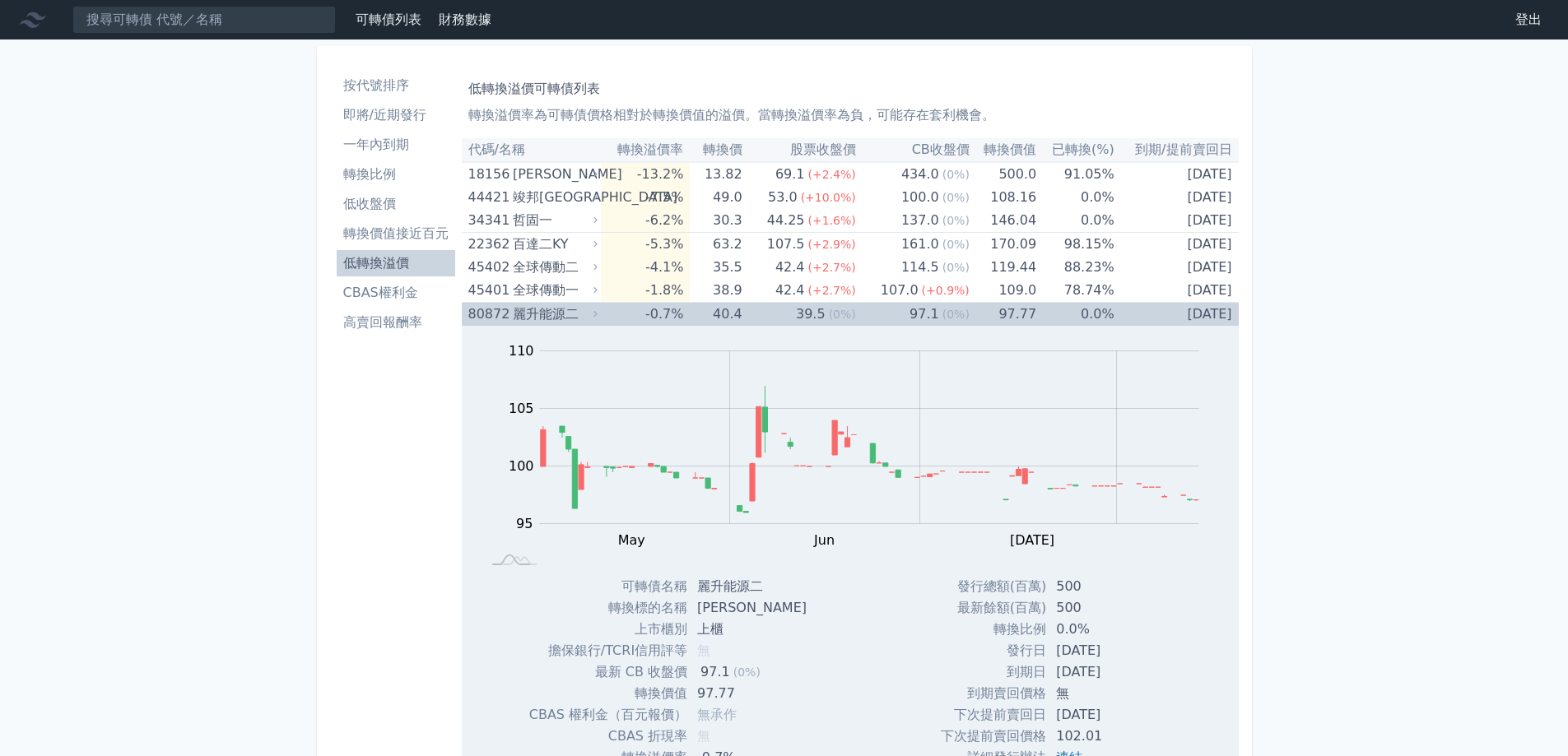
click at [601, 316] on icon at bounding box center [595, 314] width 11 height 11
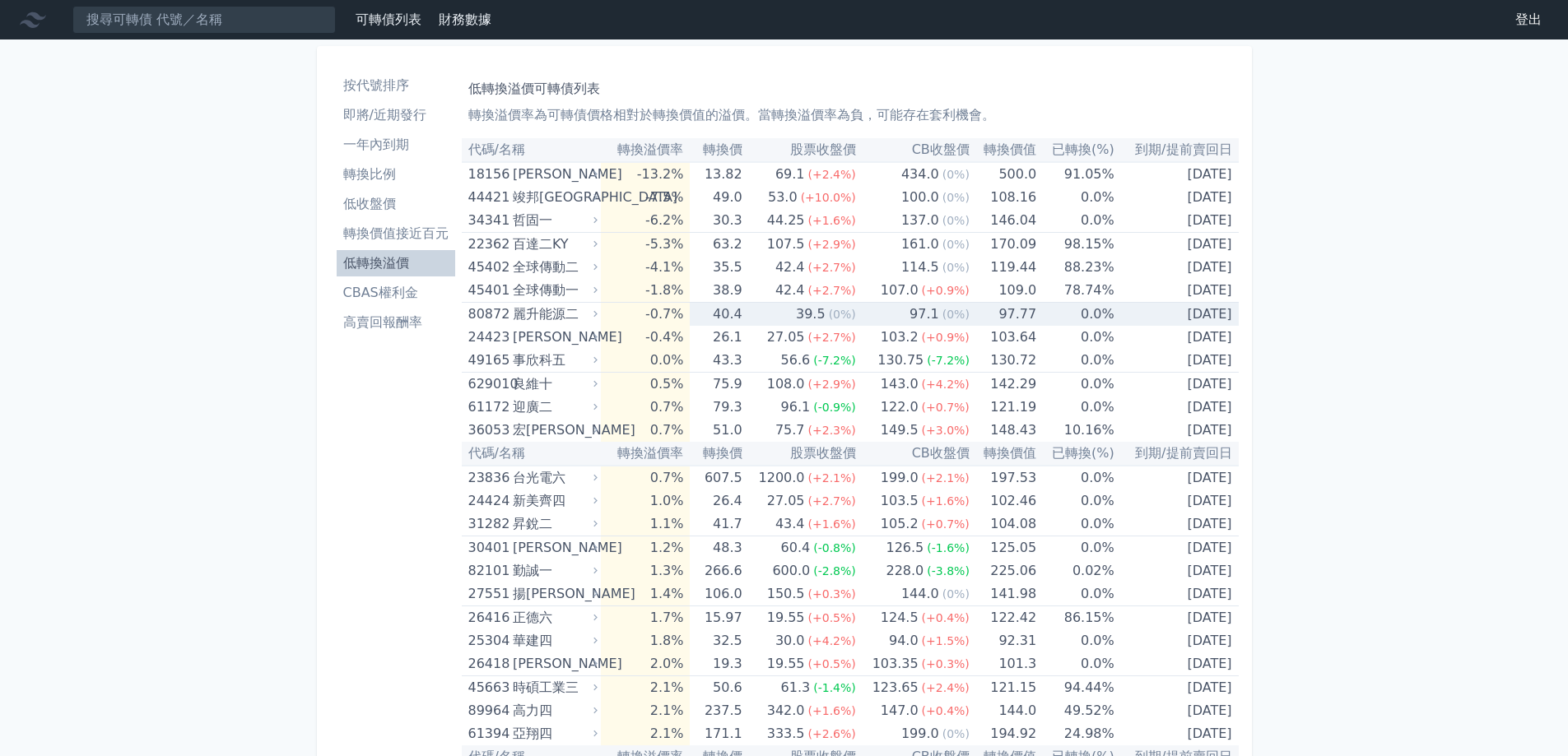
click at [601, 314] on icon at bounding box center [595, 314] width 11 height 11
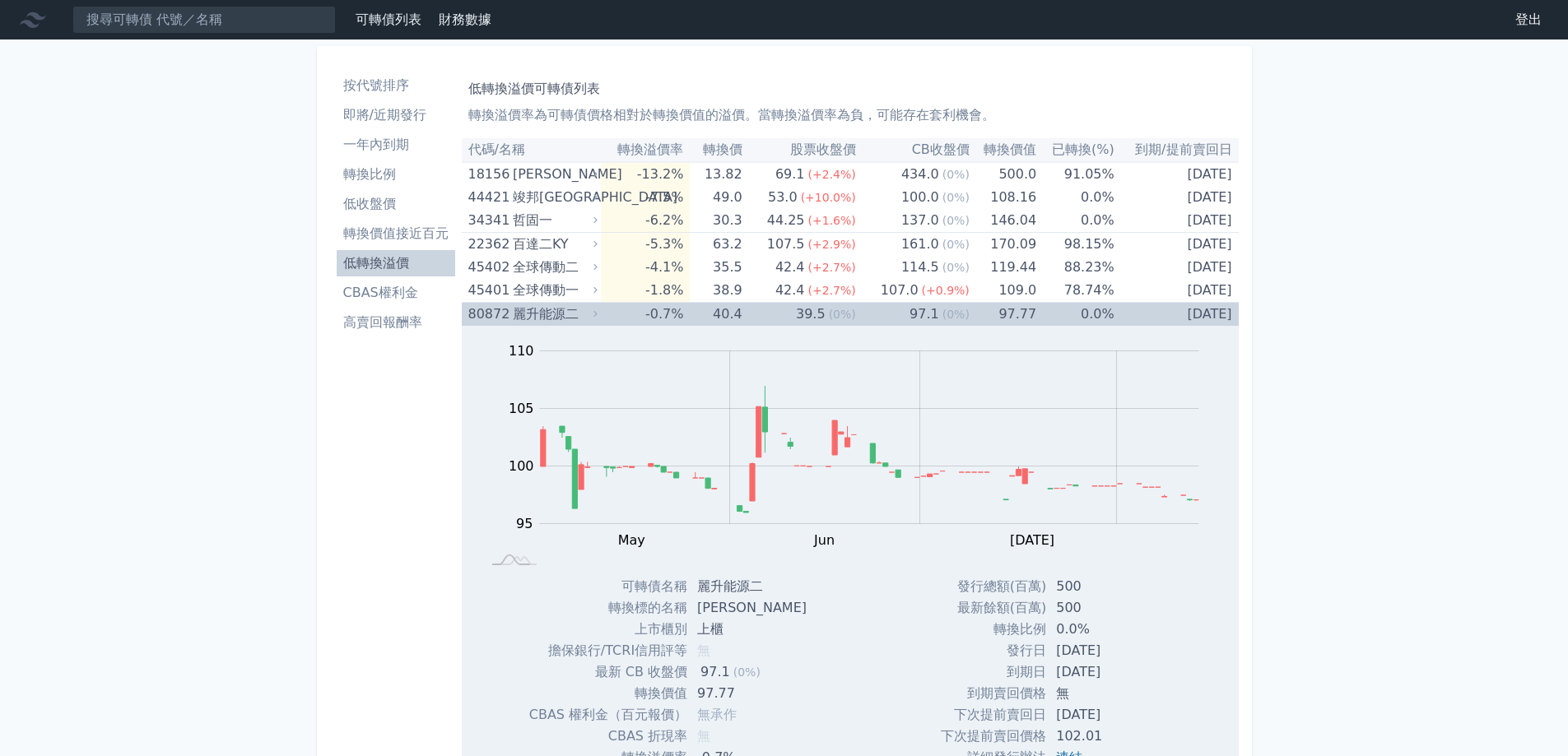
click at [601, 314] on icon at bounding box center [595, 314] width 11 height 11
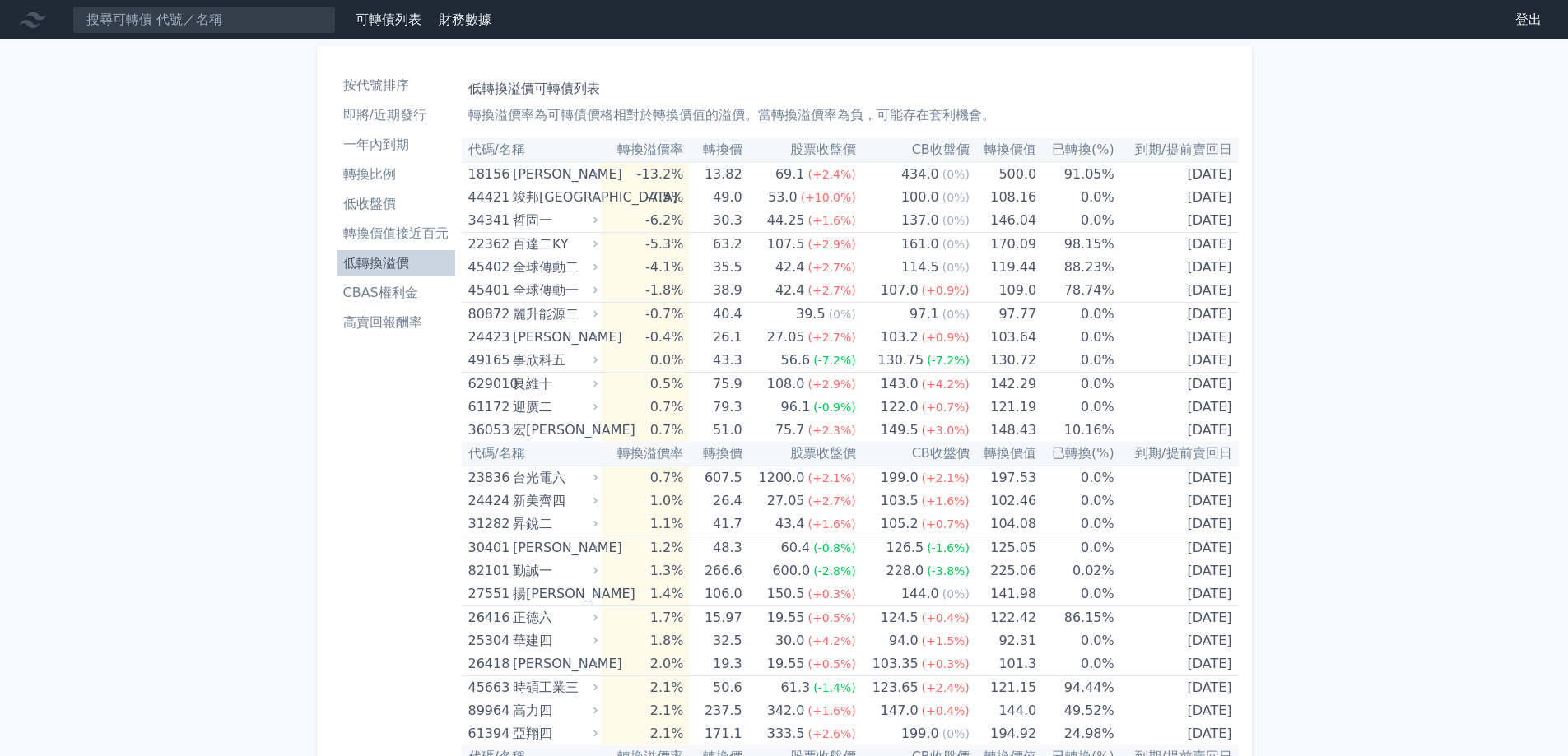
click at [402, 334] on link "高賣回報酬率" at bounding box center [396, 322] width 118 height 26
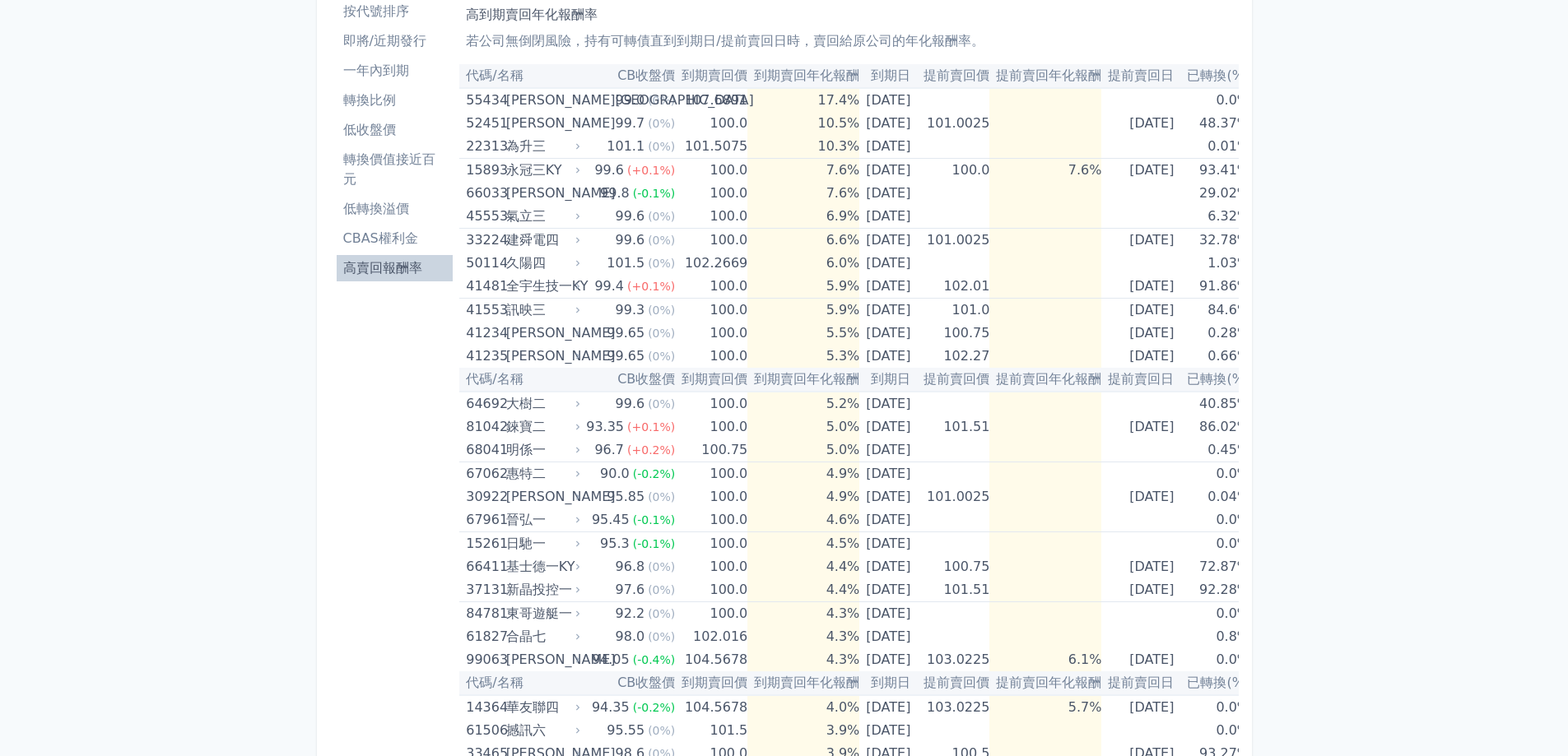
scroll to position [45, 0]
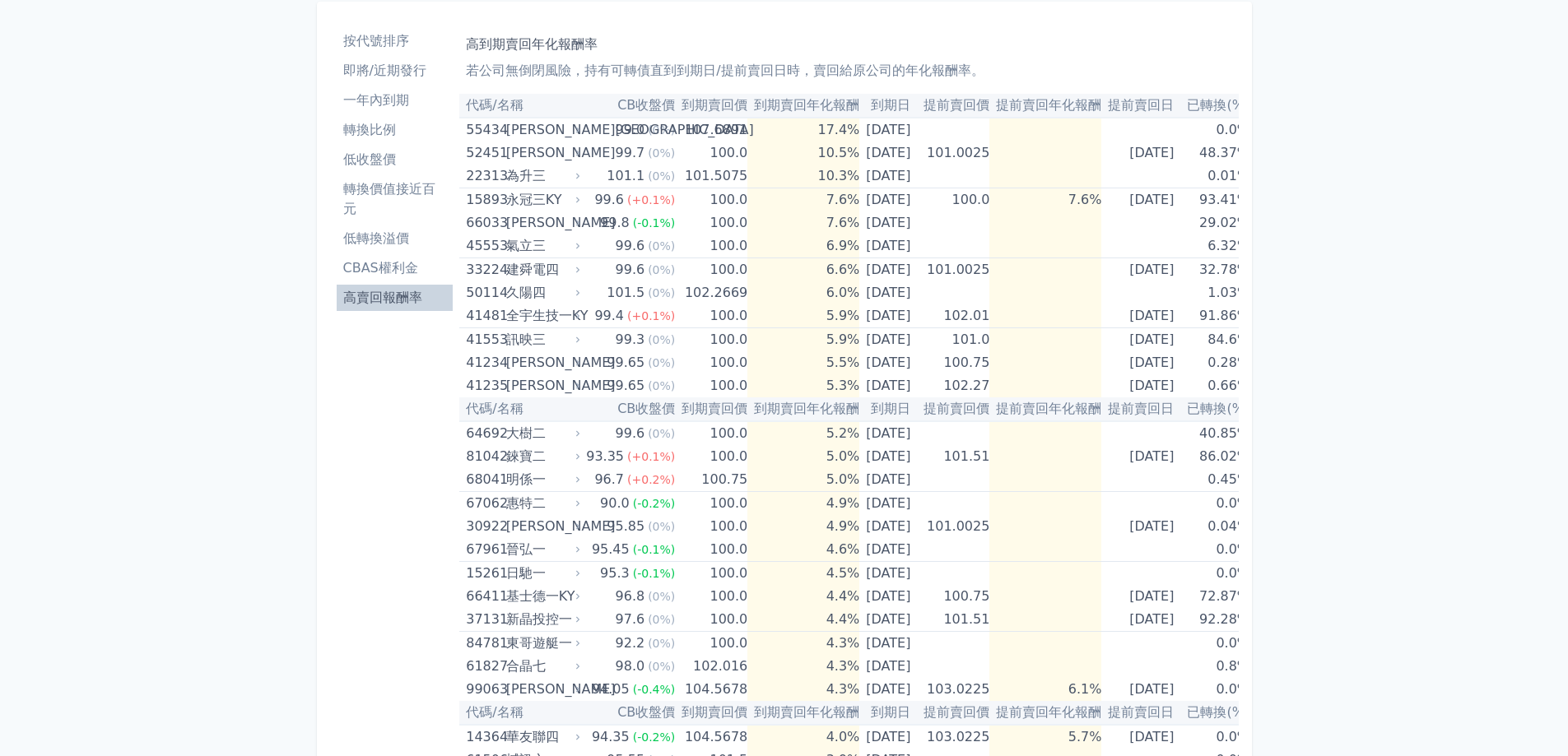
click at [401, 201] on li "轉換價值接近百元" at bounding box center [395, 198] width 117 height 40
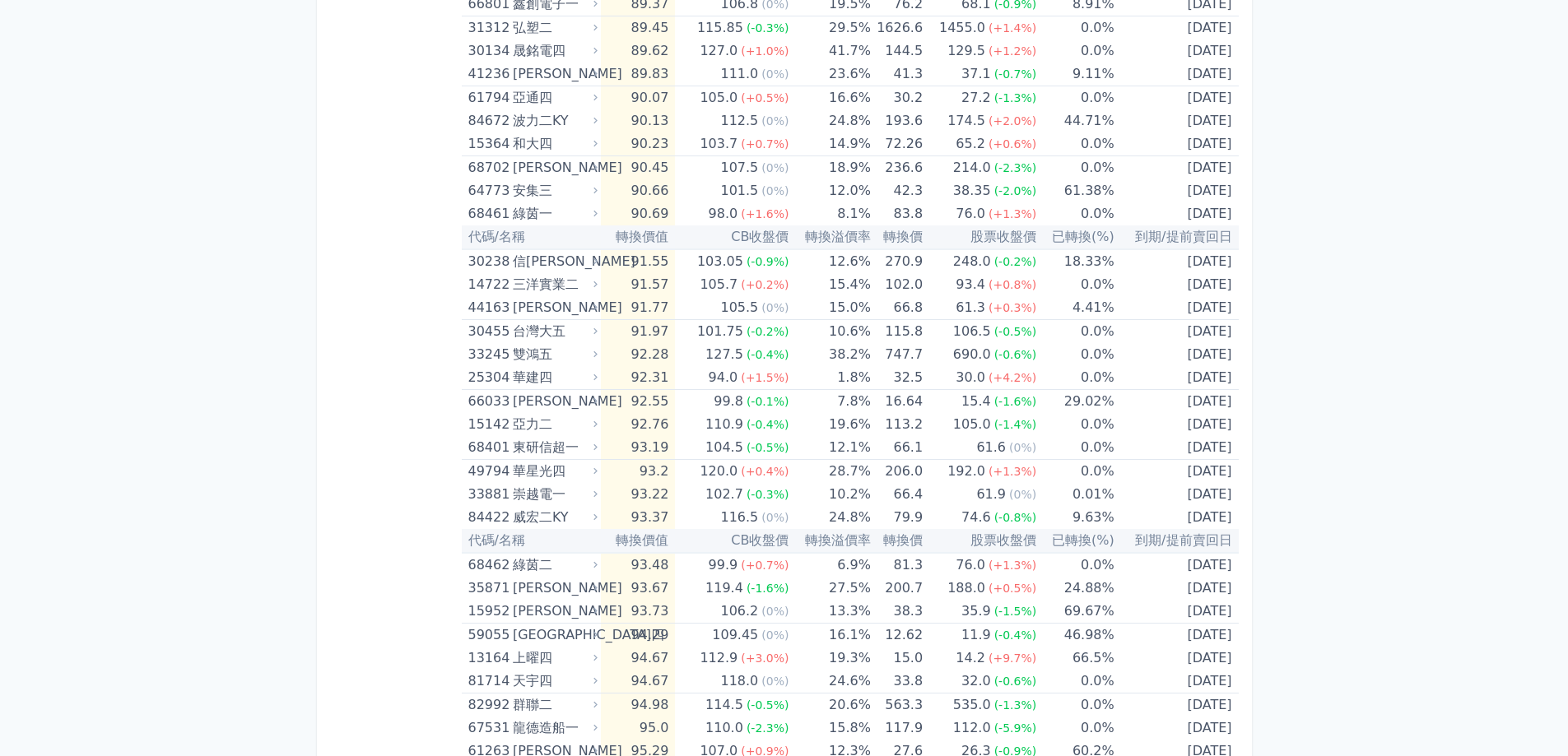
scroll to position [731, 0]
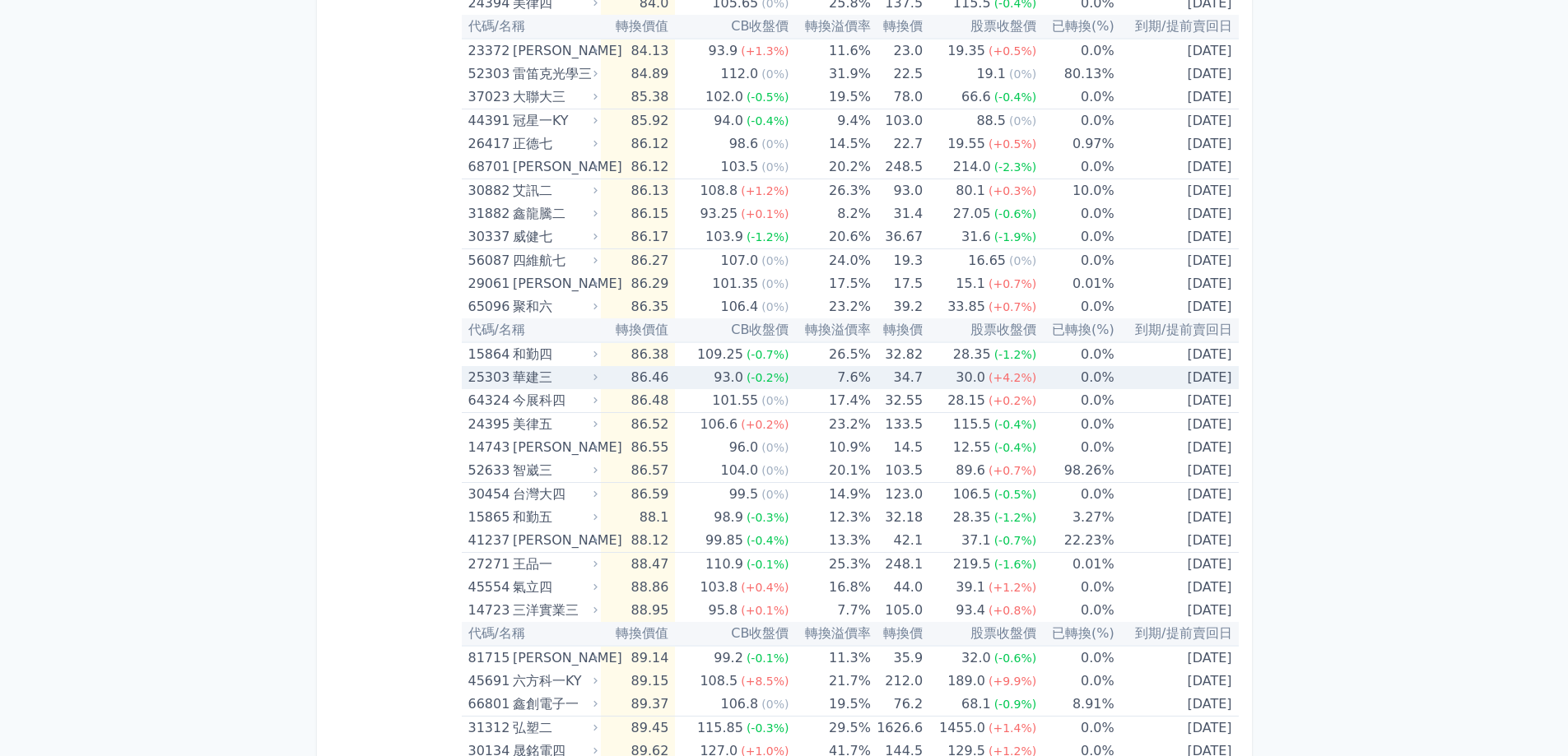
click at [599, 377] on icon at bounding box center [595, 377] width 11 height 11
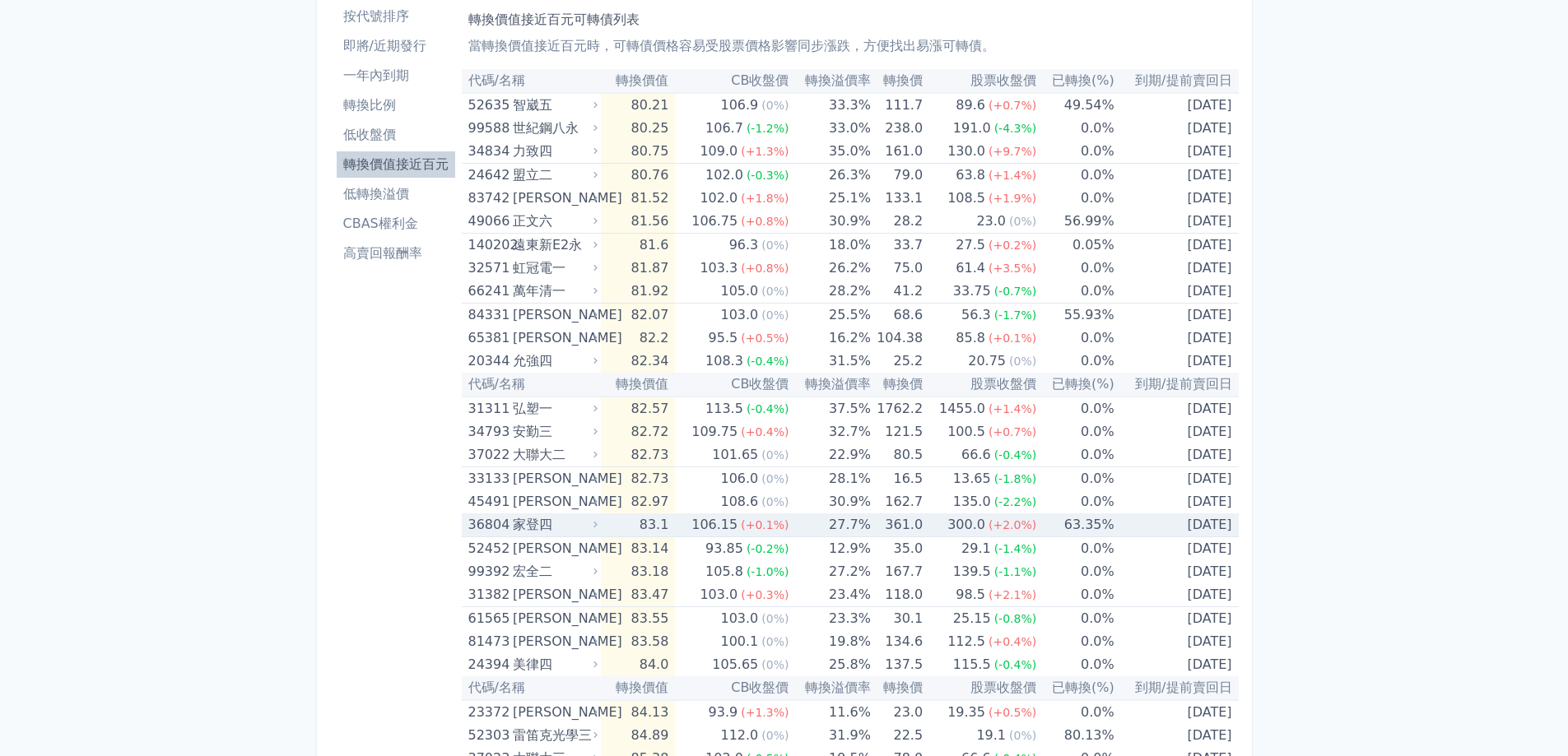
scroll to position [0, 0]
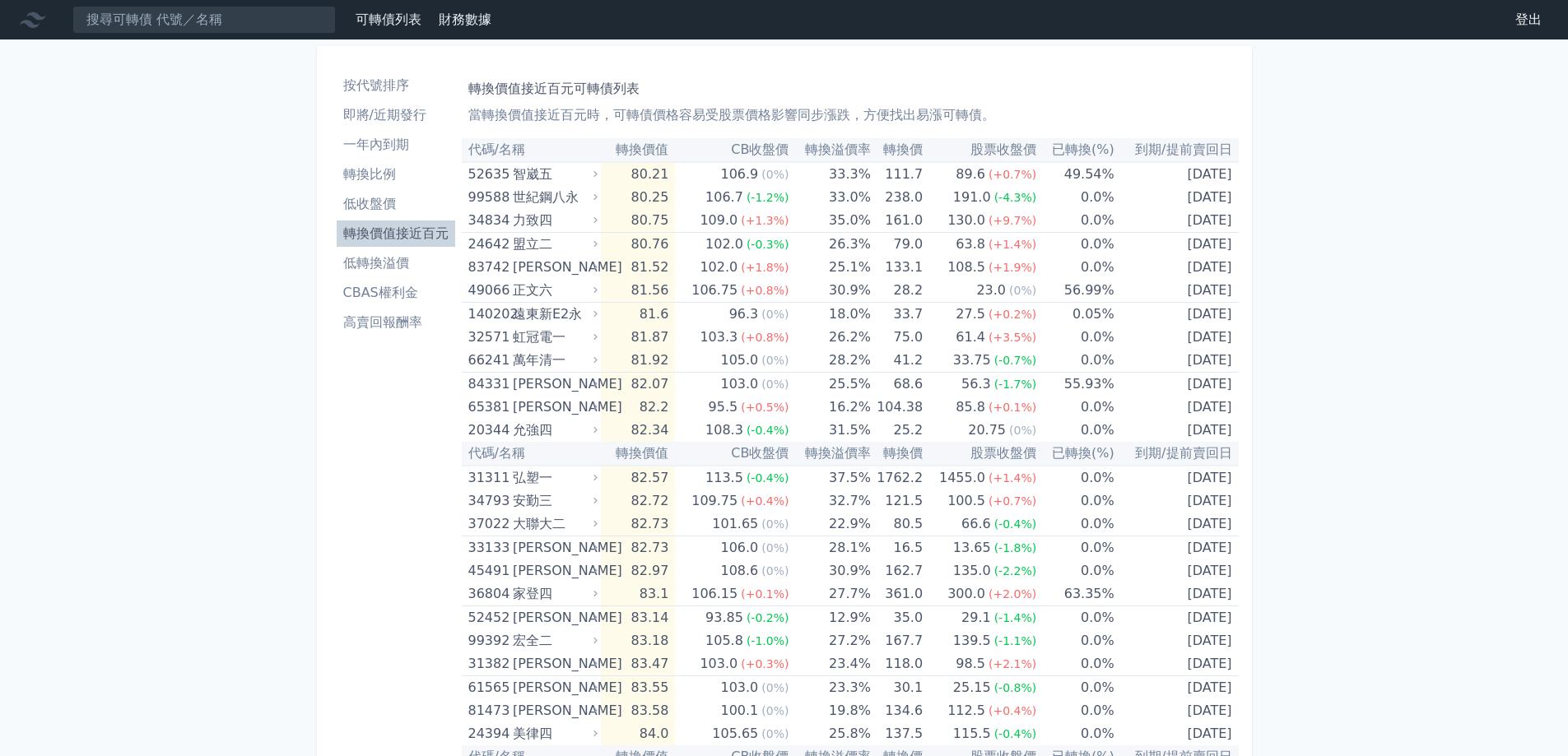
click at [399, 89] on li "按代號排序" at bounding box center [396, 85] width 118 height 19
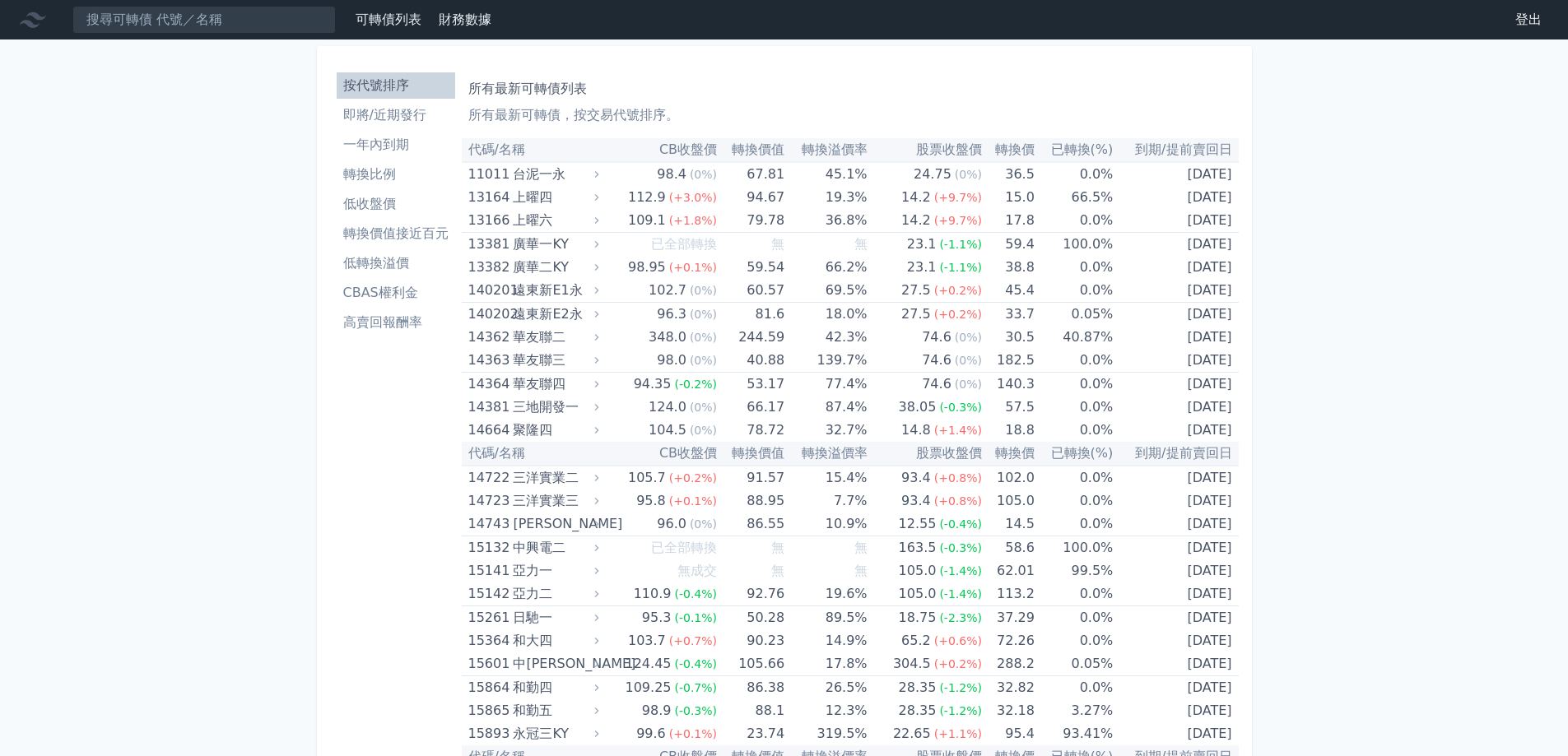
scroll to position [1618, 0]
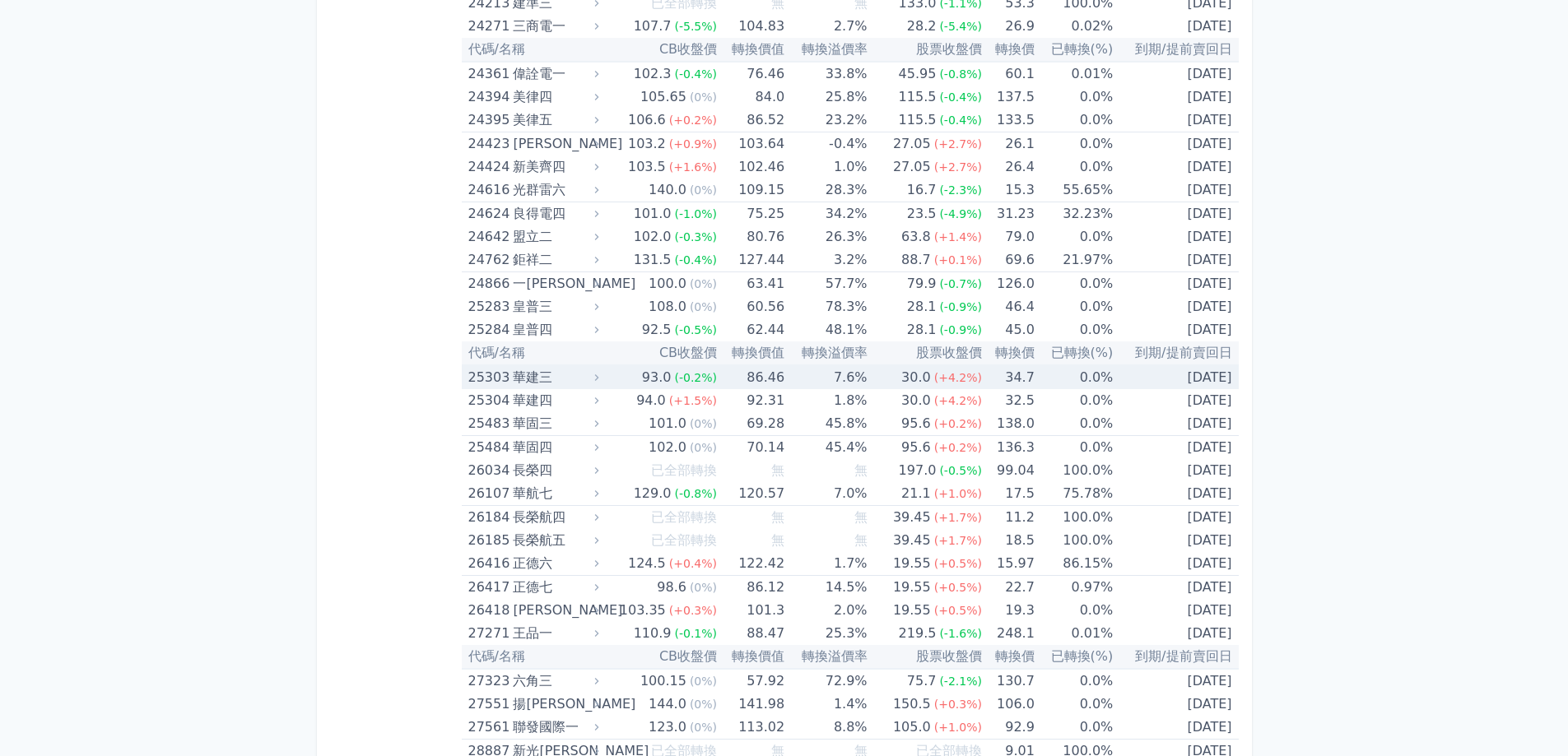
click at [596, 384] on div "華建三" at bounding box center [554, 378] width 82 height 23
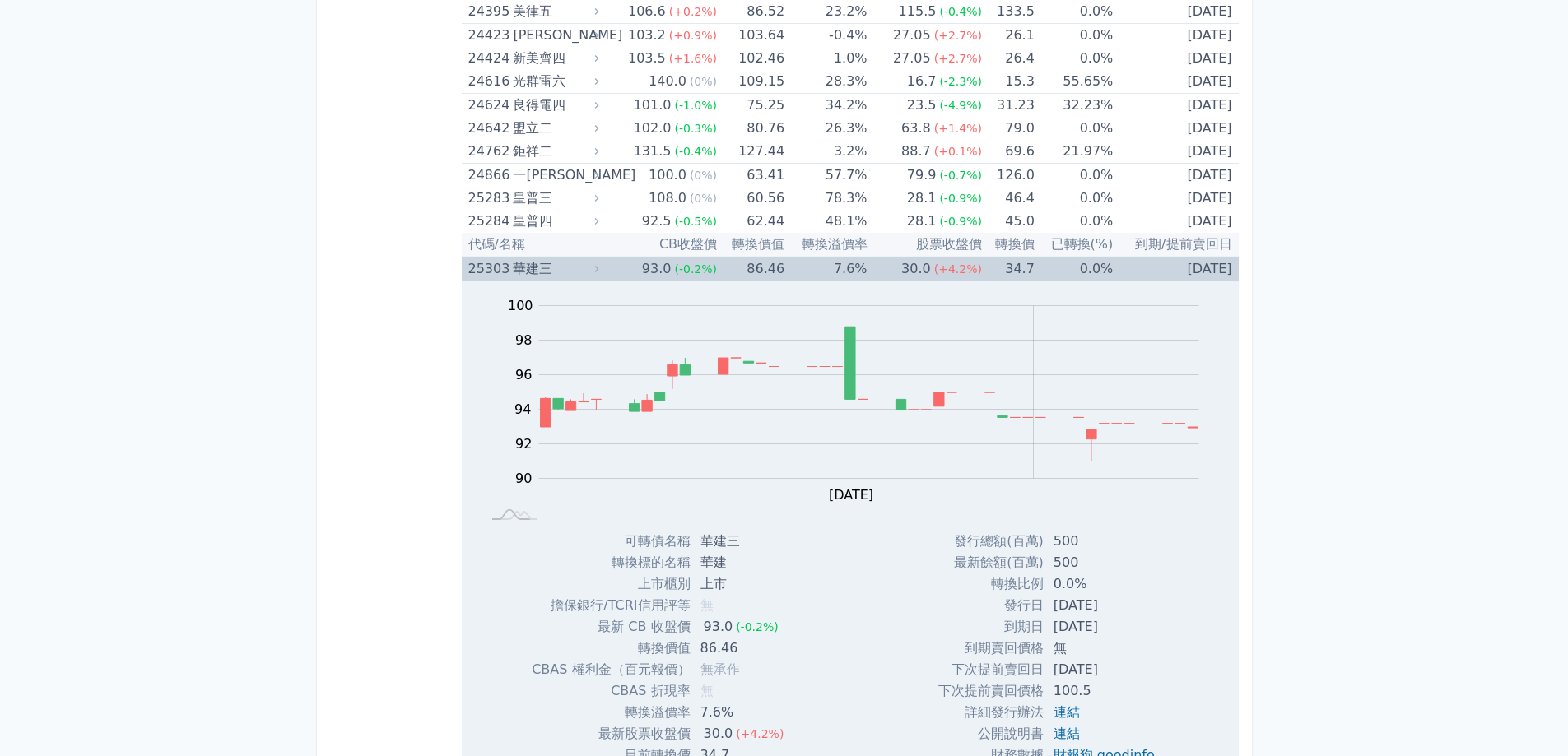
scroll to position [1865, 0]
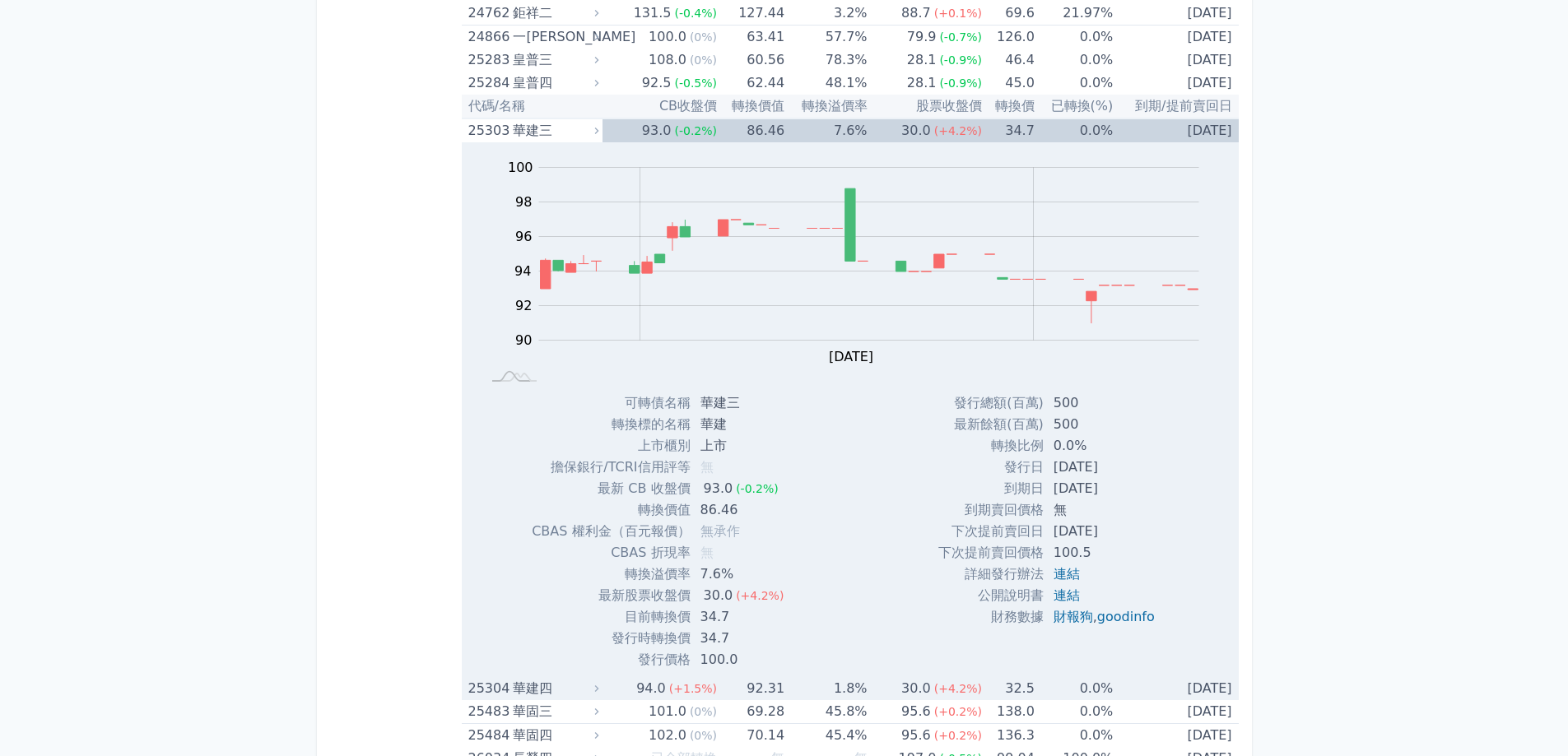
click at [594, 686] on div "華建四" at bounding box center [554, 689] width 82 height 23
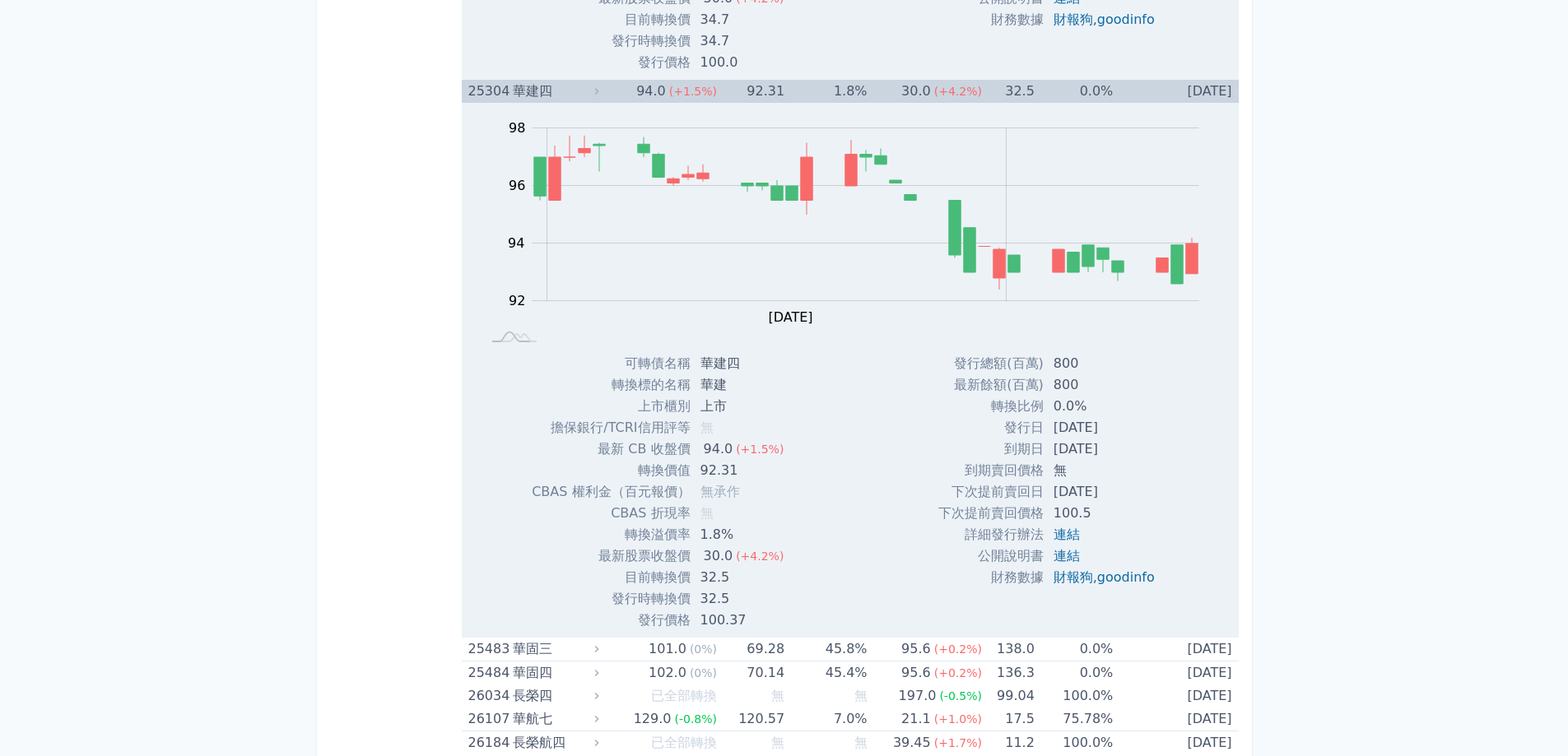
scroll to position [2359, 0]
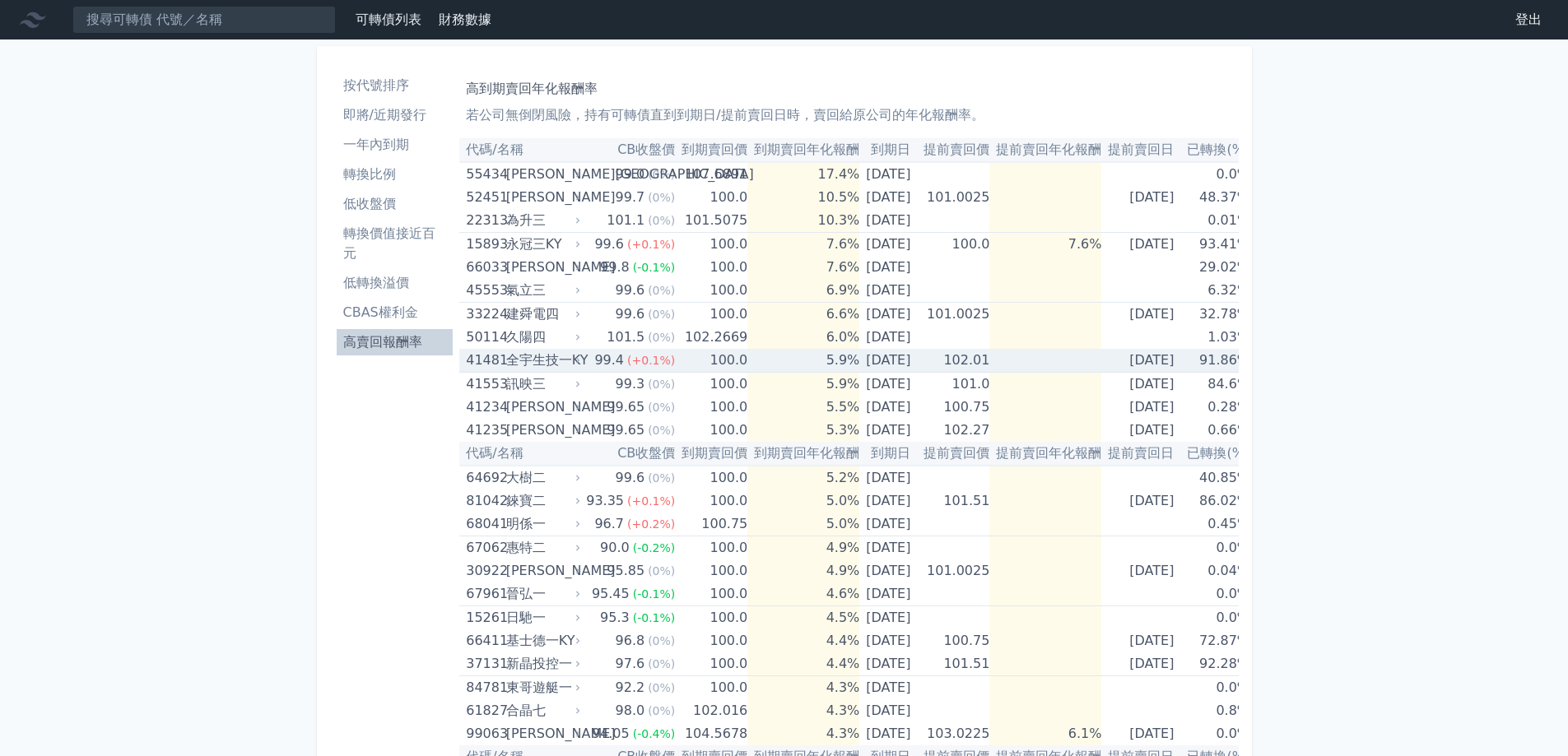
scroll to position [45, 0]
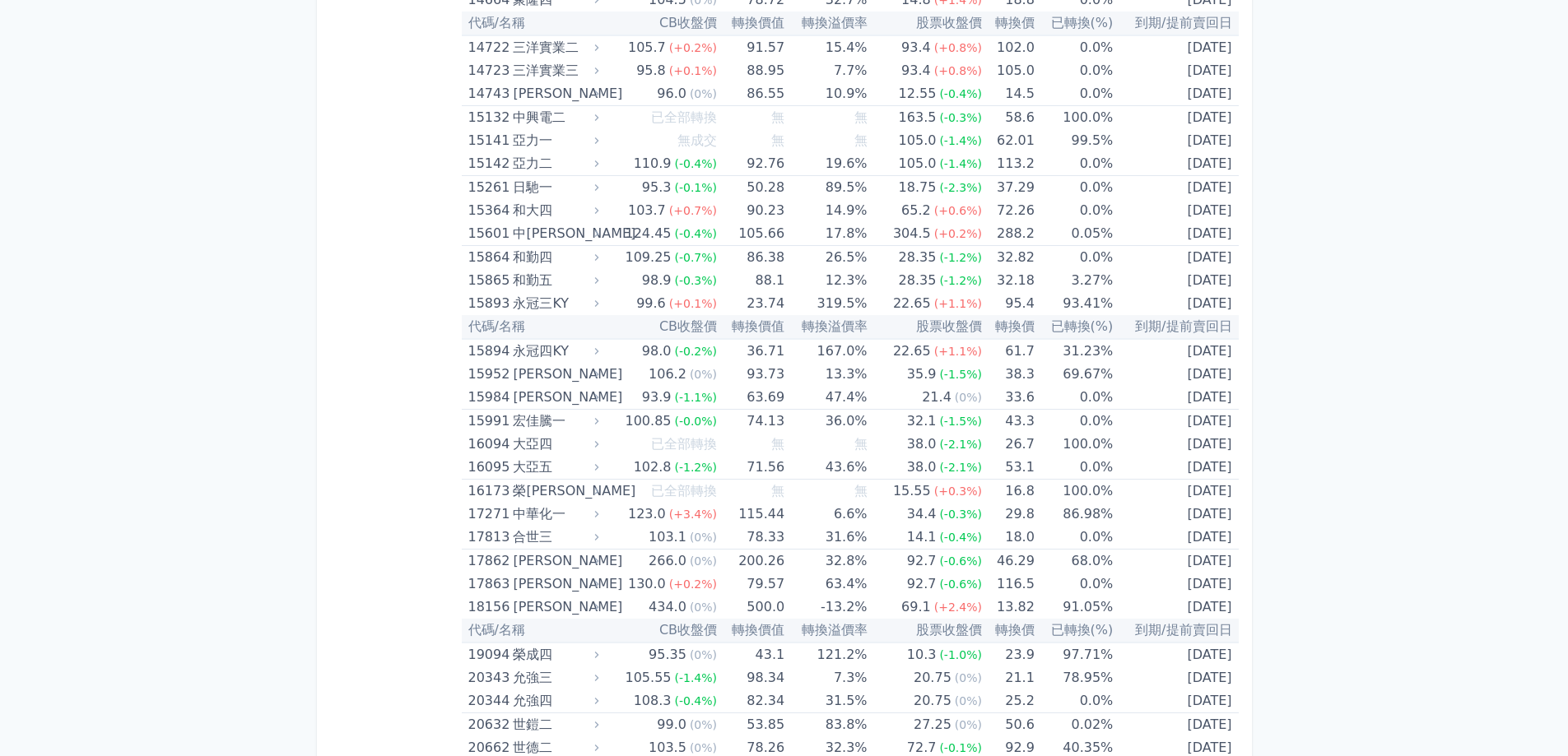
scroll to position [220, 0]
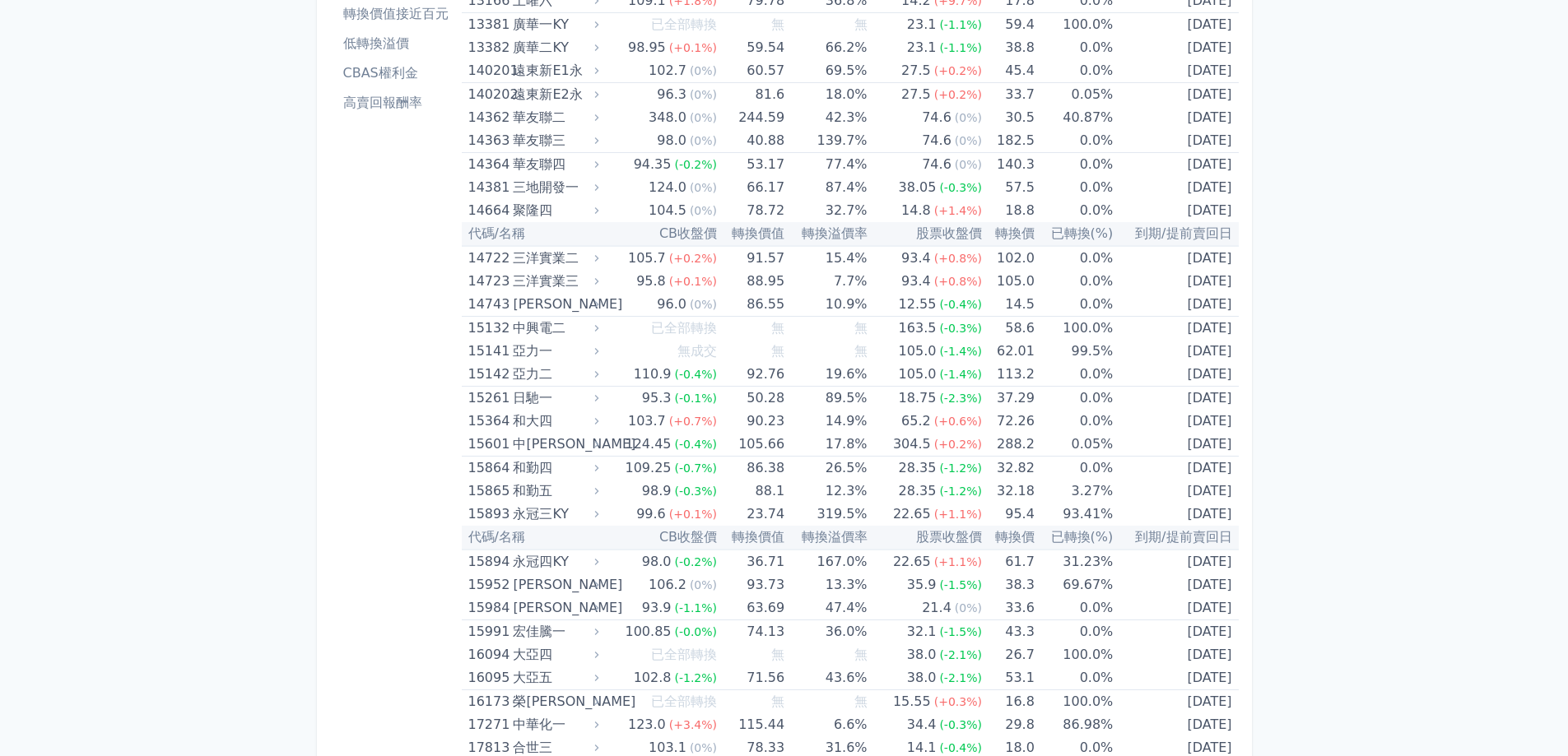
click at [380, 103] on li "高賣回報酬率" at bounding box center [396, 103] width 118 height 19
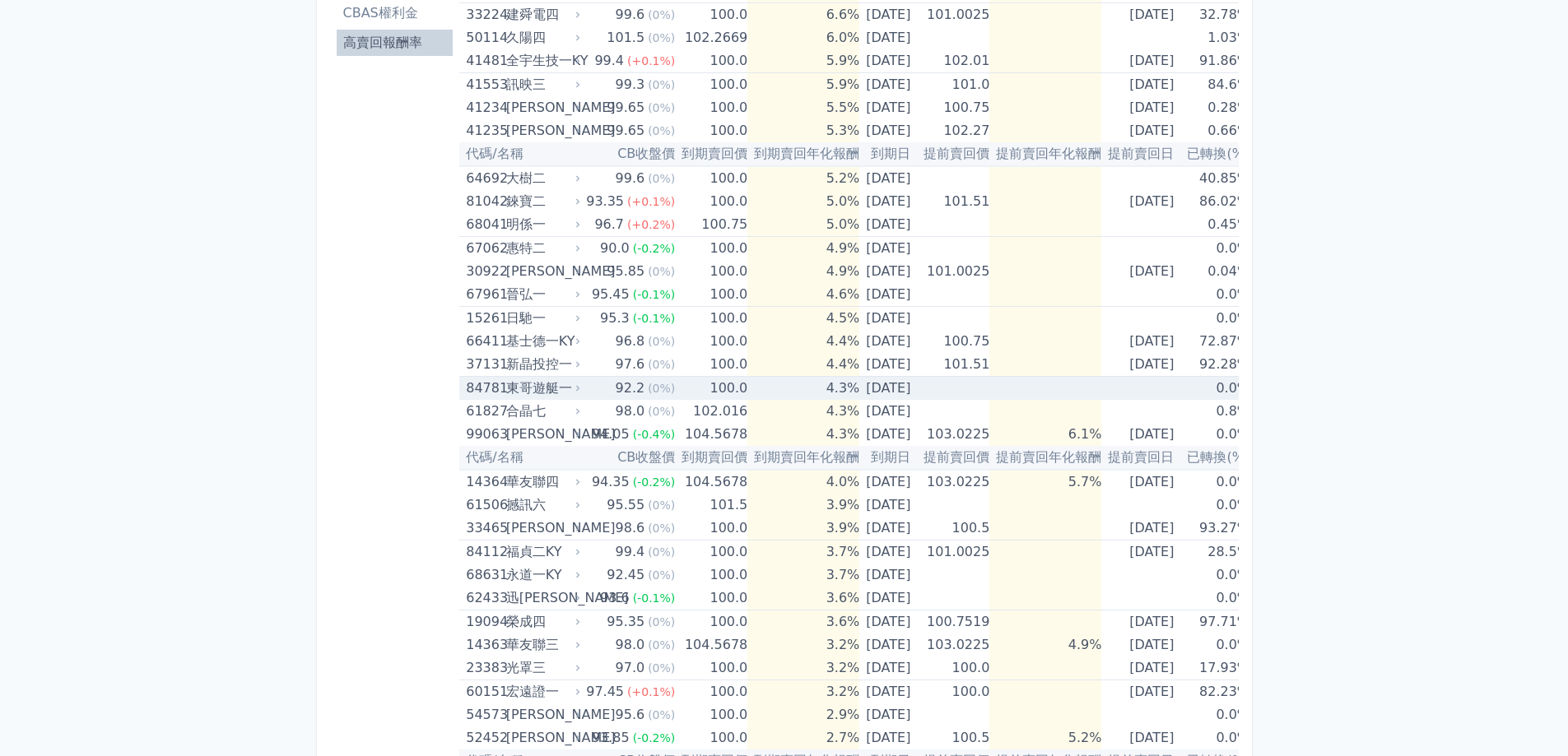
scroll to position [329, 0]
